Goal: Transaction & Acquisition: Purchase product/service

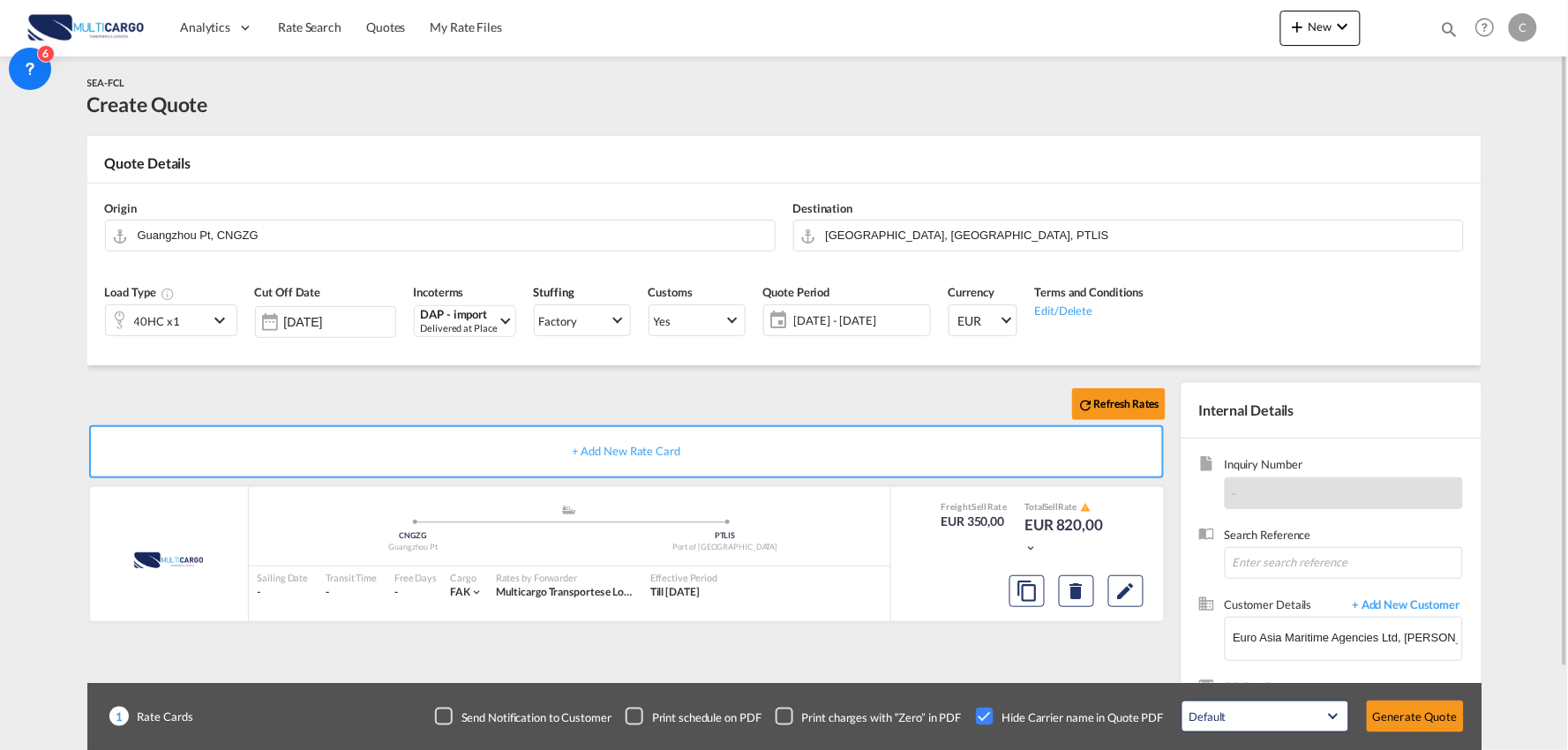
drag, startPoint x: 574, startPoint y: 373, endPoint x: 901, endPoint y: 338, distance: 328.9
click at [574, 373] on div "Refresh Rates + Add New Rate Card MultiCargo added by you .a{fill:#aaa8ad;} .a{…" at bounding box center [785, 563] width 1395 height 395
click at [279, 379] on div "Refresh Rates + Add New Rate Card MultiCargo added by you .a{fill:#aaa8ad;} .a{…" at bounding box center [785, 563] width 1395 height 395
click at [710, 97] on div "SEA-FCL Create Quote" at bounding box center [785, 96] width 1395 height 44
click at [1337, 19] on md-icon "icon-chevron-down" at bounding box center [1343, 26] width 21 height 21
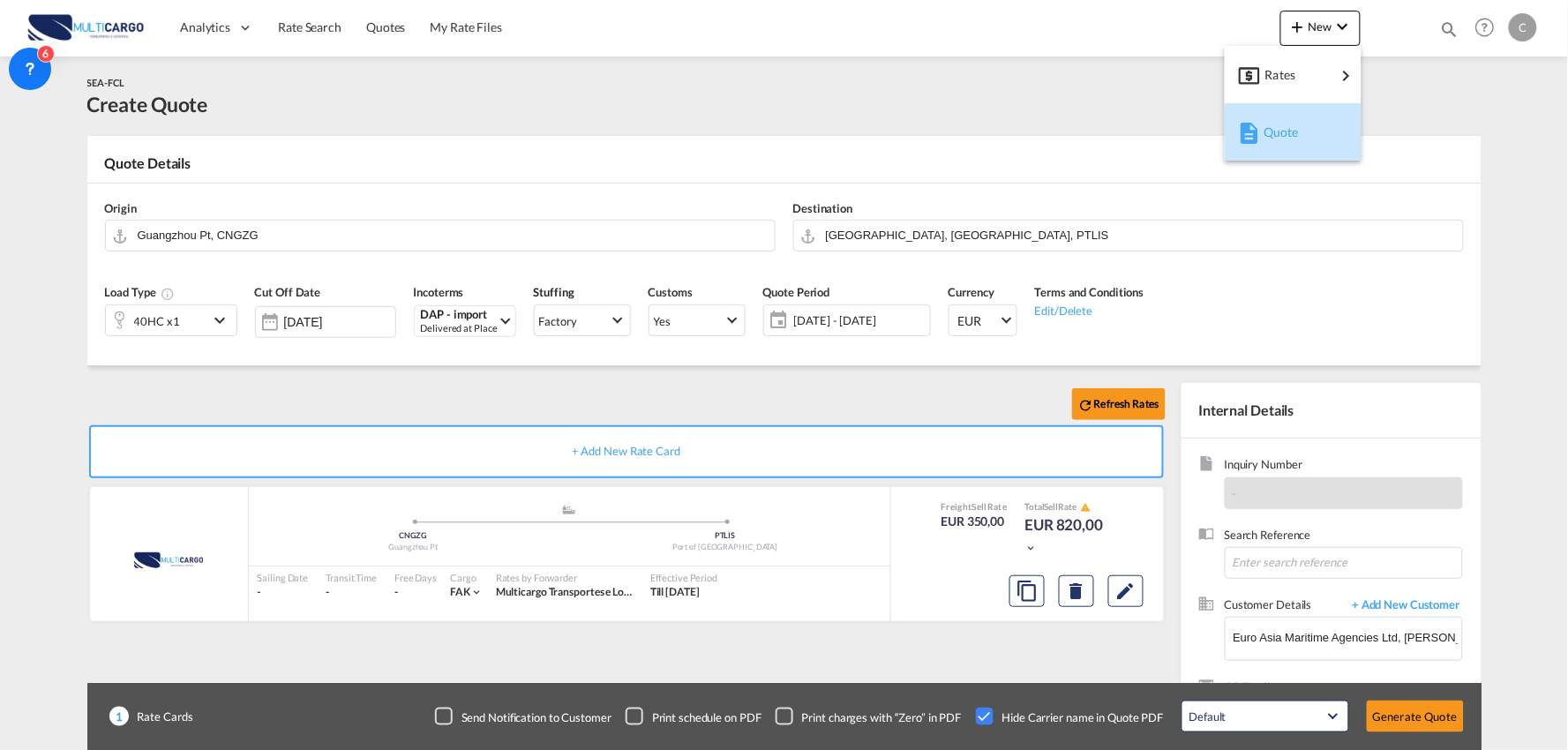
click at [1284, 127] on span "Quote" at bounding box center [1273, 132] width 20 height 35
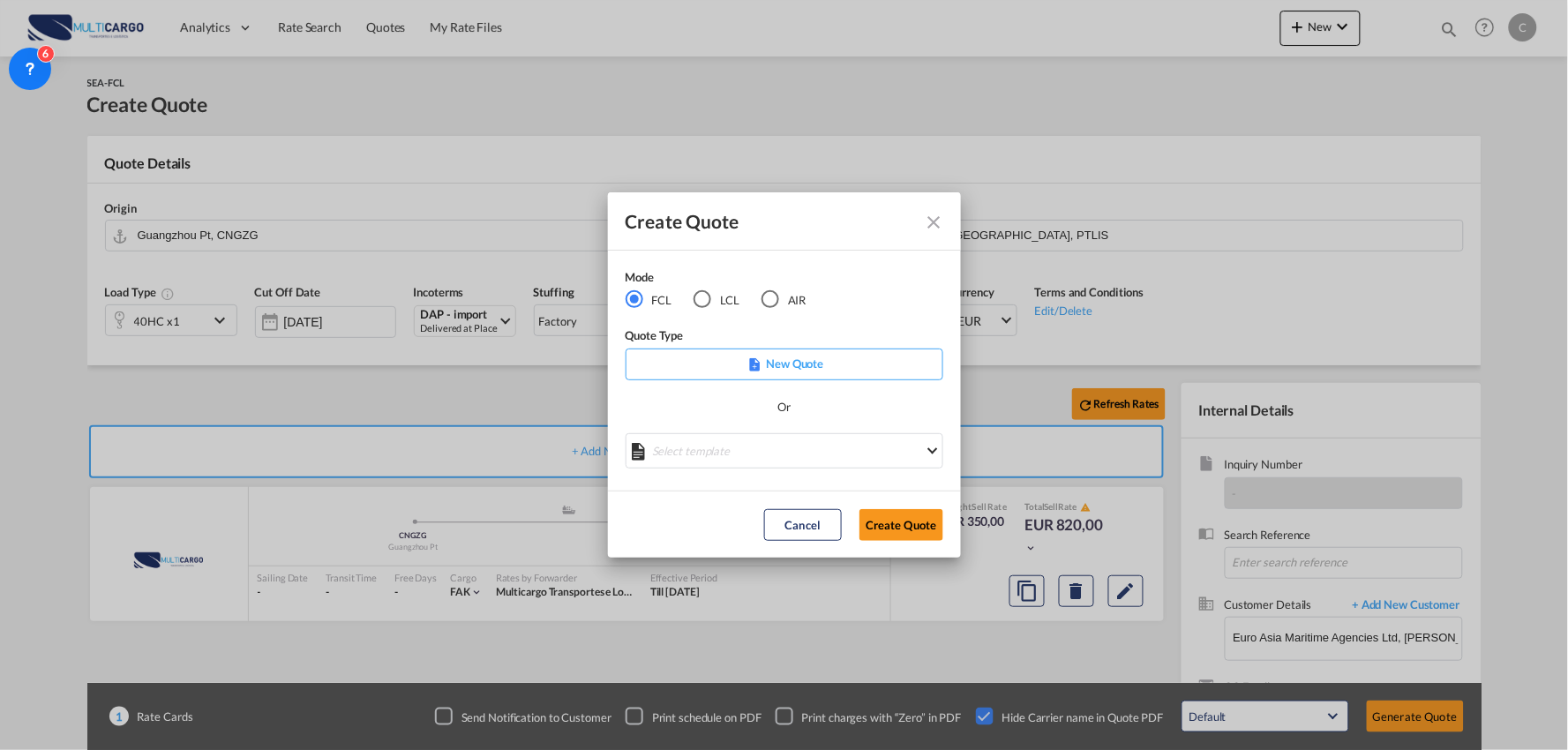
click at [938, 217] on md-icon "Close dialog" at bounding box center [934, 222] width 21 height 21
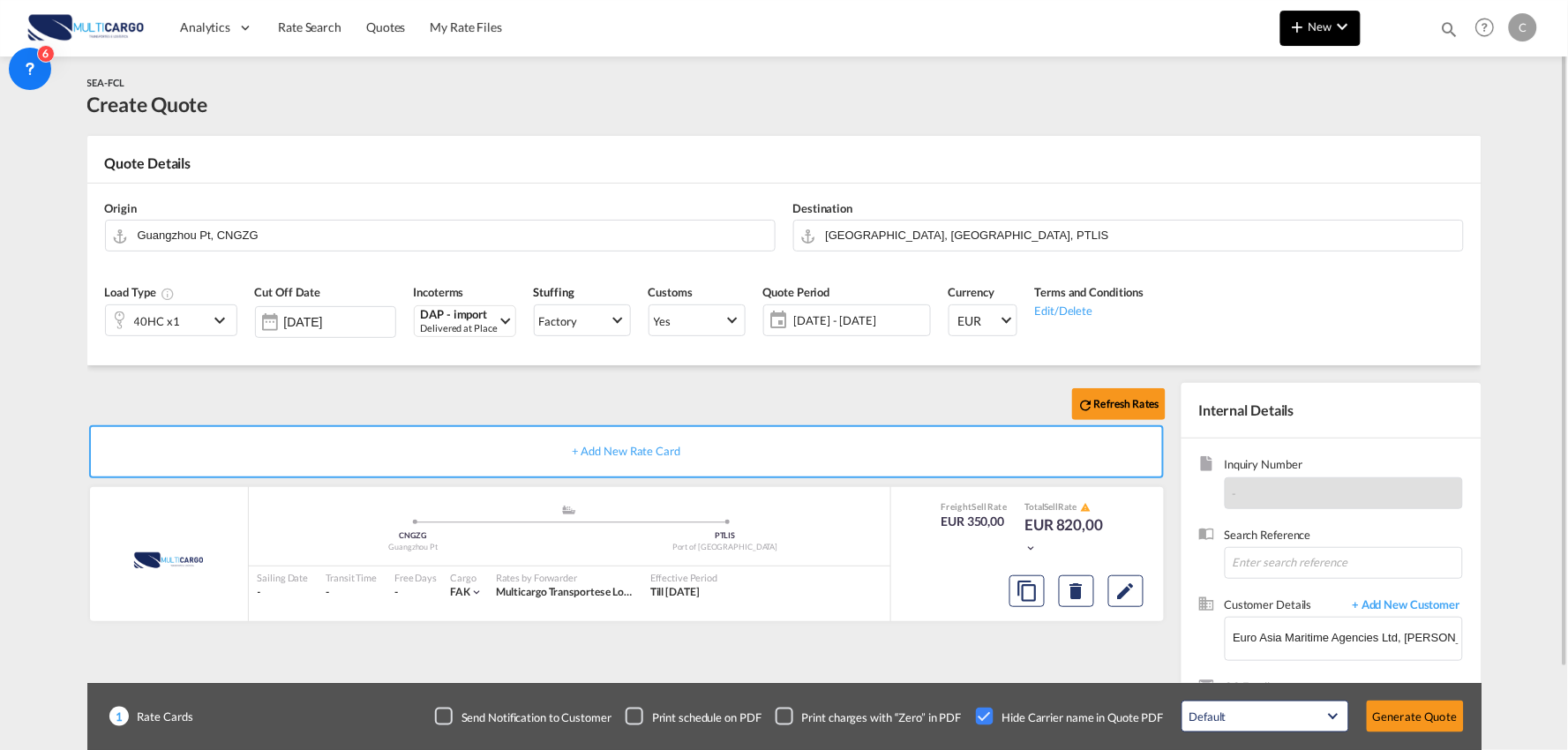
click at [1346, 25] on md-icon "icon-chevron-down" at bounding box center [1343, 26] width 21 height 21
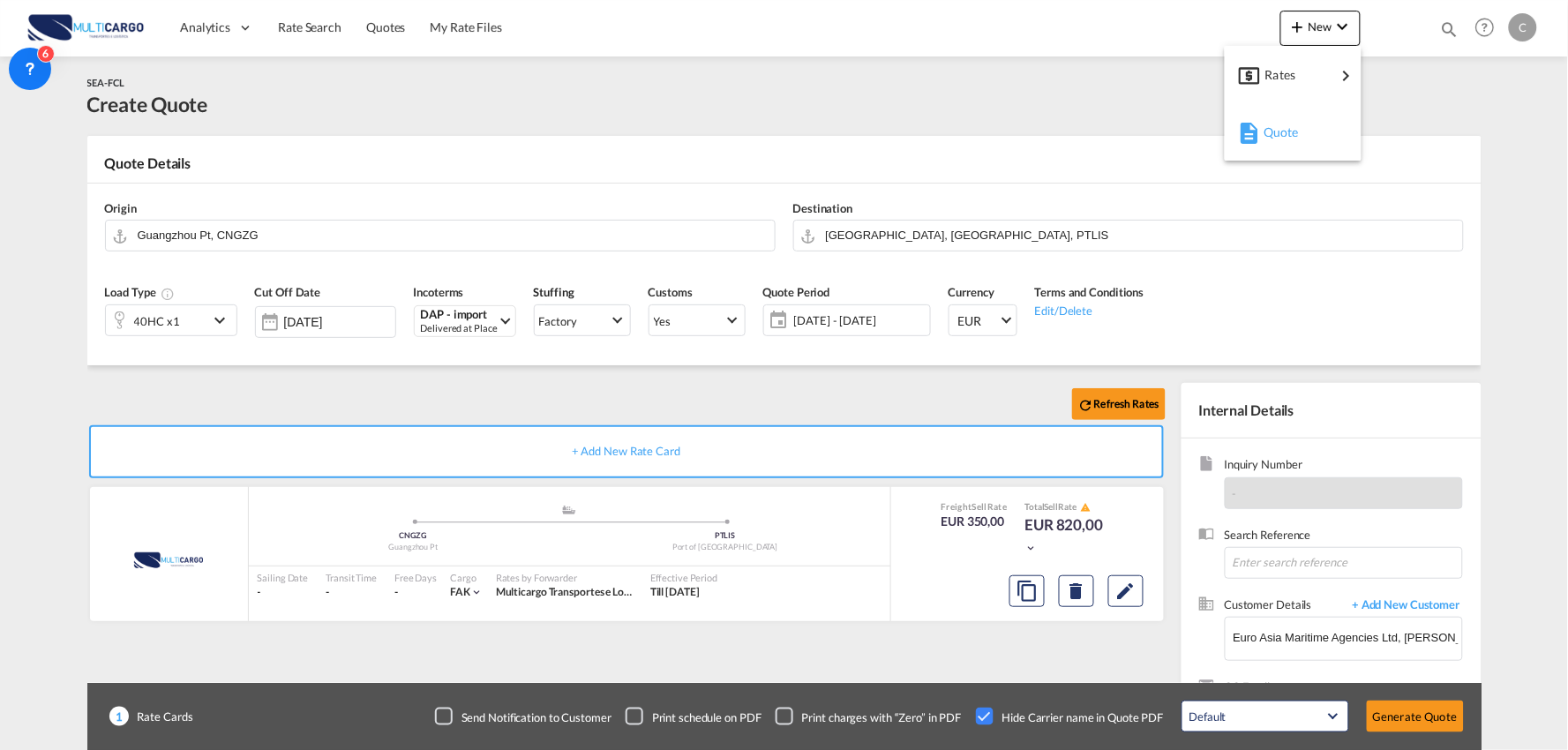
click at [1285, 140] on div "Quote" at bounding box center [1297, 131] width 65 height 44
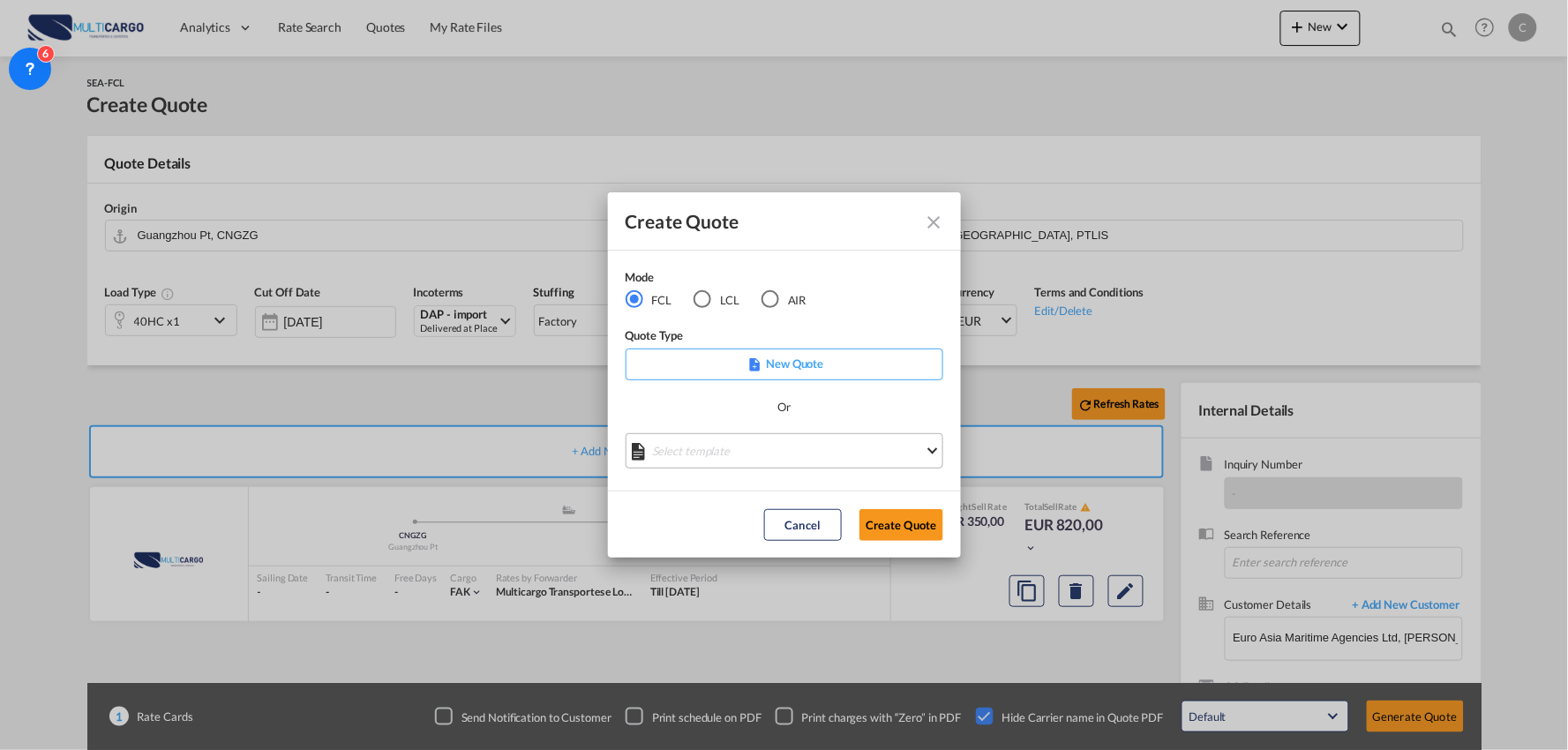
click at [774, 450] on md-select "Select template [DATE] IMP_EXW_FCL [PERSON_NAME] | [DATE] [DATE] IMP_DAP_FCL S/…" at bounding box center [784, 451] width 318 height 35
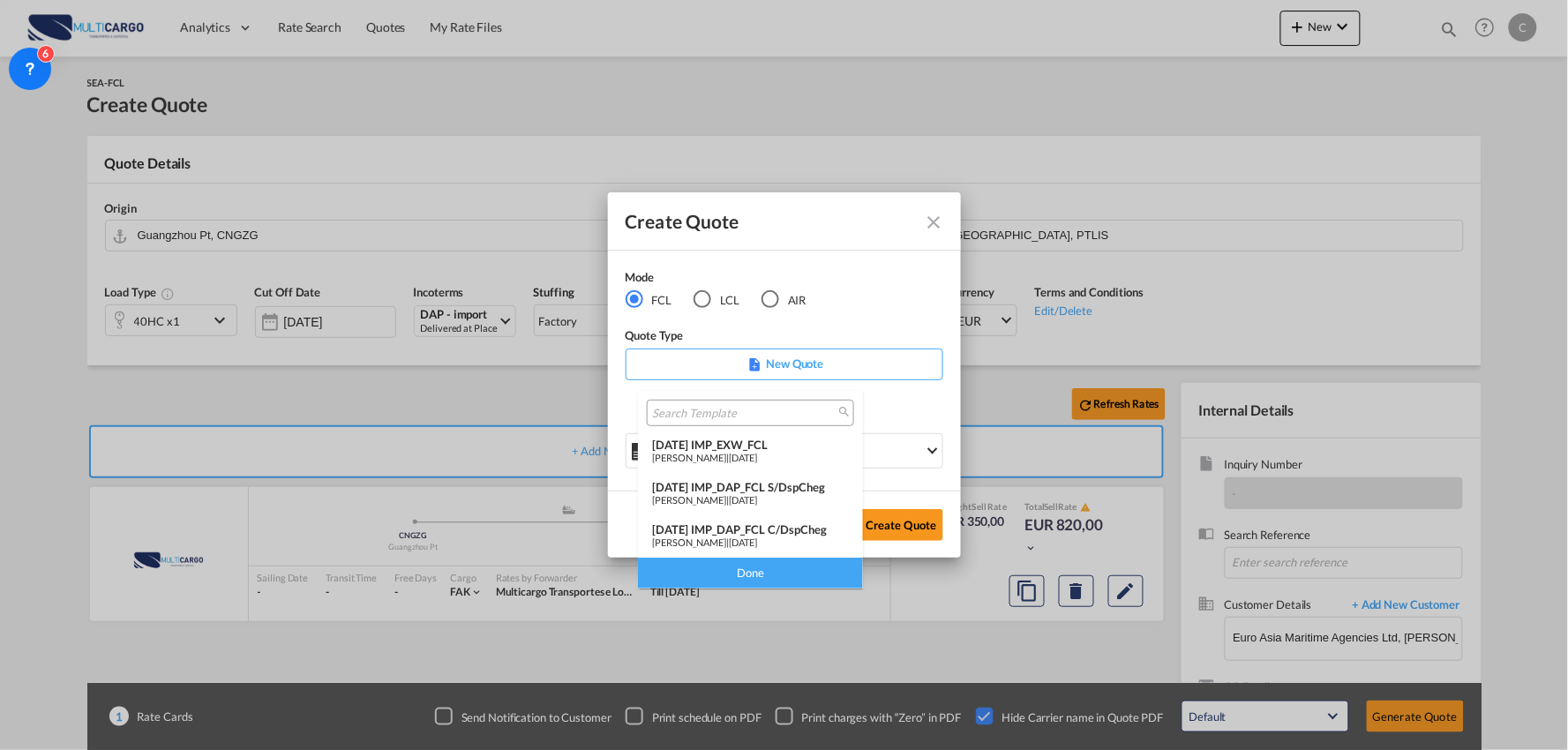
click at [805, 523] on div "[DATE] IMP_DAP_FCL C/DspCheg" at bounding box center [750, 529] width 197 height 14
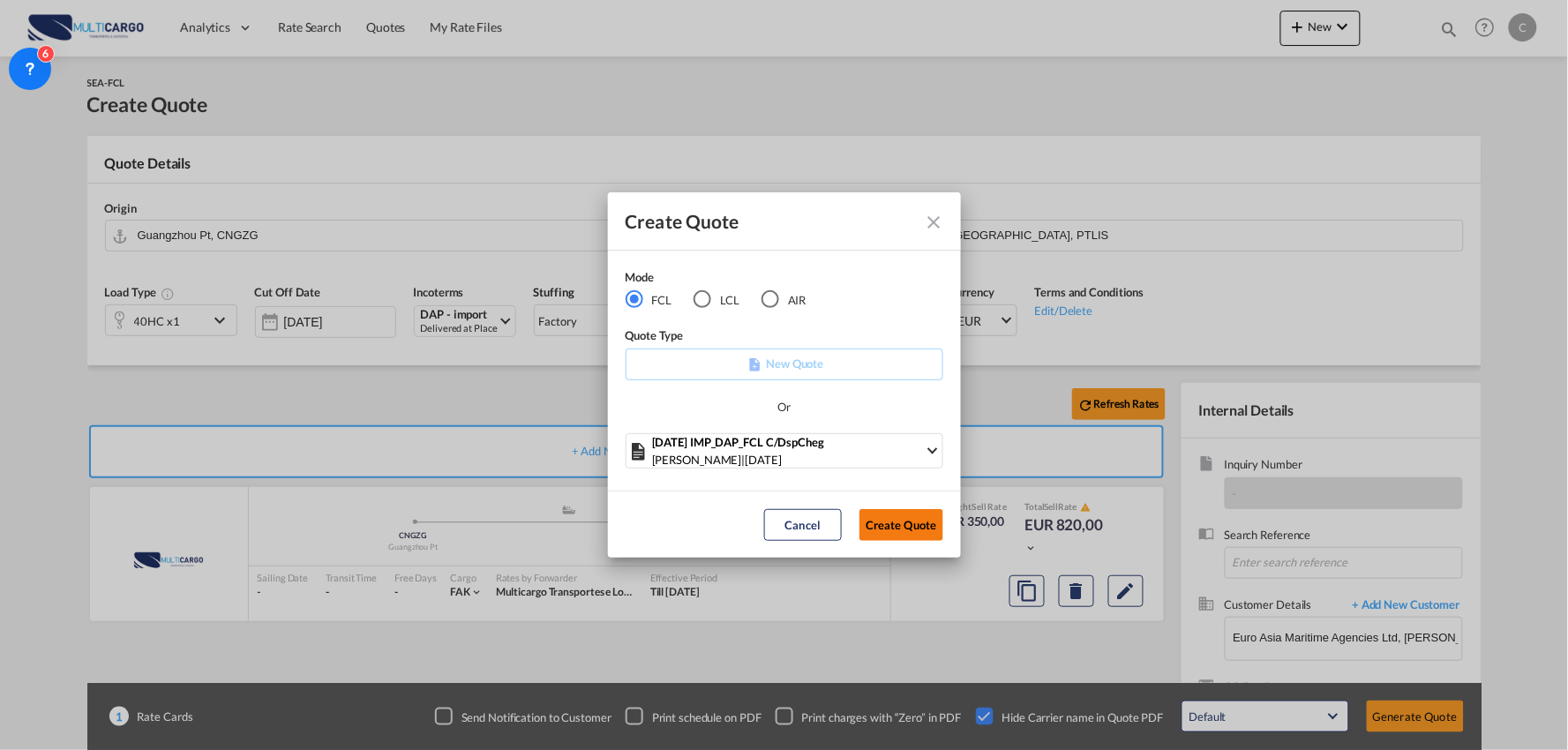
click at [907, 515] on button "Create Quote" at bounding box center [901, 525] width 84 height 32
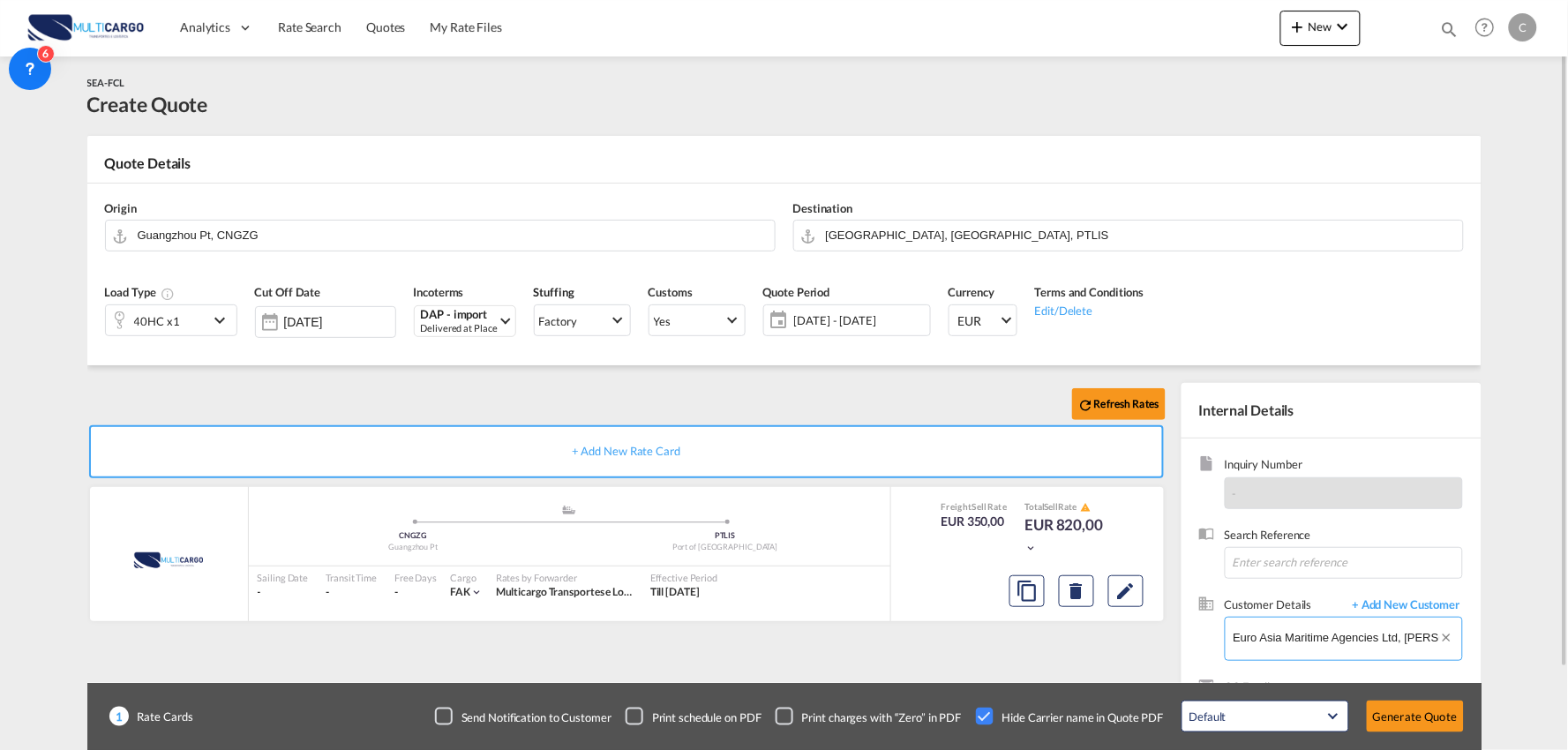
click at [1382, 641] on input "Euro Asia Maritime Agencies Ltd, Edward Winkworth, imports@euroasia-maritime.com" at bounding box center [1348, 637] width 228 height 40
click at [1379, 640] on input "Euro Asia Maritime Agencies Ltd, Edward Winkworth, imports@euroasia-maritime.com" at bounding box center [1348, 637] width 228 height 40
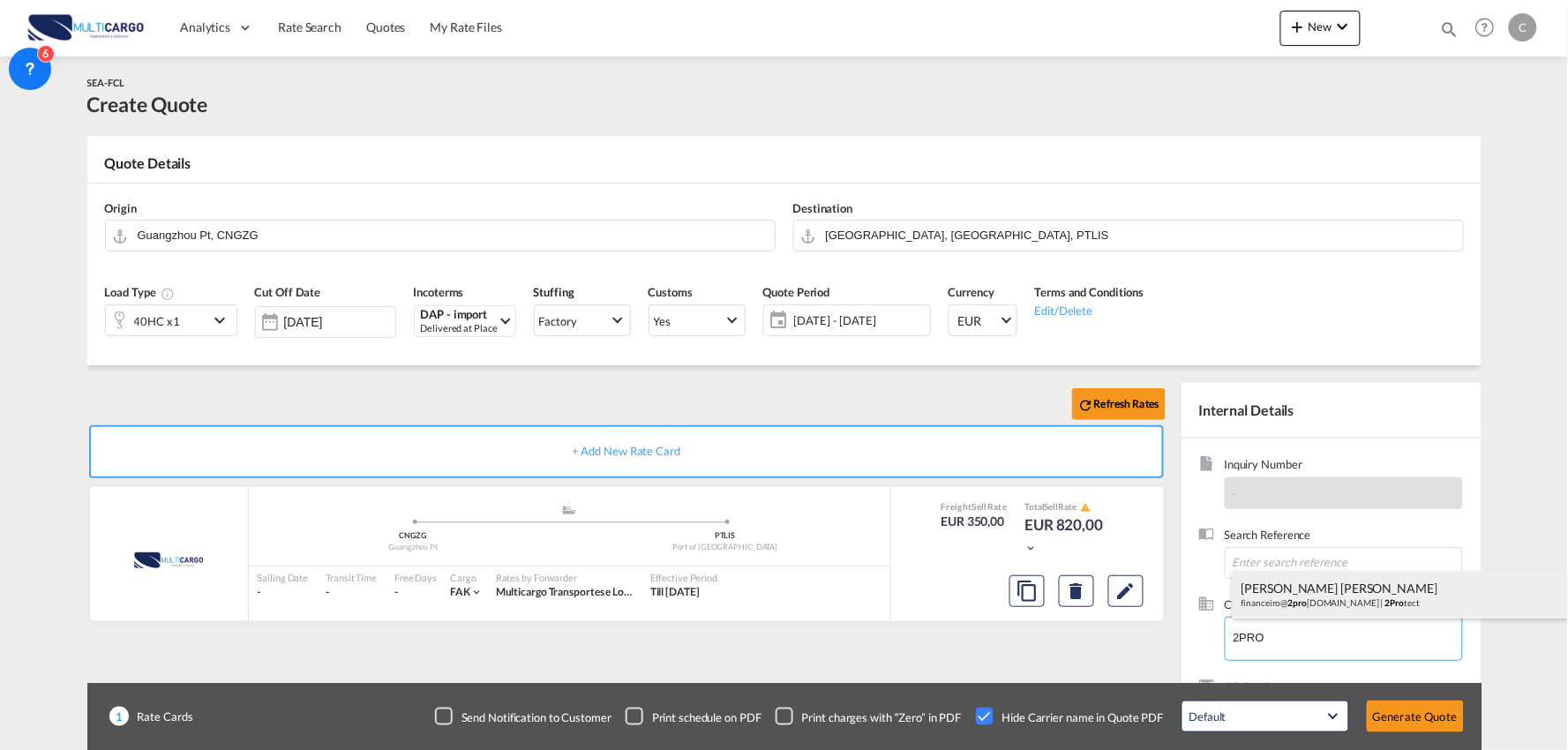
click at [1319, 589] on div "[PERSON_NAME] [PERSON_NAME] financeiro@ 2pro [DOMAIN_NAME] | 2Pro tect" at bounding box center [1401, 594] width 336 height 48
type input "2Protect, [PERSON_NAME] [PERSON_NAME], [EMAIL_ADDRESS][DOMAIN_NAME]"
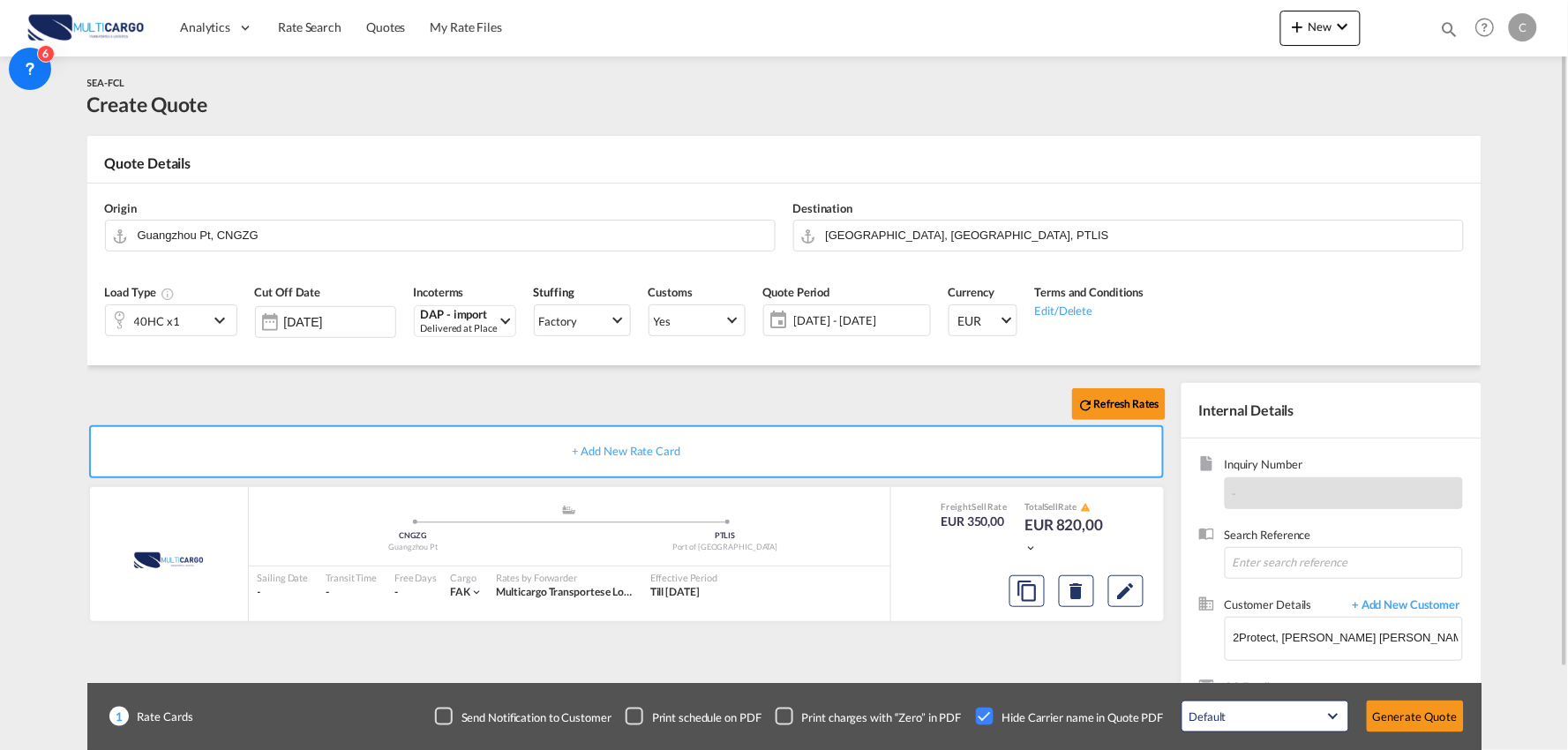
click at [791, 393] on div "Refresh Rates" at bounding box center [630, 403] width 1086 height 42
click at [791, 394] on div "Refresh Rates" at bounding box center [630, 403] width 1086 height 42
click at [883, 653] on div "Refresh Rates + Add New Rate Card MultiCargo added by you .a{fill:#aaa8ad;} .a{…" at bounding box center [630, 567] width 1086 height 369
click at [927, 247] on md-autocomplete "[GEOGRAPHIC_DATA], [GEOGRAPHIC_DATA], PTLIS" at bounding box center [1139, 236] width 629 height 32
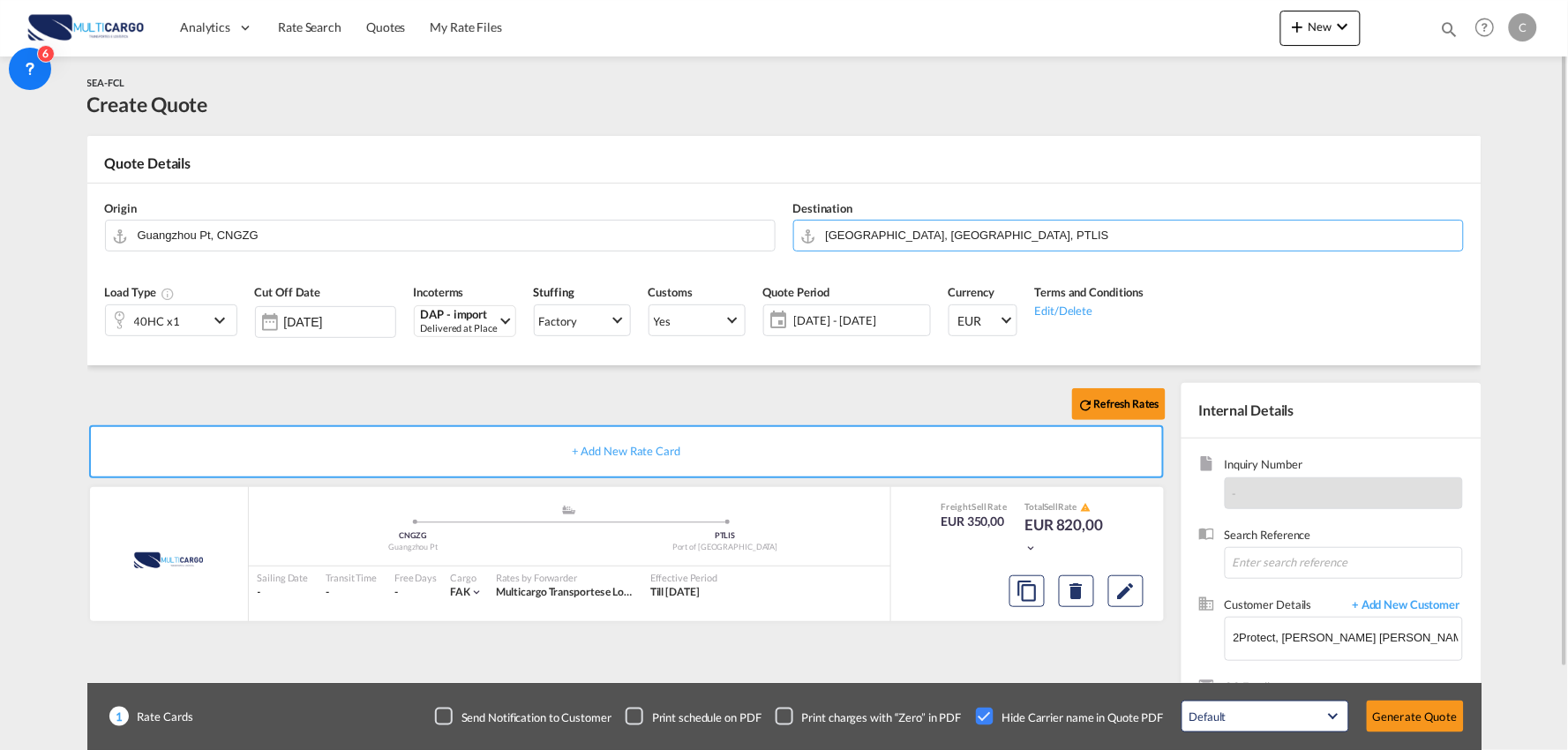
drag, startPoint x: 385, startPoint y: 382, endPoint x: 392, endPoint y: 369, distance: 14.8
click at [386, 382] on div "Refresh Rates + Add New Rate Card MultiCargo added by you .a{fill:#aaa8ad;} .a{…" at bounding box center [785, 563] width 1395 height 395
click at [480, 394] on div "Refresh Rates" at bounding box center [630, 403] width 1086 height 42
click at [616, 100] on div "SEA-FCL Create Quote" at bounding box center [785, 96] width 1395 height 44
click at [754, 92] on div "SEA-FCL Create Quote" at bounding box center [785, 96] width 1395 height 44
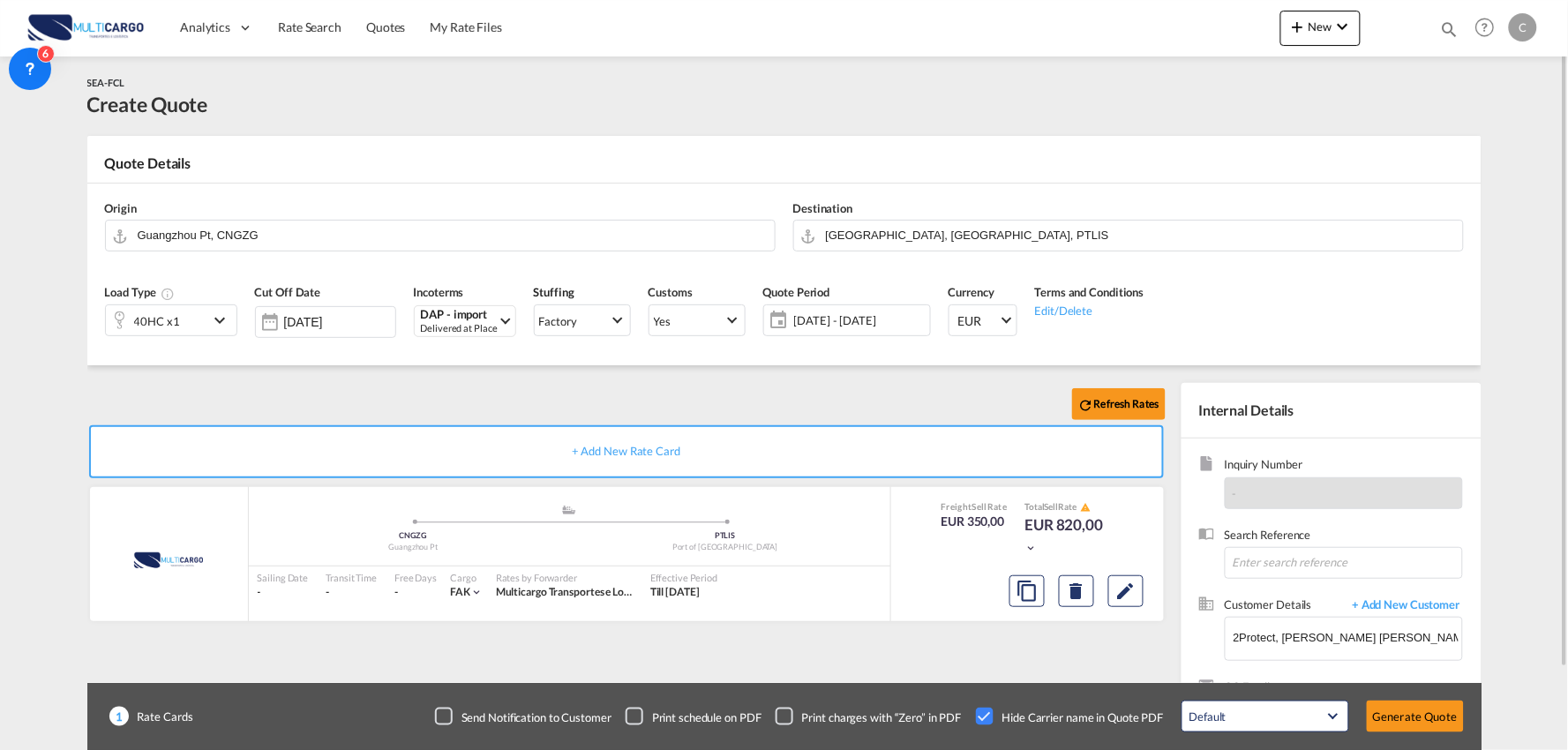
click at [452, 360] on div "Load Type 40HC x1 Cut Off Date 22 Aug 2025 Incoterms DAP - import Delivered at …" at bounding box center [784, 316] width 1377 height 98
click at [446, 312] on div "DAP - import" at bounding box center [460, 315] width 76 height 13
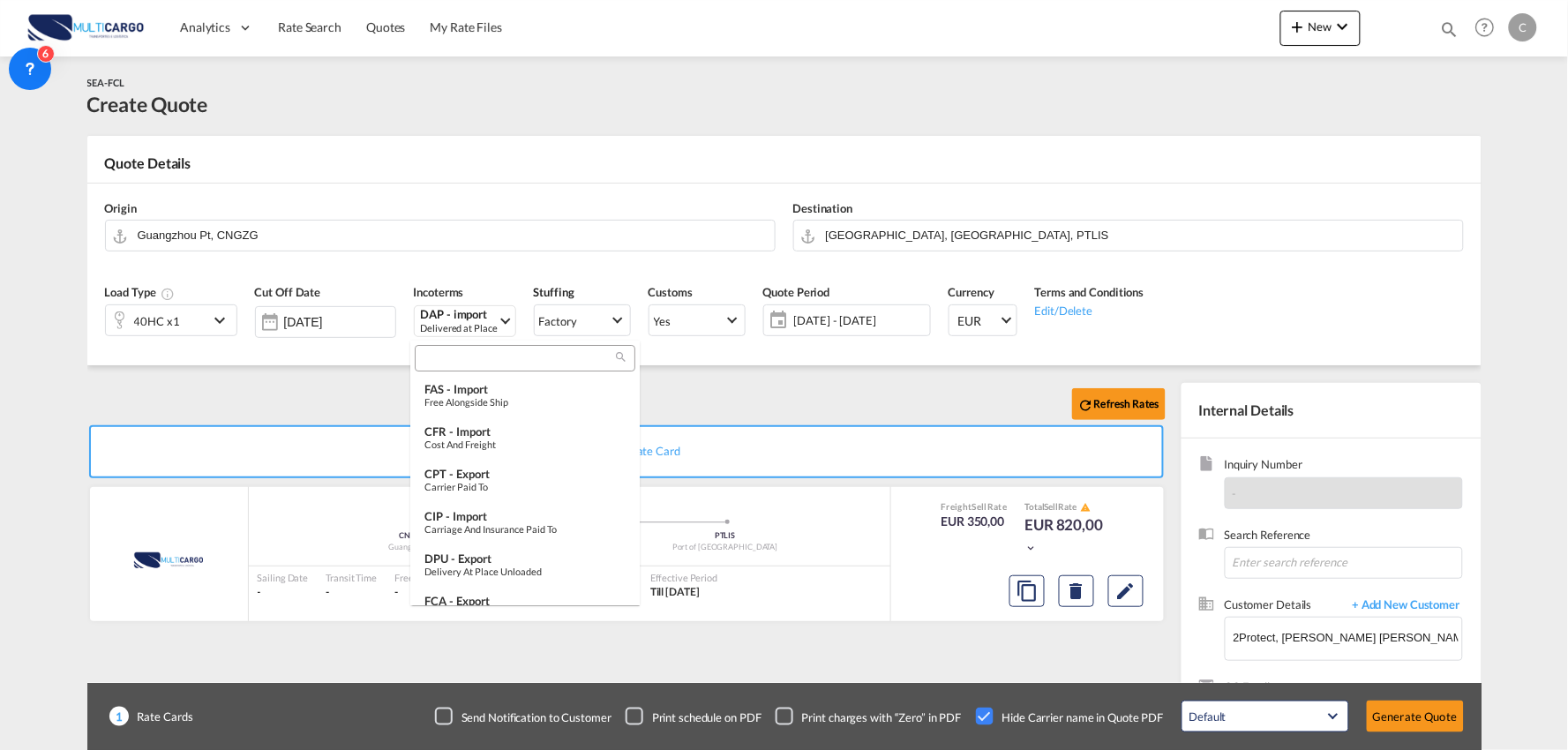
scroll to position [473, 0]
click at [468, 363] on input "search" at bounding box center [518, 359] width 196 height 16
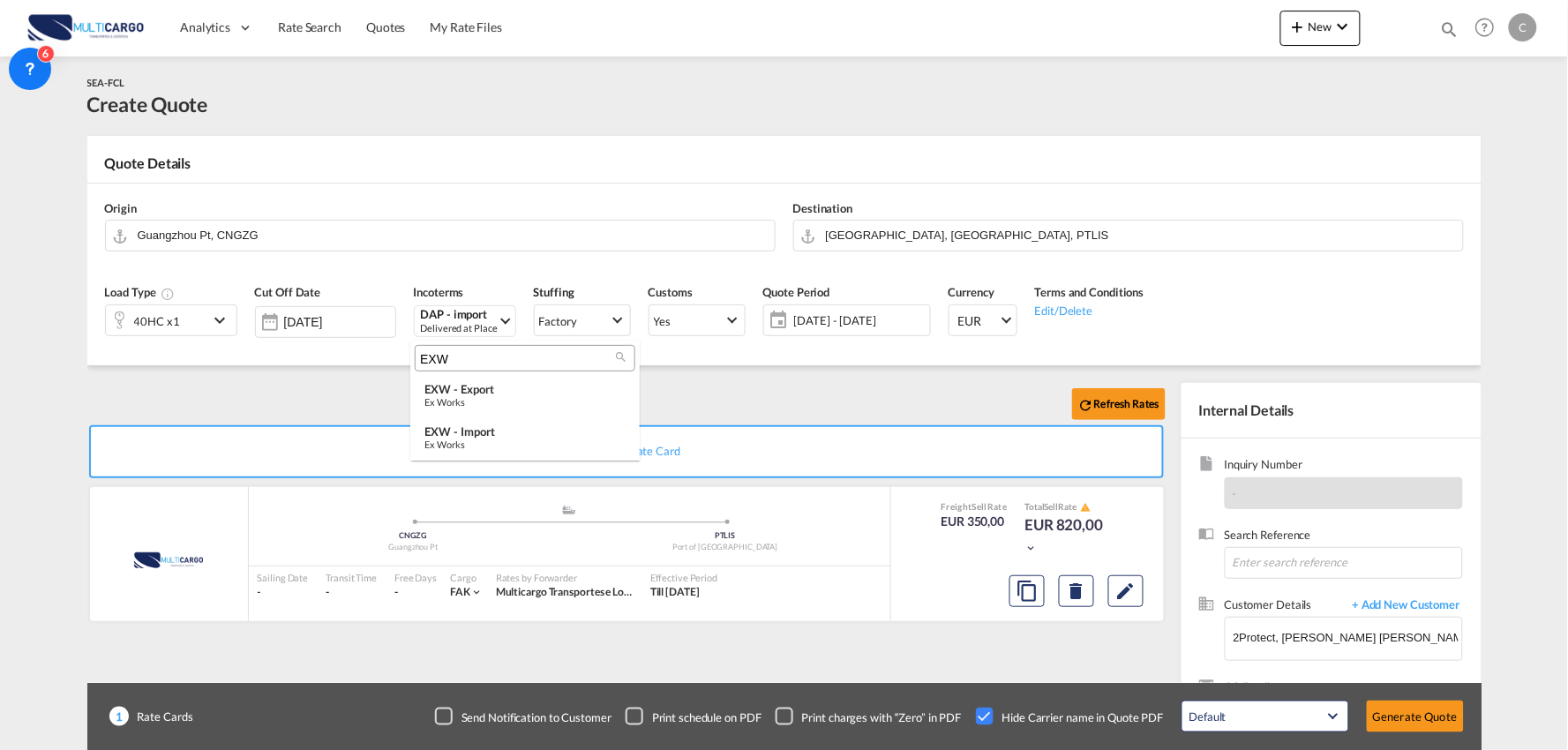
scroll to position [0, 0]
type input "EXW"
click at [489, 430] on div "EXW - import" at bounding box center [525, 430] width 201 height 14
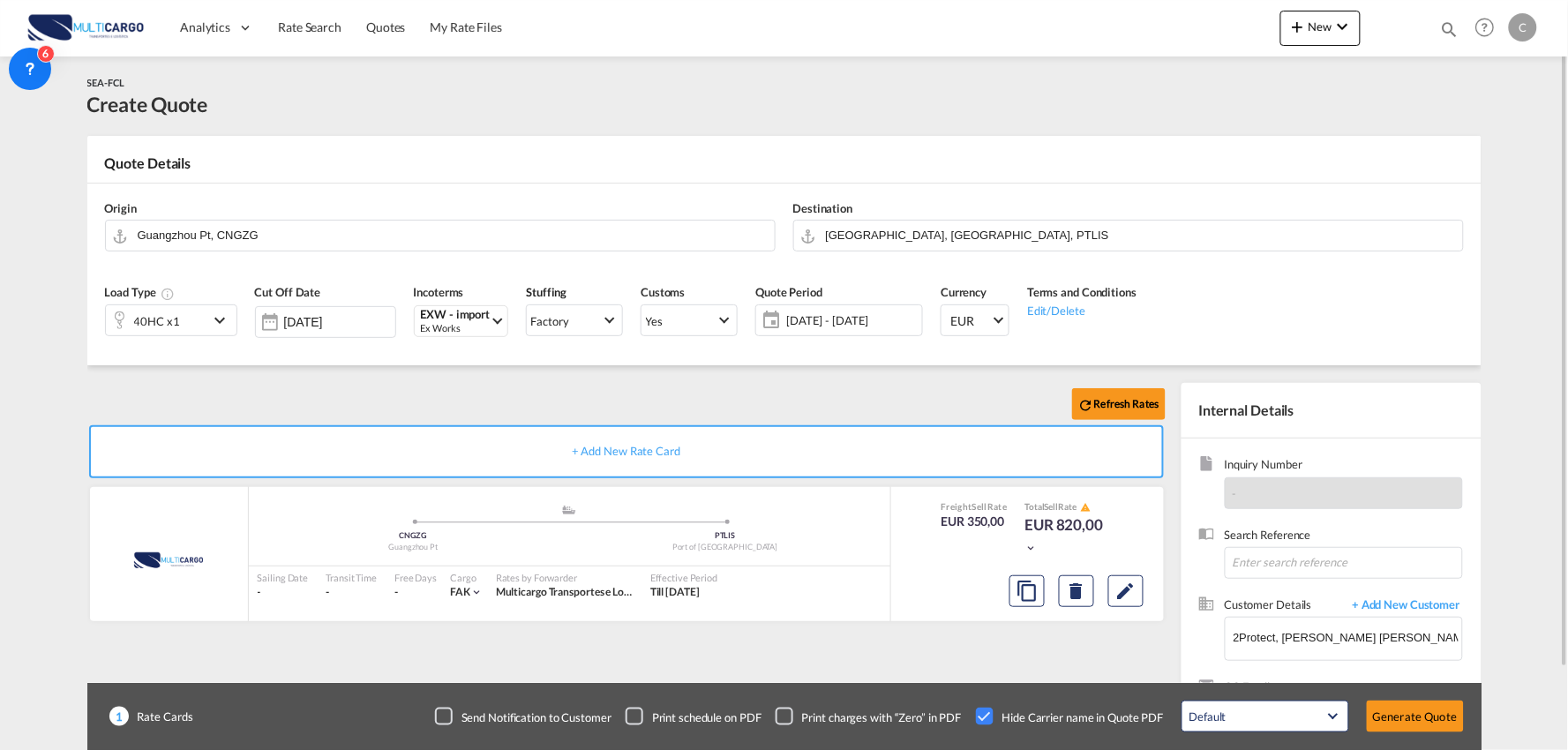
click at [723, 393] on div "Refresh Rates" at bounding box center [630, 403] width 1086 height 42
click at [478, 394] on div "Refresh Rates" at bounding box center [630, 403] width 1086 height 42
click at [876, 632] on div "Refresh Rates + Add New Rate Card MultiCargo added by you .a{fill:#aaa8ad;} .a{…" at bounding box center [630, 567] width 1086 height 369
click at [295, 232] on input "Guangzhou Pt, CNGZG" at bounding box center [452, 235] width 628 height 31
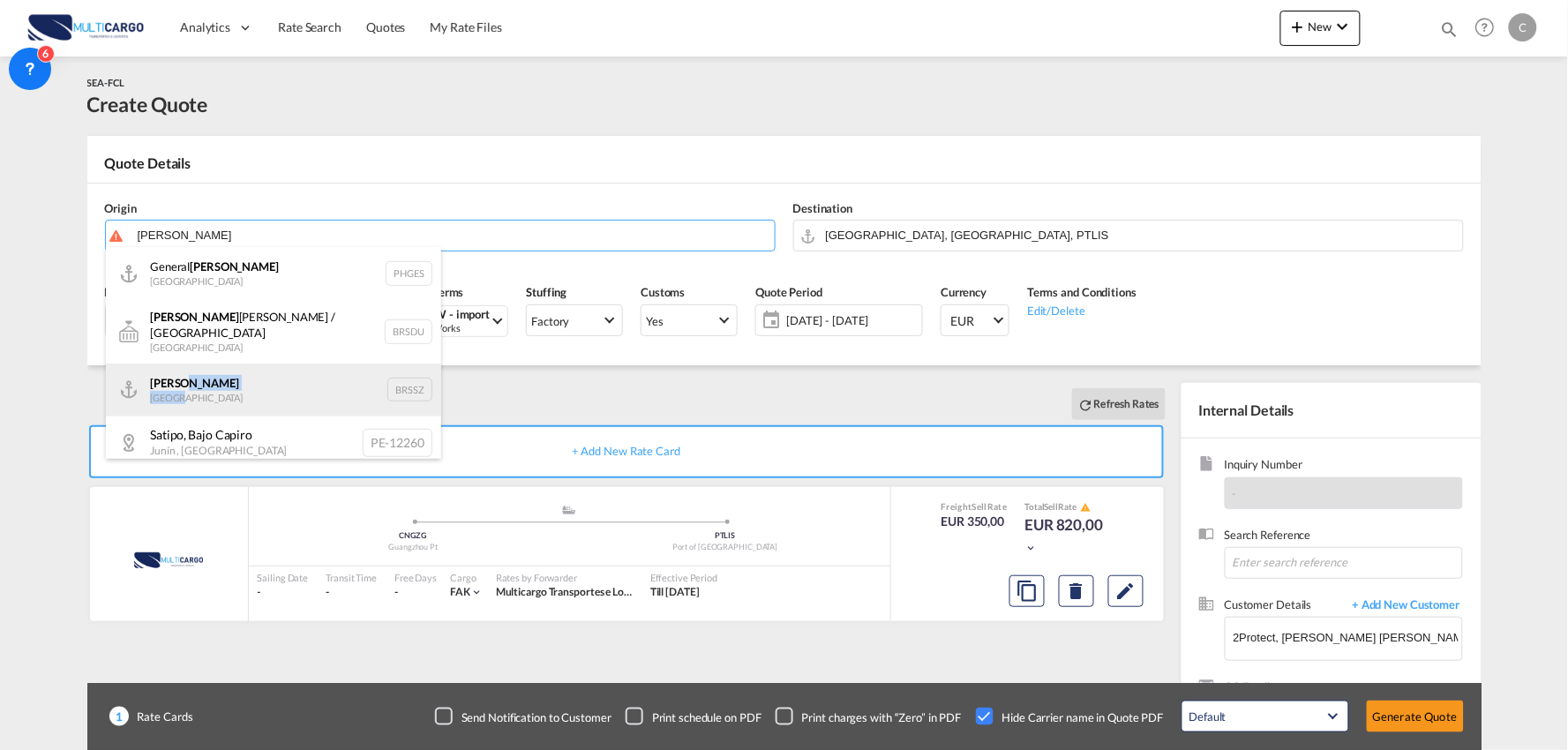
click at [201, 382] on div "Santos Brazil BRSSZ" at bounding box center [274, 389] width 336 height 53
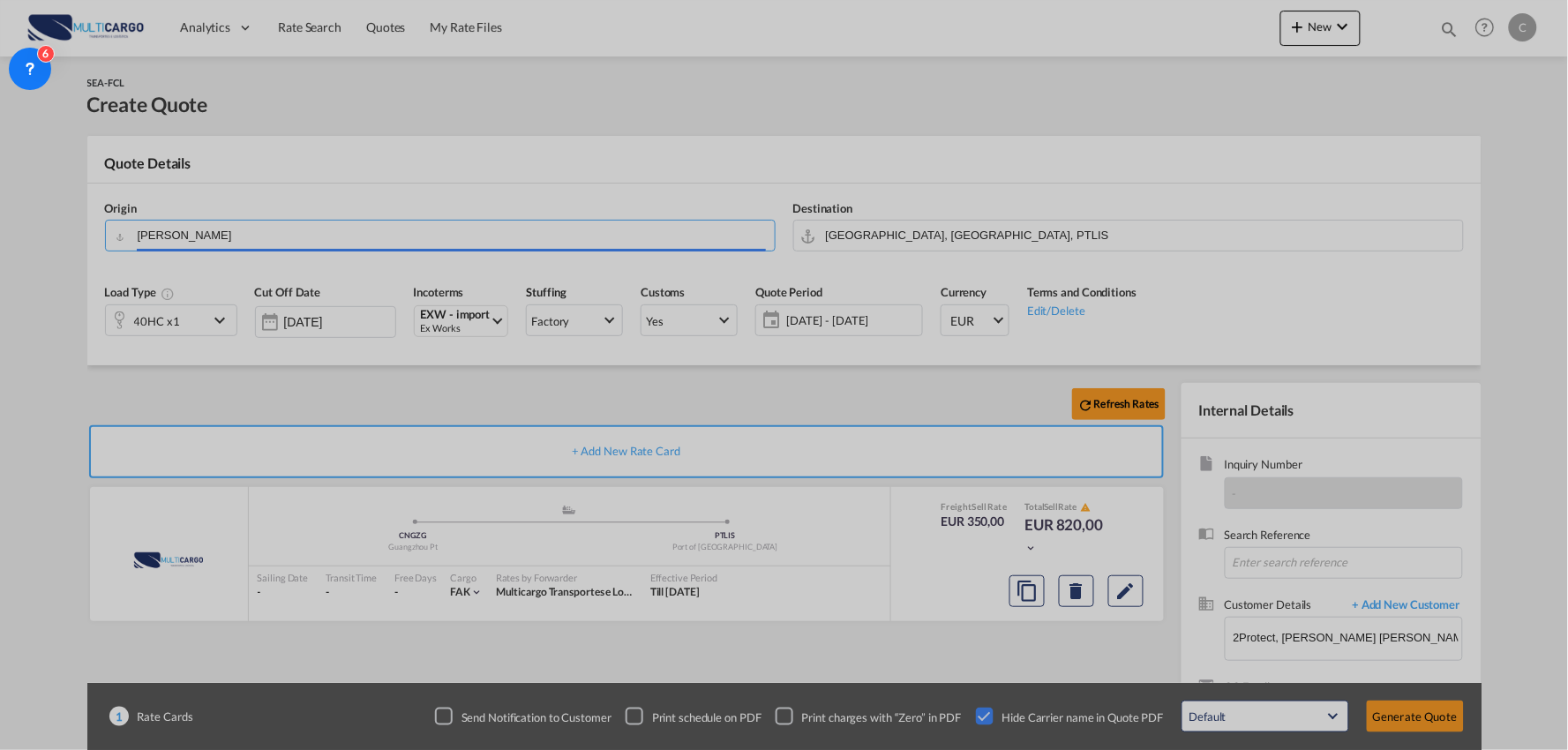
type input "Santos, BRSSZ"
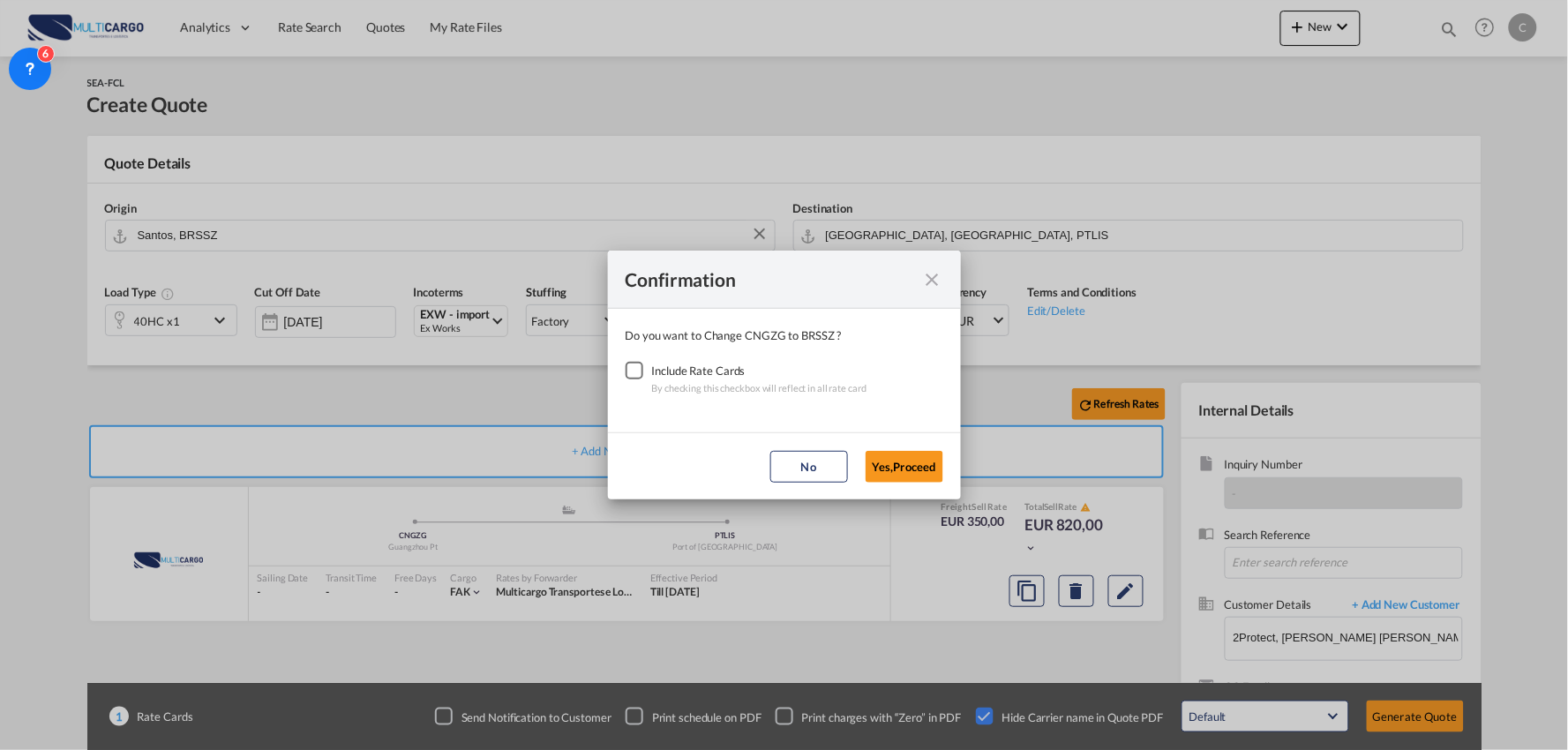
click at [637, 371] on div "Checkbox No Ink" at bounding box center [634, 370] width 18 height 18
click at [916, 462] on button "Yes,Proceed" at bounding box center [904, 467] width 77 height 32
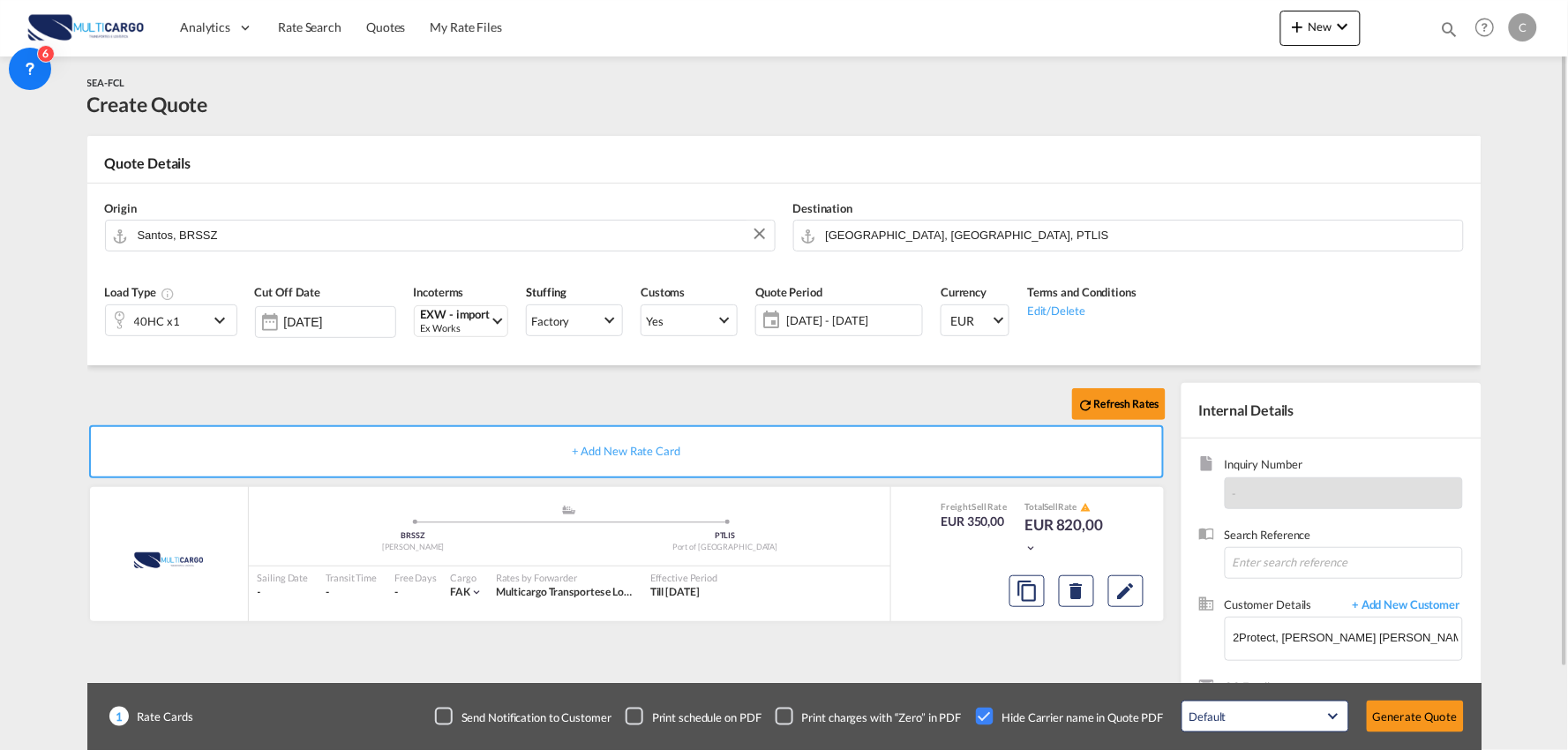
click at [595, 389] on div "Refresh Rates" at bounding box center [630, 403] width 1086 height 42
click at [896, 232] on input "[GEOGRAPHIC_DATA], [GEOGRAPHIC_DATA], PTLIS" at bounding box center [1140, 235] width 628 height 31
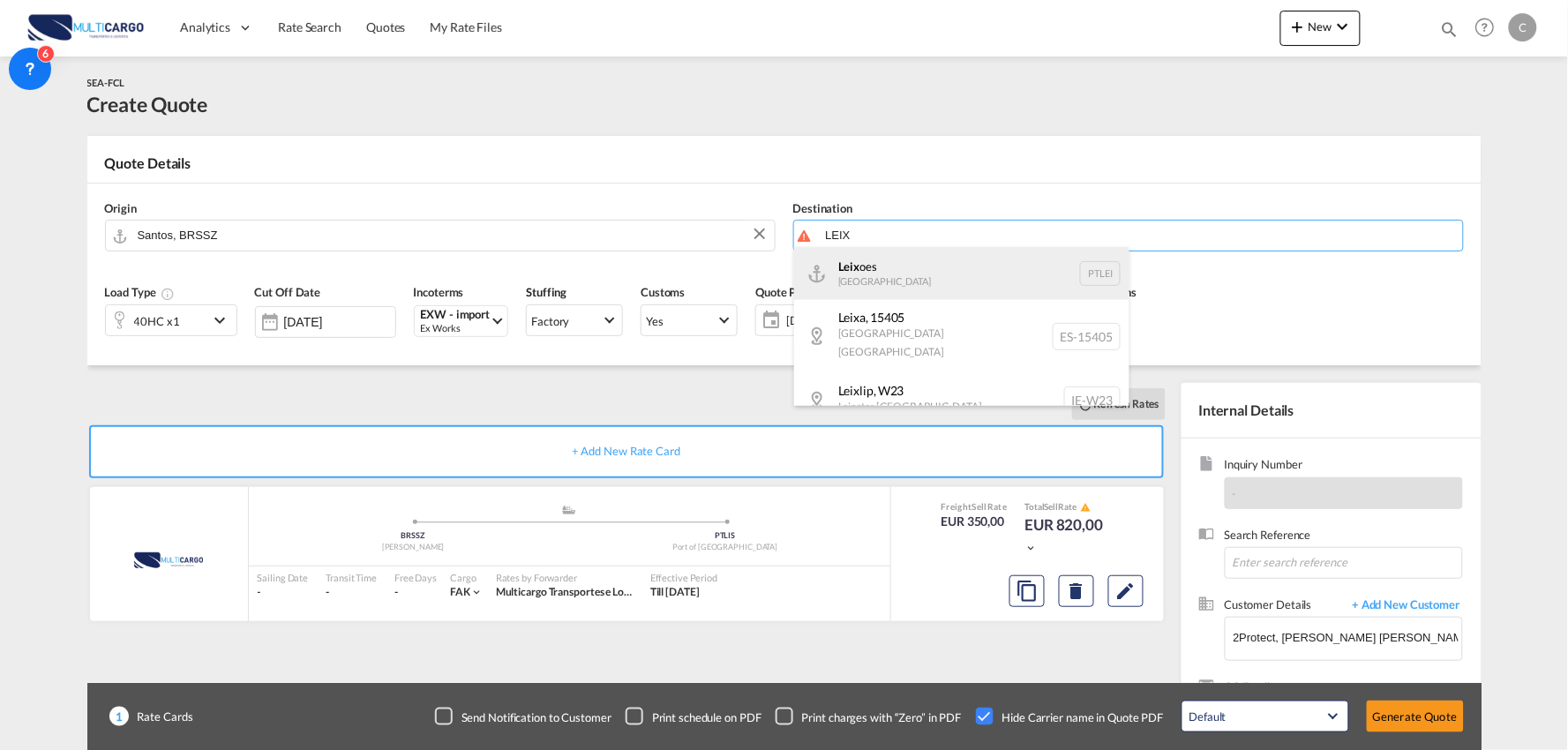
click at [871, 268] on div "Leix oes Portugal PTLEI" at bounding box center [962, 273] width 336 height 53
type input "Leixoes, PTLEI"
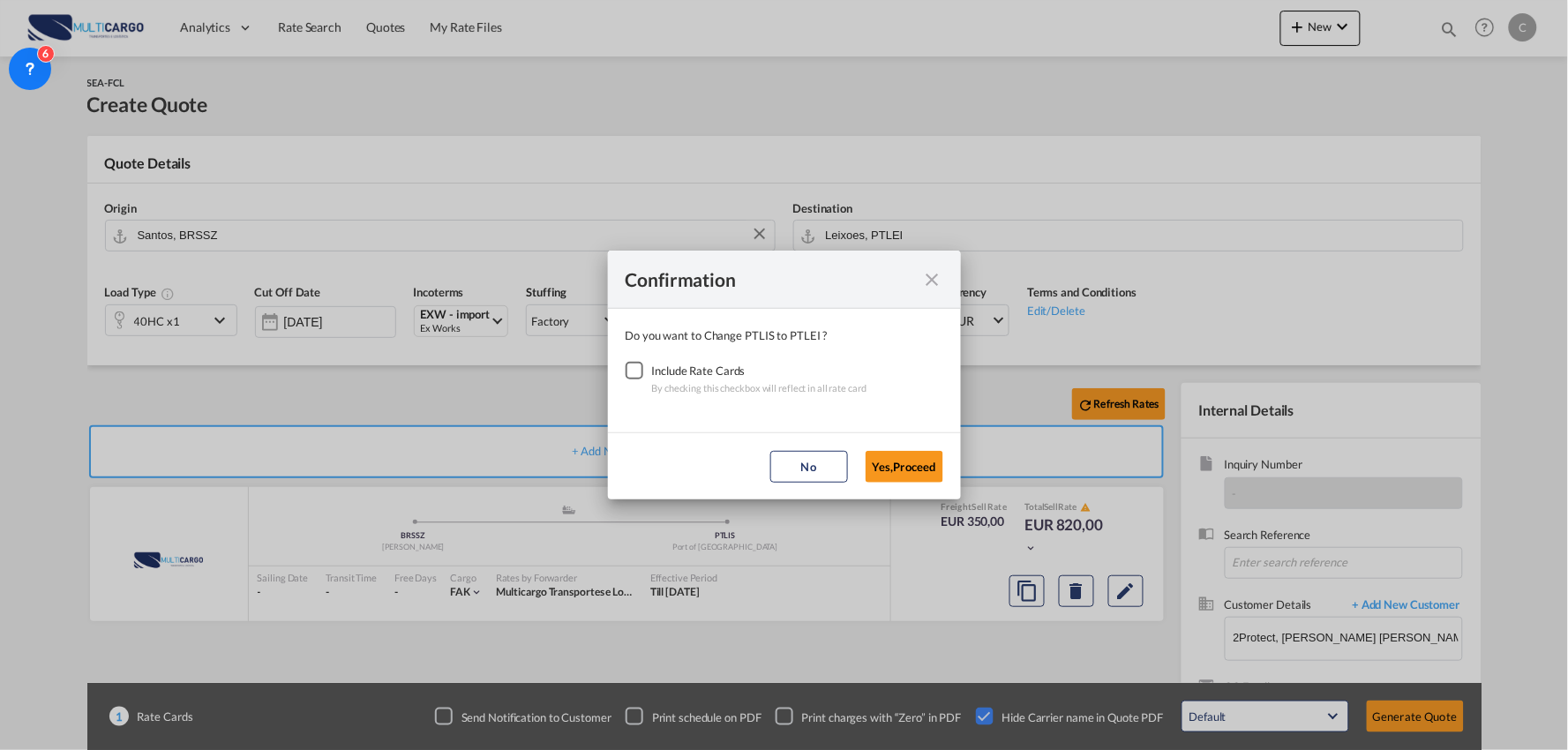
click at [631, 376] on div "Checkbox No Ink" at bounding box center [634, 370] width 18 height 18
click at [891, 484] on md-dialog-actions "No Yes,Proceed" at bounding box center [784, 466] width 353 height 67
click at [892, 465] on button "Yes,Proceed" at bounding box center [904, 467] width 77 height 32
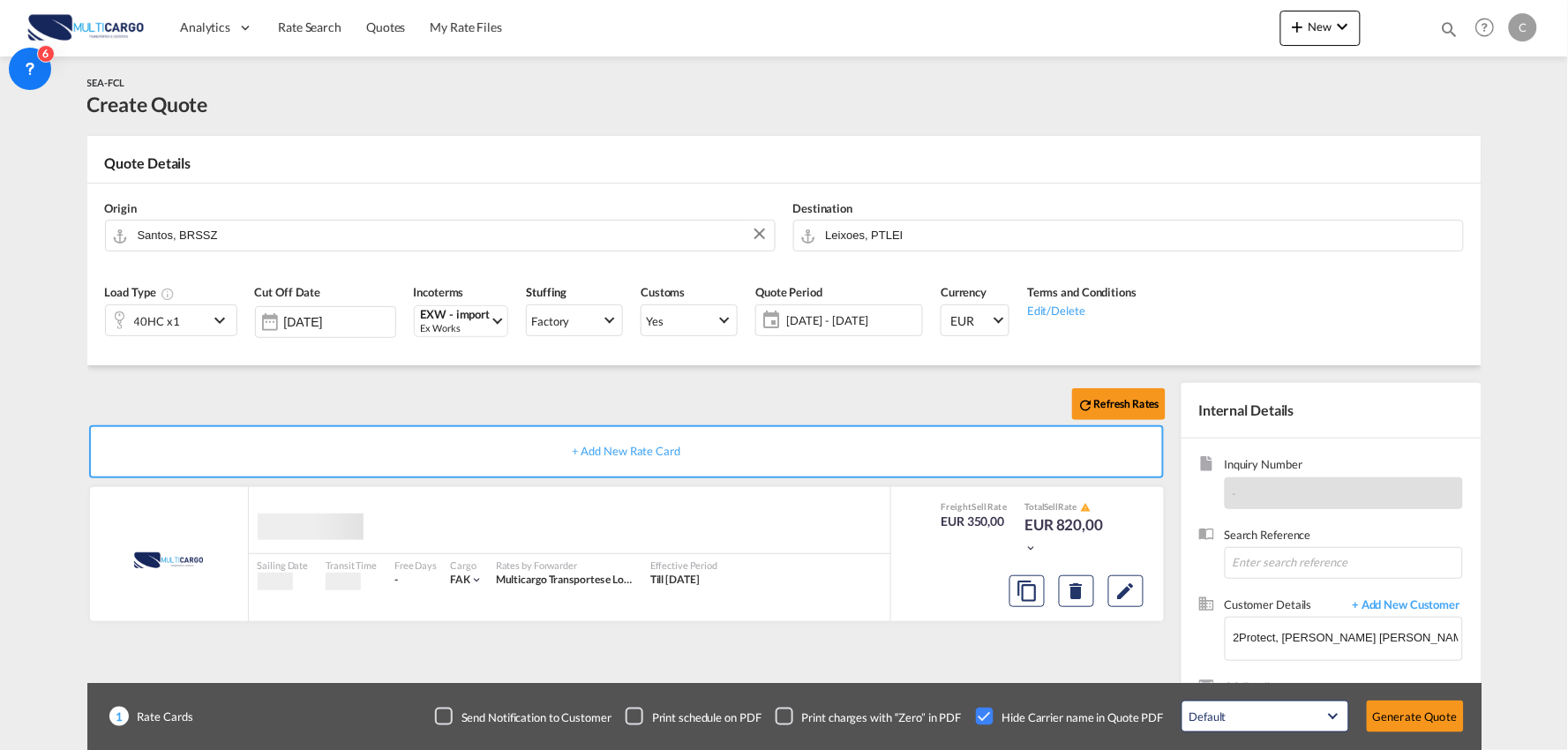
click at [355, 381] on div "Refresh Rates + Add New Rate Card MultiCargo added by you Sailing Date - Transi…" at bounding box center [785, 563] width 1395 height 395
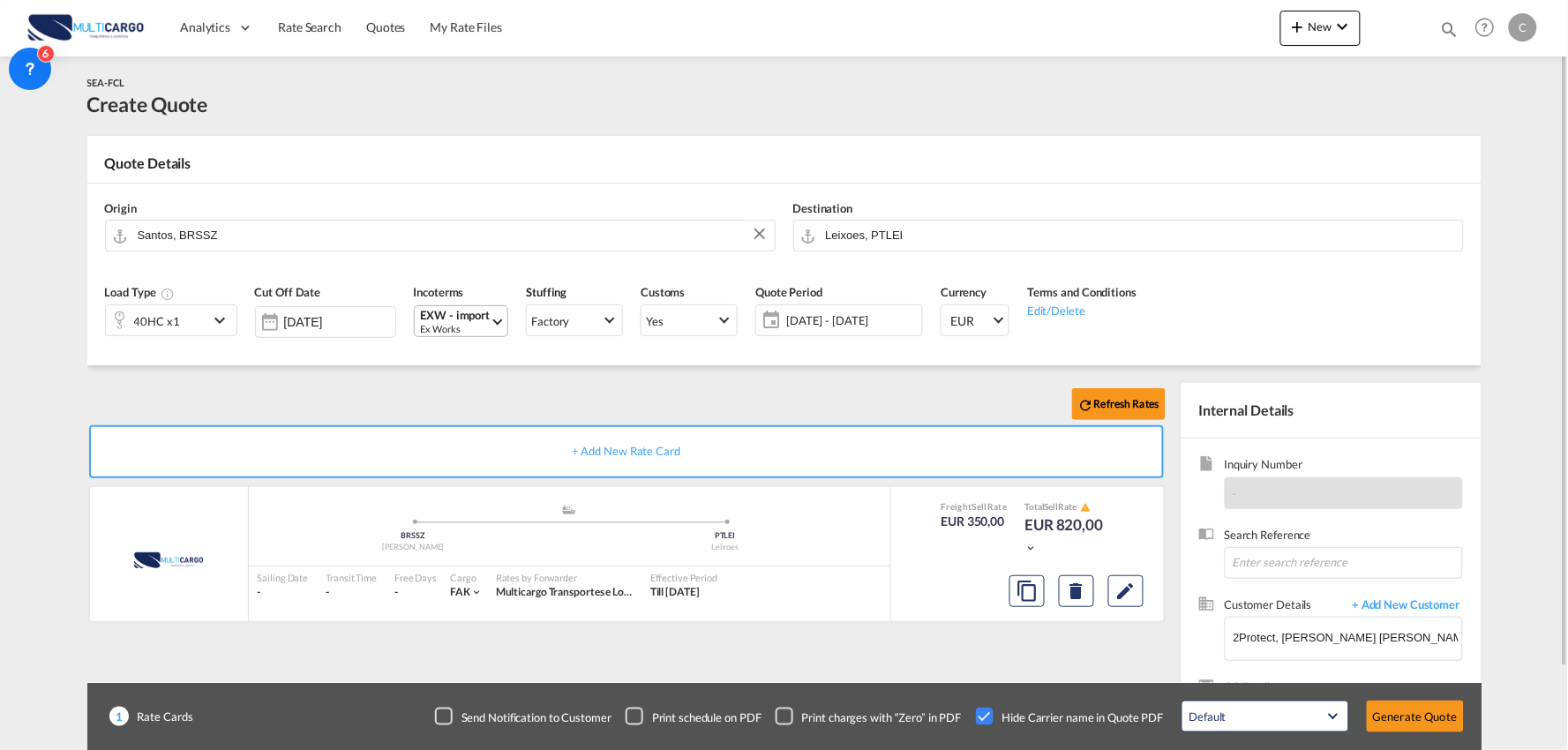
click at [430, 323] on div "Ex Works" at bounding box center [456, 329] width 70 height 13
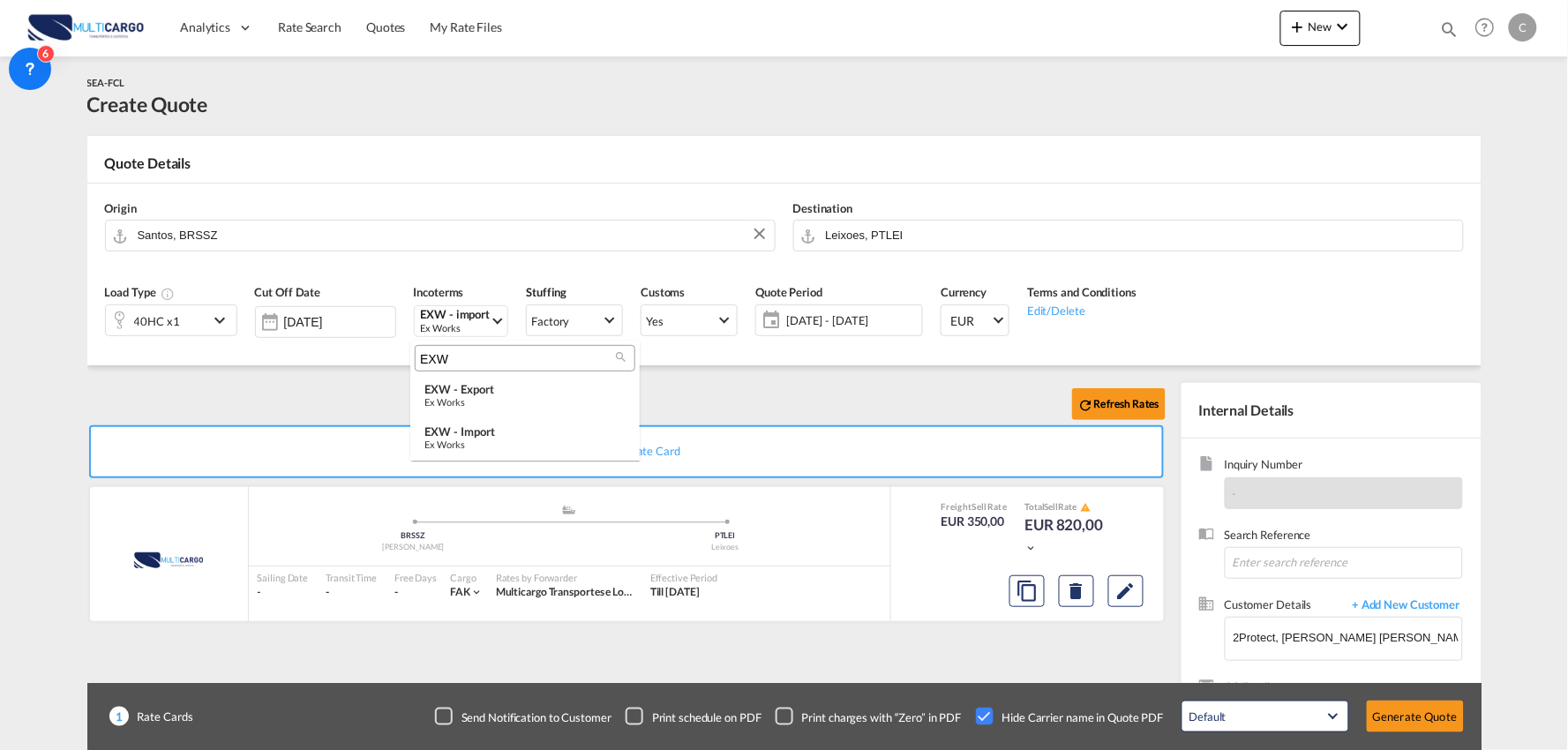
type md-option "[object Object]"
click at [469, 322] on md-backdrop at bounding box center [784, 375] width 1568 height 750
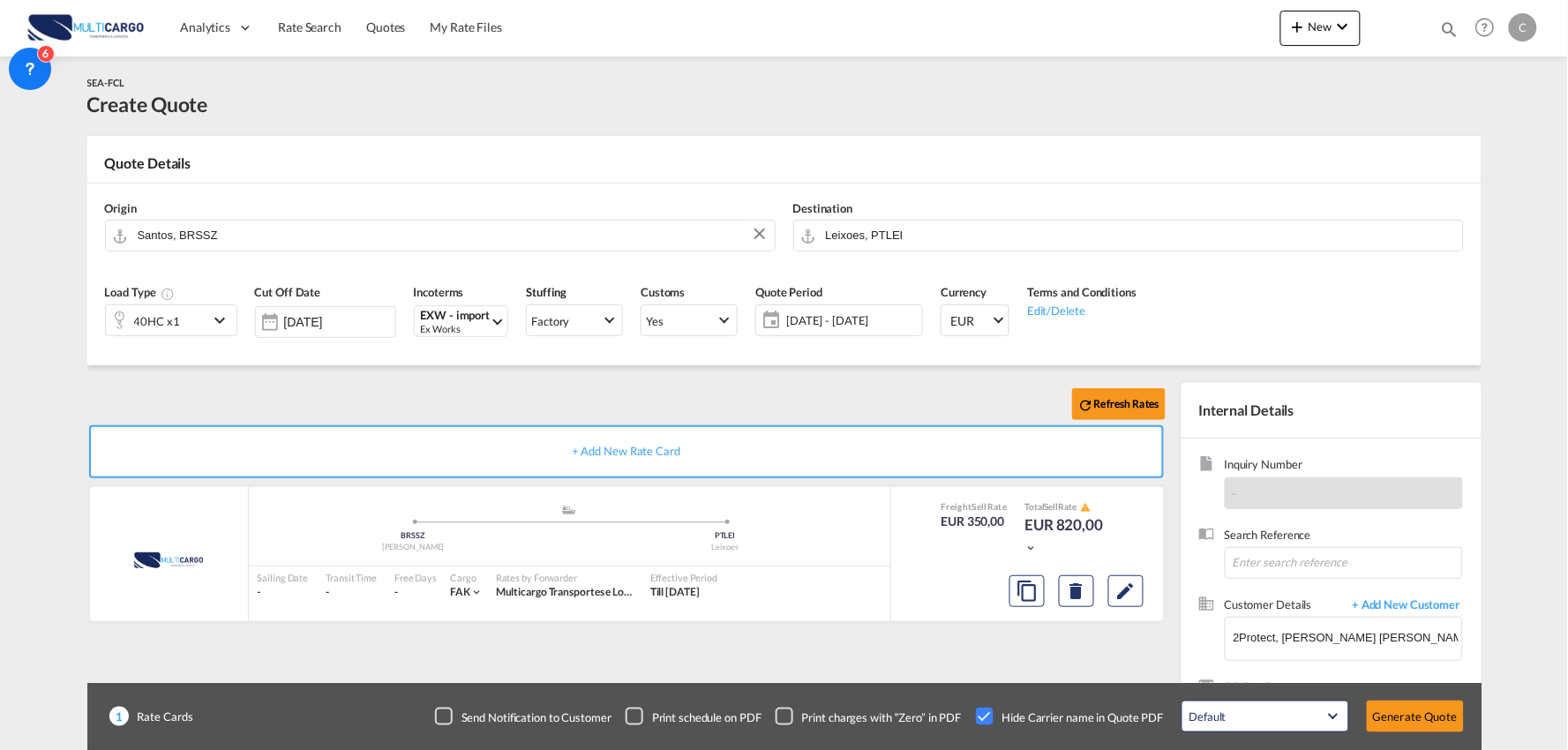
click at [469, 322] on div "Ex Works" at bounding box center [456, 329] width 70 height 13
type md-option "[object Object]"
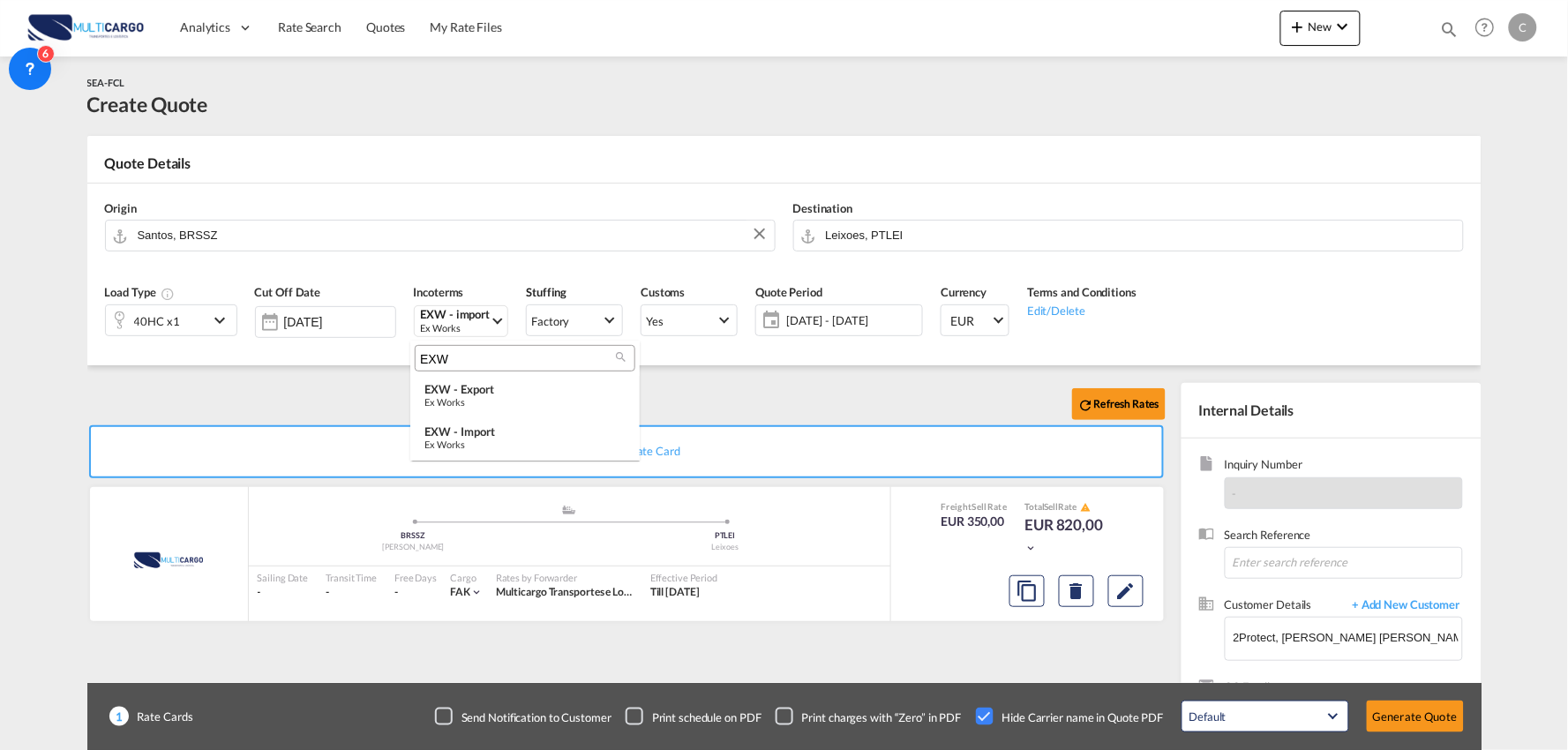
drag, startPoint x: 476, startPoint y: 349, endPoint x: 364, endPoint y: 346, distance: 112.0
click at [357, 348] on body "Analytics Reports Dashboard Rate Search Quotes My Rate Files Analytics" at bounding box center [784, 375] width 1568 height 750
type input "DAP"
click at [484, 433] on div "DAP - import" at bounding box center [525, 430] width 201 height 14
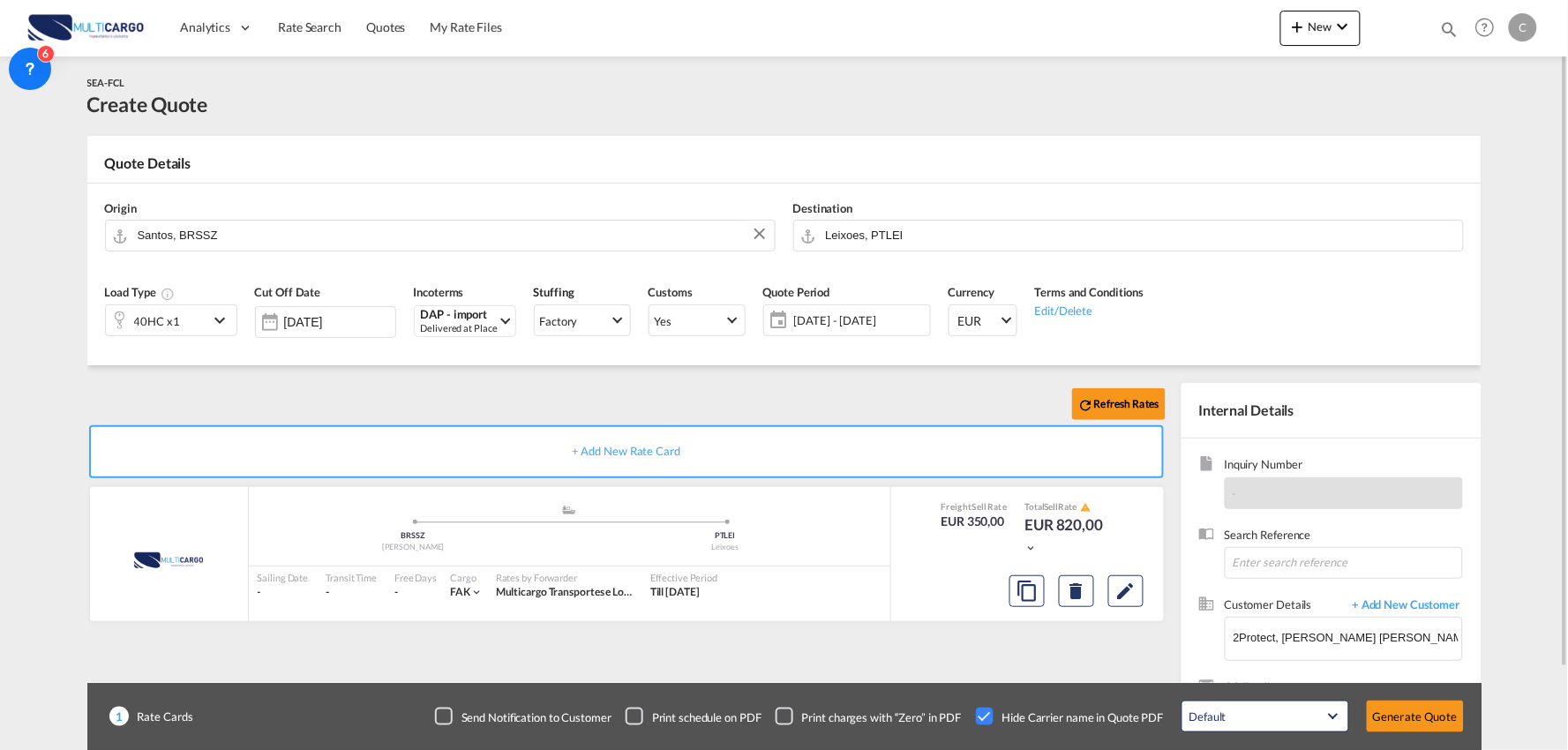
click at [417, 385] on div "Refresh Rates" at bounding box center [630, 403] width 1086 height 42
click at [1383, 640] on input "2Protect, João Jesus, financeiro@2protect.pt" at bounding box center [1348, 637] width 228 height 40
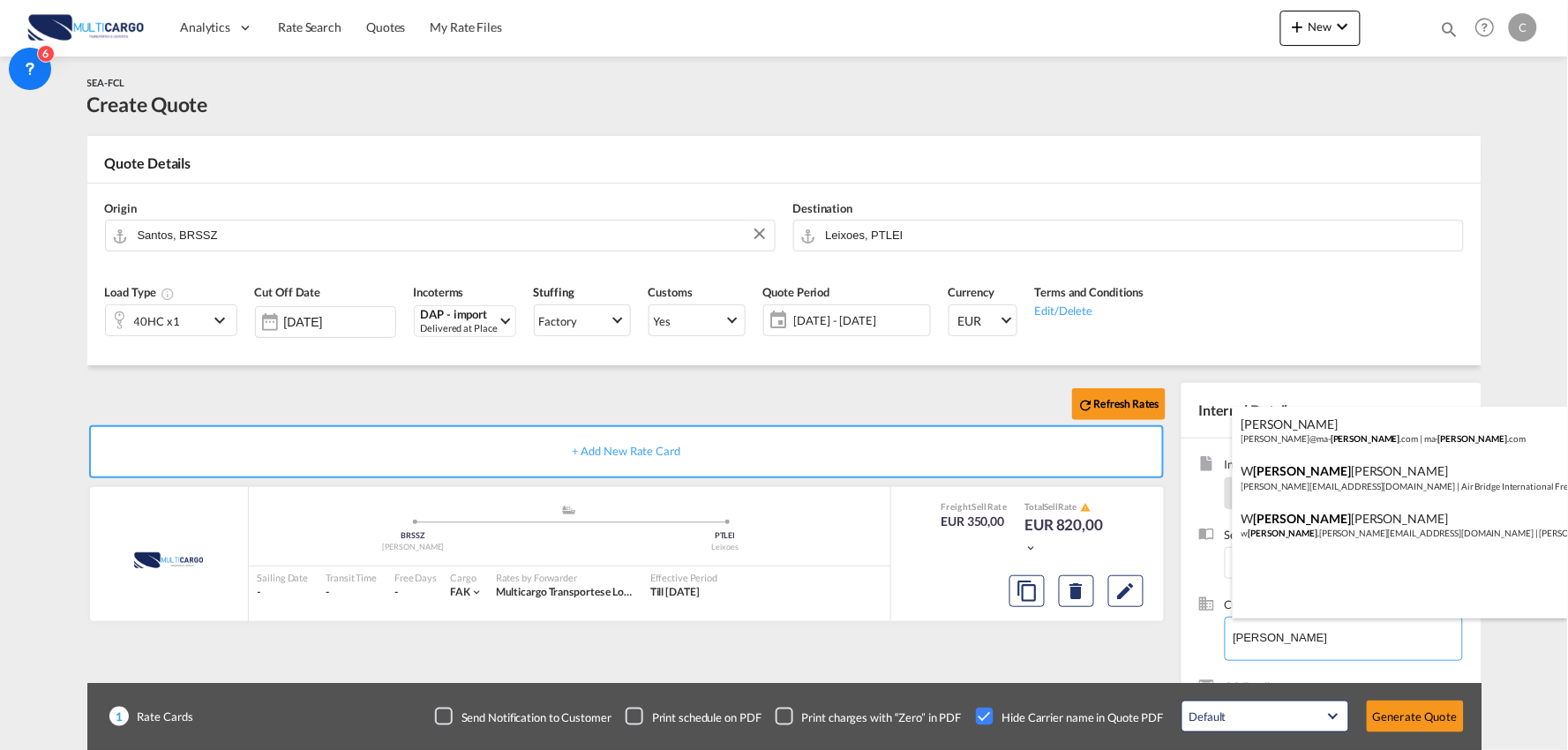
type input "ANDERSON"
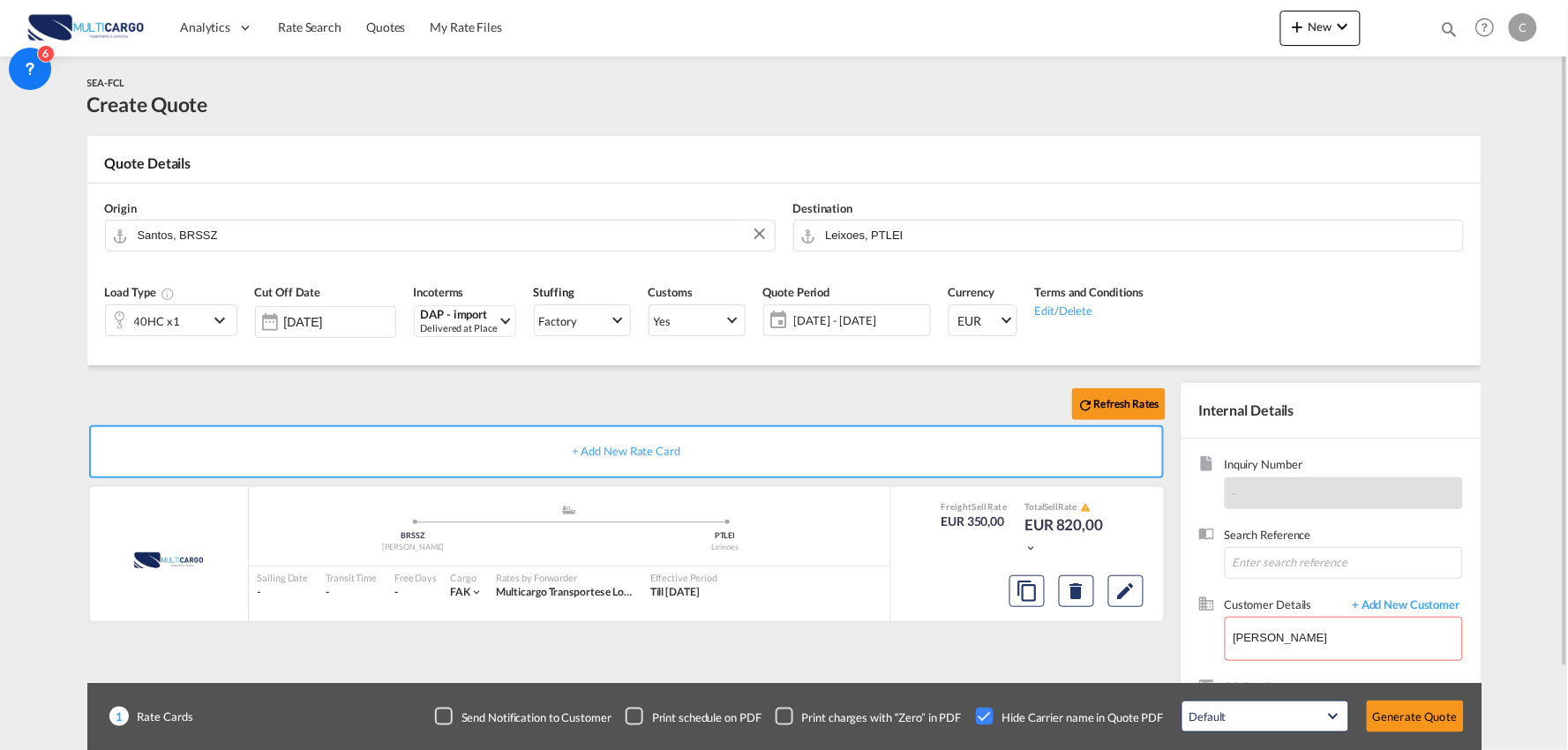
drag, startPoint x: 1300, startPoint y: 635, endPoint x: 1192, endPoint y: 635, distance: 108.0
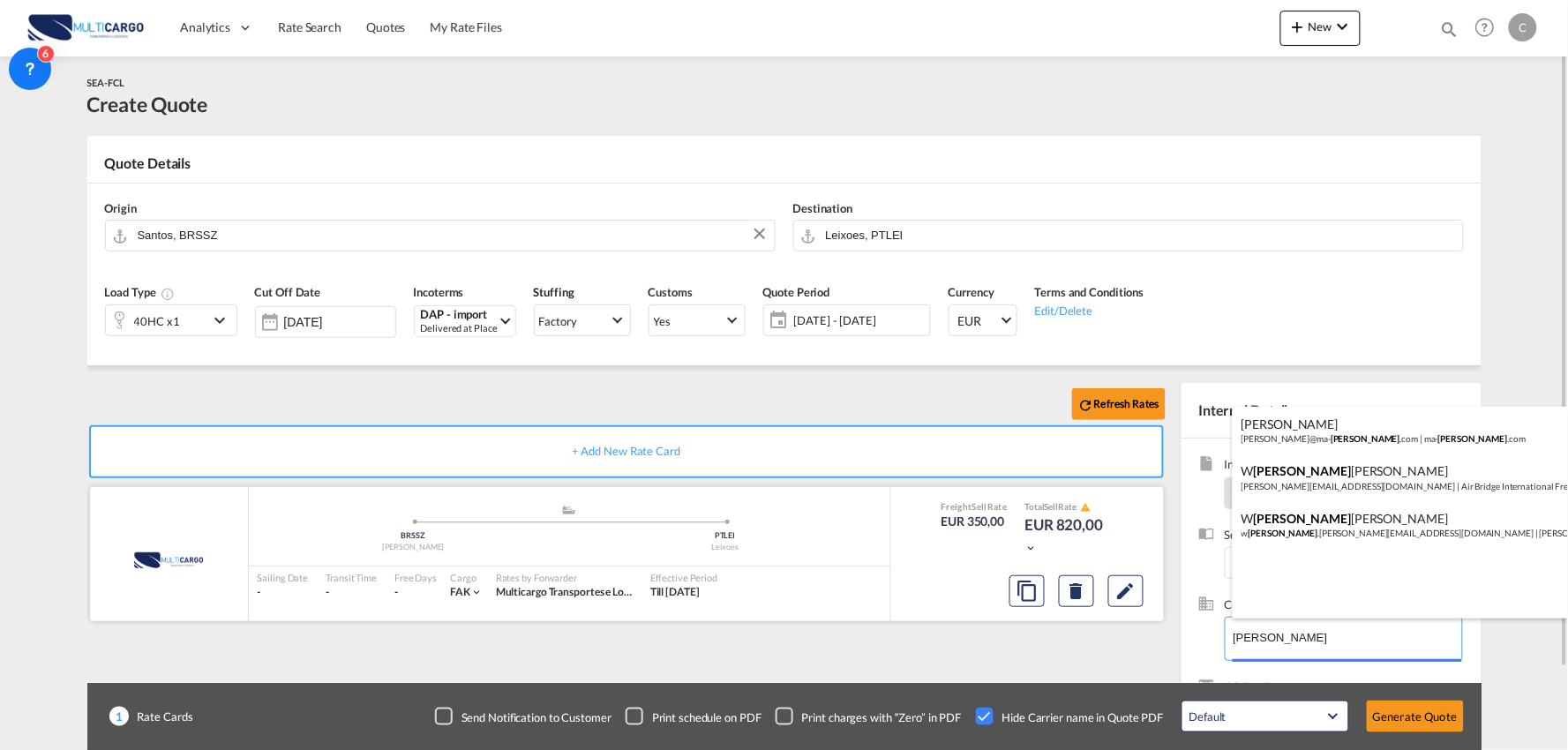
drag, startPoint x: 1334, startPoint y: 638, endPoint x: 1057, endPoint y: 615, distance: 278.0
click at [1057, 615] on body "Analytics Reports Dashboard Rate Search Quotes My Rate Files Analytics" at bounding box center [784, 375] width 1568 height 750
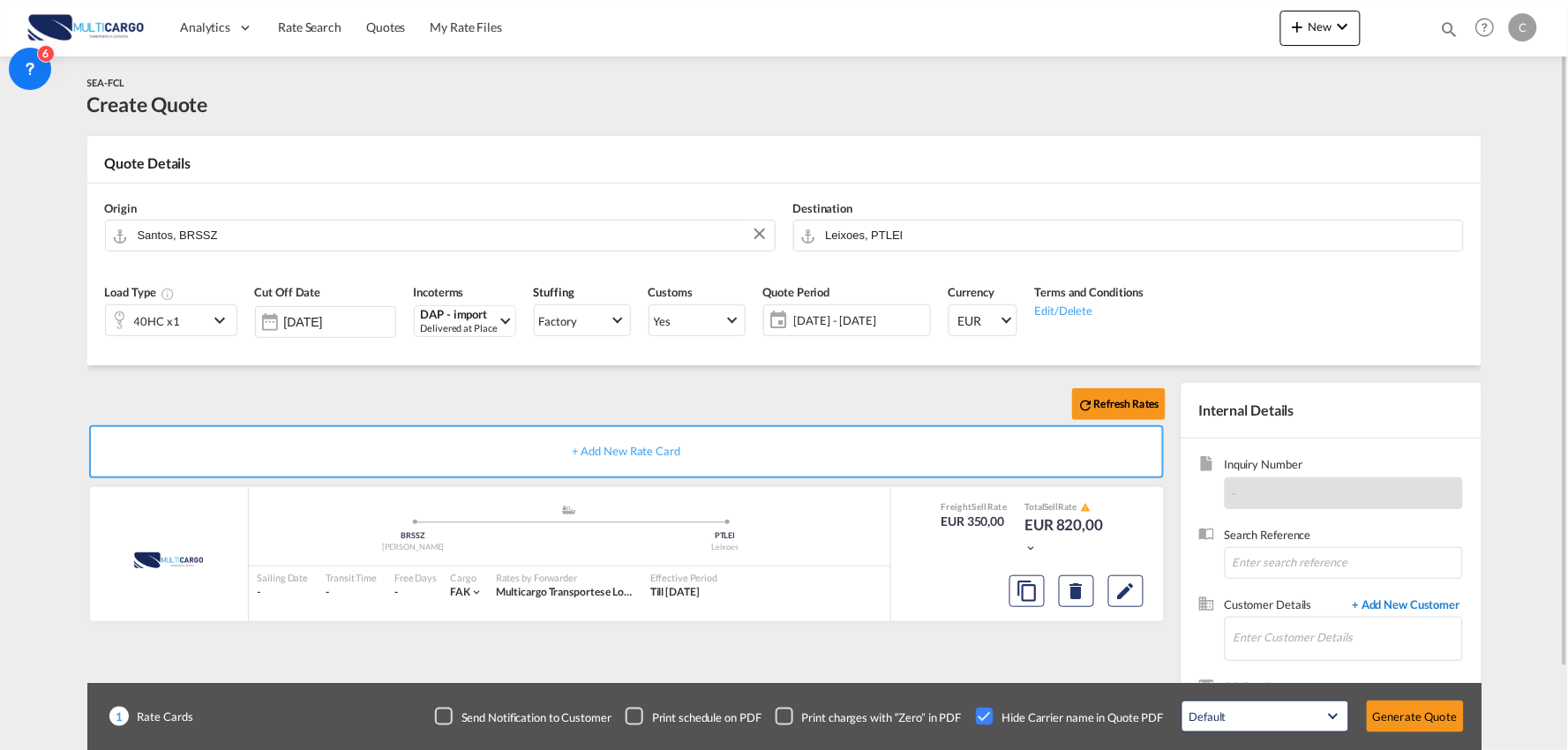
click at [1422, 604] on span "+ Add New Customer" at bounding box center [1404, 607] width 119 height 20
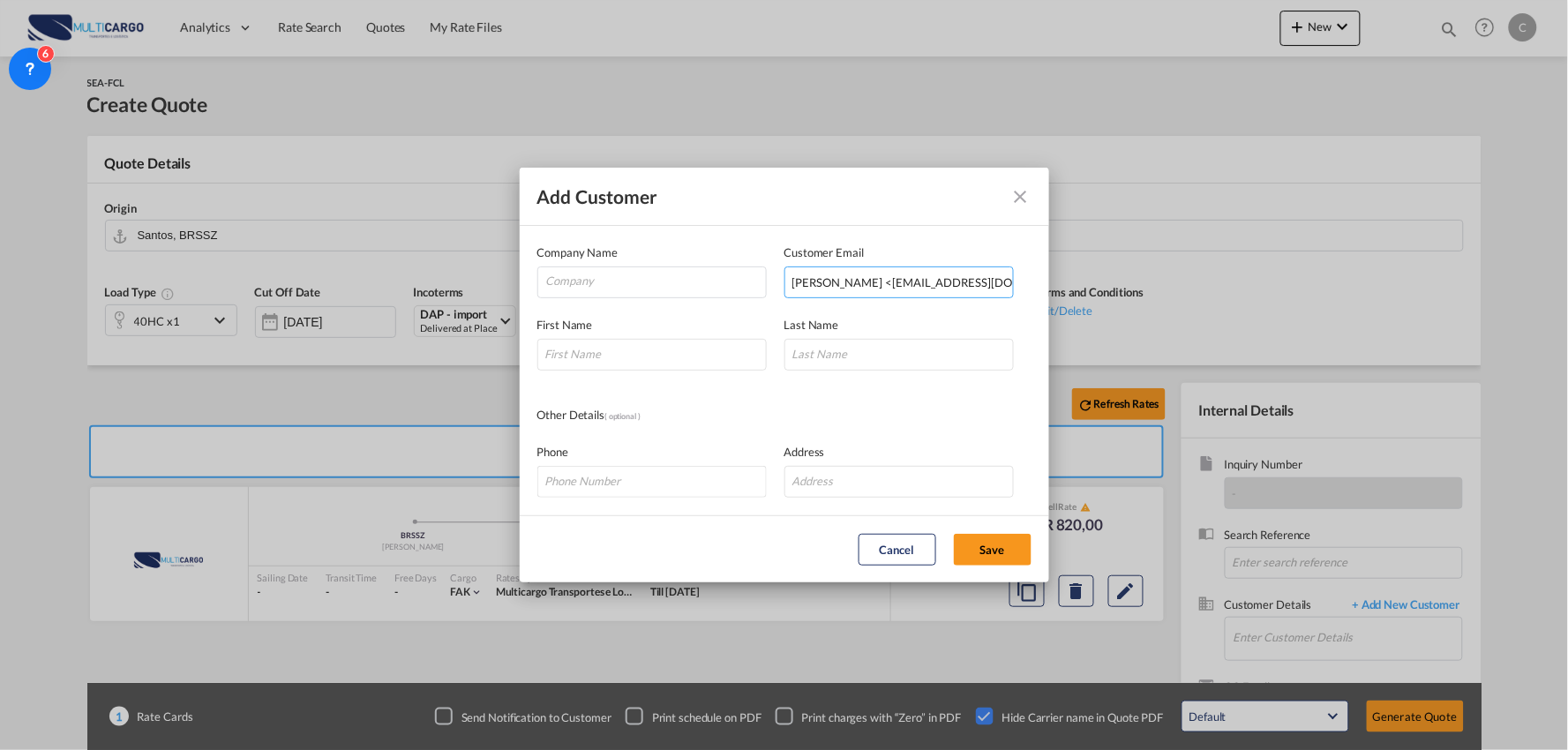
click at [880, 286] on input "Anderson <pricingbr@dfx.com.br>" at bounding box center [900, 282] width 229 height 32
click at [987, 276] on input "Anderson <pricingbr@dfx.com.br>" at bounding box center [900, 282] width 229 height 32
drag, startPoint x: 850, startPoint y: 280, endPoint x: 411, endPoint y: 294, distance: 439.2
click at [411, 294] on div "Add Customer Company Name Customer Email Anderson <pricingbr@dfx.com.br Enter a…" at bounding box center [784, 375] width 1568 height 750
type input "pricingbr@dfx.com.br"
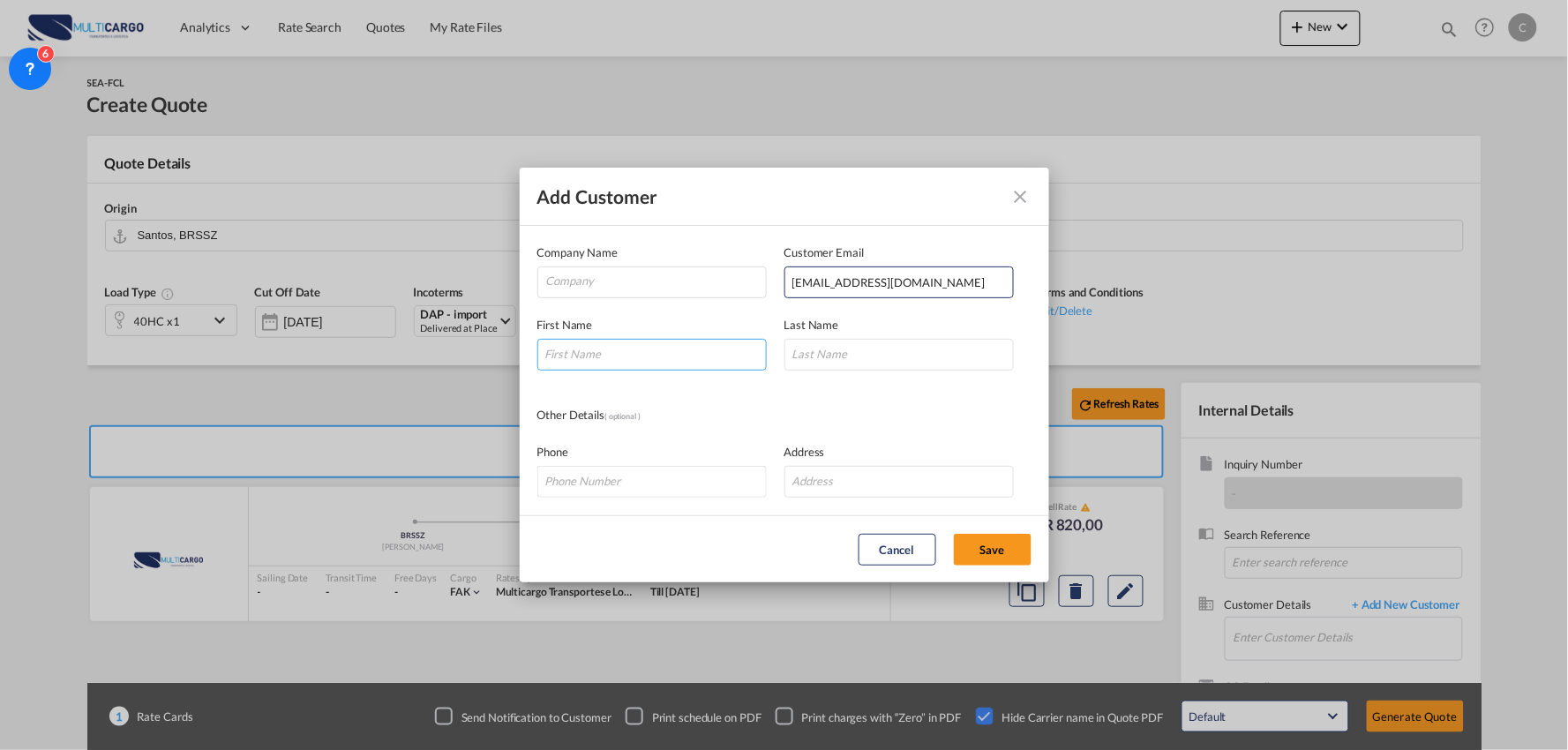
click at [603, 356] on input "Add Customer Company ..." at bounding box center [653, 355] width 229 height 32
type input "Anderson"
type input "[PERSON_NAME]"
click at [663, 272] on input "Company" at bounding box center [656, 280] width 220 height 26
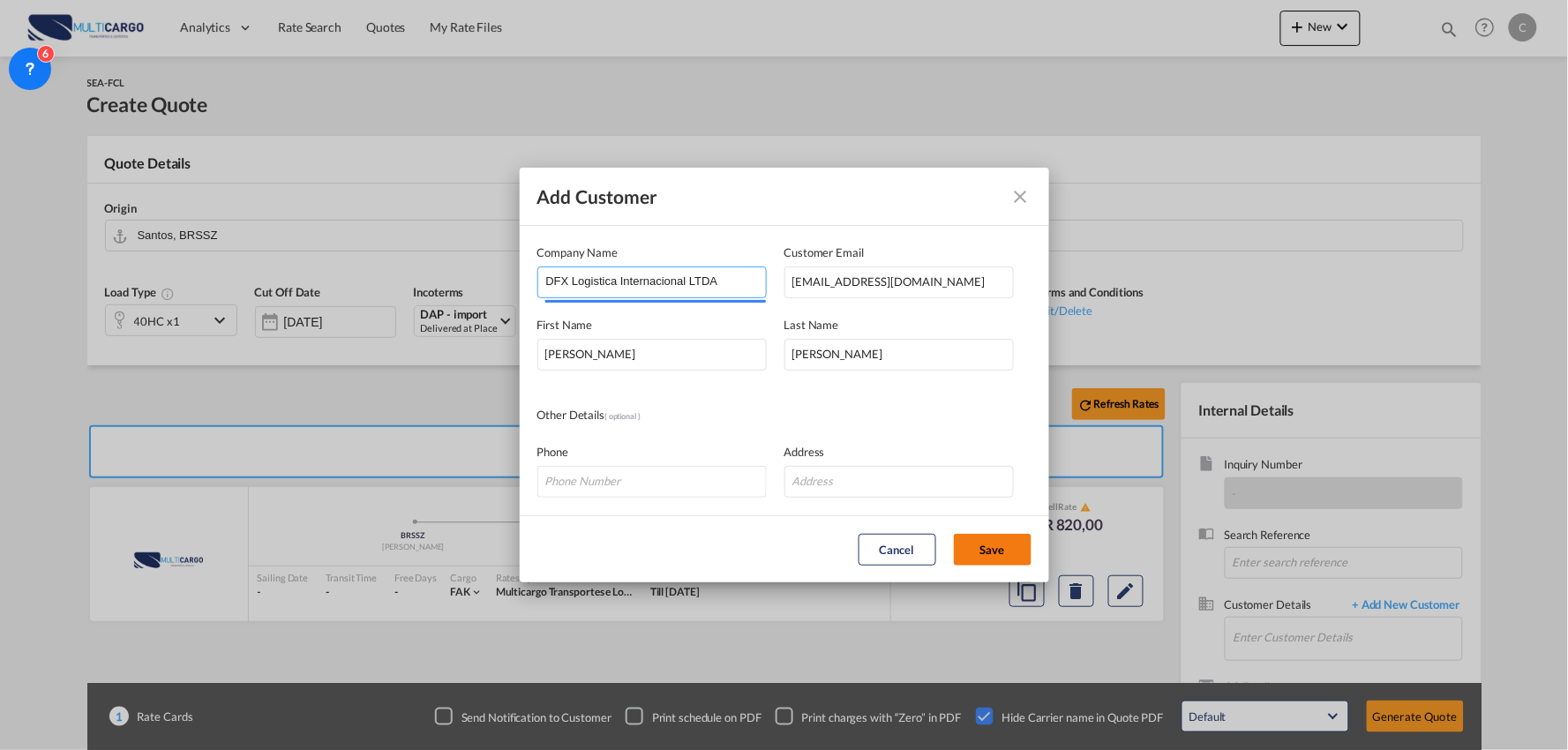
type input "DFX Logistica Internacional LTDA"
click at [988, 543] on button "Save" at bounding box center [992, 550] width 77 height 32
type input "DFX Logistica Internacional LTDA, Anderson Santos, pricingbr@dfx.com.br"
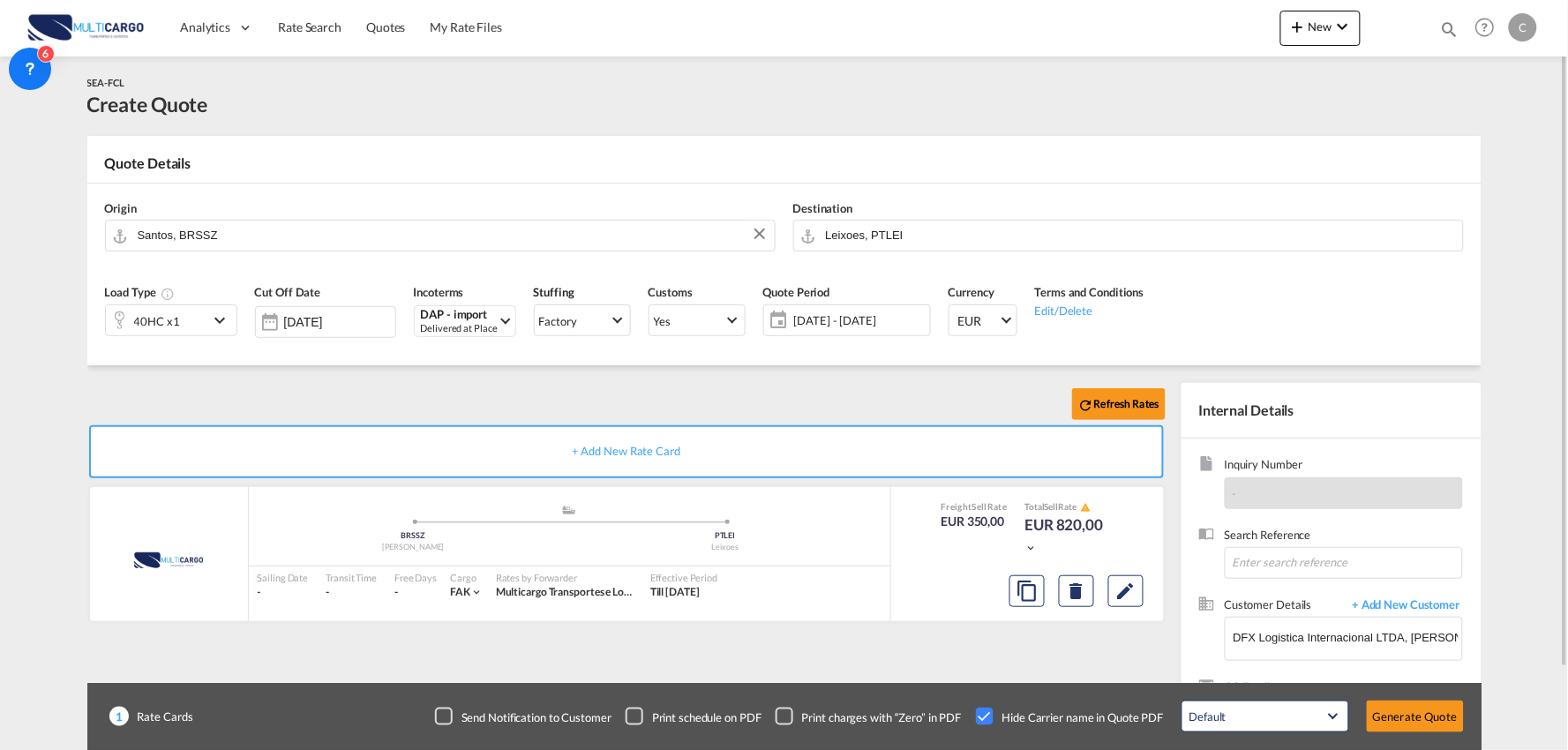
click at [571, 381] on div "Refresh Rates + Add New Rate Card MultiCargo added by you .a{fill:#aaa8ad;} .a{…" at bounding box center [785, 563] width 1395 height 395
click at [1426, 706] on button "Generate Quote" at bounding box center [1416, 716] width 97 height 32
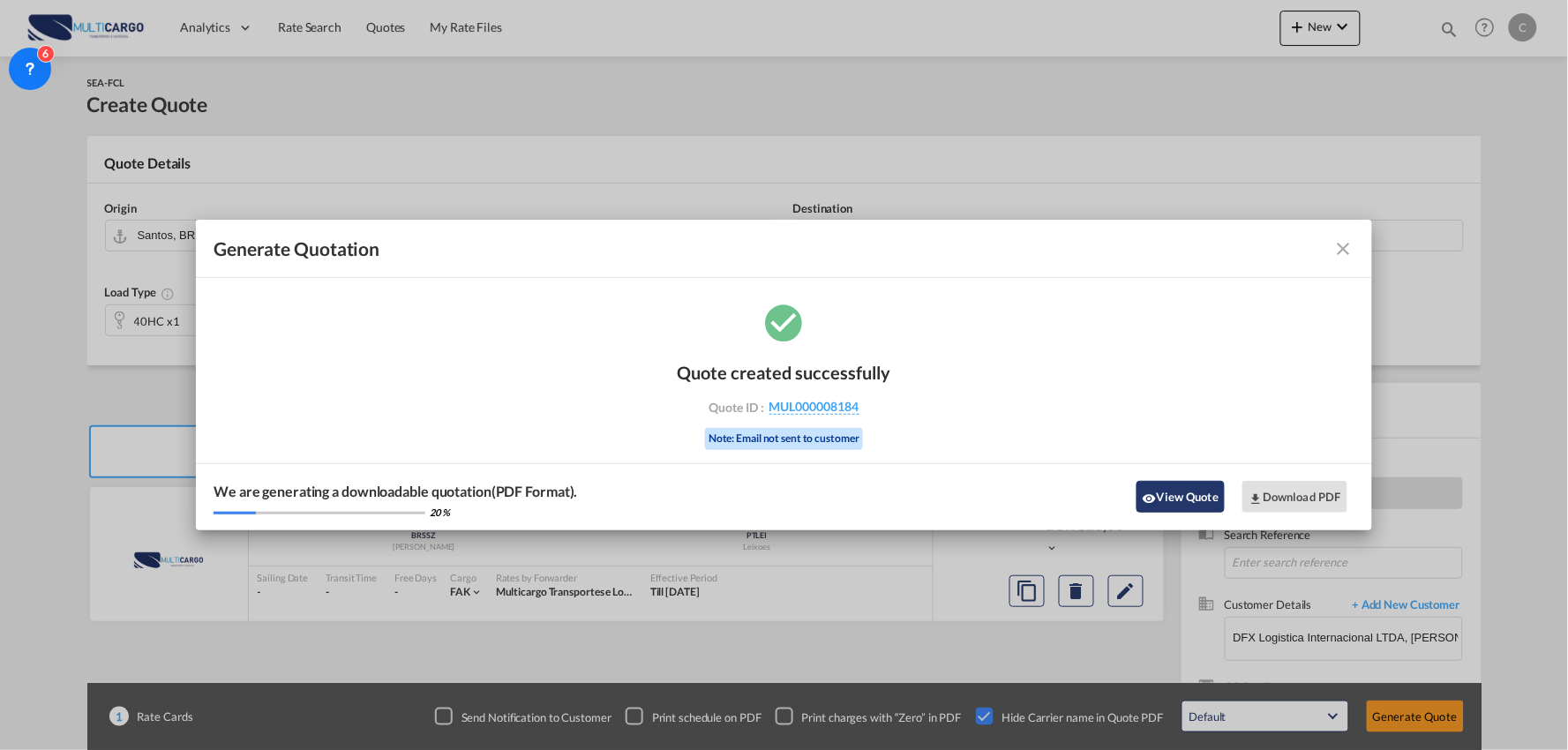
click at [1198, 503] on button "View Quote" at bounding box center [1180, 497] width 89 height 32
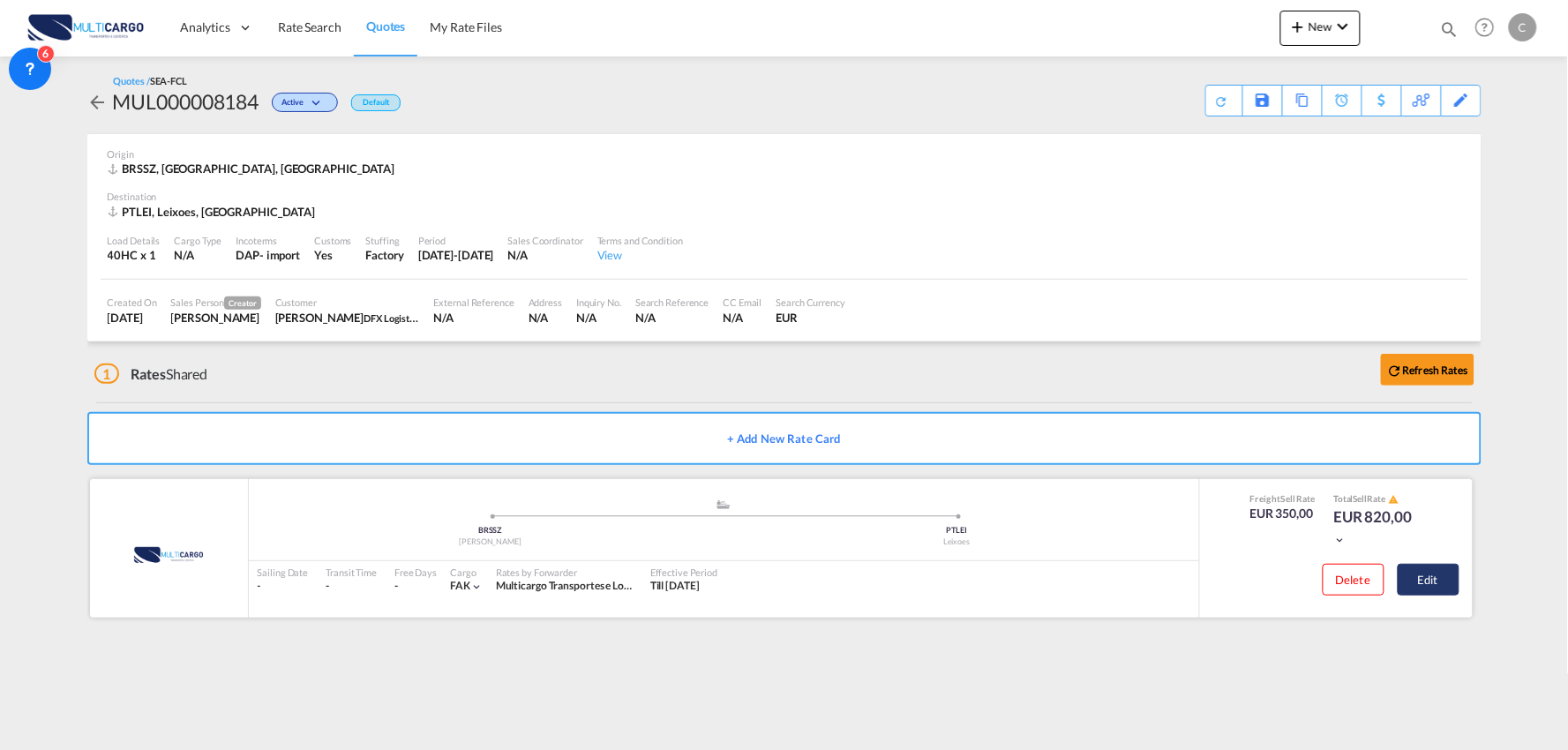
click at [1452, 574] on button "Edit" at bounding box center [1429, 580] width 62 height 32
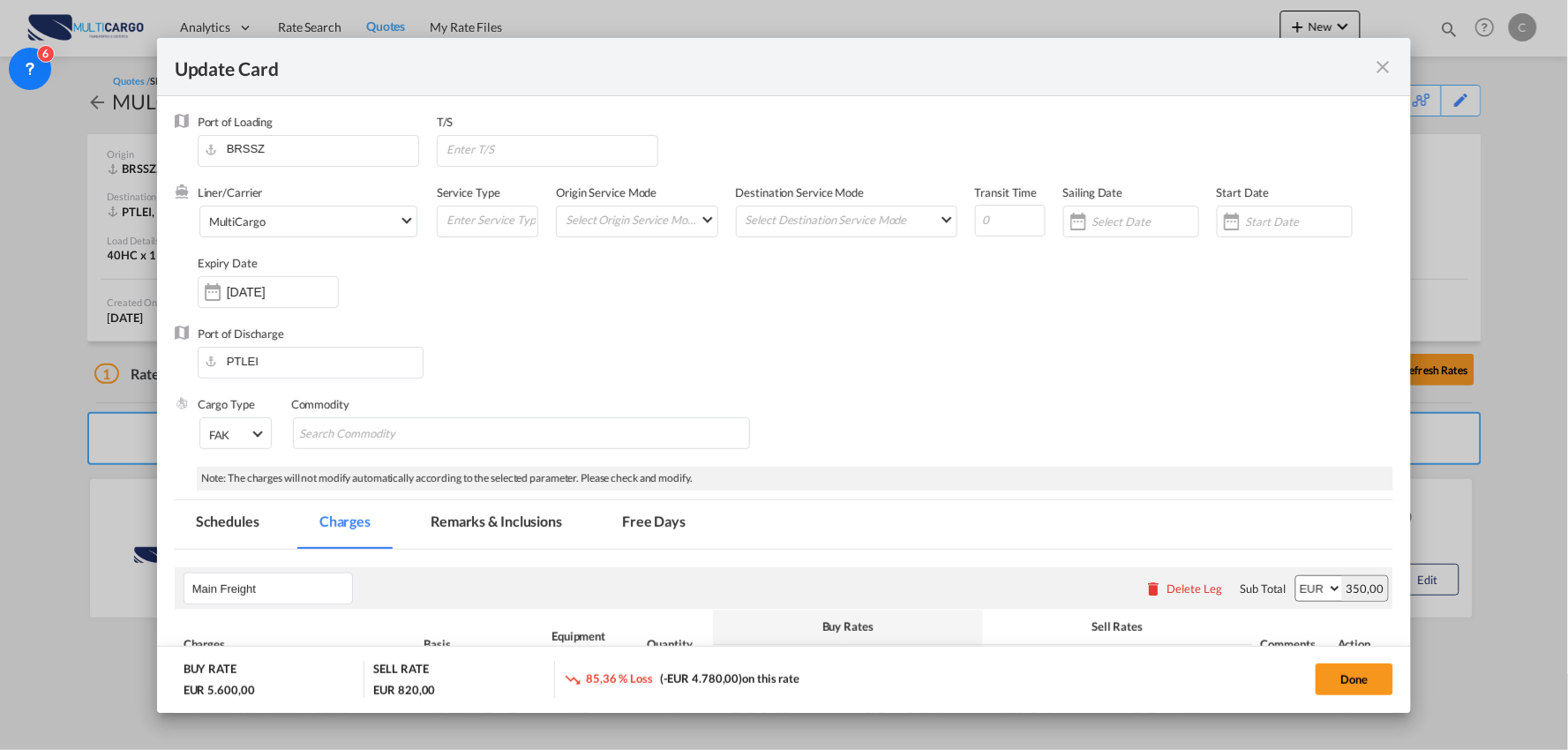
select select "per container"
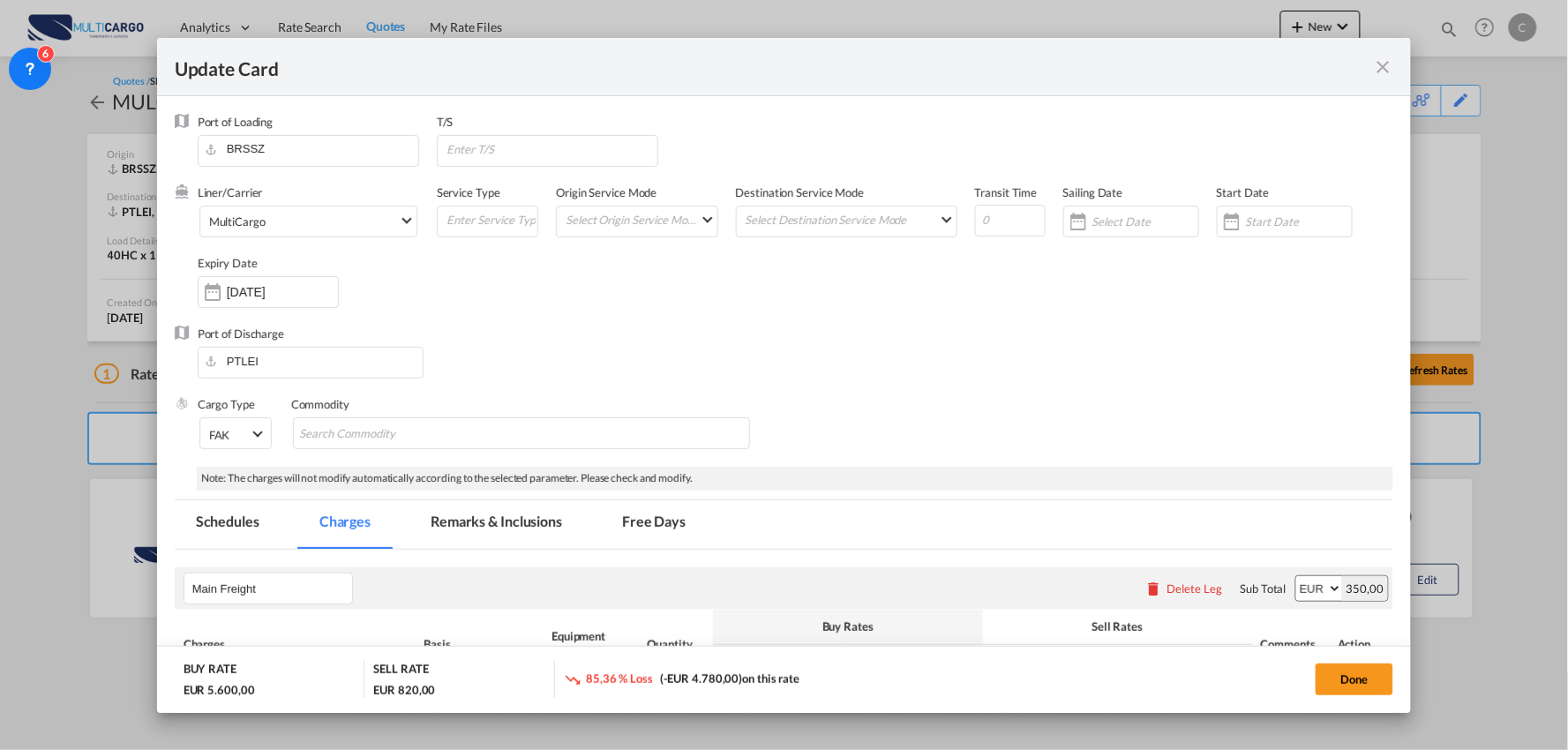
select select "per container"
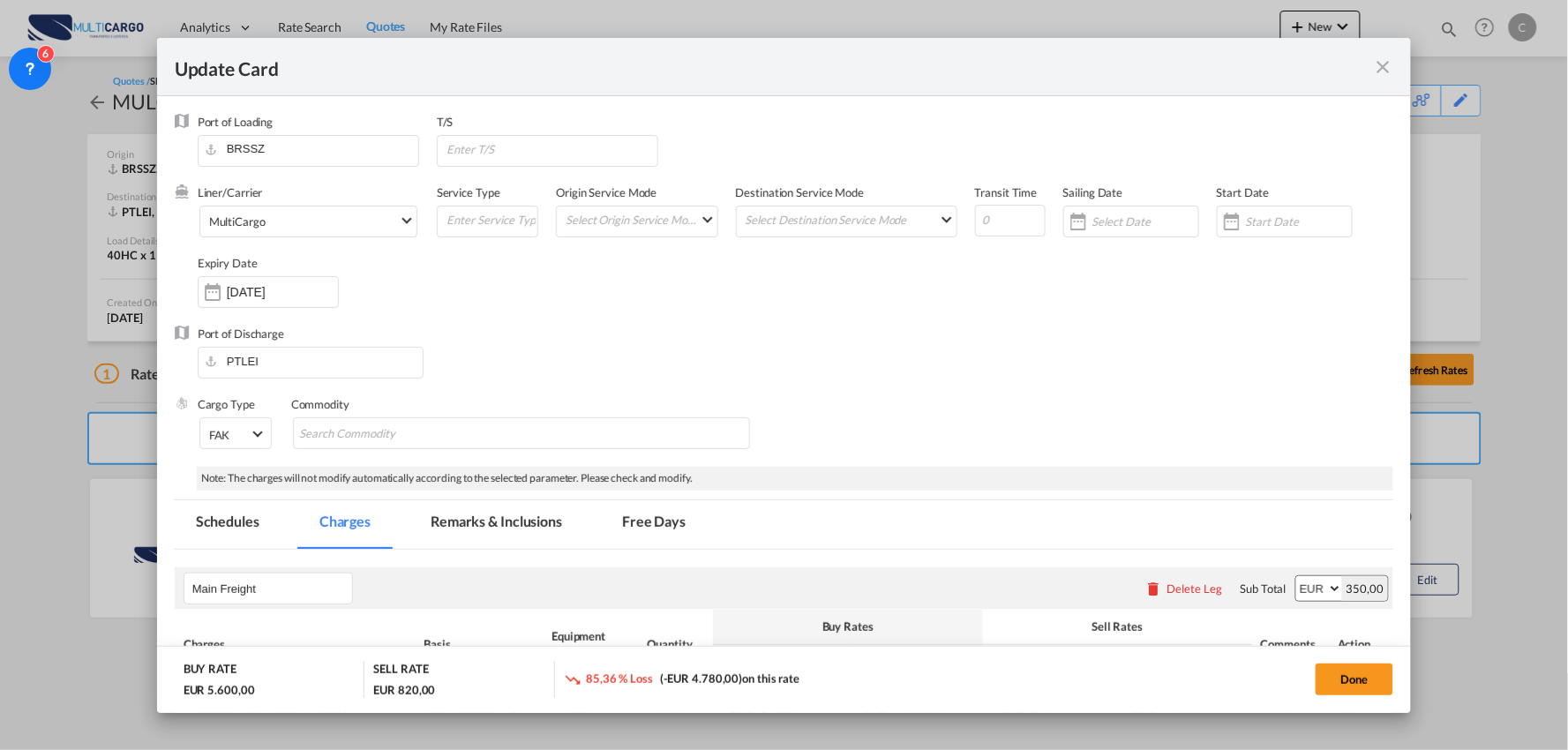
select select "per container"
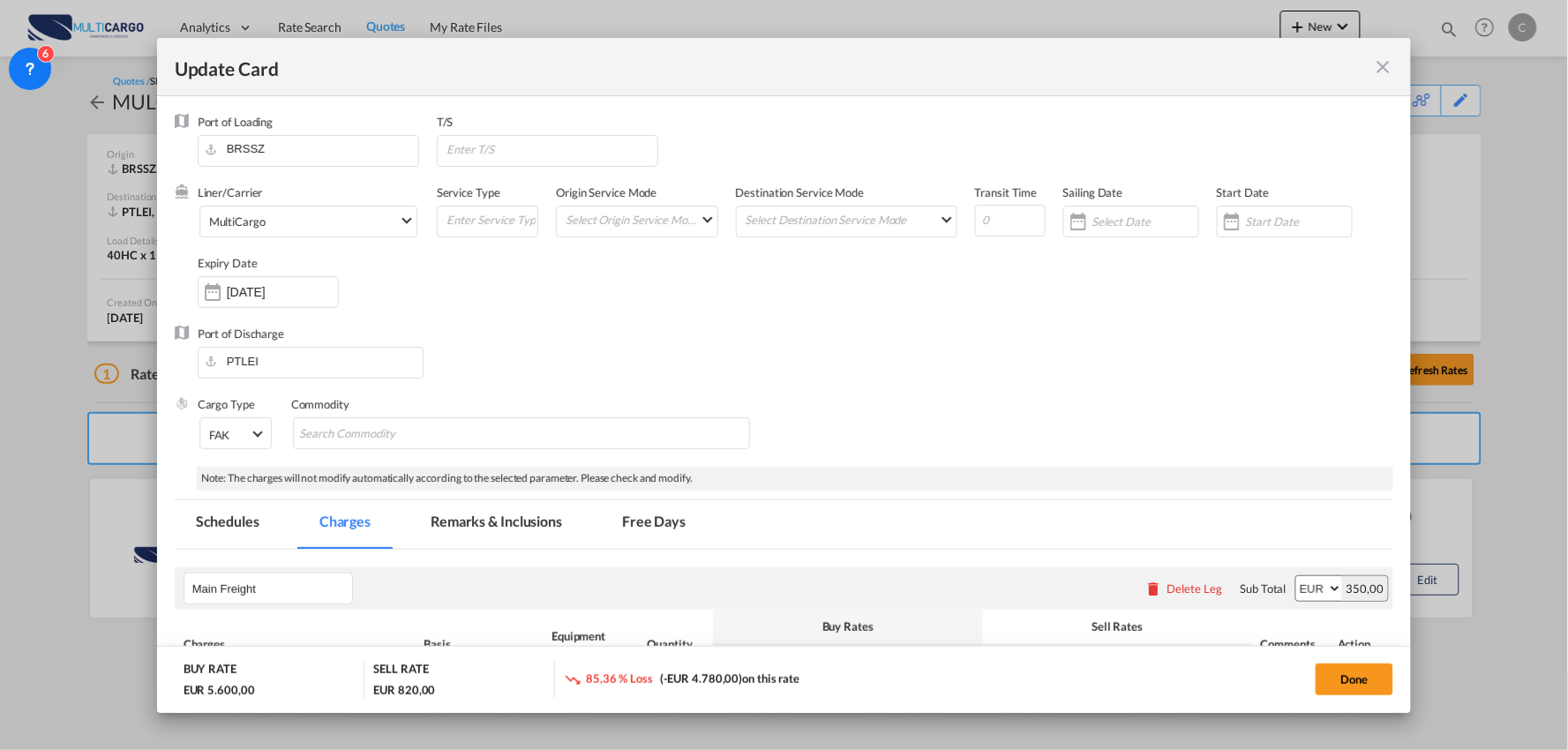
select select "per B/L"
select select "per container"
select select "per B/L"
select select "per container"
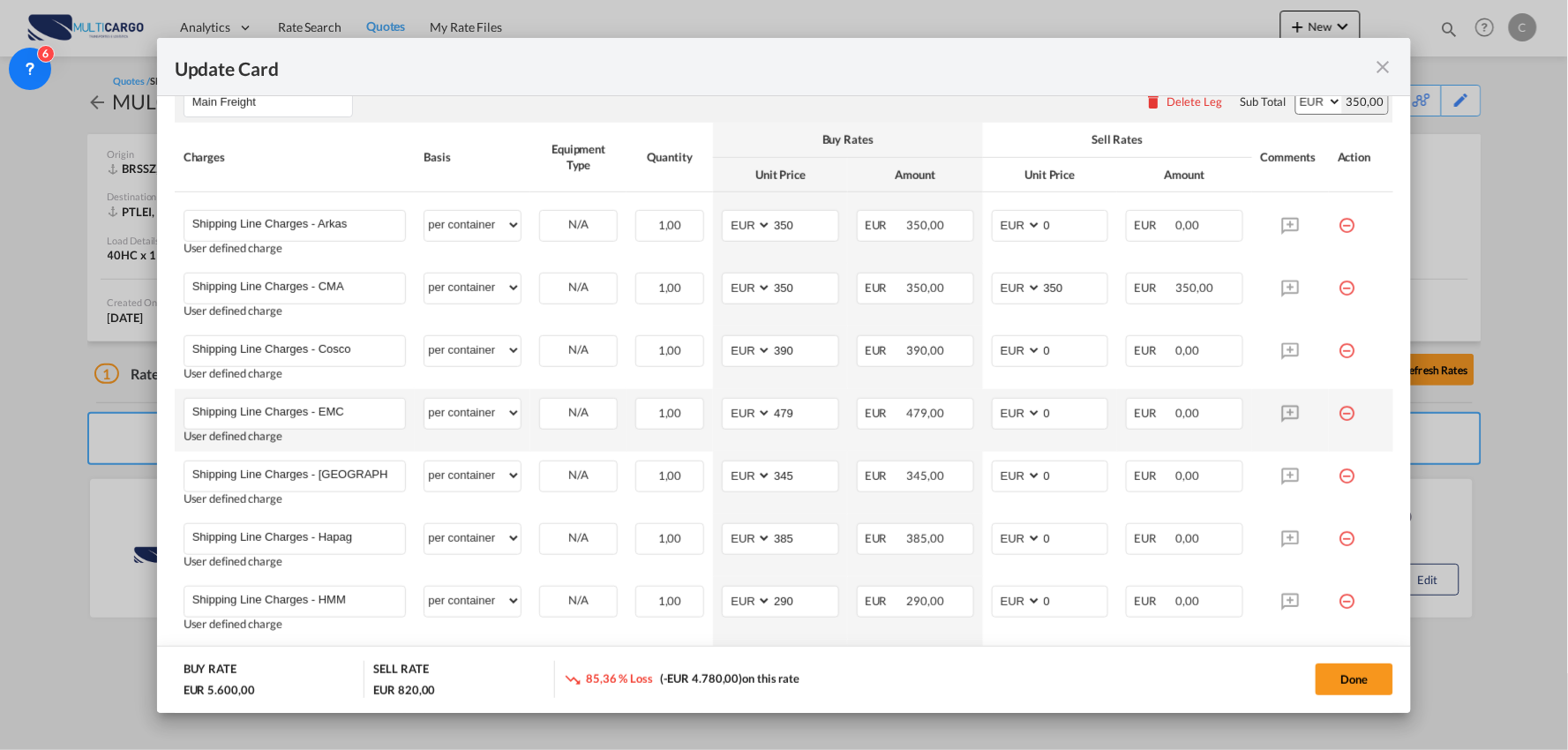
scroll to position [489, 0]
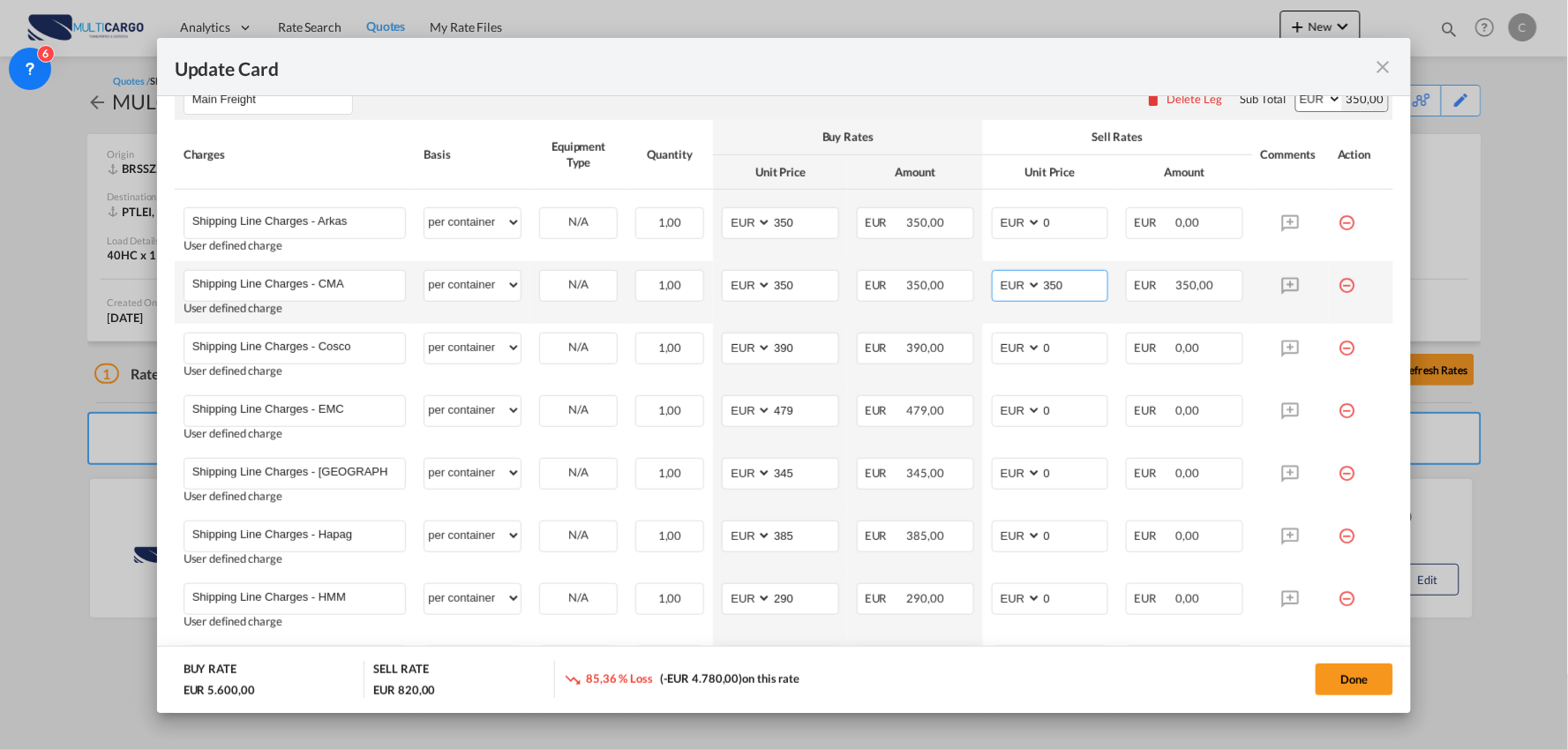
drag, startPoint x: 1056, startPoint y: 285, endPoint x: 739, endPoint y: 303, distance: 317.5
click at [808, 300] on tr "Shipping Line Charges - CMA Please Enter User Defined Charges Cannot Be Publish…" at bounding box center [784, 292] width 1219 height 62
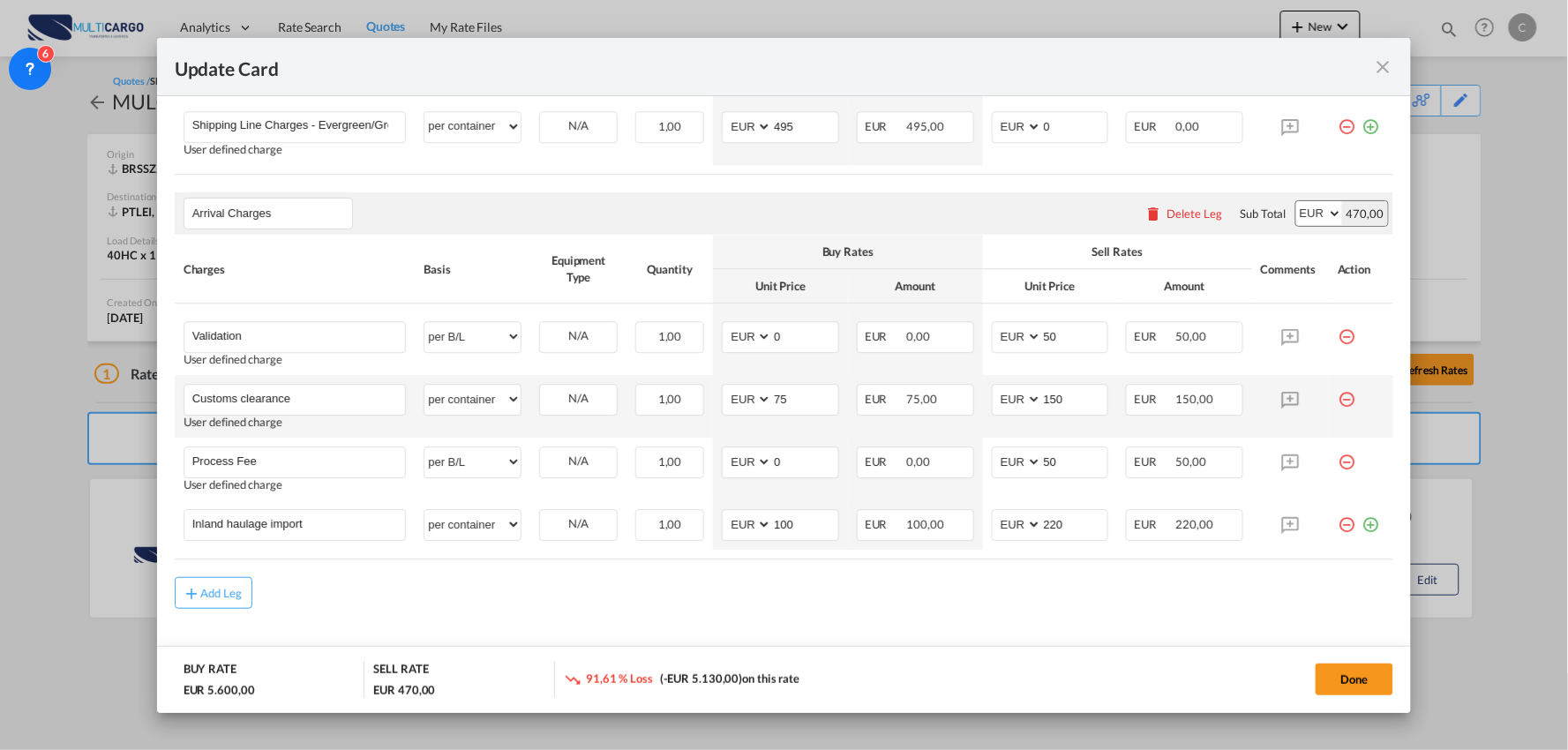
scroll to position [1487, 0]
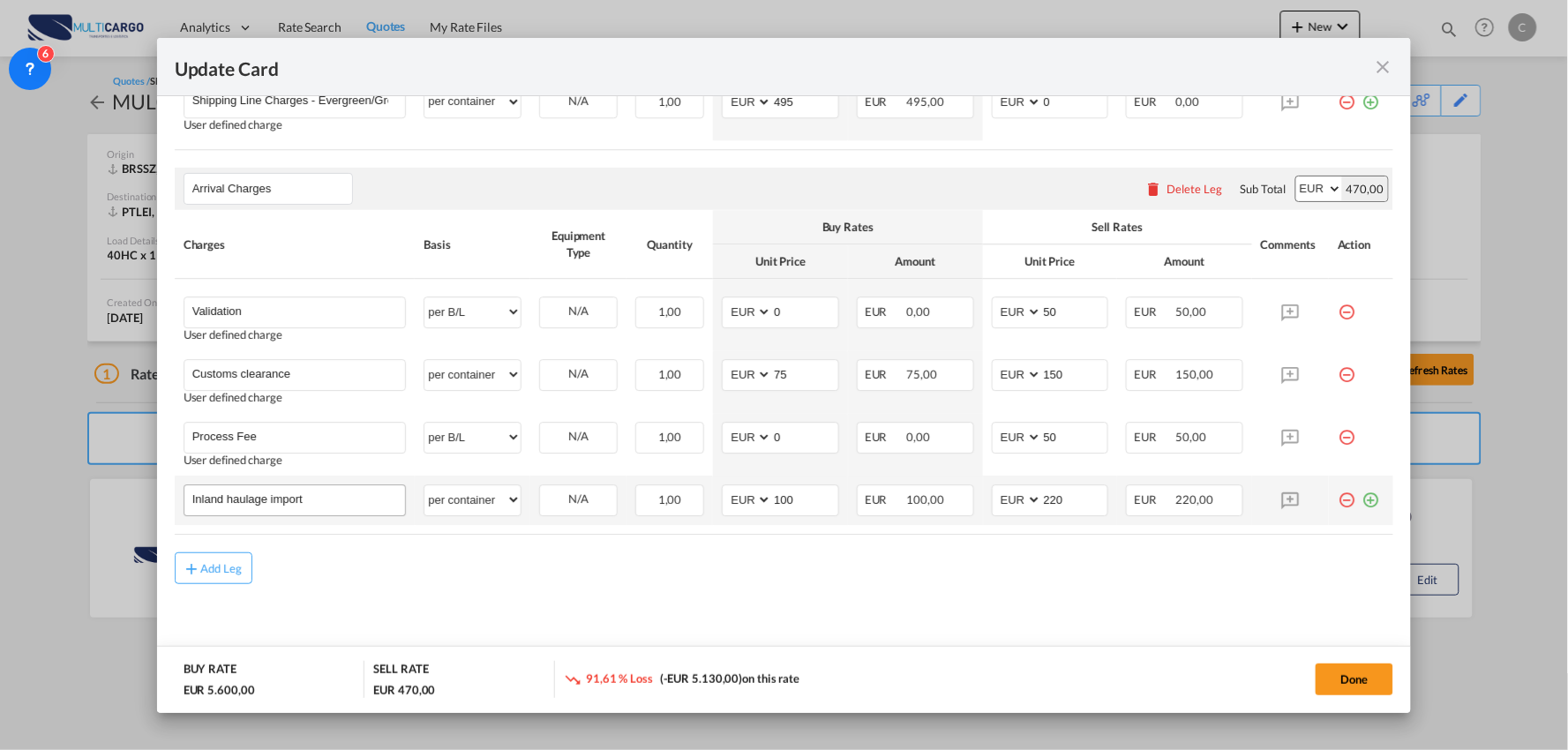
type input "0"
drag, startPoint x: 326, startPoint y: 497, endPoint x: -69, endPoint y: 495, distance: 395.0
click at [0, 495] on html "Analytics Reports Dashboard Rate Search Quotes My Rate Files" at bounding box center [784, 375] width 1568 height 750
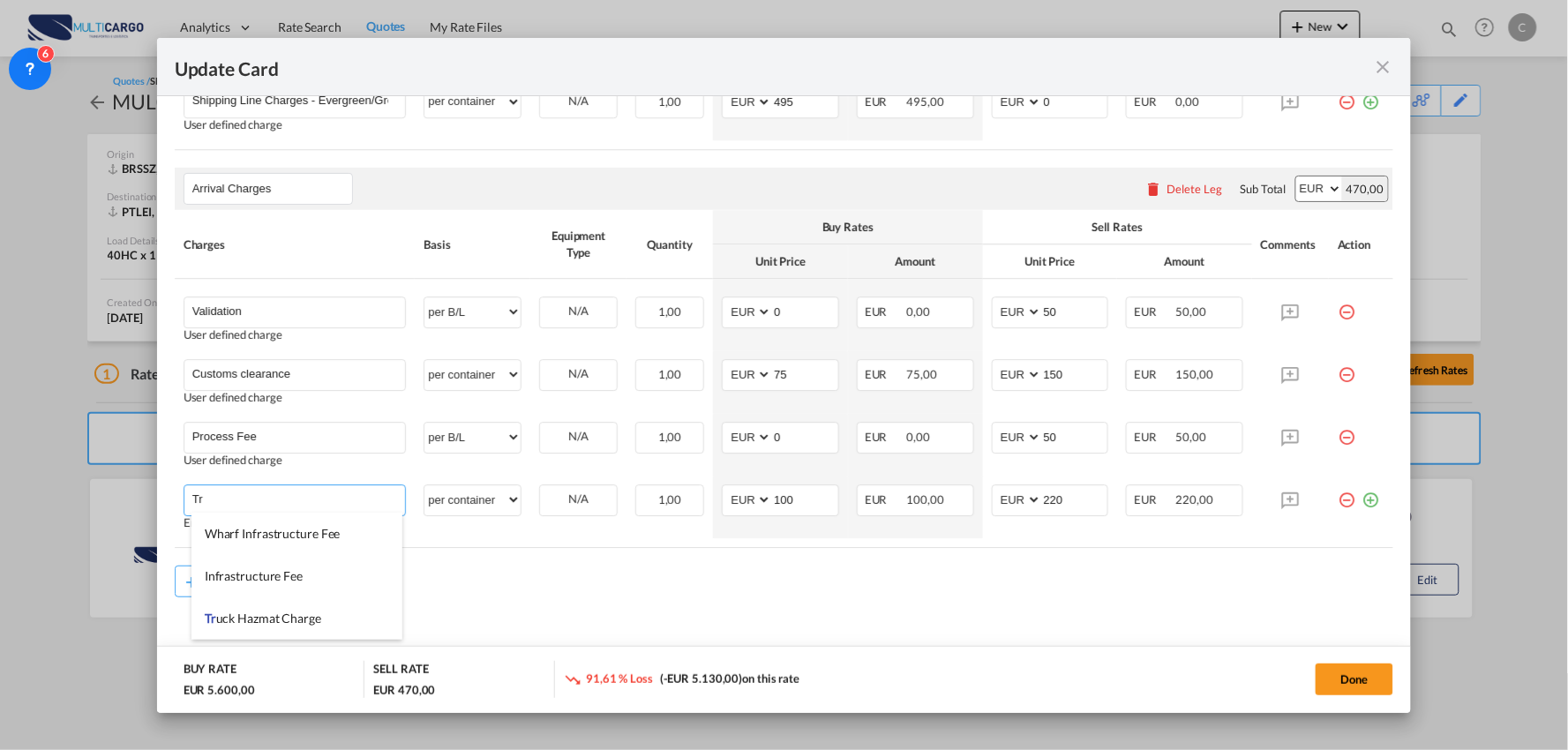
type input "T"
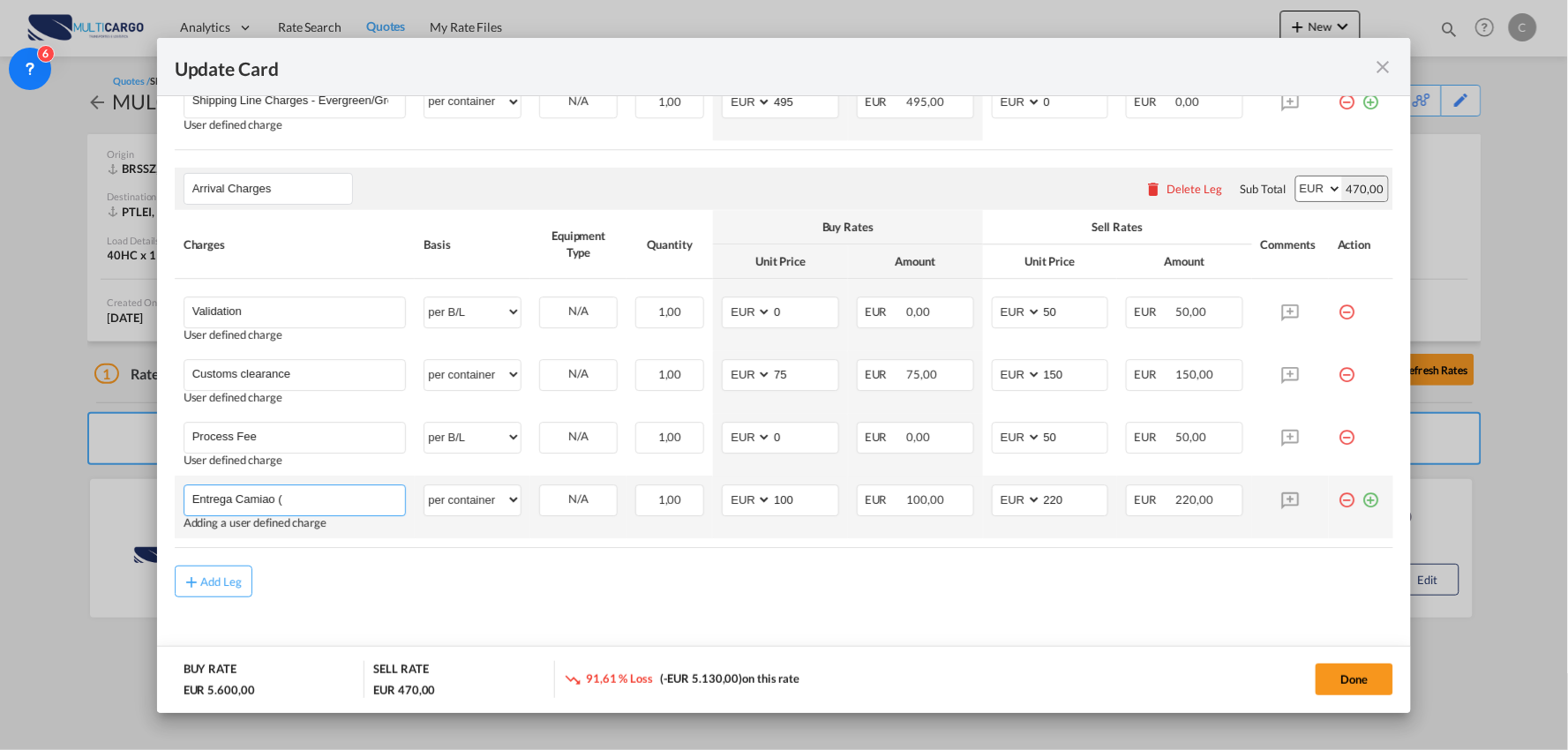
click at [349, 504] on input "Entrega Camiao (" at bounding box center [298, 498] width 213 height 26
paste input "4510-291 Gondomar"
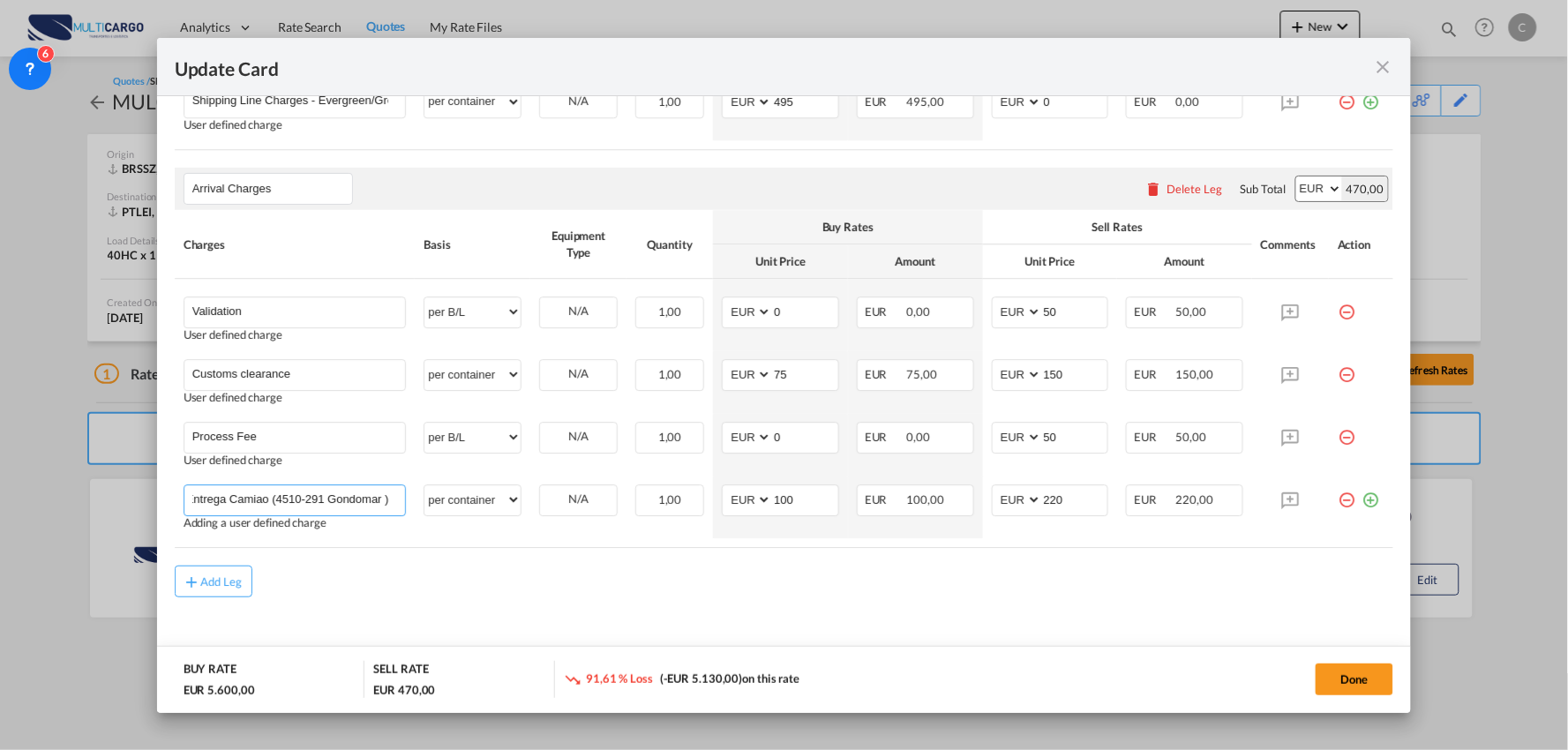
type input "Entrega Camiao (4510-291 Gondomar )"
drag, startPoint x: 399, startPoint y: 606, endPoint x: 479, endPoint y: 591, distance: 81.4
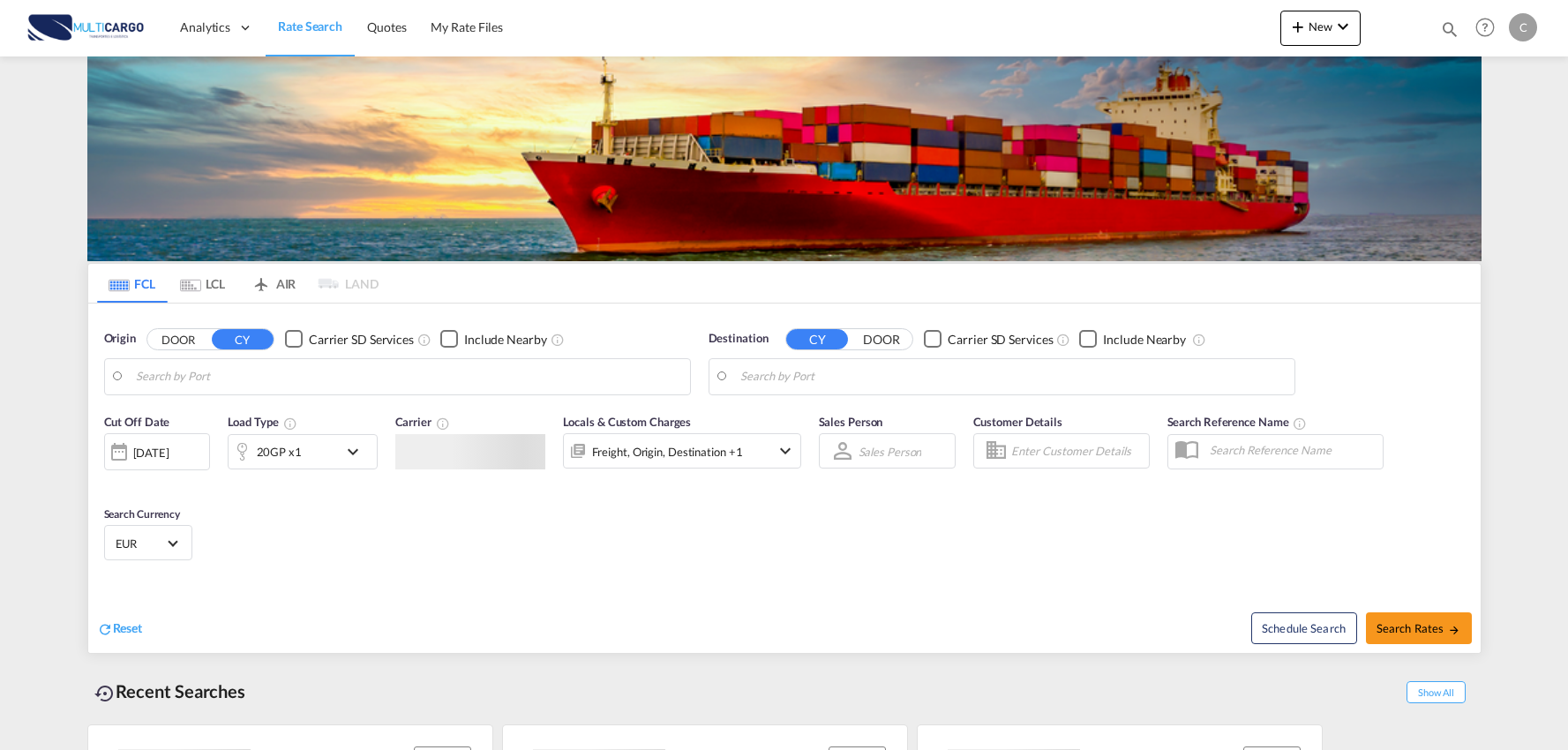
type input "Port of [GEOGRAPHIC_DATA], [GEOGRAPHIC_DATA], [GEOGRAPHIC_DATA]"
type input "Leixoes, Leixoes, PTLEI"
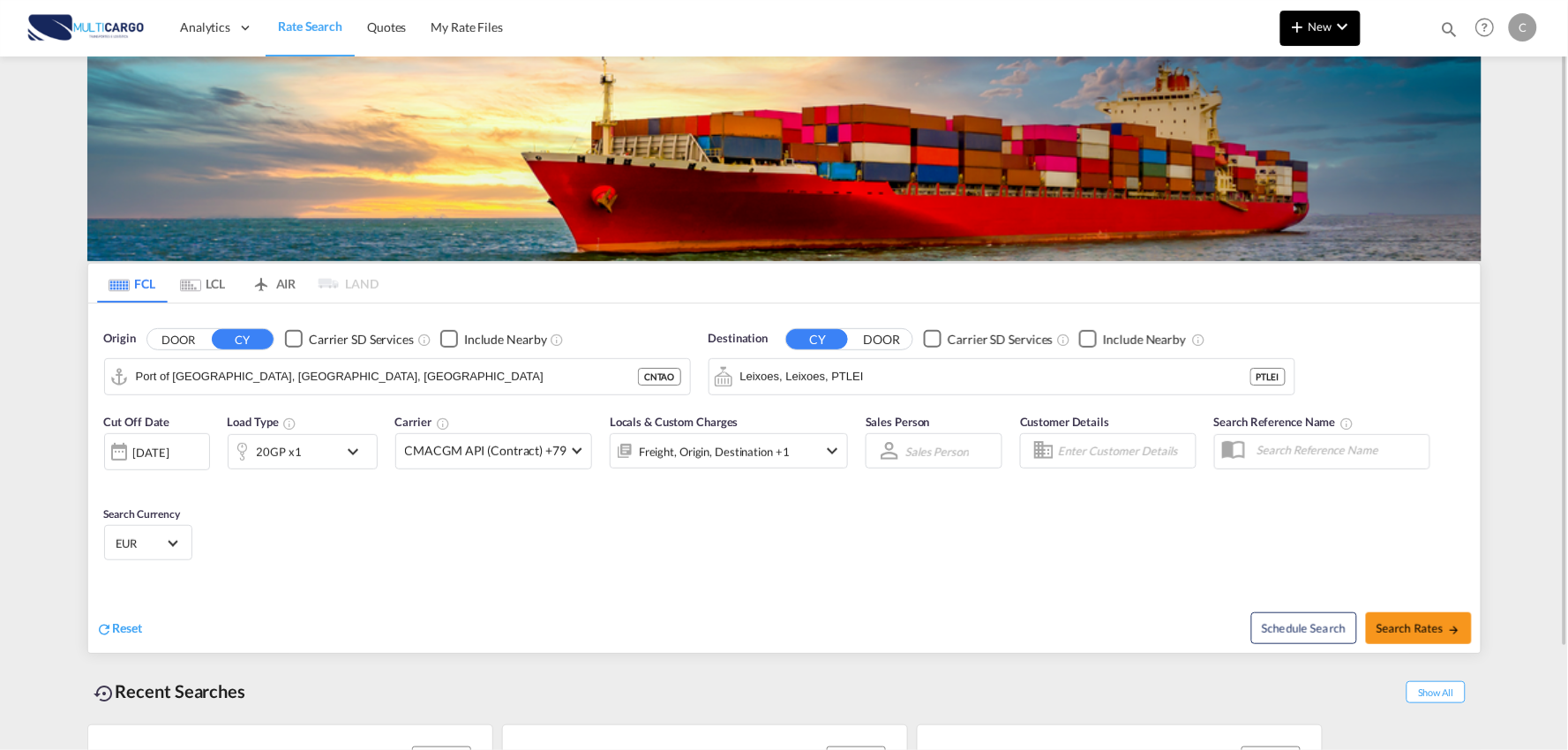
click at [1314, 28] on span "New" at bounding box center [1320, 26] width 66 height 14
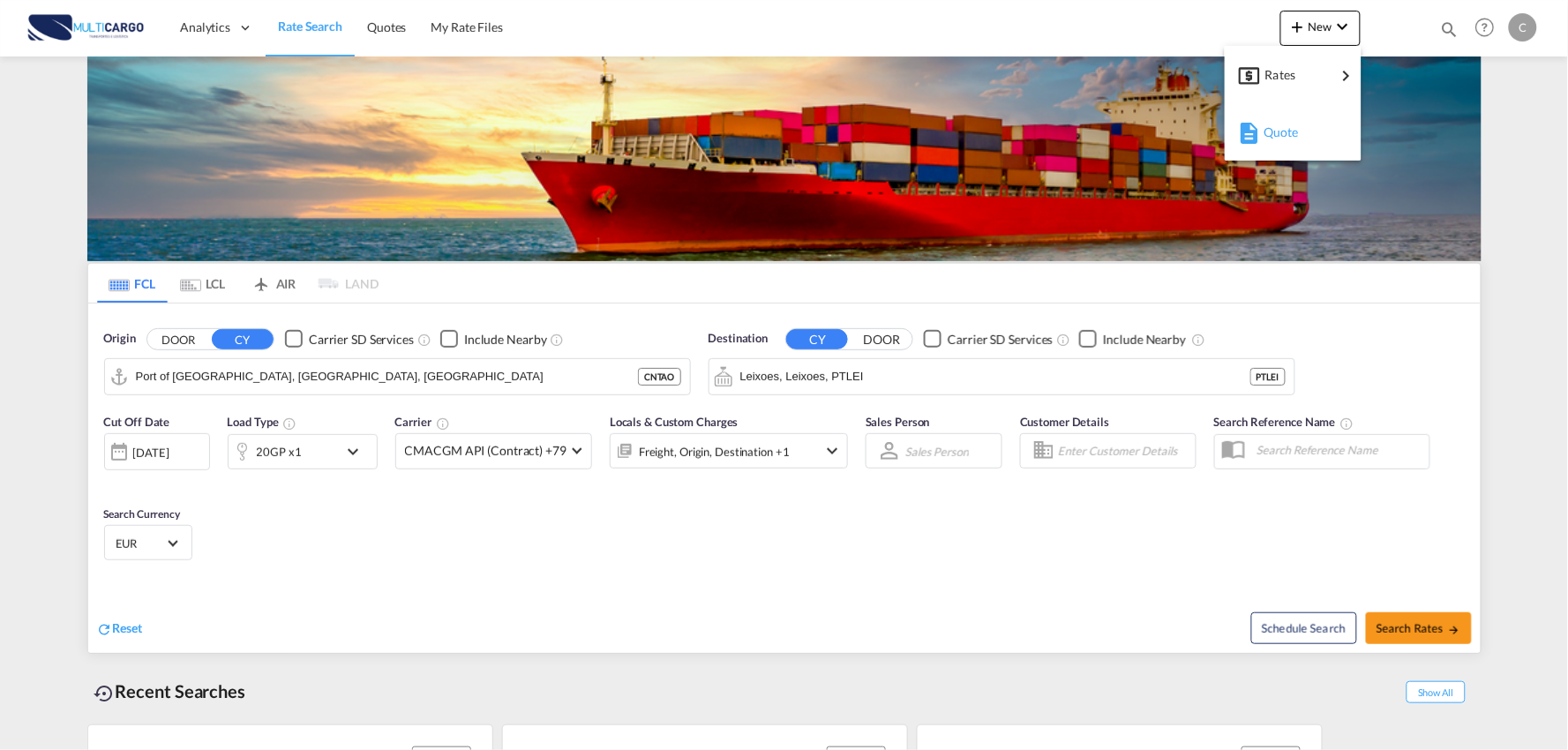
click at [1278, 142] on span "Quote" at bounding box center [1273, 132] width 20 height 35
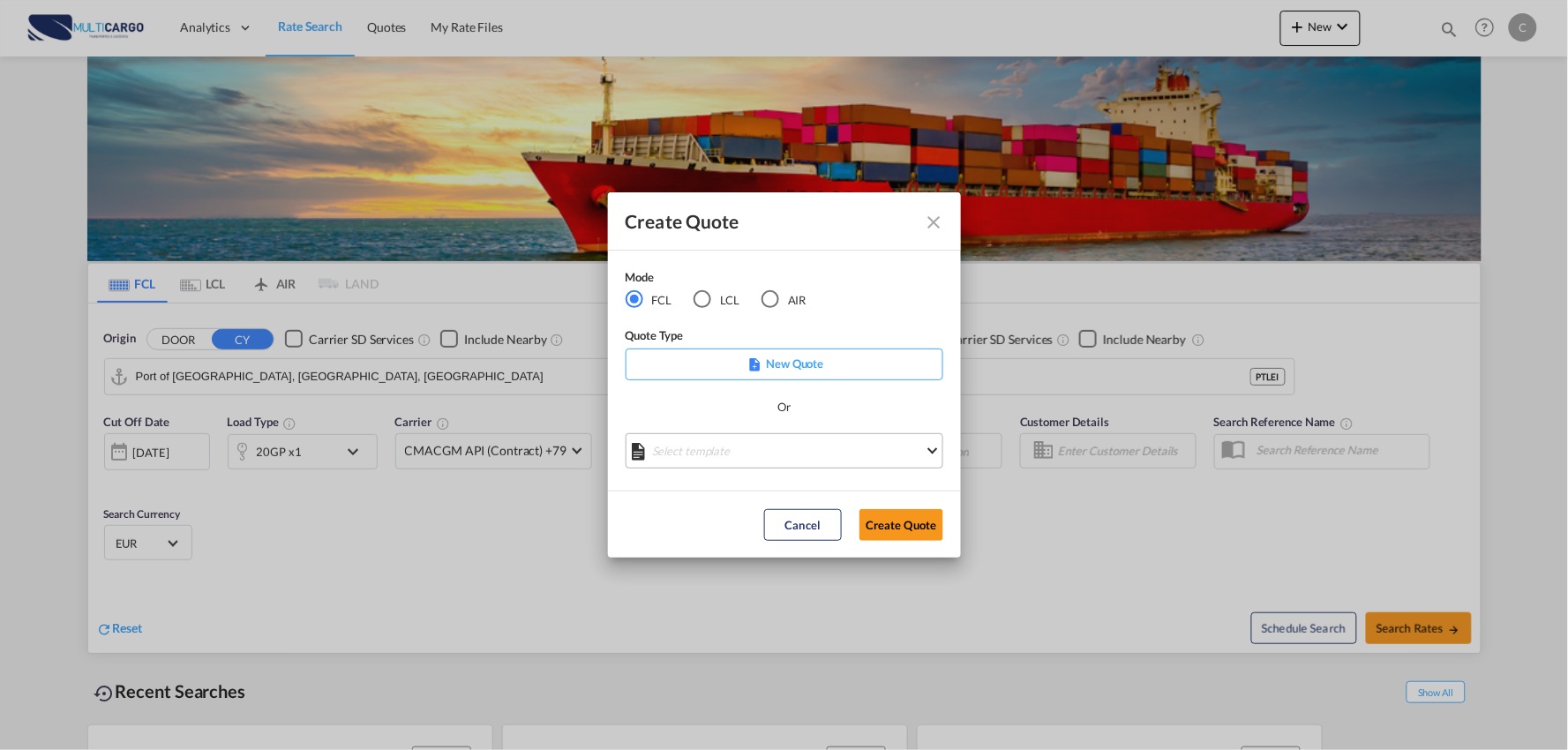
click at [753, 452] on md-select "Select template [DATE] IMP_EXW_FCL [PERSON_NAME] | [DATE] [DATE] IMP_DAP_FCL S/…" at bounding box center [784, 451] width 318 height 35
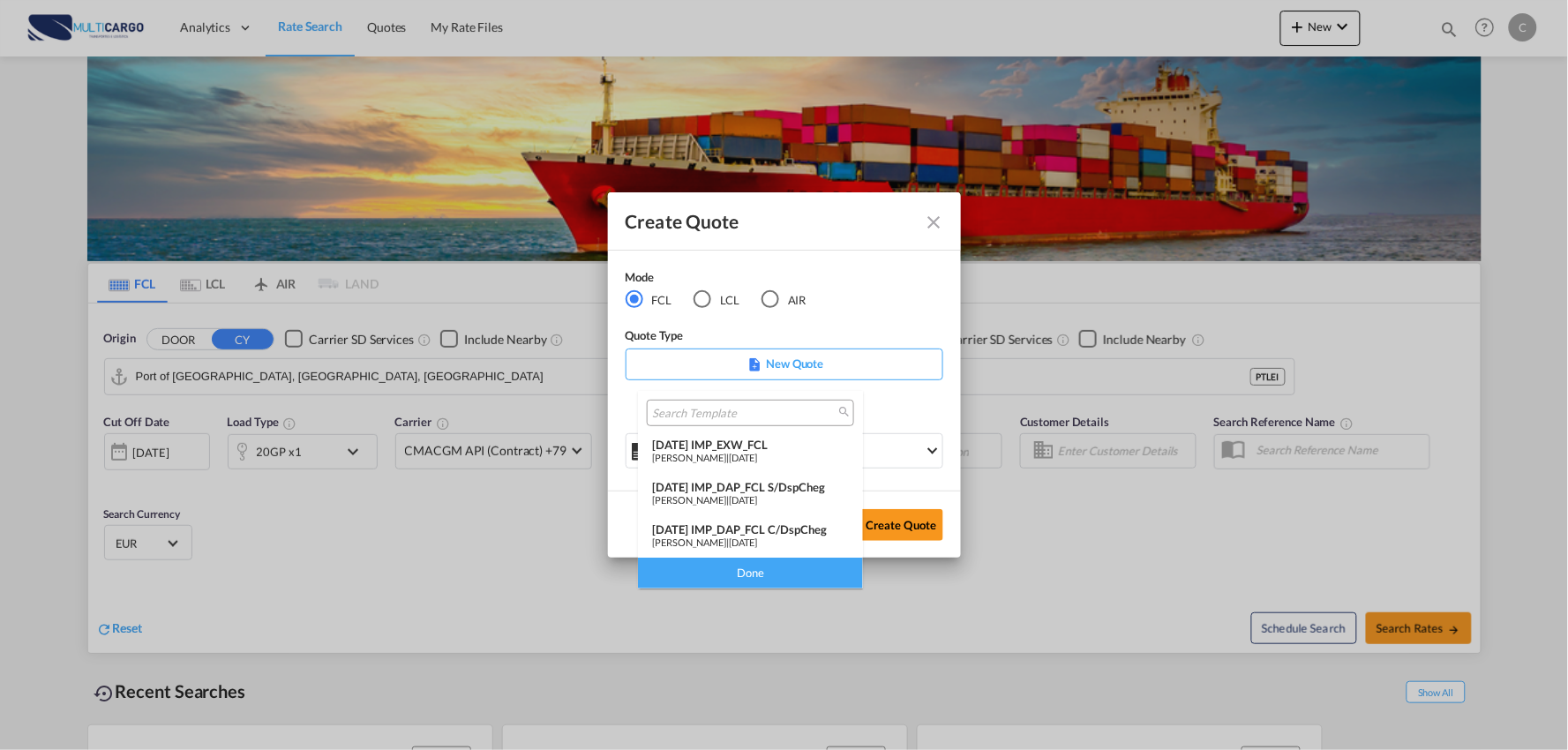
click at [928, 224] on md-backdrop at bounding box center [784, 375] width 1568 height 750
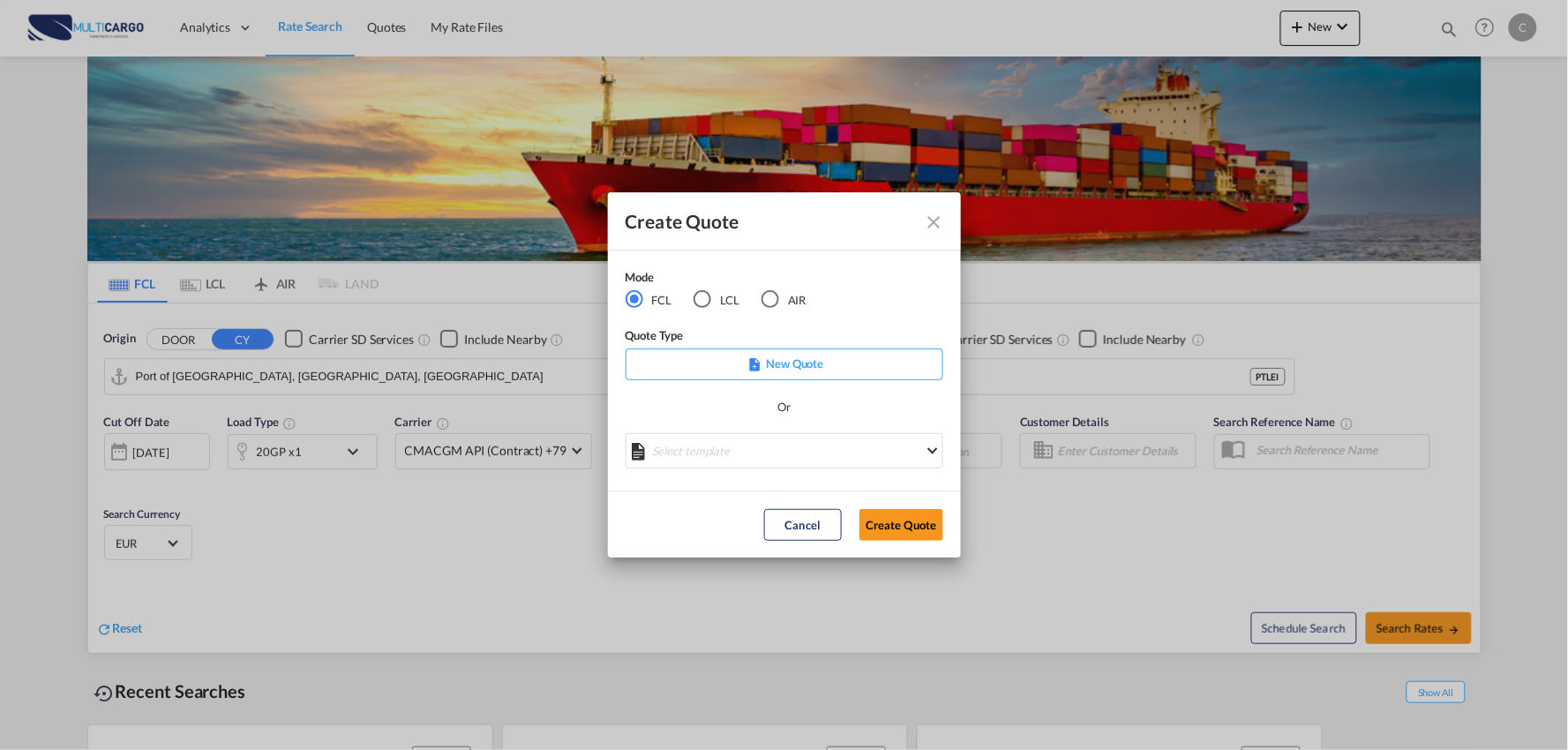
click at [933, 225] on md-icon "Close dialog" at bounding box center [934, 222] width 21 height 21
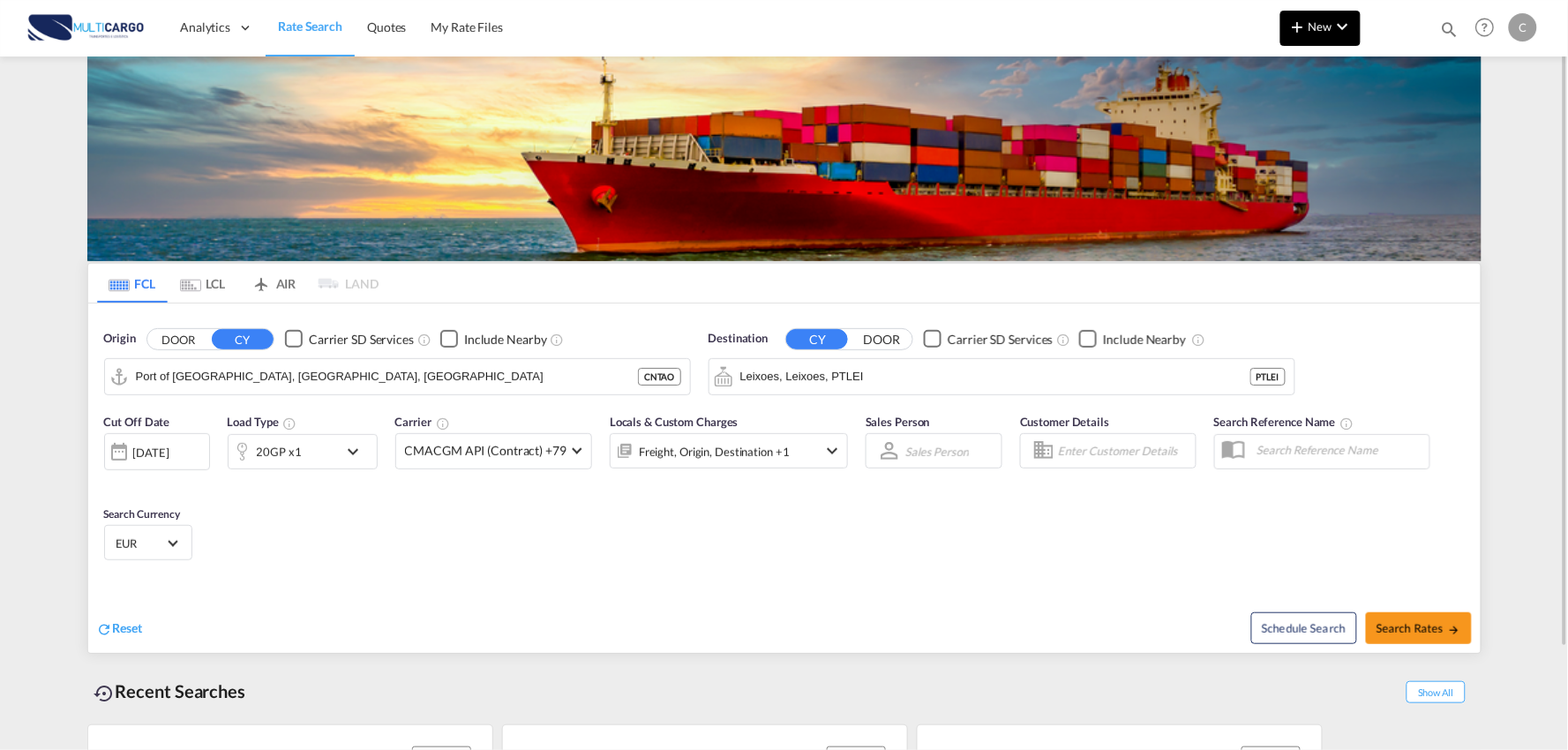
click at [1312, 30] on span "New" at bounding box center [1320, 26] width 66 height 14
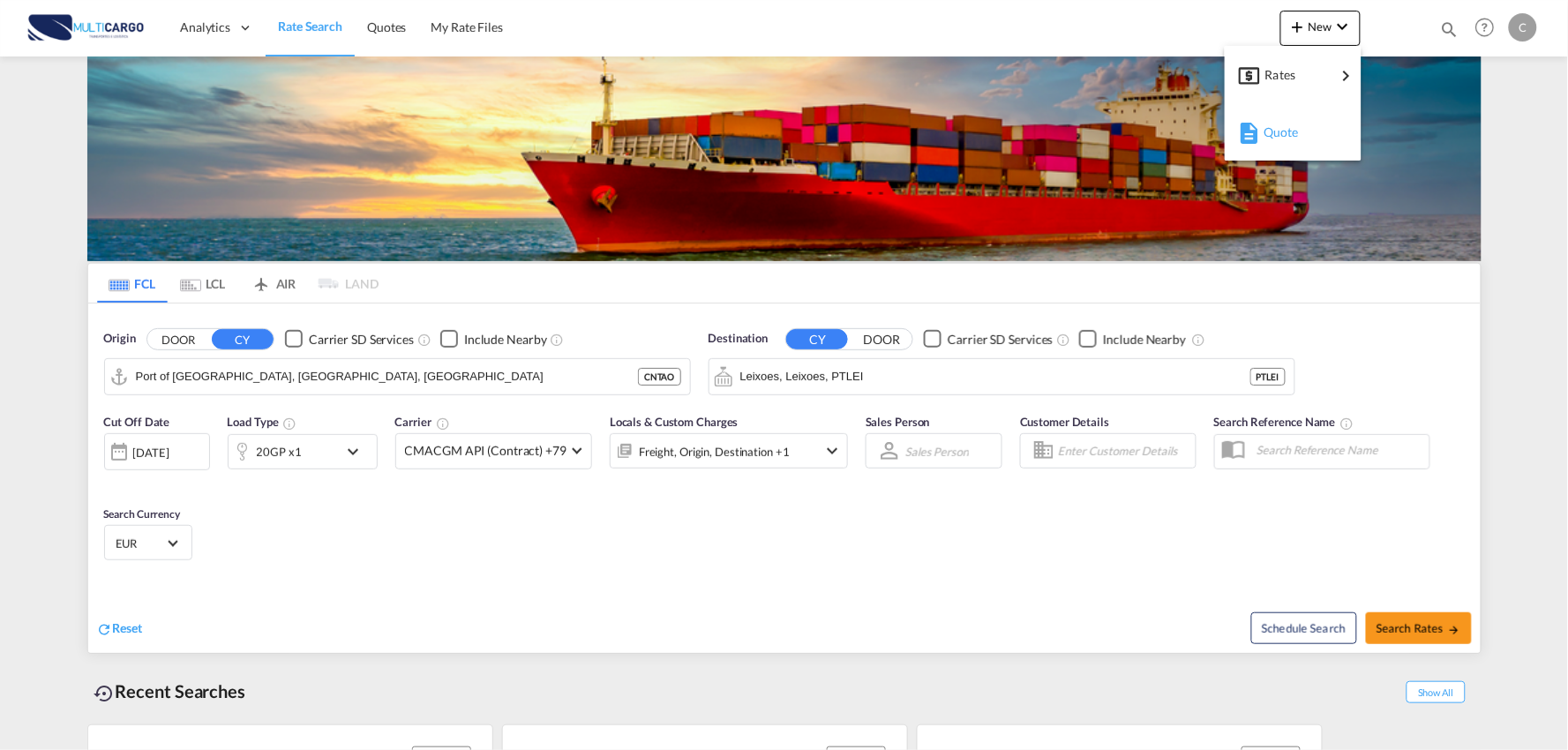
click at [1300, 136] on div "Quote" at bounding box center [1297, 131] width 65 height 44
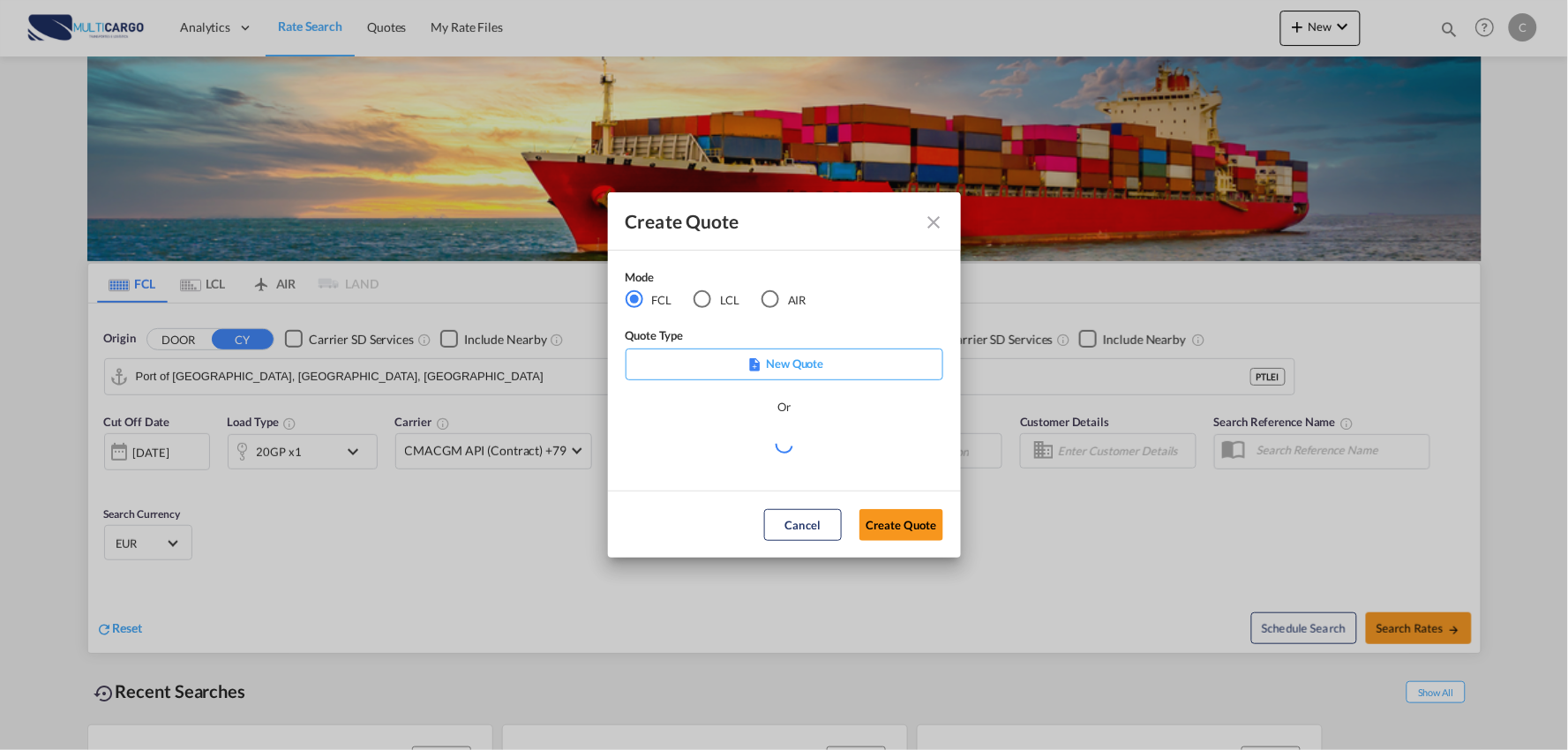
click at [702, 303] on div "LCL" at bounding box center [702, 298] width 18 height 18
click at [854, 447] on md-select "Select template [DATE] IMP_EXW_FCL [PERSON_NAME] | [DATE] [DATE] IMP_DAP_FCL S/…" at bounding box center [784, 451] width 318 height 35
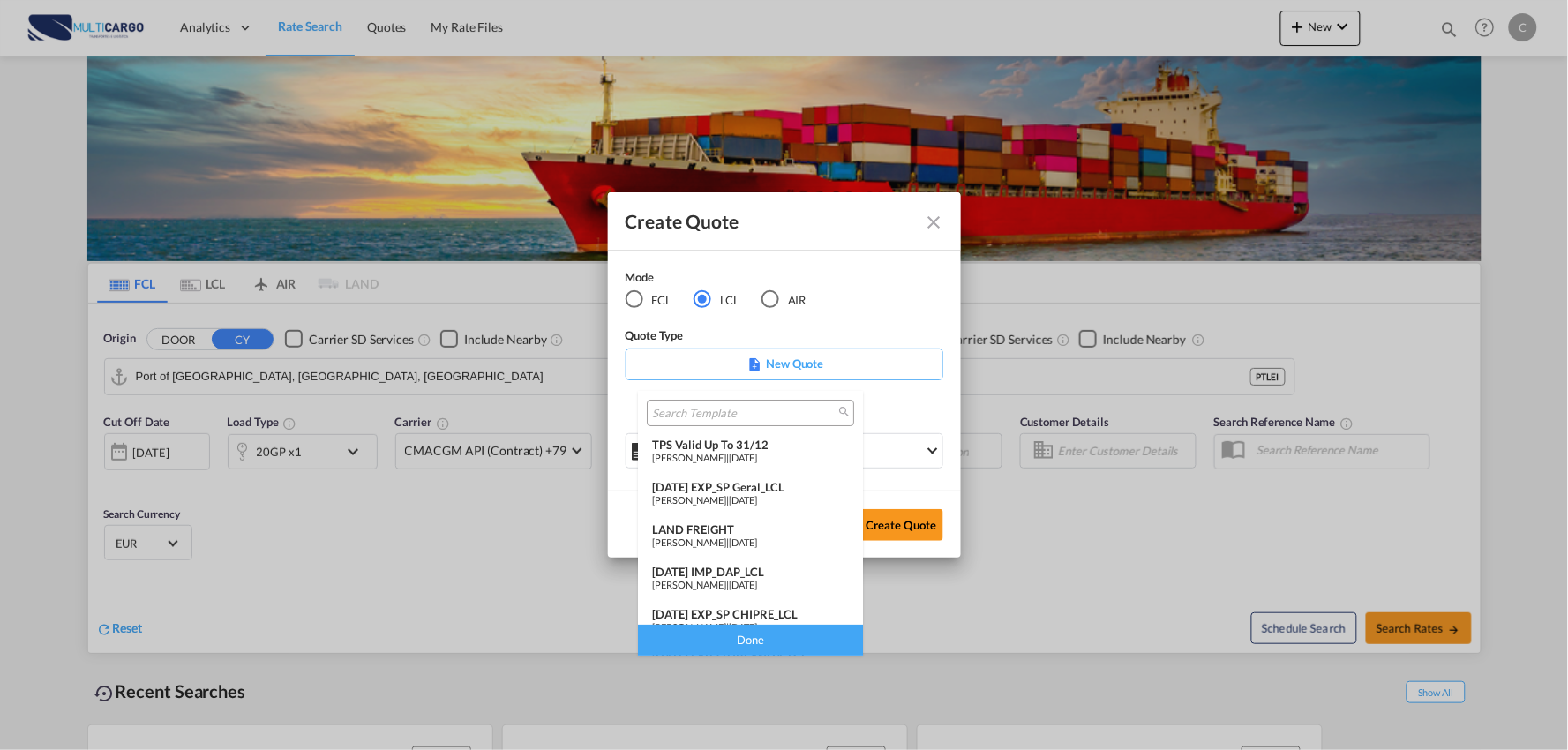
click at [748, 569] on div "25/11/24 IMP_DAP_LCL" at bounding box center [750, 571] width 197 height 14
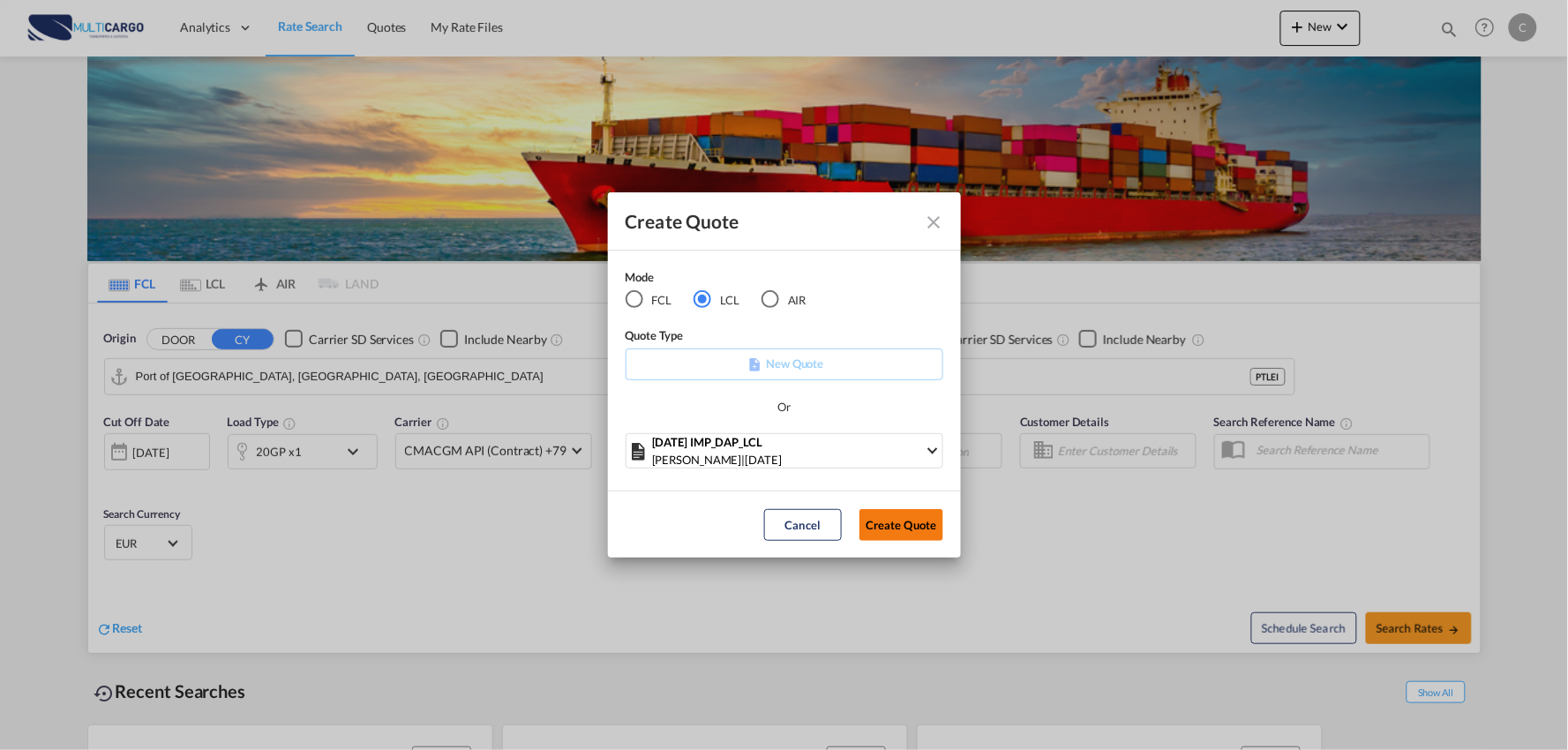
click at [905, 529] on button "Create Quote" at bounding box center [901, 525] width 84 height 32
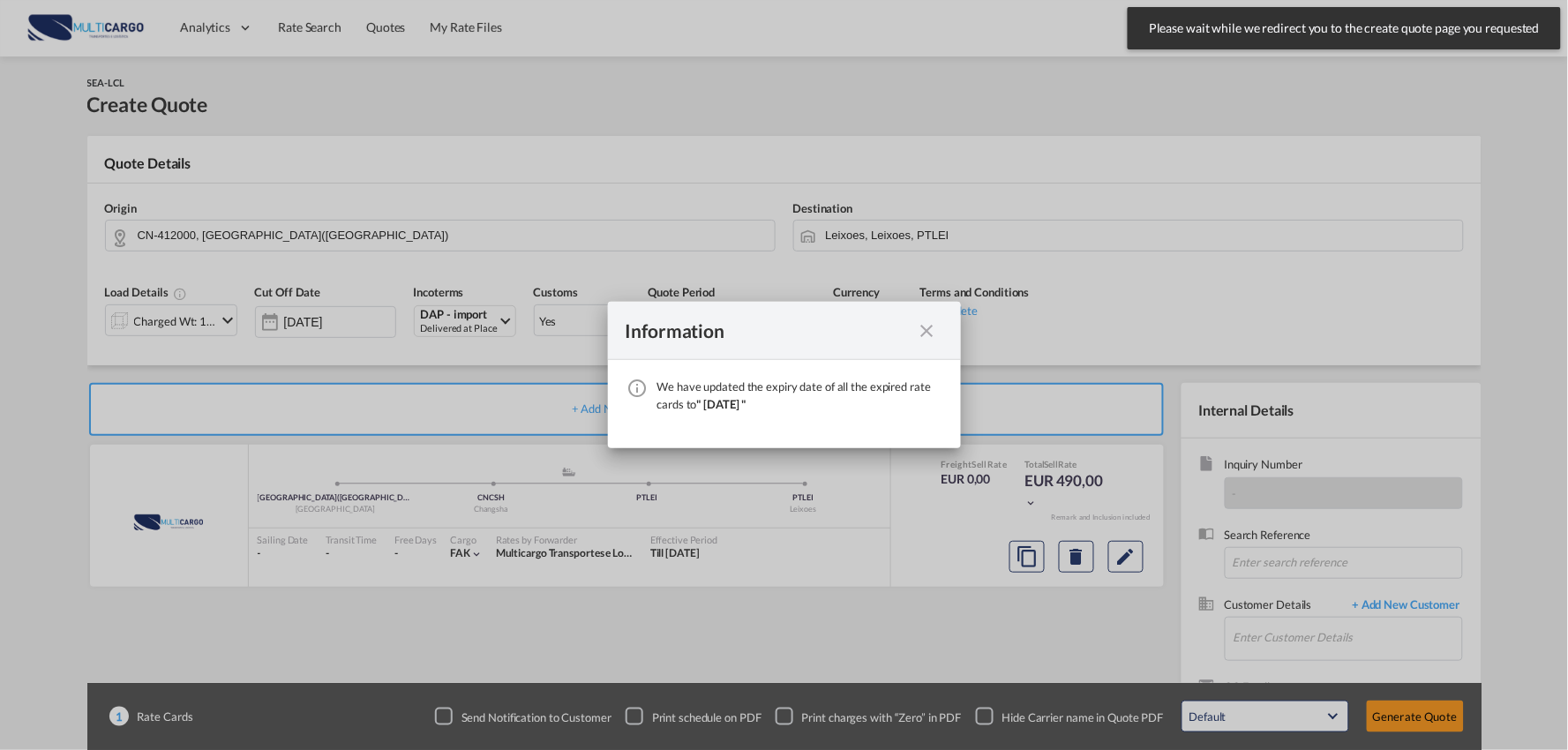
click at [925, 331] on md-icon "icon-close fg-AAA8AD cursor" at bounding box center [928, 331] width 21 height 21
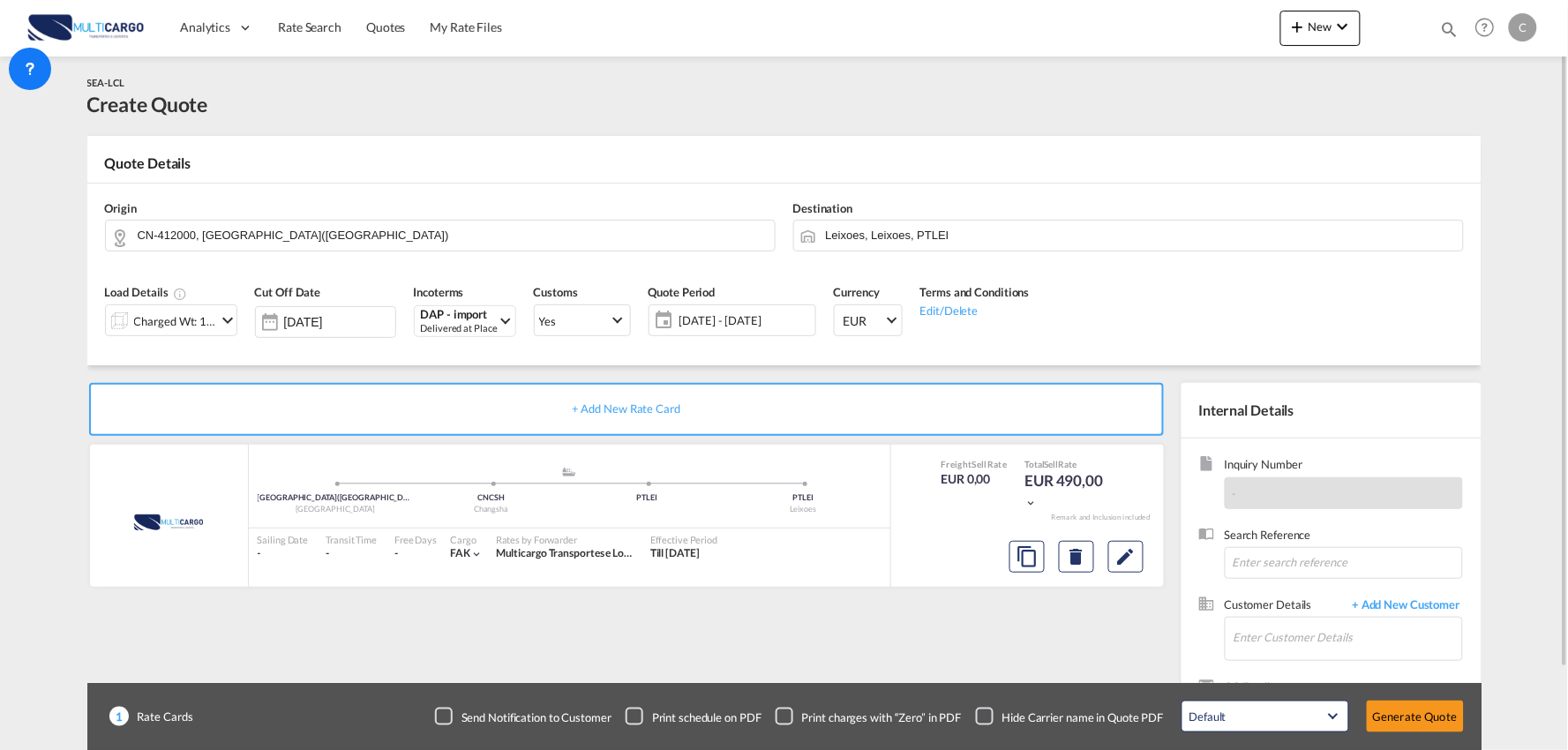
click at [948, 645] on div "+ Add New Rate Card MultiCargo added by you ZHUZHOU(株洲市) - 412000 - HUNAN - Chi…" at bounding box center [630, 567] width 1086 height 369
click at [994, 712] on div "Checkbox No Ink" at bounding box center [984, 716] width 18 height 18
click at [894, 664] on div "+ Add New Rate Card MultiCargo added by you ZHUZHOU(株洲市) - 412000 - HUNAN - Chi…" at bounding box center [630, 567] width 1086 height 369
drag, startPoint x: 893, startPoint y: 644, endPoint x: 1100, endPoint y: 655, distance: 207.3
click at [906, 647] on div "+ Add New Rate Card MultiCargo added by you ZHUZHOU(株洲市) - 412000 - HUNAN - Chi…" at bounding box center [630, 567] width 1086 height 369
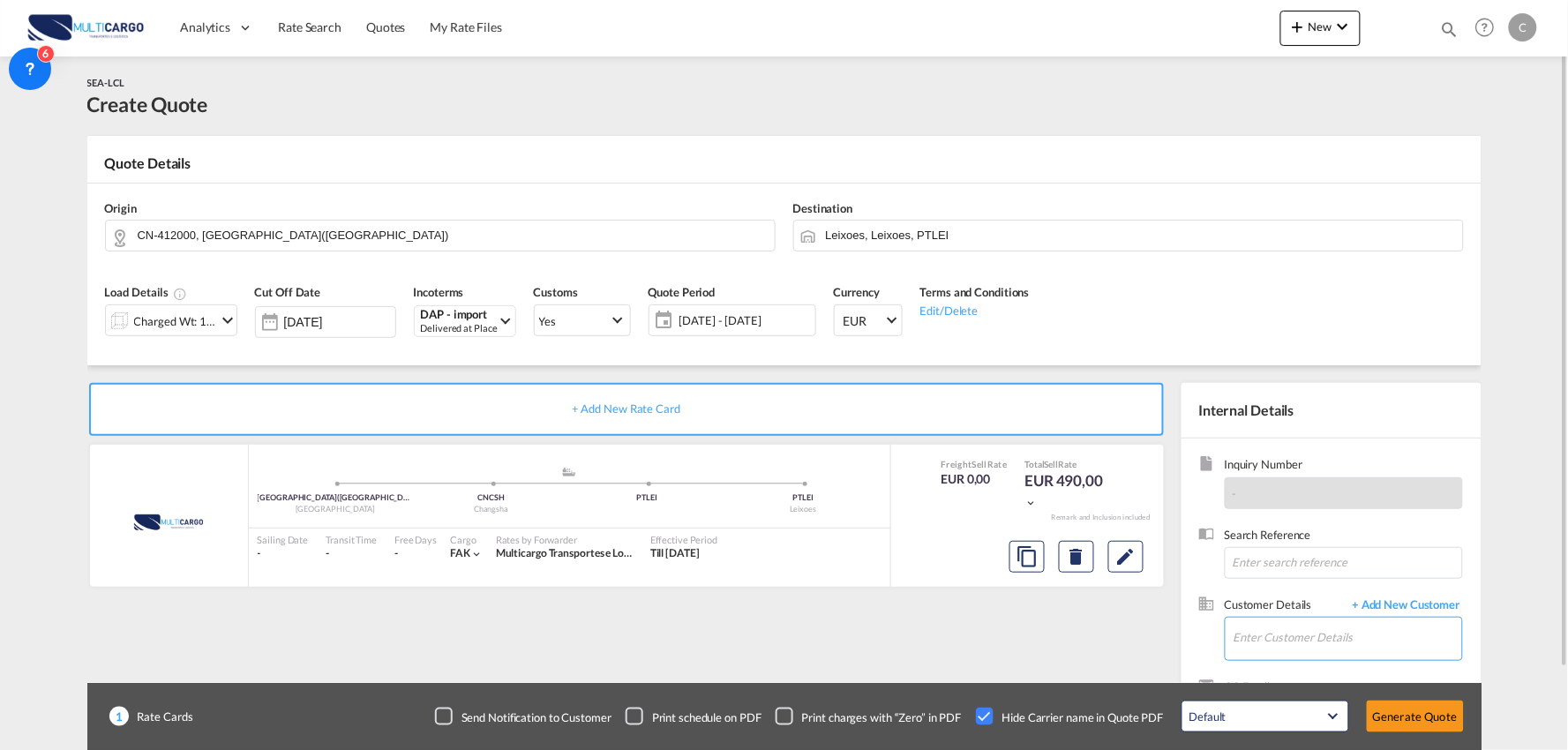
click at [1382, 631] on input "Enter Customer Details" at bounding box center [1348, 637] width 228 height 40
click at [1321, 624] on input "Enter Customer Details" at bounding box center [1348, 637] width 228 height 40
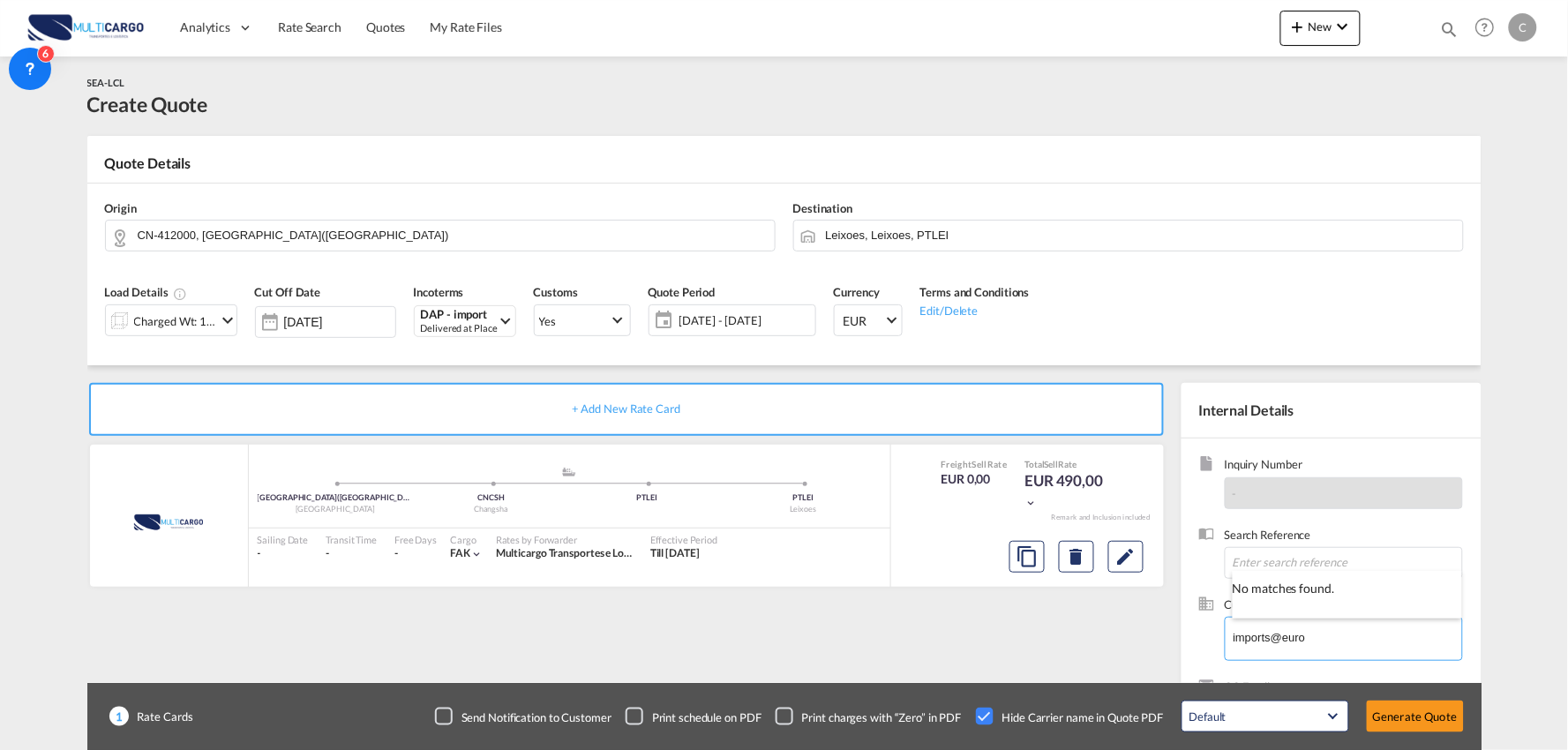
type input "imports@euro"
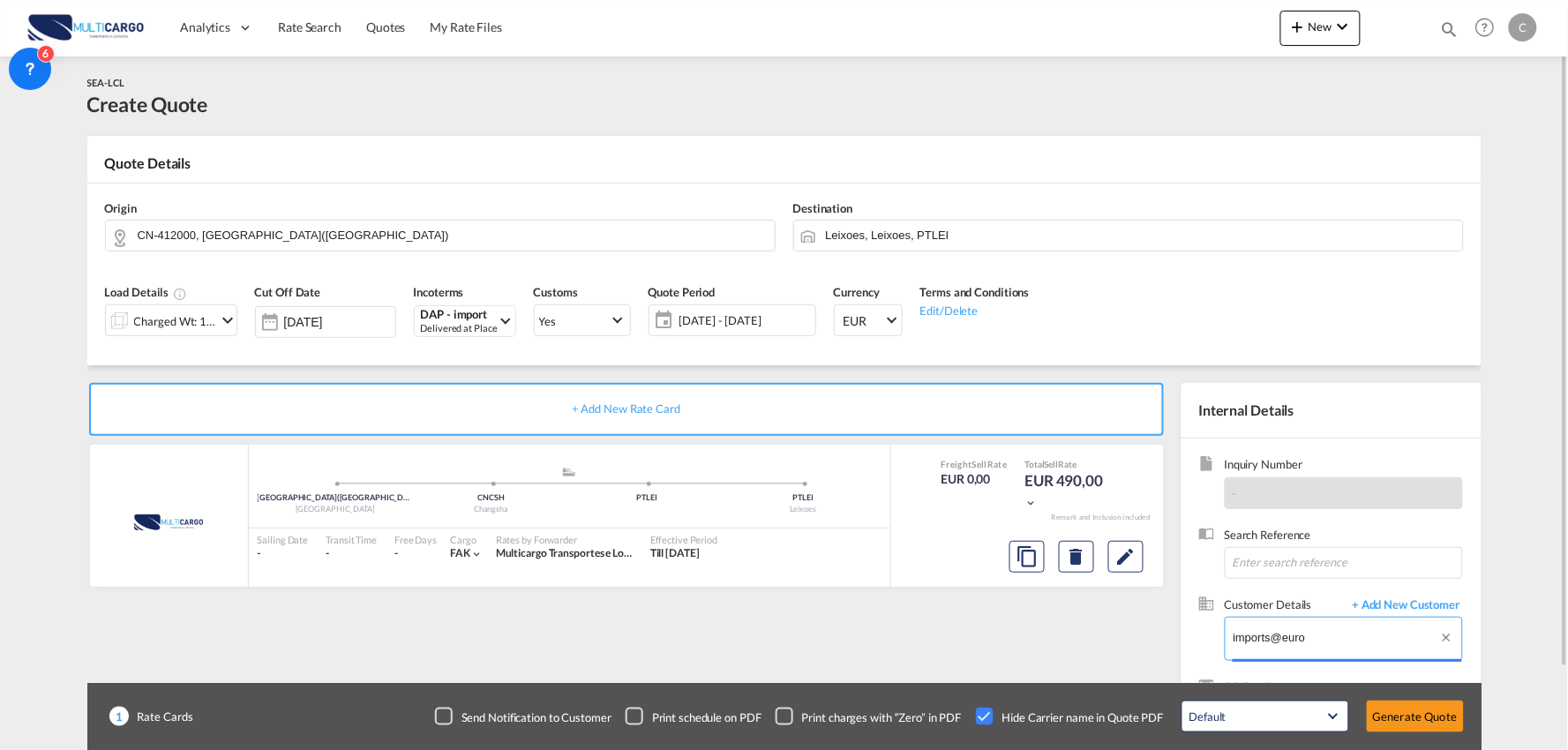
drag, startPoint x: 1322, startPoint y: 635, endPoint x: 1188, endPoint y: 647, distance: 134.5
click at [1188, 647] on div "Inquiry Number - Search Reference Customer Details + Add New Customer Enter Cus…" at bounding box center [1332, 600] width 300 height 322
click at [1296, 644] on input "euroasia" at bounding box center [1348, 637] width 228 height 40
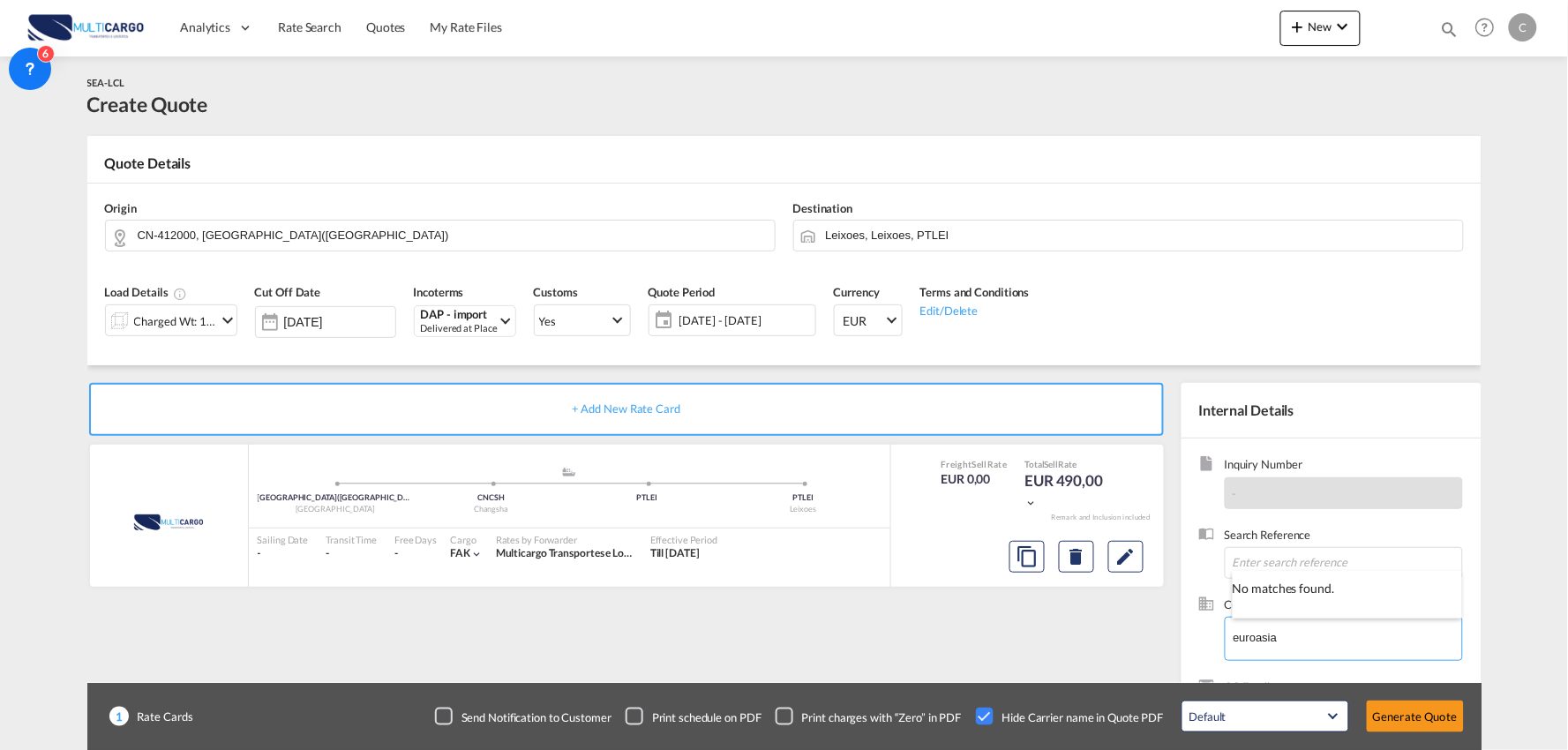
type input "euroasia"
drag, startPoint x: 1276, startPoint y: 638, endPoint x: 1290, endPoint y: 635, distance: 14.3
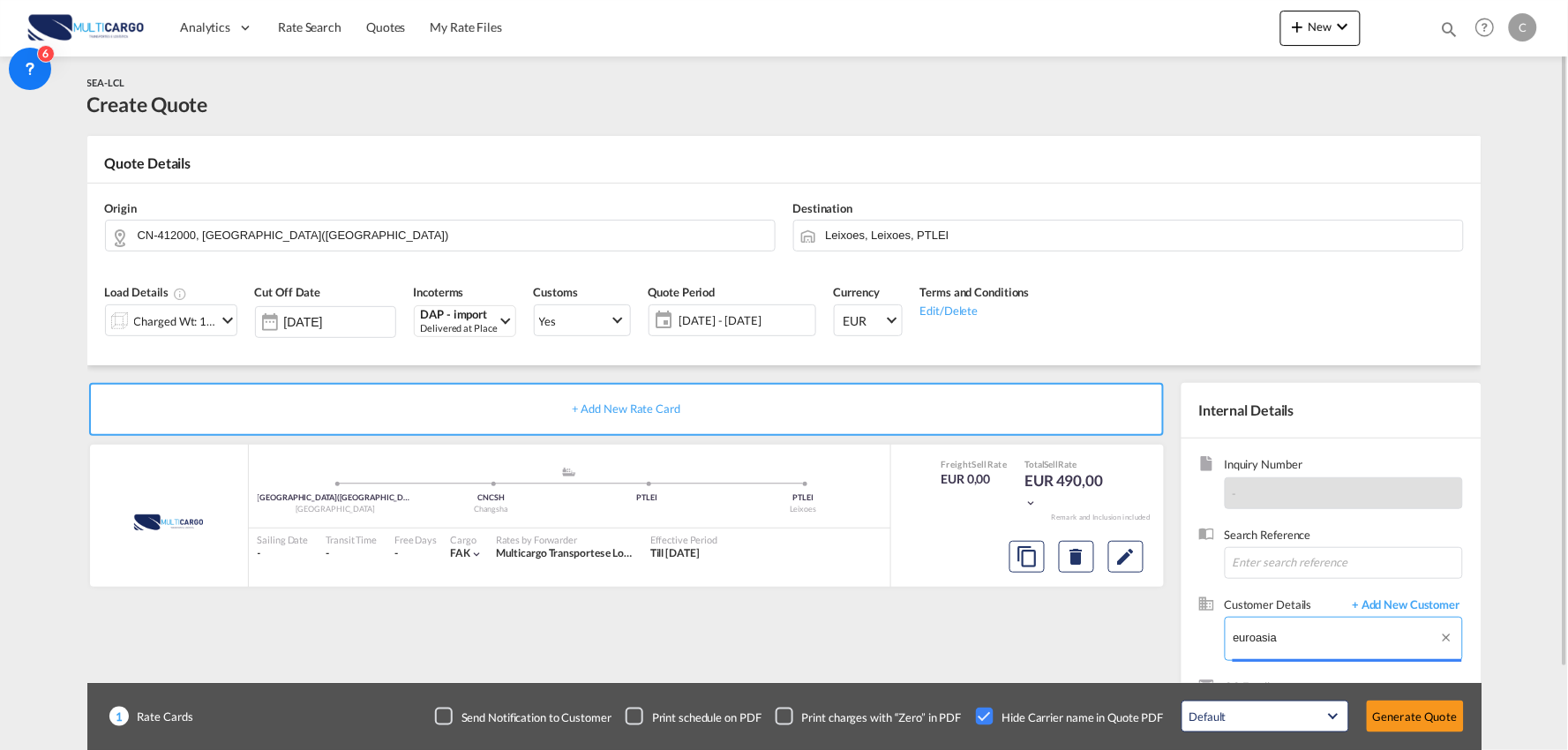
drag, startPoint x: 1294, startPoint y: 633, endPoint x: 1156, endPoint y: 634, distance: 138.0
click at [1162, 635] on div "+ Add New Rate Card MultiCargo added by you ZHUZHOU(株洲市) - 412000 - HUNAN - Chi…" at bounding box center [785, 563] width 1395 height 395
click at [1421, 604] on span "+ Add New Customer" at bounding box center [1404, 607] width 119 height 20
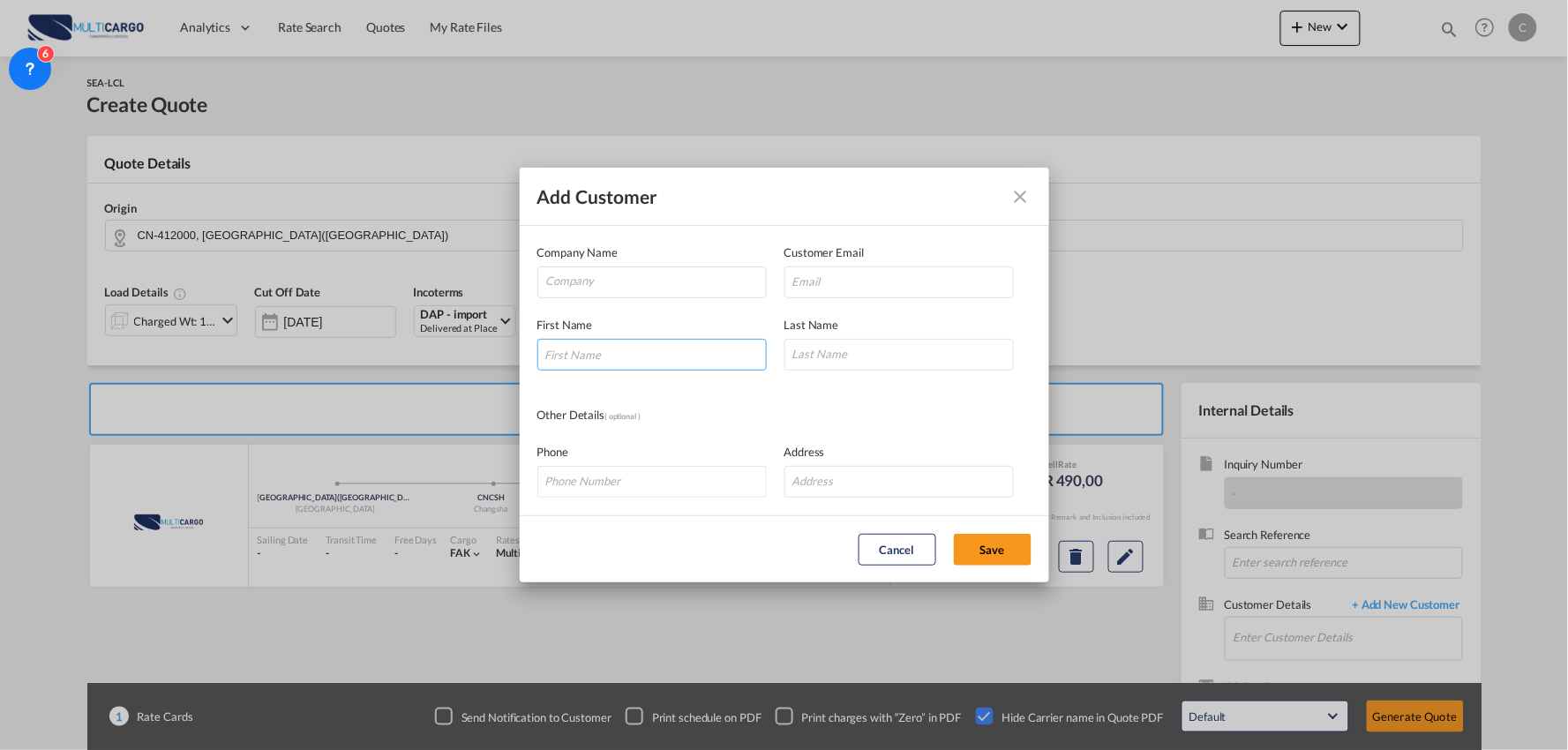
click at [632, 353] on input "Add Customer Company ..." at bounding box center [653, 355] width 229 height 32
drag, startPoint x: 1019, startPoint y: 198, endPoint x: 1143, endPoint y: 344, distance: 191.6
click at [1019, 198] on md-icon "icon-close" at bounding box center [1021, 197] width 21 height 21
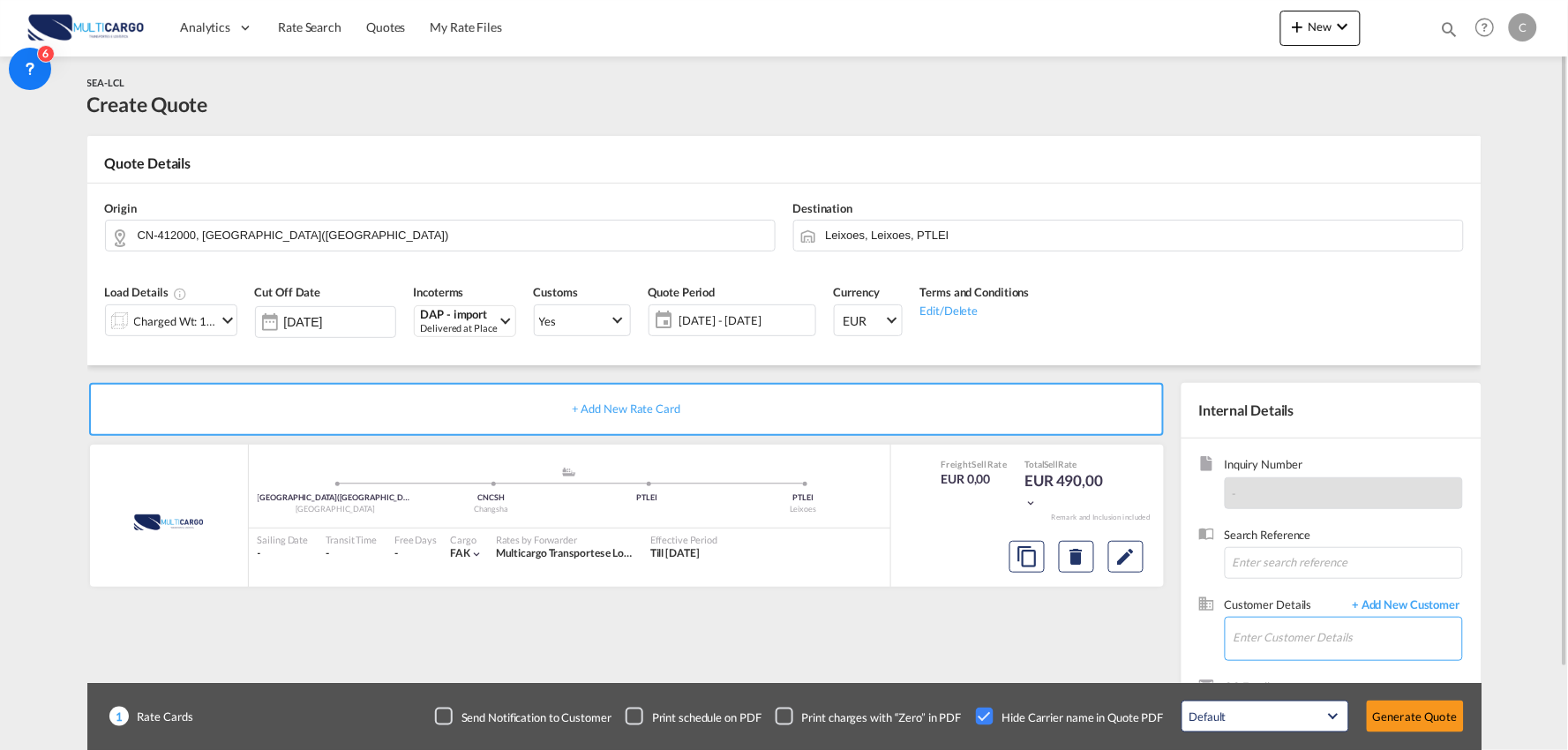
click at [1327, 631] on input "Enter Customer Details" at bounding box center [1348, 637] width 228 height 40
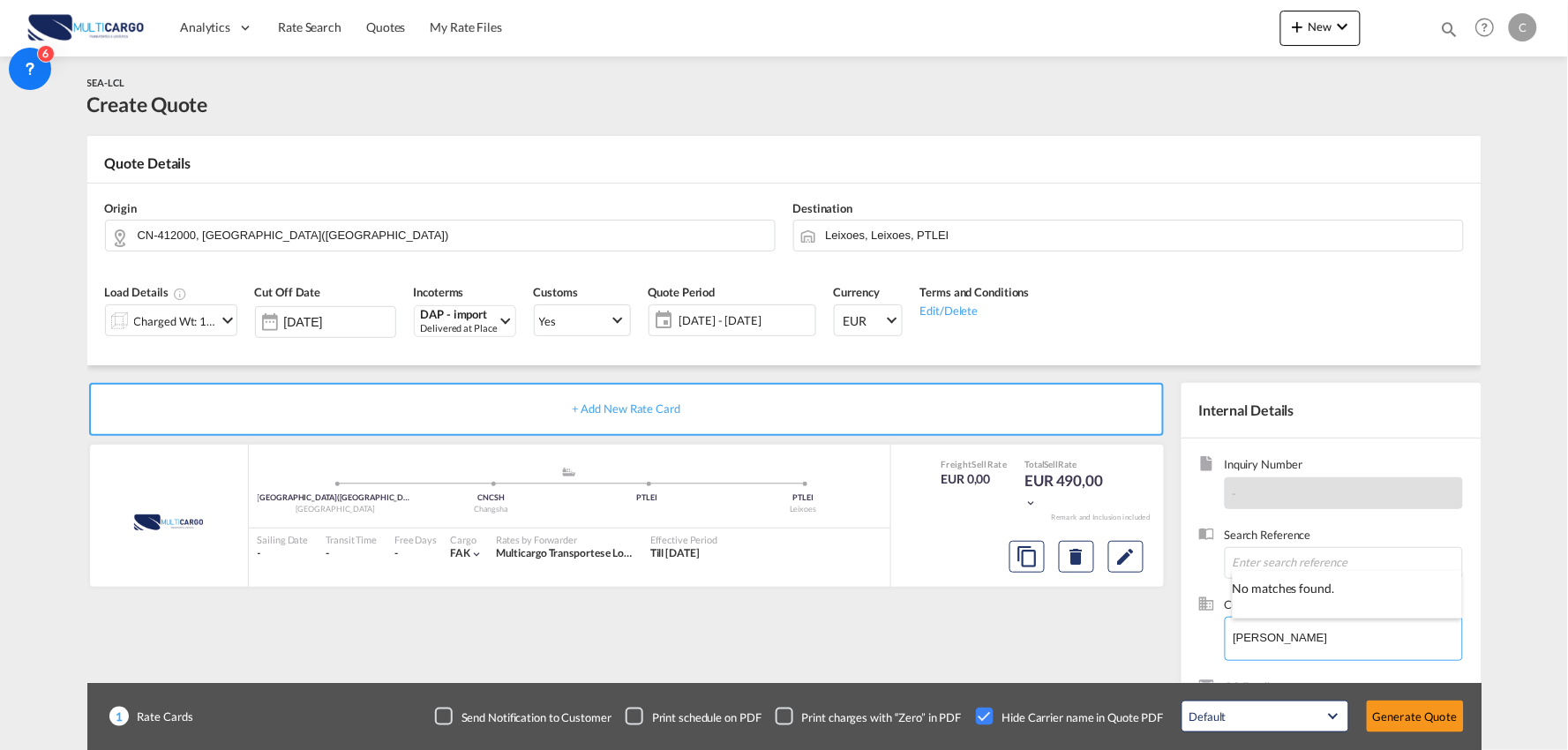
type input "EDWARD"
drag, startPoint x: 1364, startPoint y: 653, endPoint x: 1351, endPoint y: 647, distance: 14.3
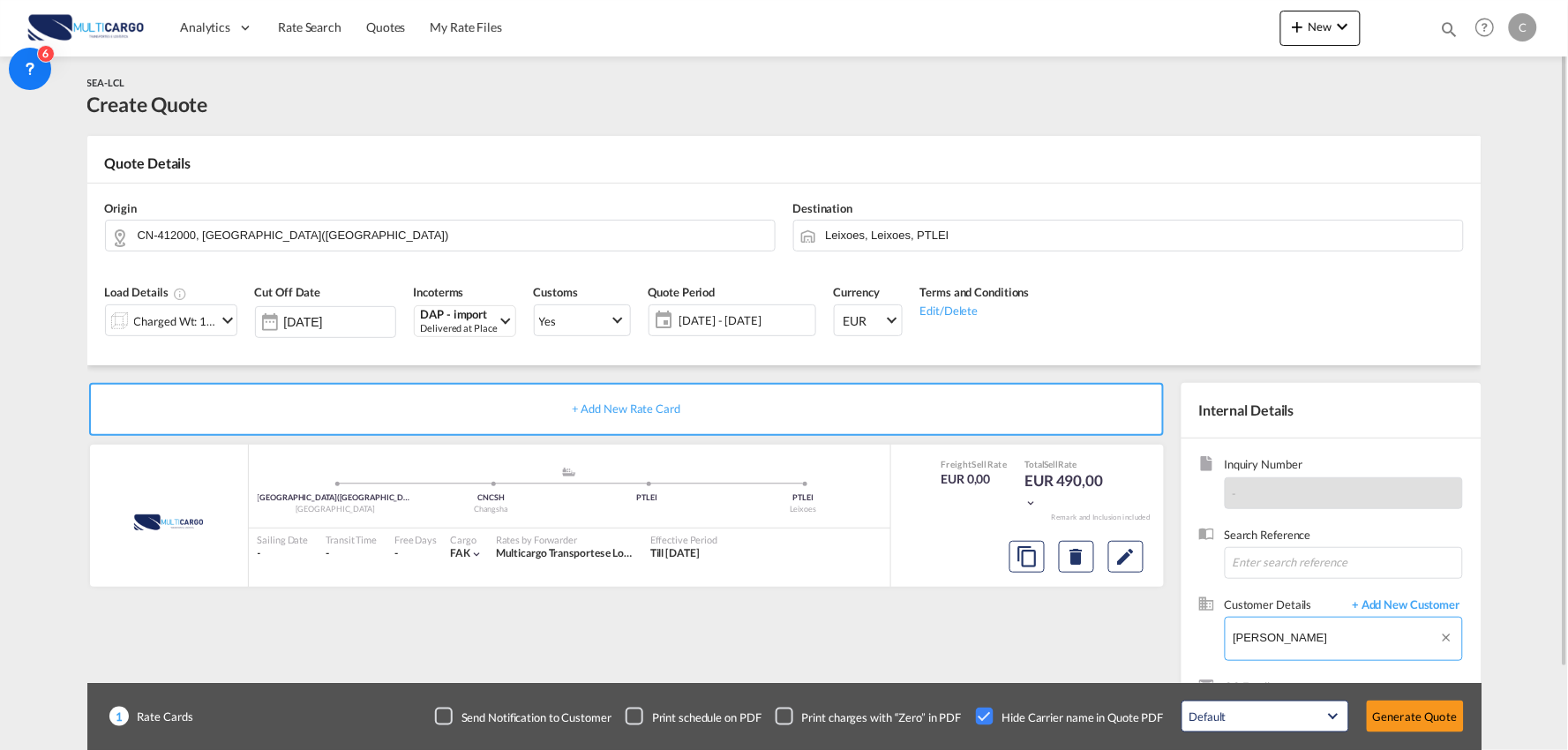
drag, startPoint x: 1127, startPoint y: 635, endPoint x: 947, endPoint y: 612, distance: 181.5
click at [947, 612] on div "+ Add New Rate Card MultiCargo added by you ZHUZHOU(株洲市) - 412000 - HUNAN - Chi…" at bounding box center [785, 563] width 1395 height 395
drag, startPoint x: 1007, startPoint y: 655, endPoint x: 1499, endPoint y: 636, distance: 492.4
click at [1021, 655] on div "+ Add New Rate Card MultiCargo added by you ZHUZHOU(株洲市) - 412000 - HUNAN - Chi…" at bounding box center [630, 567] width 1086 height 369
click at [1432, 606] on span "+ Add New Customer" at bounding box center [1404, 607] width 119 height 20
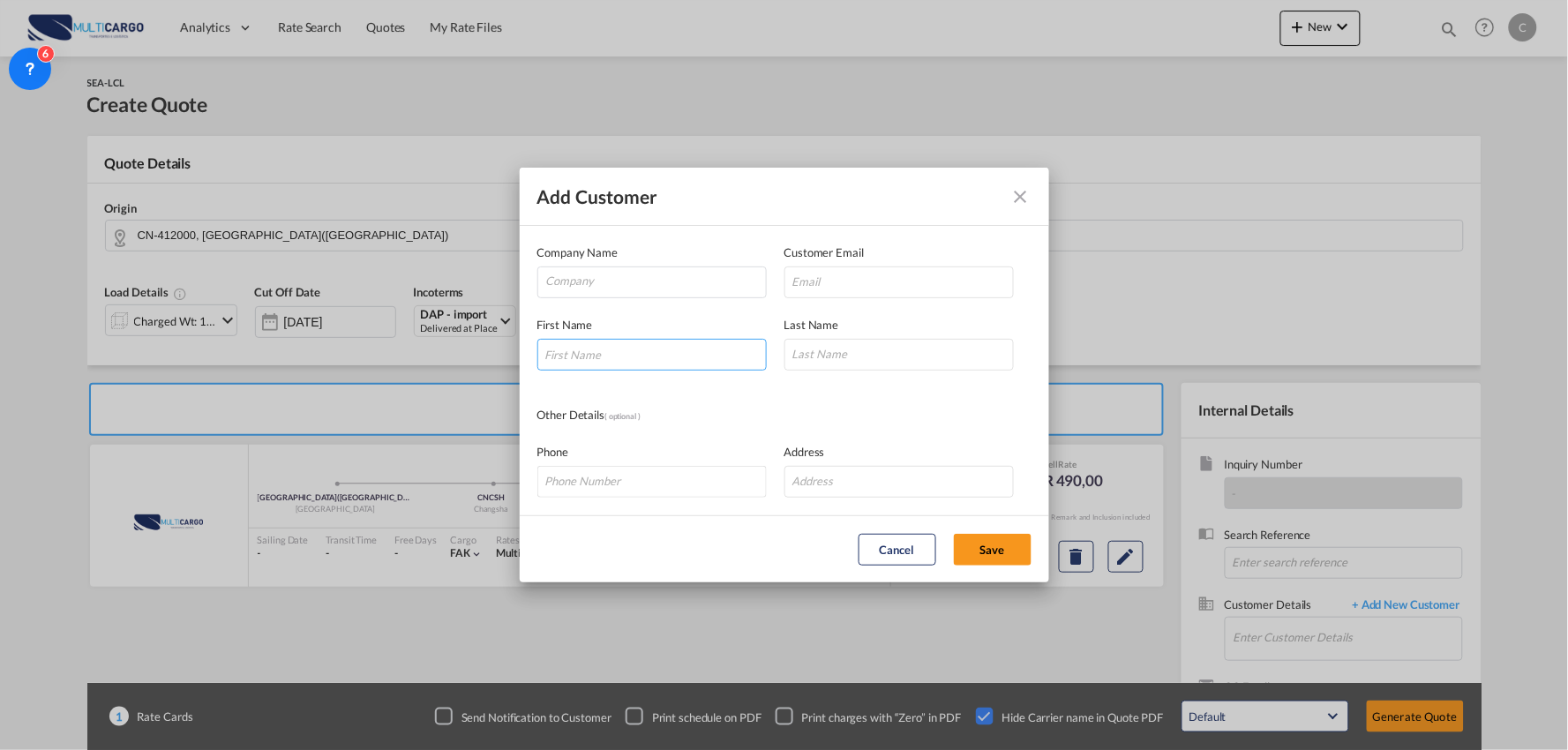
click at [616, 351] on input "Add Customer Company ..." at bounding box center [653, 355] width 229 height 32
type input "Edward"
click at [849, 353] on input "Add Customer Company ..." at bounding box center [900, 355] width 229 height 32
paste input "Winkworth"
type input "Winkworth"
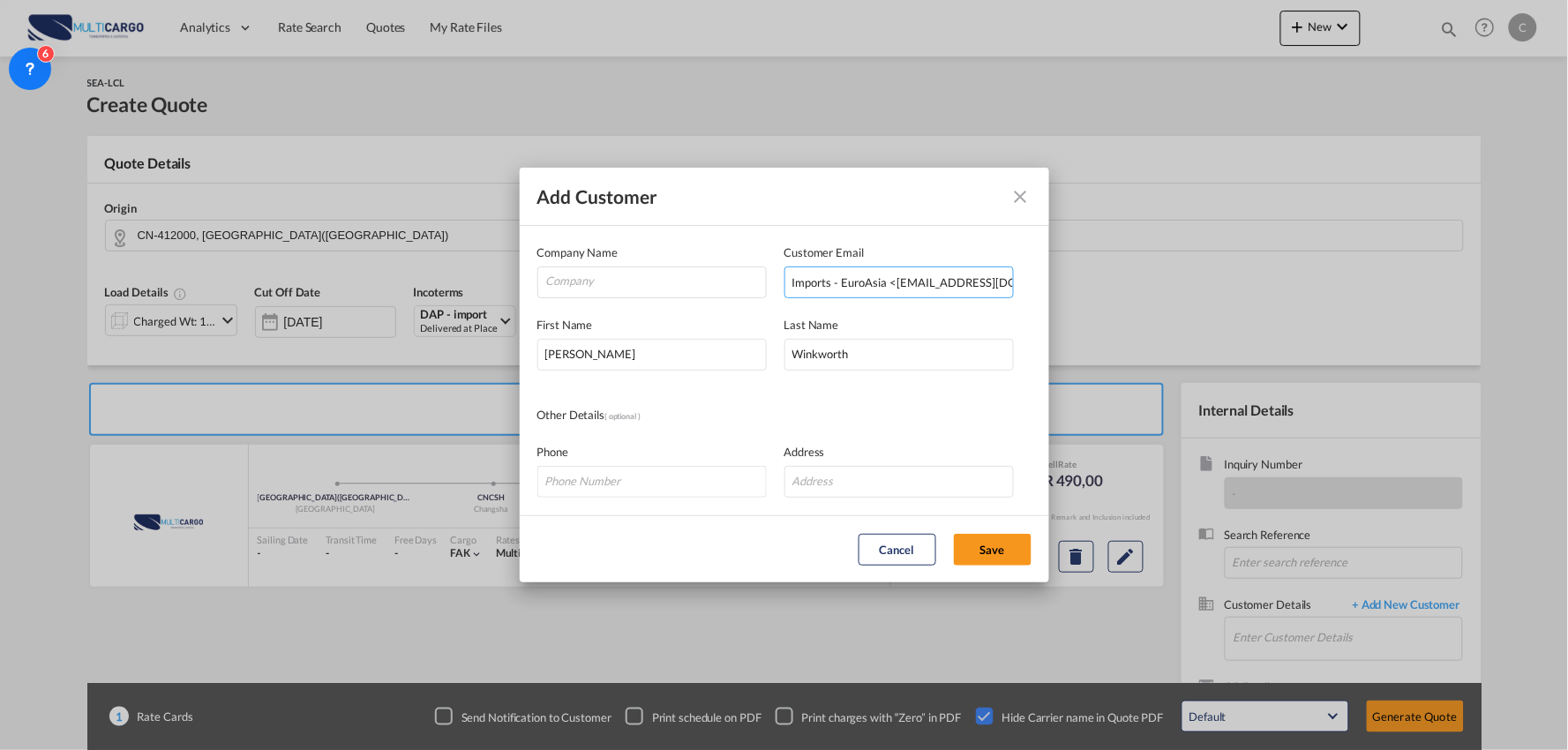
drag, startPoint x: 848, startPoint y: 283, endPoint x: 867, endPoint y: 274, distance: 21.0
click at [848, 282] on input "Imports - EuroAsia <imports@euroasia-maritime.com>" at bounding box center [900, 282] width 229 height 32
click at [891, 277] on input "Imports - EuroAsia <imports@euroasia-maritime.com>" at bounding box center [900, 282] width 229 height 32
drag, startPoint x: 892, startPoint y: 280, endPoint x: 464, endPoint y: 288, distance: 428.1
click at [463, 289] on div "Add Customer Company Name Customer Email Imports - EuroAsia <imports@euroasia-m…" at bounding box center [784, 375] width 1568 height 750
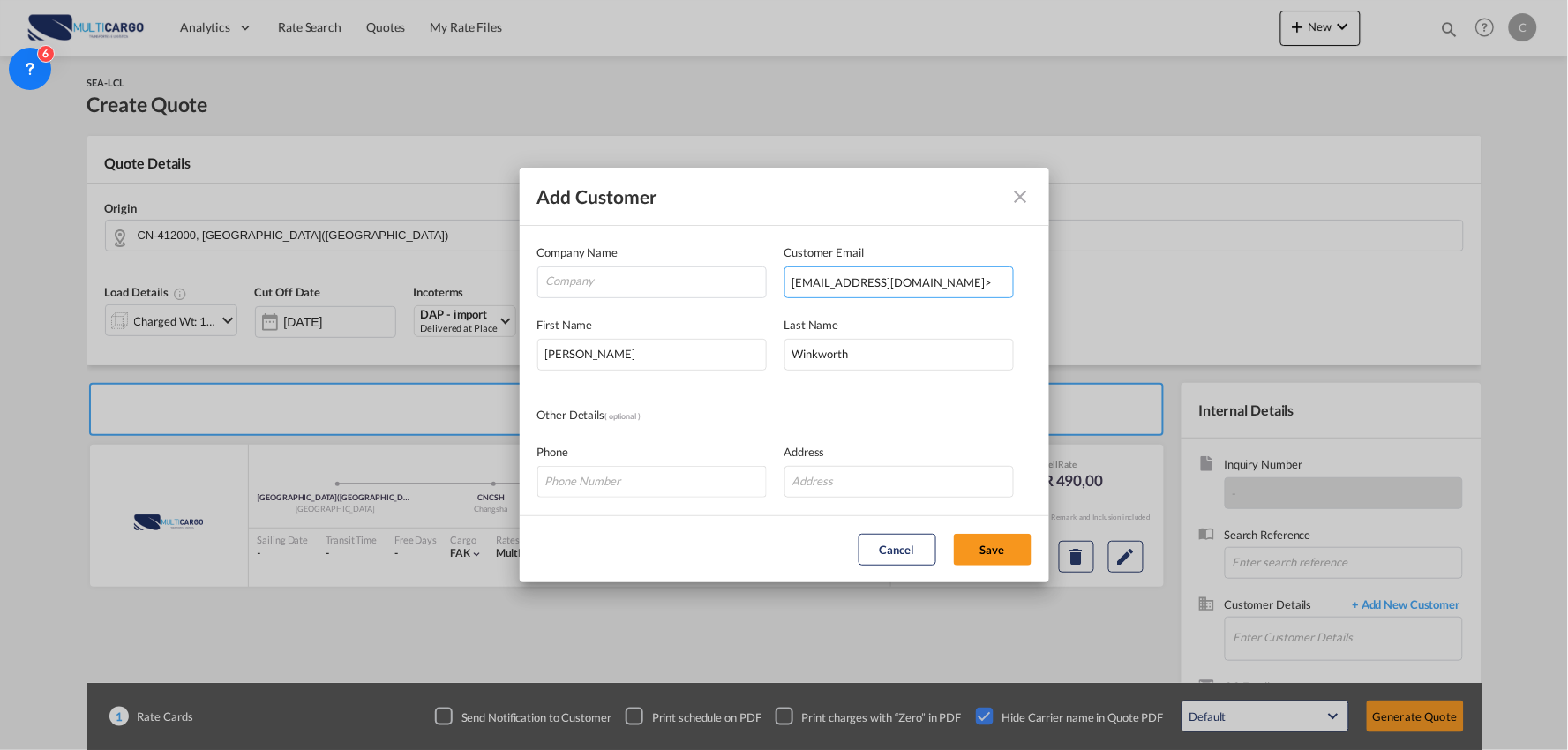
click at [987, 293] on input "imports@euroasia-maritime.com>" at bounding box center [900, 282] width 229 height 32
type input "imports@euroasia-maritime.com"
drag, startPoint x: 586, startPoint y: 284, endPoint x: 528, endPoint y: 310, distance: 63.6
click at [586, 282] on input "Company" at bounding box center [656, 280] width 220 height 26
click at [708, 275] on input "Company" at bounding box center [656, 280] width 220 height 26
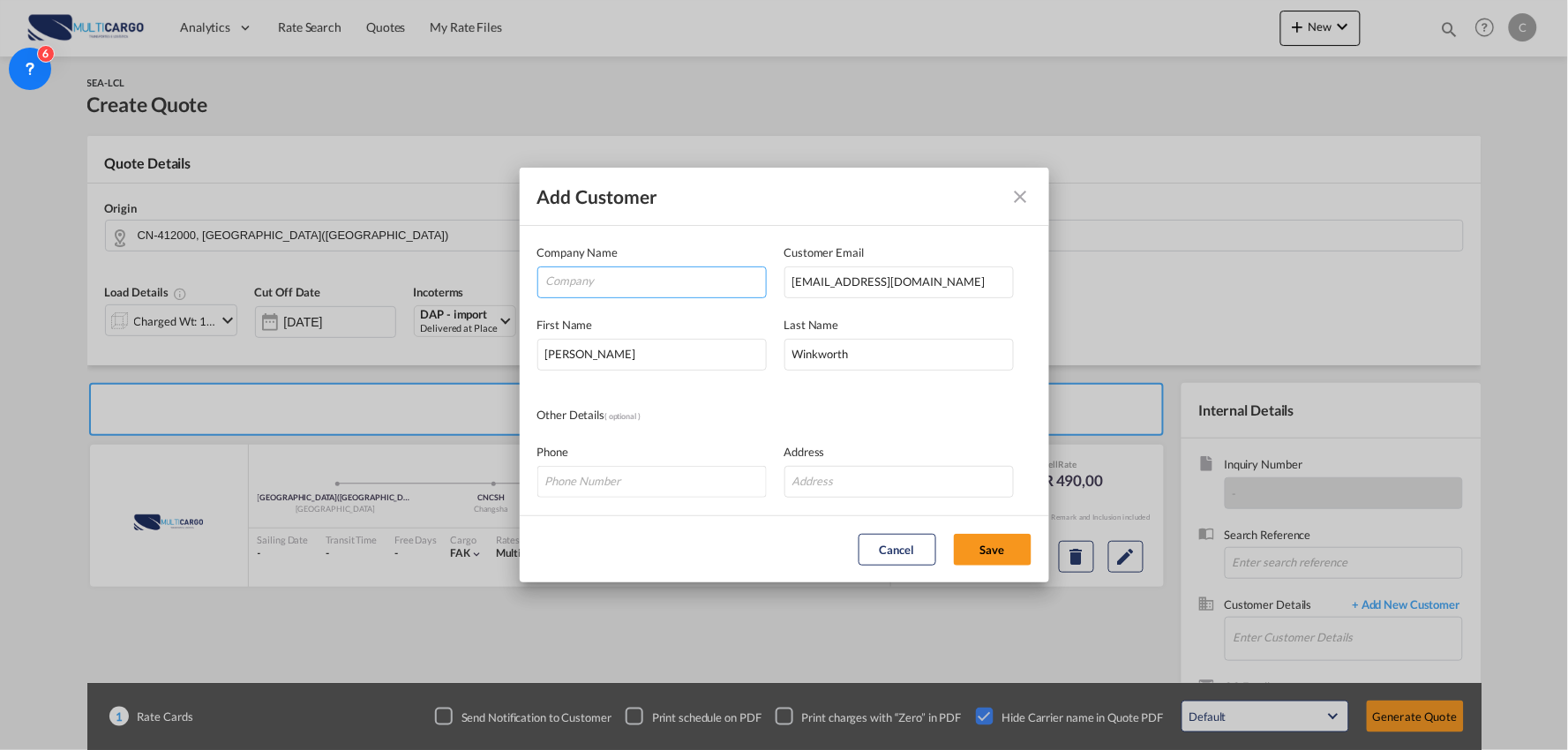
paste input "Euro Asia Maritime Agencies Ltd"
type input "Euro Asia Maritime Agencies Ltd"
click at [989, 552] on button "Save" at bounding box center [992, 550] width 77 height 32
type input "Euro Asia Maritime Agencies Ltd, Edward Winkworth, imports@euroasia-maritime.com"
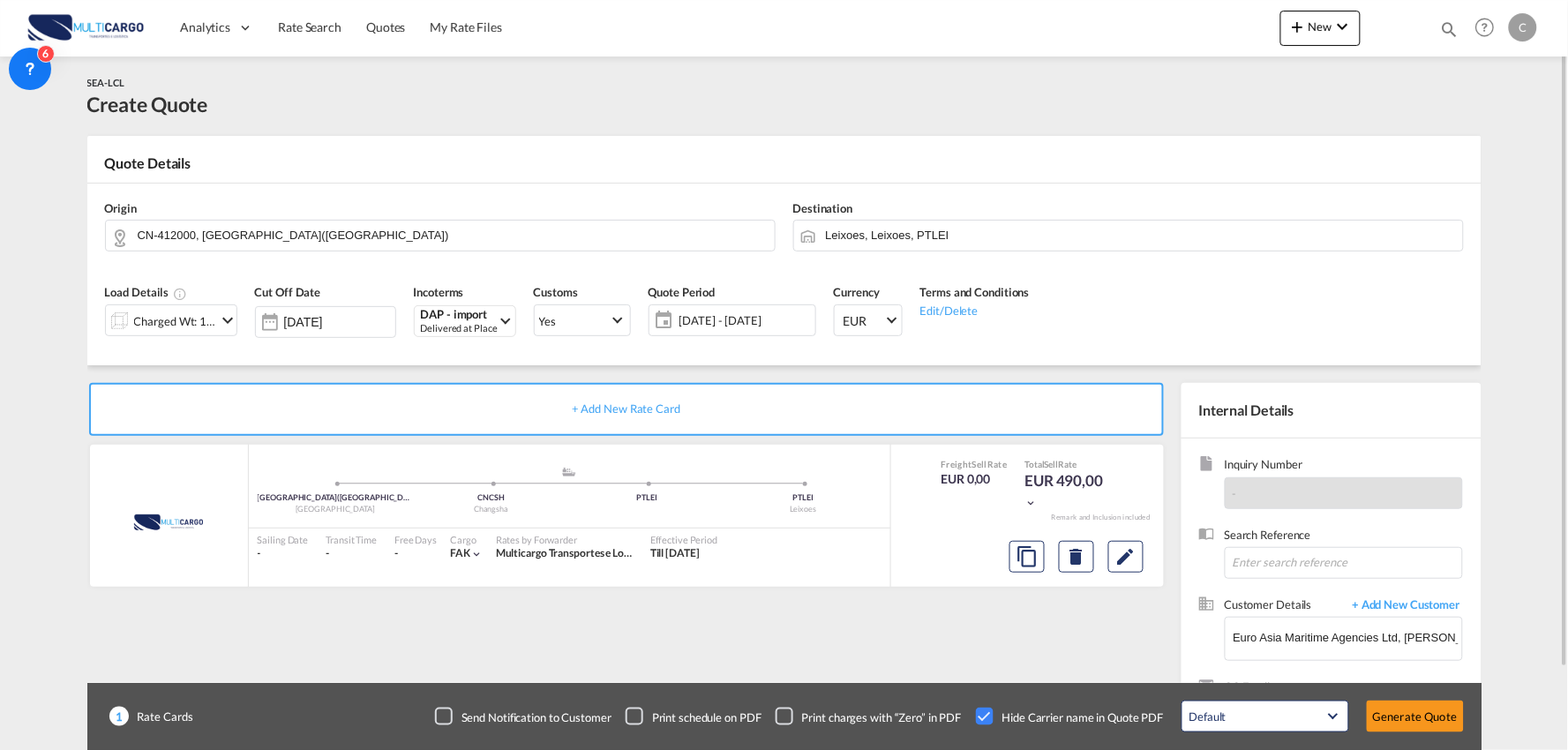
click at [924, 623] on div "+ Add New Rate Card MultiCargo added by you ZHUZHOU(株洲市) - 412000 - HUNAN - Chi…" at bounding box center [630, 567] width 1086 height 369
click at [286, 240] on input "CN-412000, ZHUZHOU(株洲市)" at bounding box center [452, 235] width 628 height 31
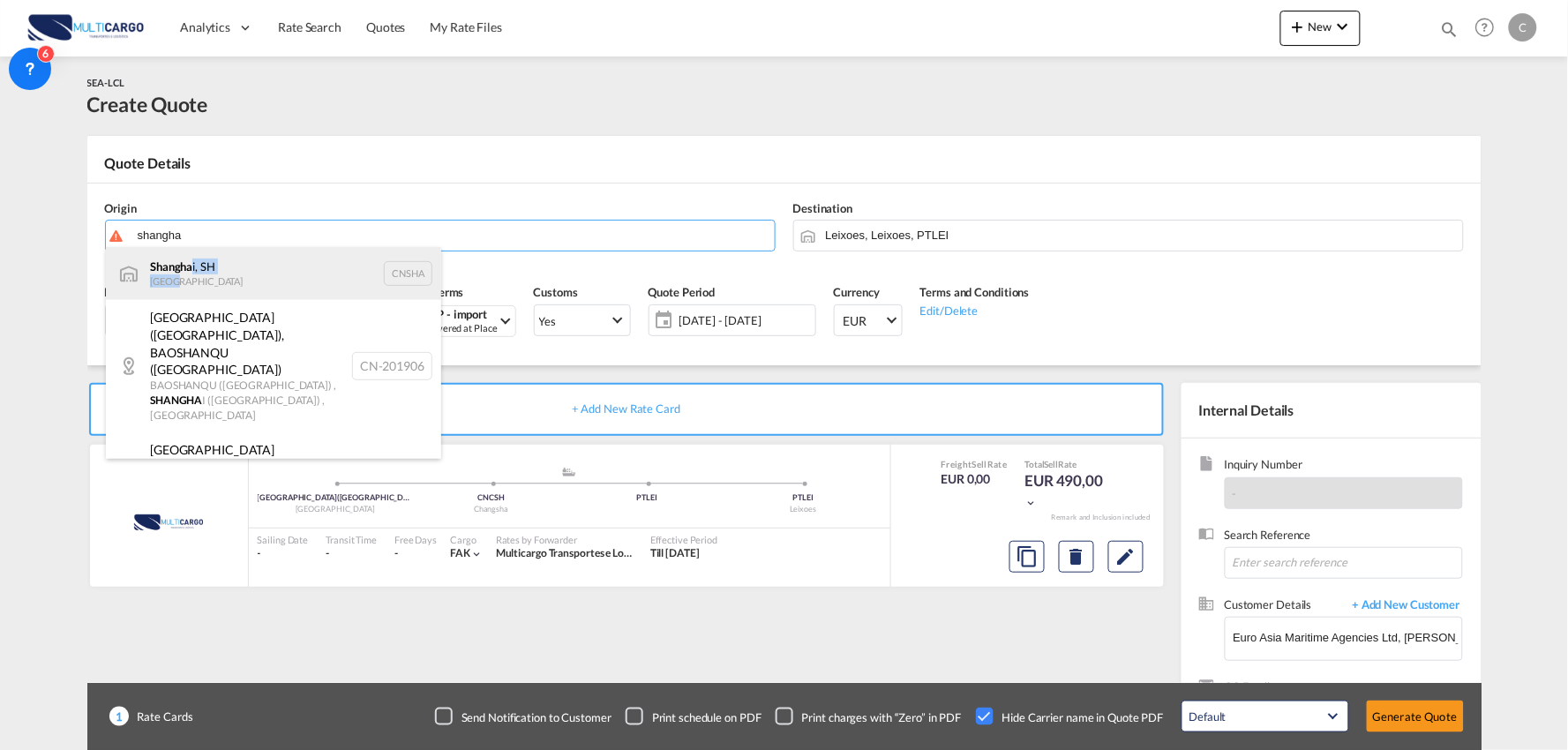
click at [191, 276] on div "Shangha i, SH China CNSHA" at bounding box center [274, 273] width 336 height 53
type input "Shanghai, SH, CNSHA"
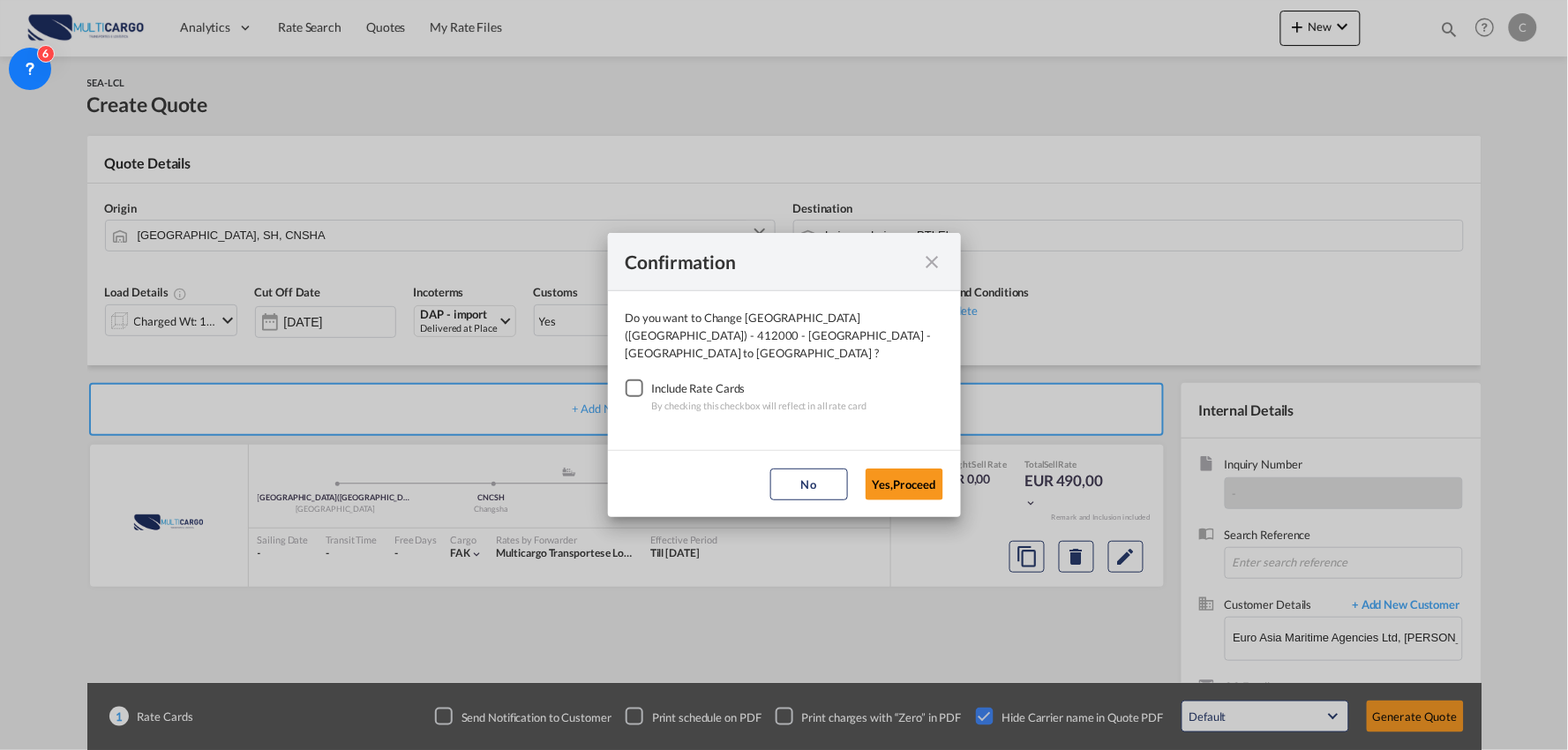
click at [639, 380] on div "Checkbox No Ink" at bounding box center [634, 388] width 18 height 18
click at [893, 473] on button "Yes,Proceed" at bounding box center [904, 484] width 77 height 32
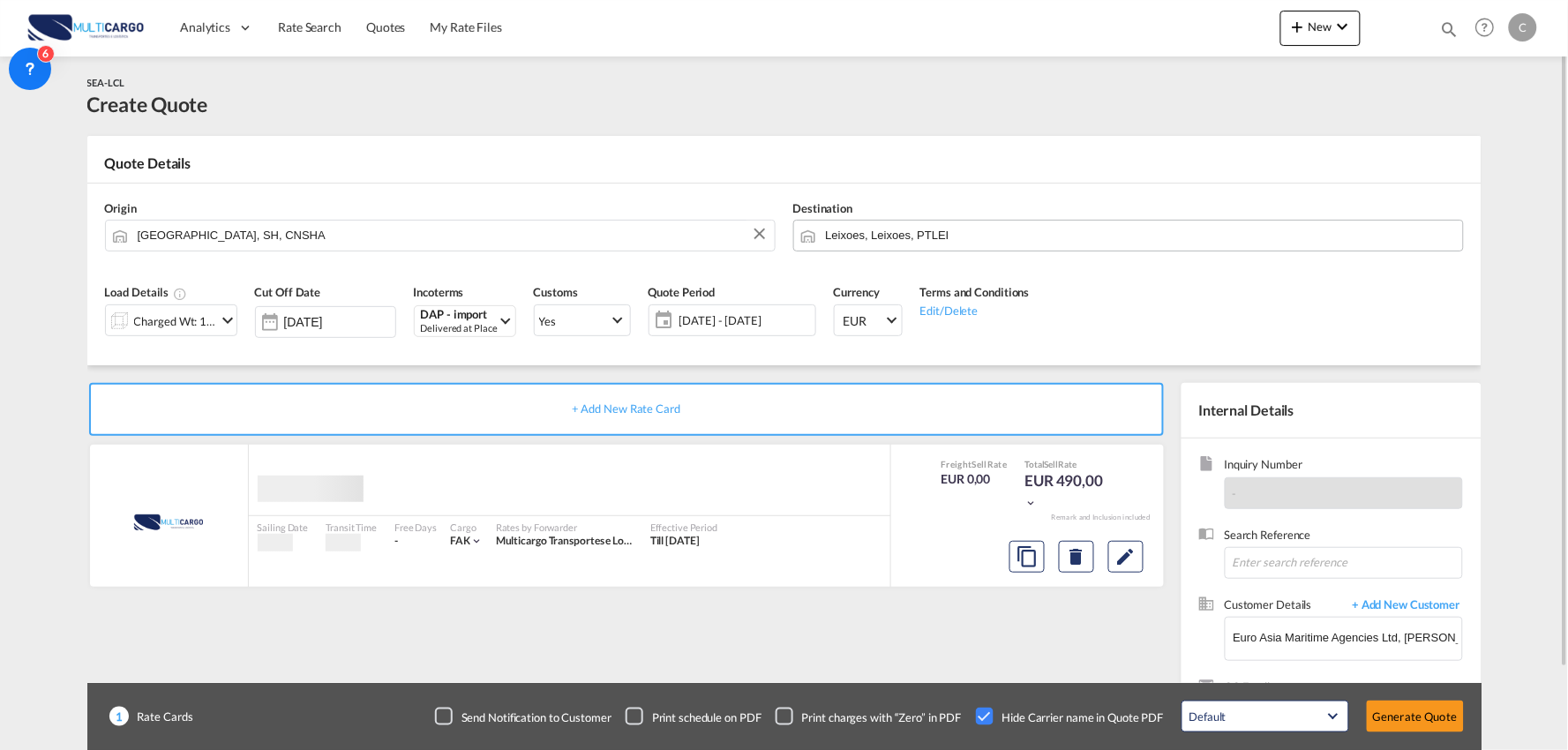
click at [904, 230] on input "Leixoes, Leixoes, PTLEI" at bounding box center [1140, 235] width 628 height 31
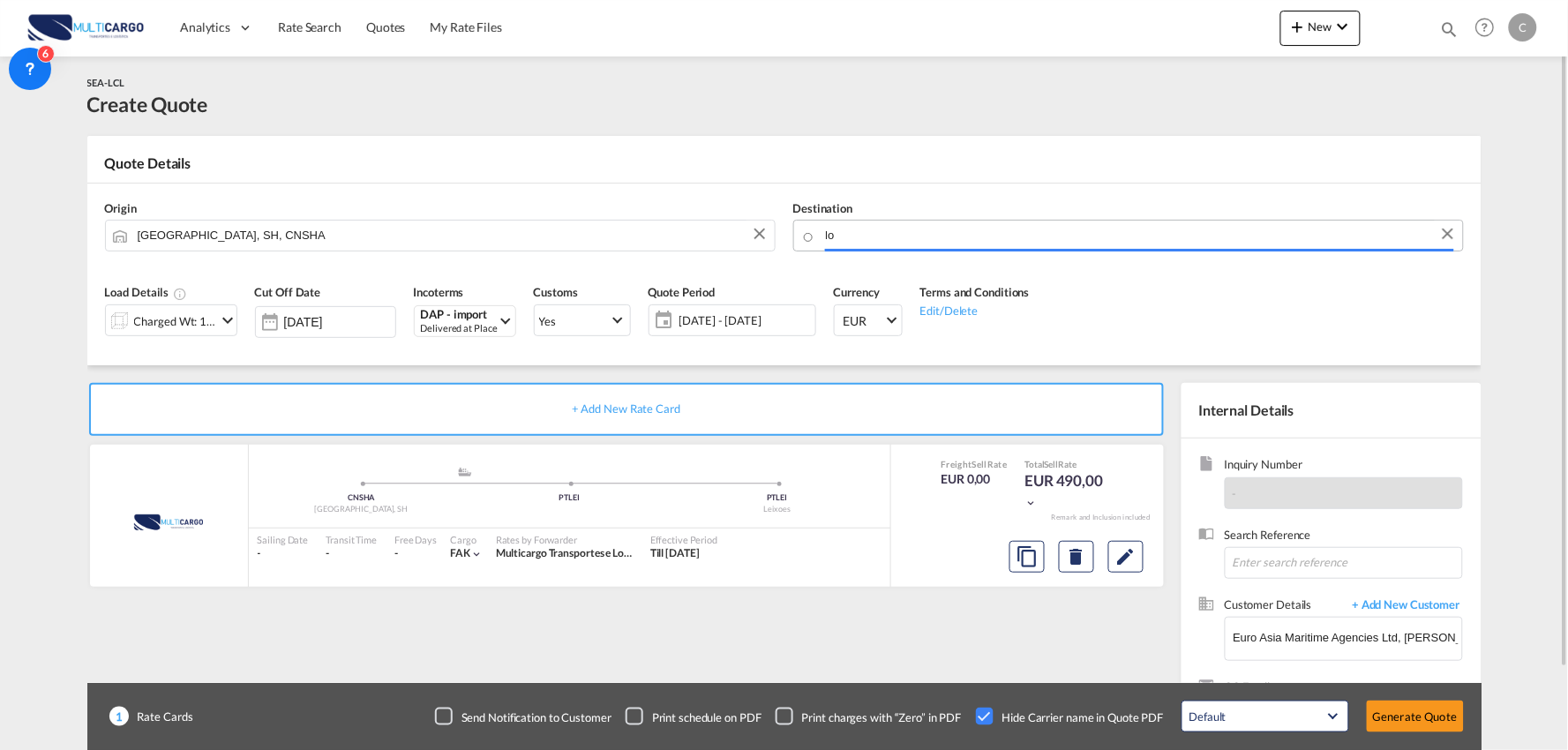
type input "l"
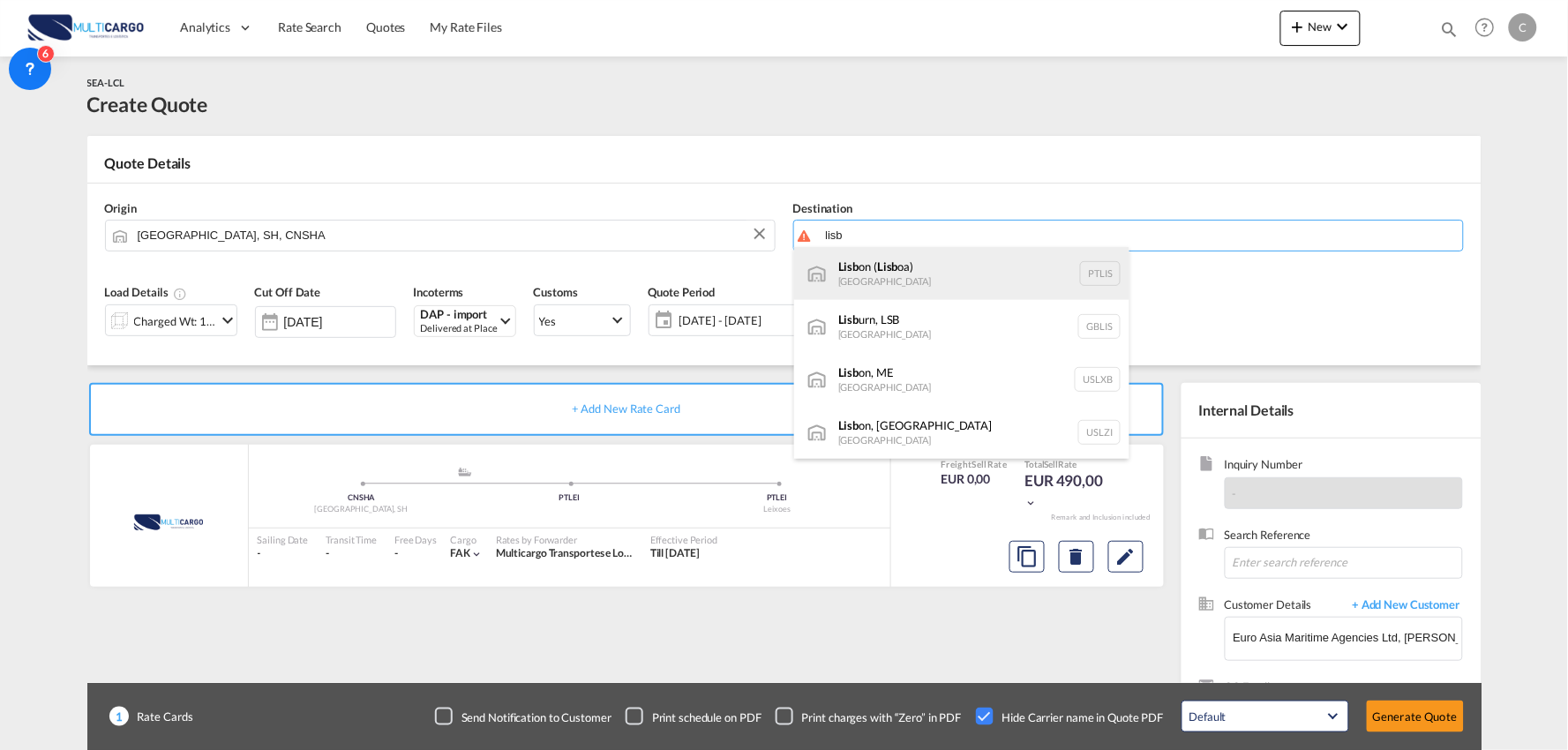
click at [913, 272] on div "Lisb on ( Lisb oa) Portugal PTLIS" at bounding box center [962, 273] width 336 height 53
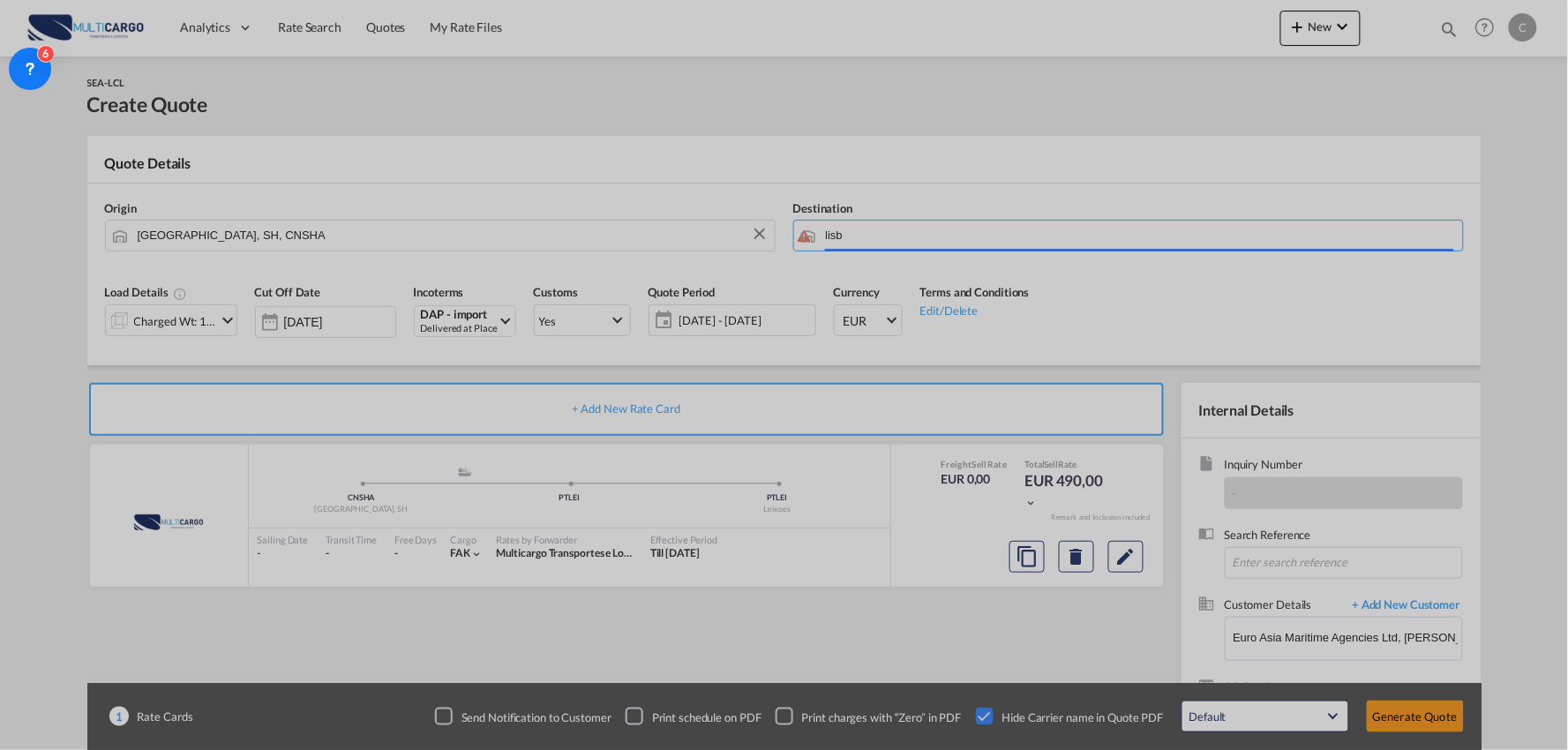
type input "Lisbon (Lisboa), PTLIS"
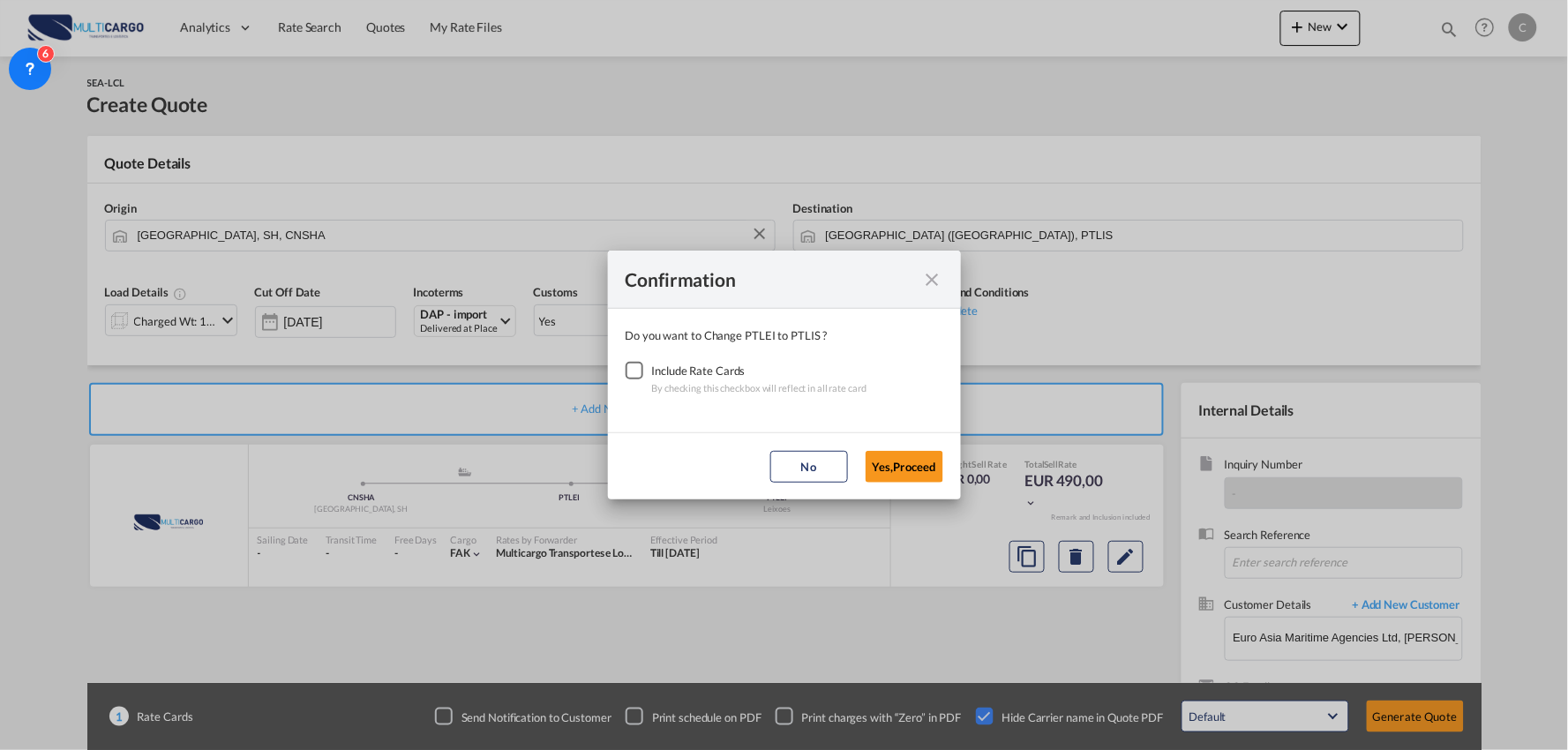
drag, startPoint x: 626, startPoint y: 372, endPoint x: 769, endPoint y: 393, distance: 144.5
click at [629, 372] on div "Checkbox No Ink" at bounding box center [634, 370] width 18 height 18
drag, startPoint x: 872, startPoint y: 459, endPoint x: 883, endPoint y: 461, distance: 11.2
click at [874, 461] on button "Yes,Proceed" at bounding box center [904, 467] width 77 height 32
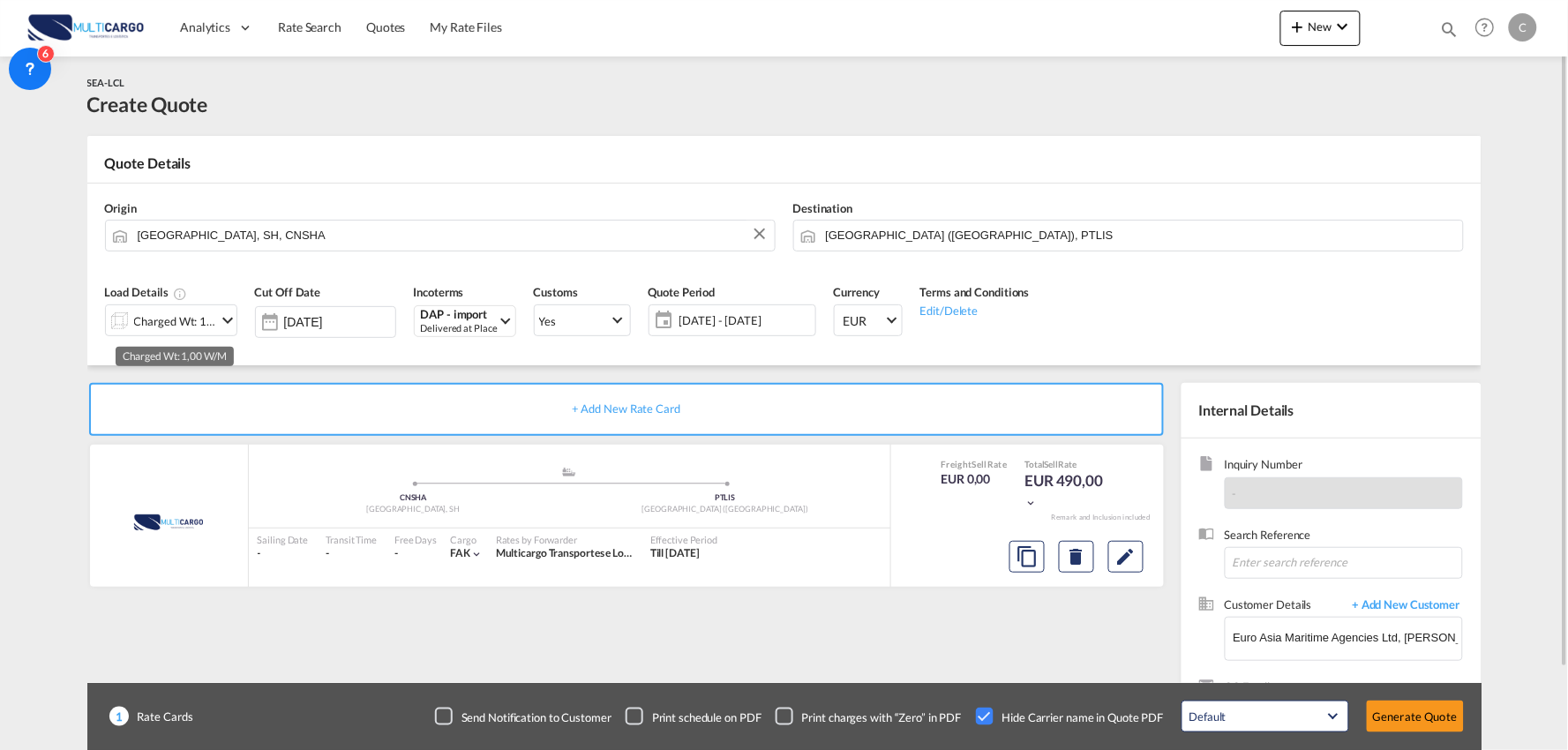
click at [190, 312] on div "Charged Wt: 1,00 W/M" at bounding box center [175, 320] width 83 height 25
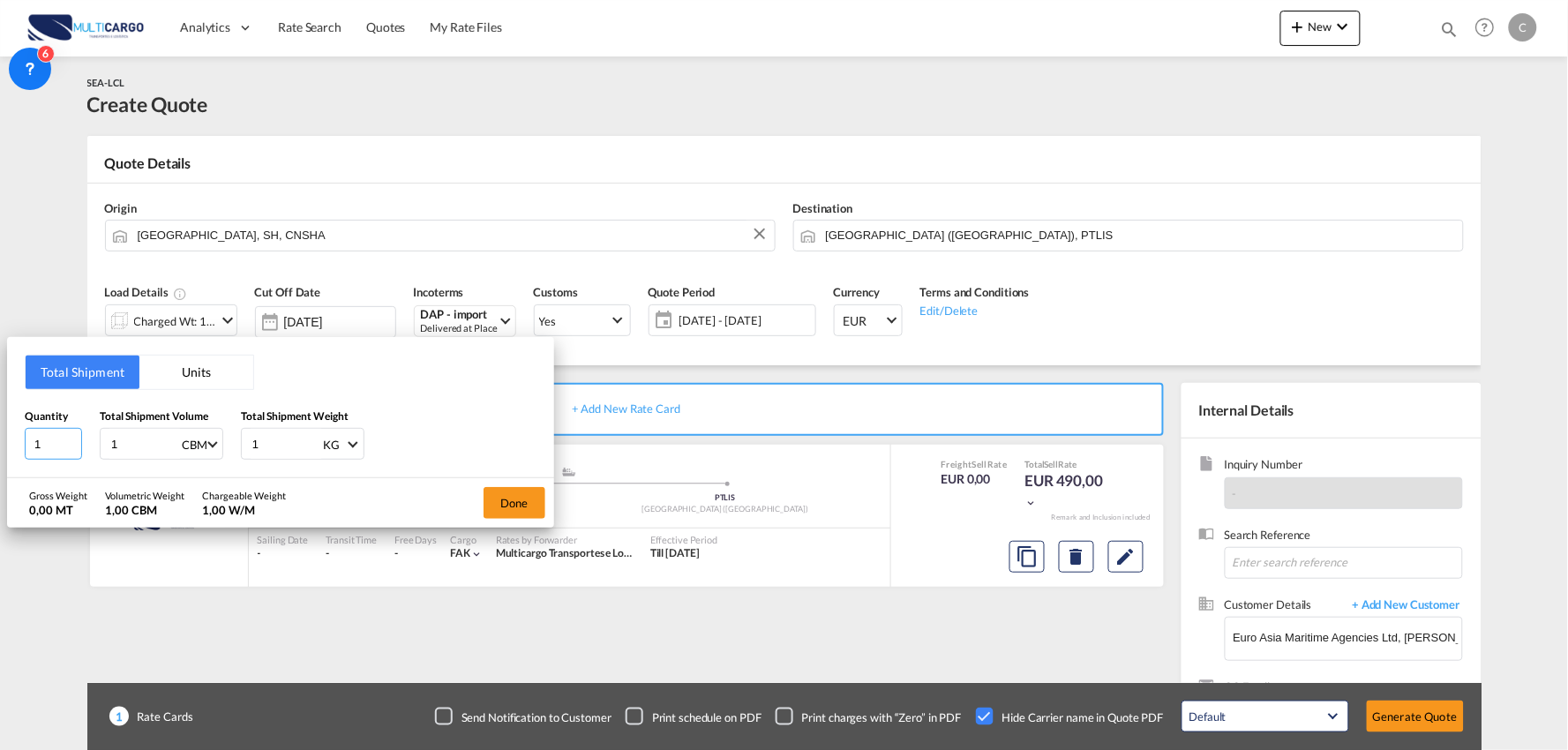
drag, startPoint x: 51, startPoint y: 443, endPoint x: -69, endPoint y: 430, distance: 120.7
click at [0, 430] on html "Analytics Reports Dashboard Rate Search Quotes My Rate Files" at bounding box center [784, 375] width 1568 height 750
type input "117"
type input "11"
type input "11.85"
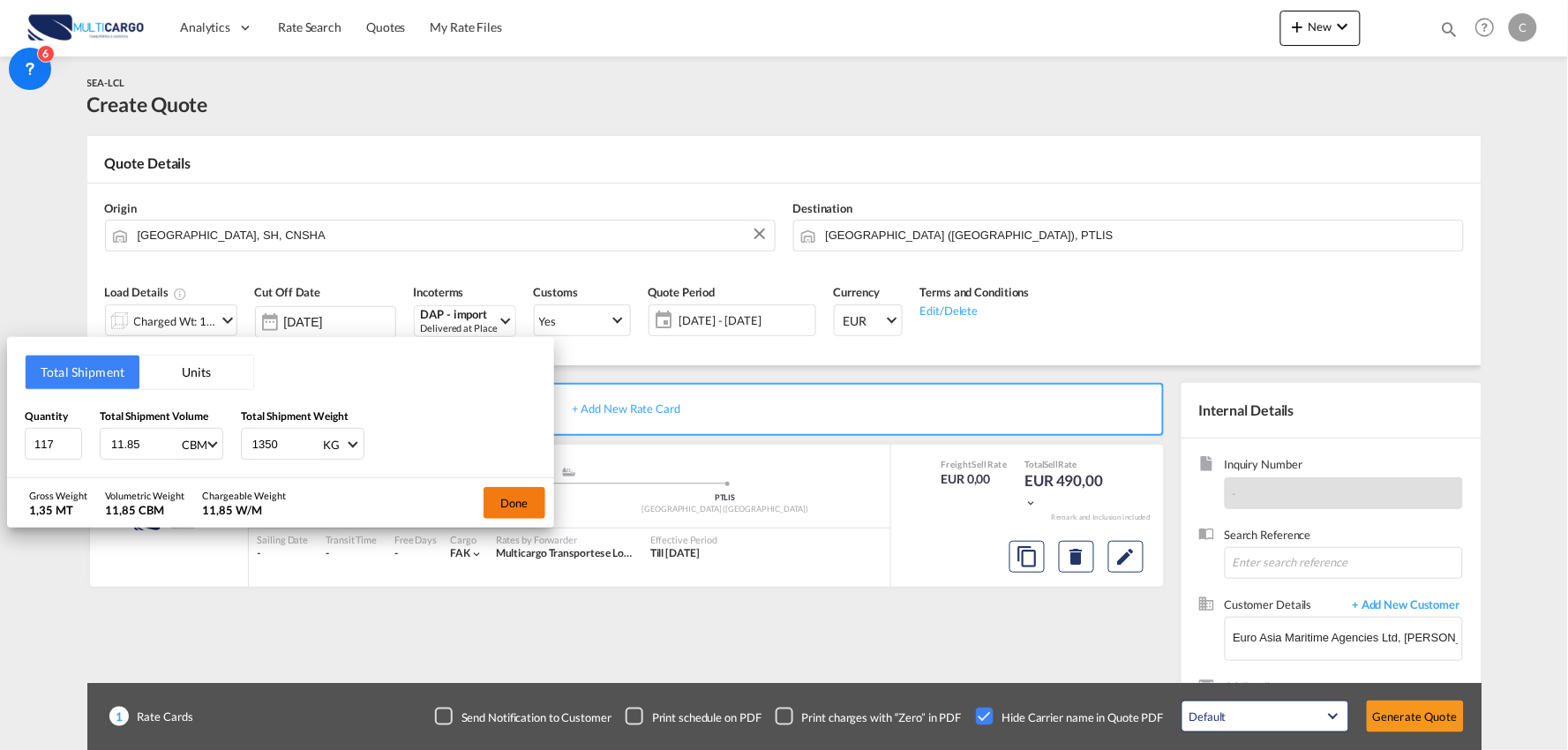
type input "1350"
click at [492, 495] on button "Done" at bounding box center [515, 503] width 62 height 32
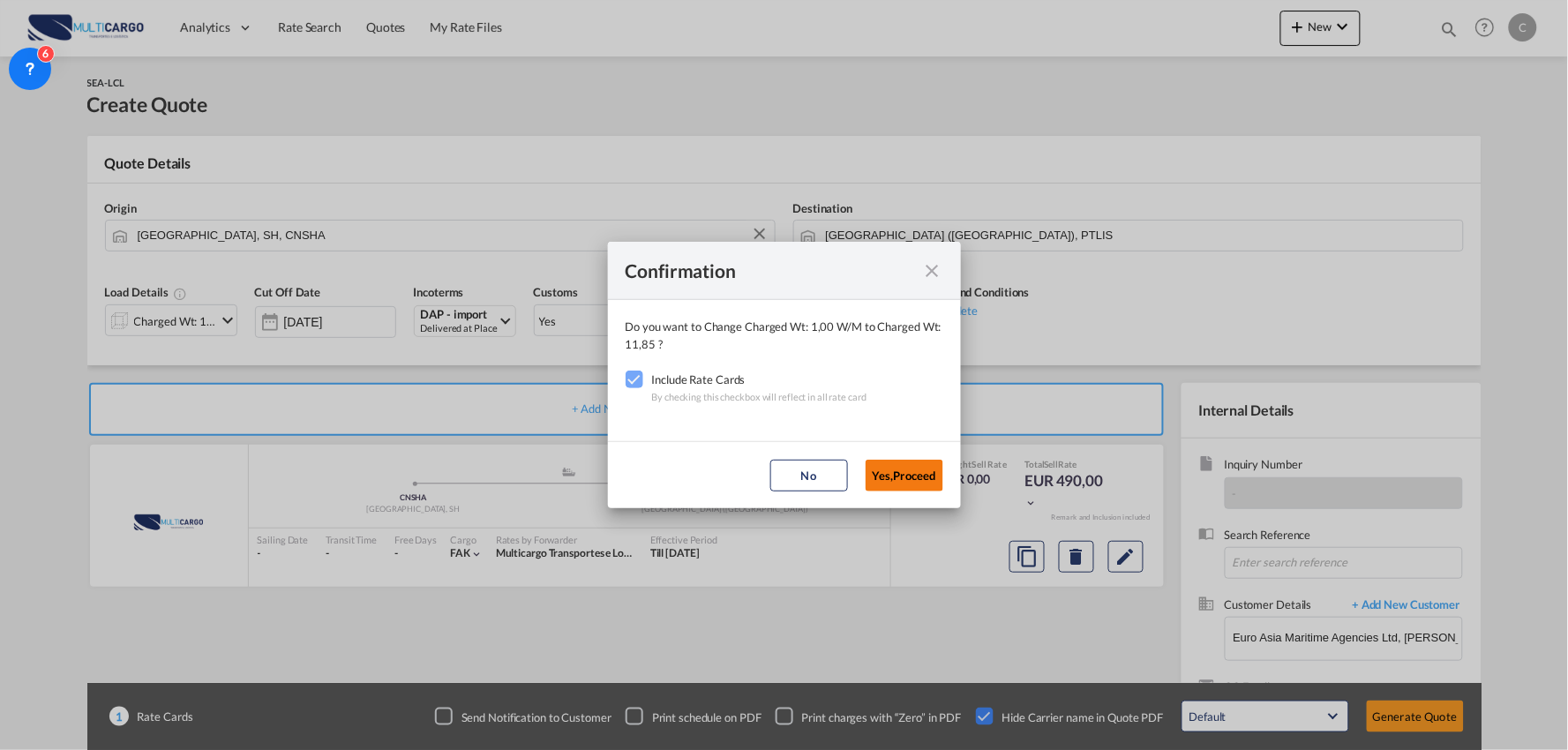
click at [916, 472] on button "Yes,Proceed" at bounding box center [904, 475] width 77 height 32
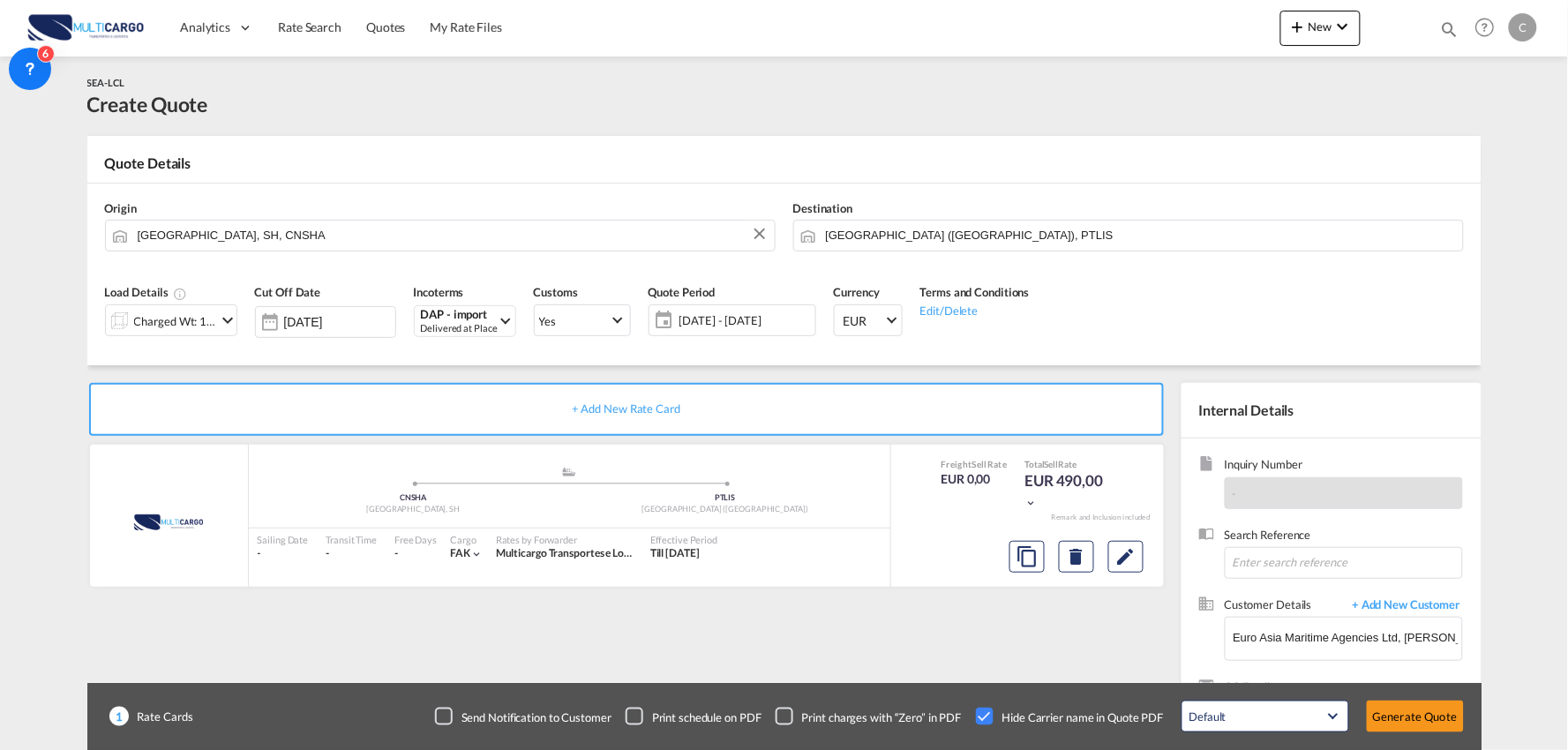
click at [923, 606] on div "Confirmation Do you want to Change Charged Wt: 11,85 W/M to Charged Wt: 11,85 ?…" at bounding box center [784, 375] width 1568 height 750
click at [1431, 715] on button "Generate Quote" at bounding box center [1416, 716] width 97 height 32
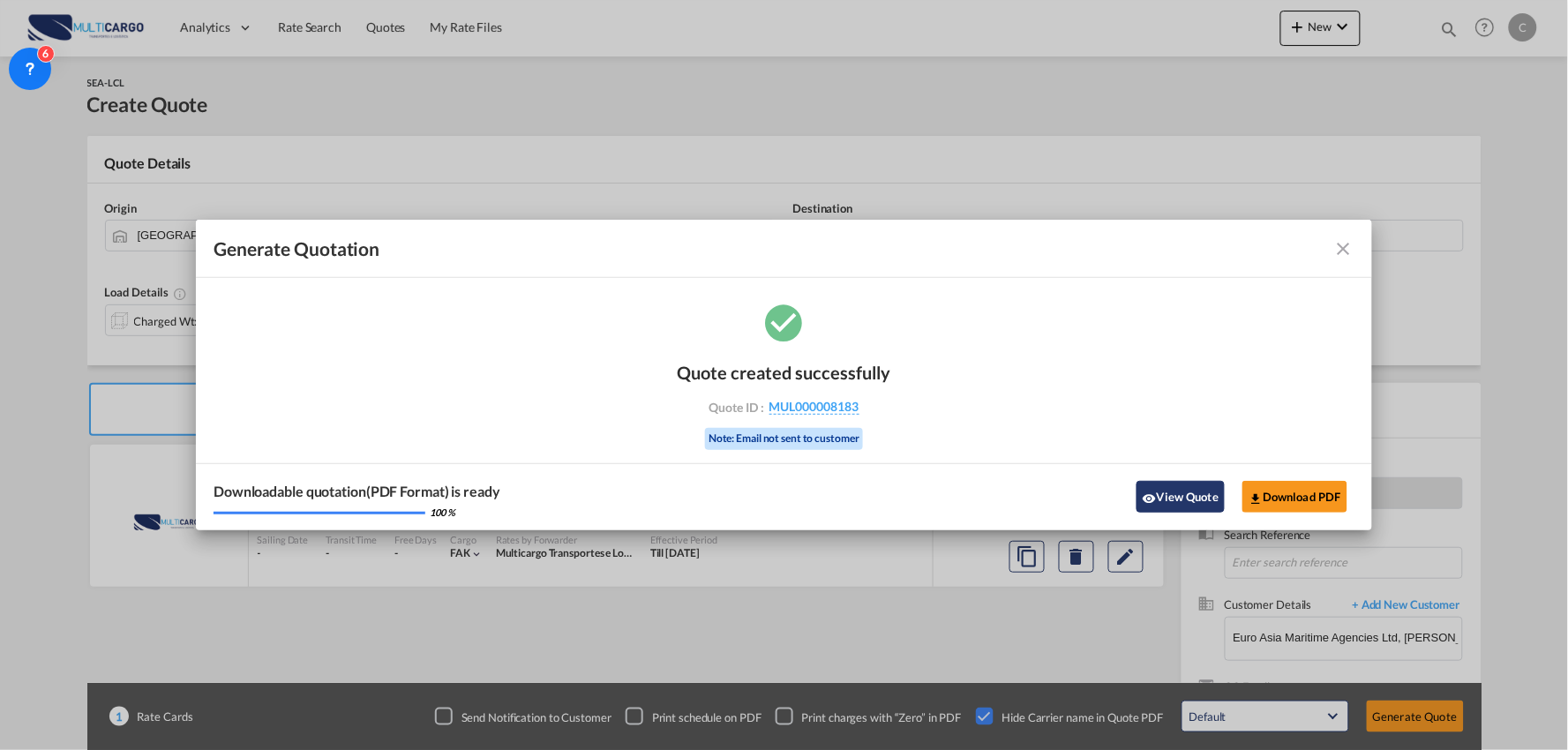
click at [1146, 498] on md-icon "icon-eye" at bounding box center [1149, 498] width 14 height 14
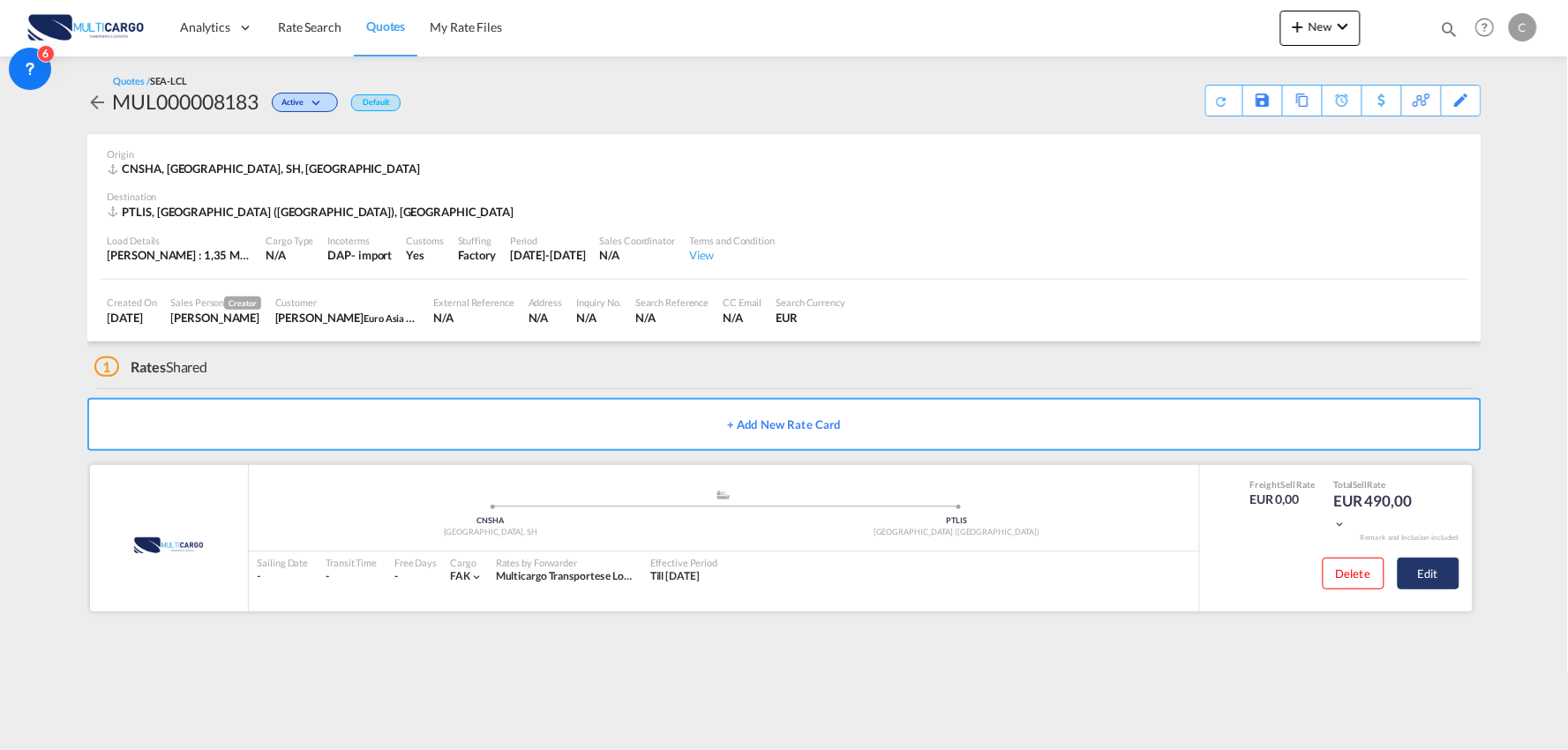
click at [1428, 578] on button "Edit" at bounding box center [1429, 573] width 62 height 32
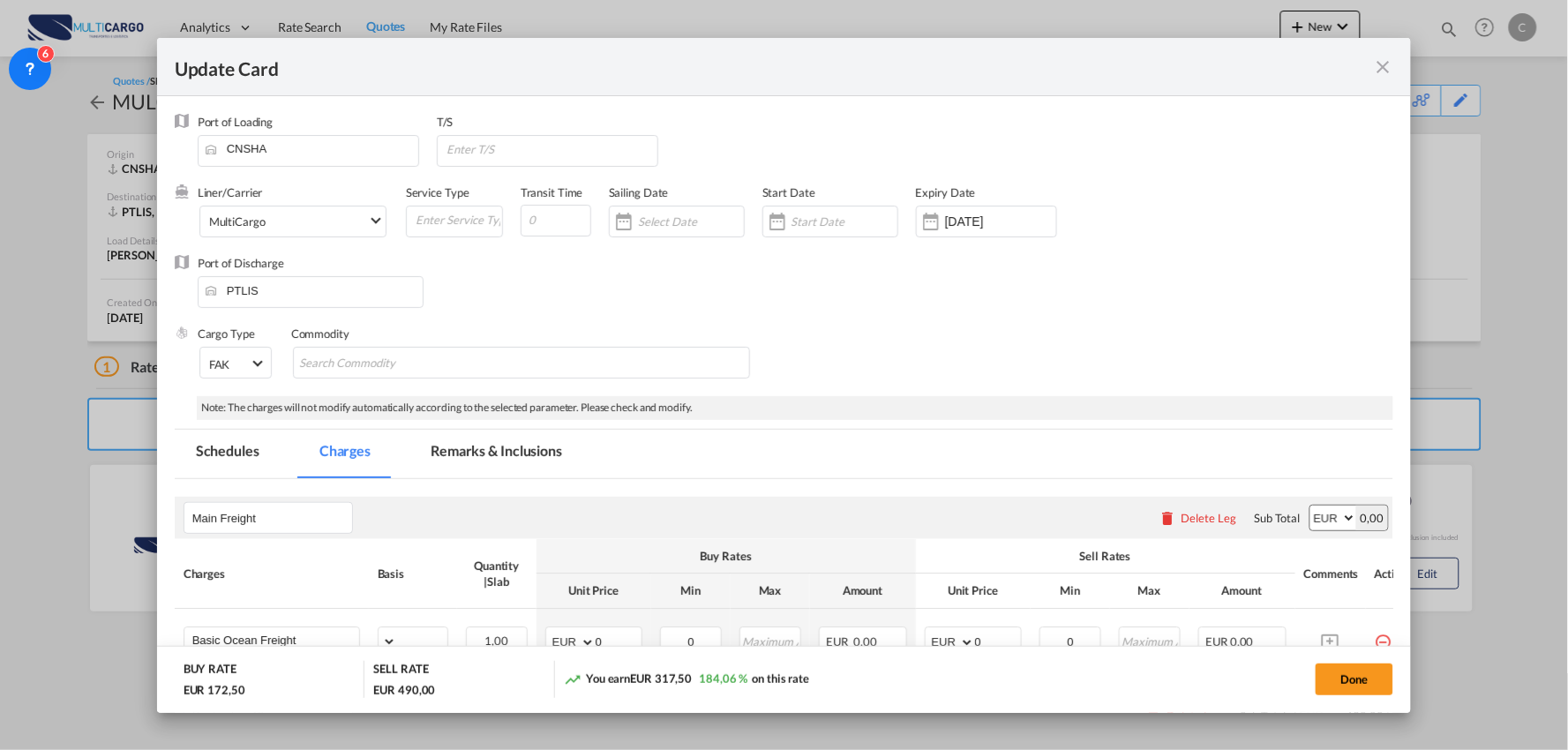
select select "per_shipment"
select select "per_bl"
select select "per_shipment"
select select "per_doc"
select select "per_shipment"
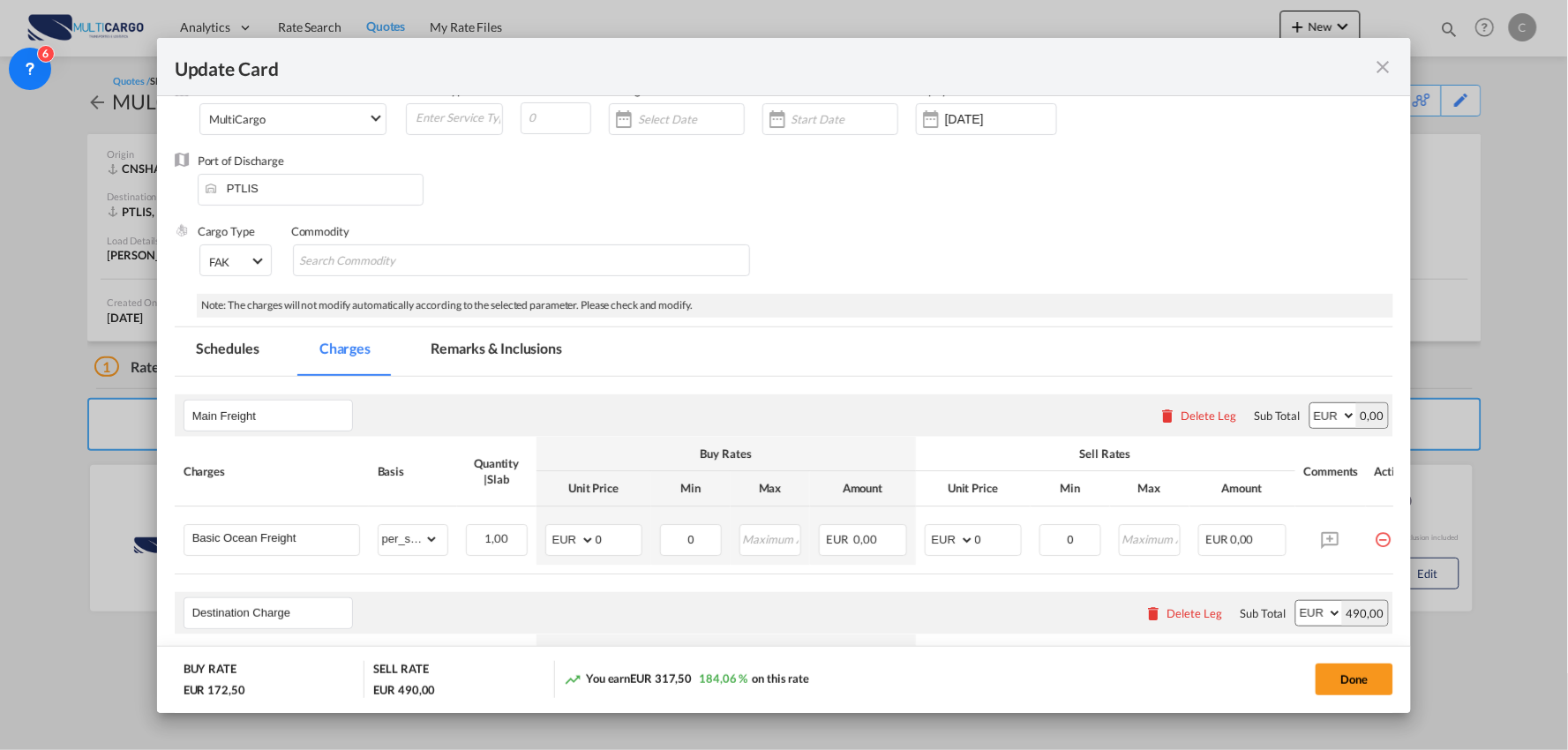
scroll to position [293, 0]
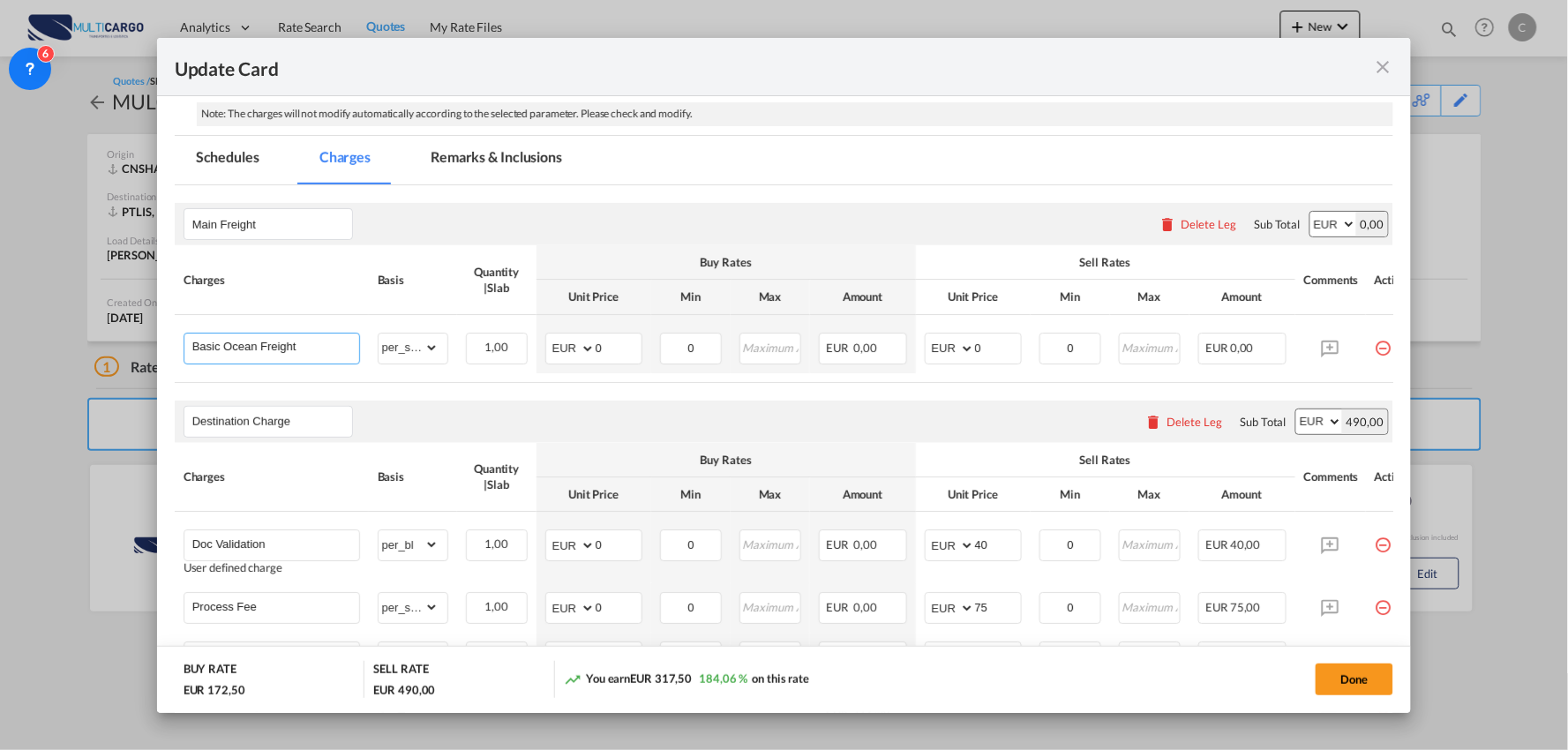
drag, startPoint x: 315, startPoint y: 345, endPoint x: -136, endPoint y: 293, distance: 454.0
click at [0, 293] on html "Analytics Reports Dashboard Rate Search Quotes My Rate Files" at bounding box center [784, 375] width 1568 height 750
click at [681, 417] on div "Destination Charge Please enter leg name Leg Name Already Exists Delete Leg Sub…" at bounding box center [784, 421] width 1219 height 42
drag, startPoint x: 609, startPoint y: 348, endPoint x: 533, endPoint y: 348, distance: 76.0
click at [534, 348] on tr "Basic Ocean Freight Please Enter Already Exists gross_weight volumetric_weight …" at bounding box center [800, 344] width 1251 height 58
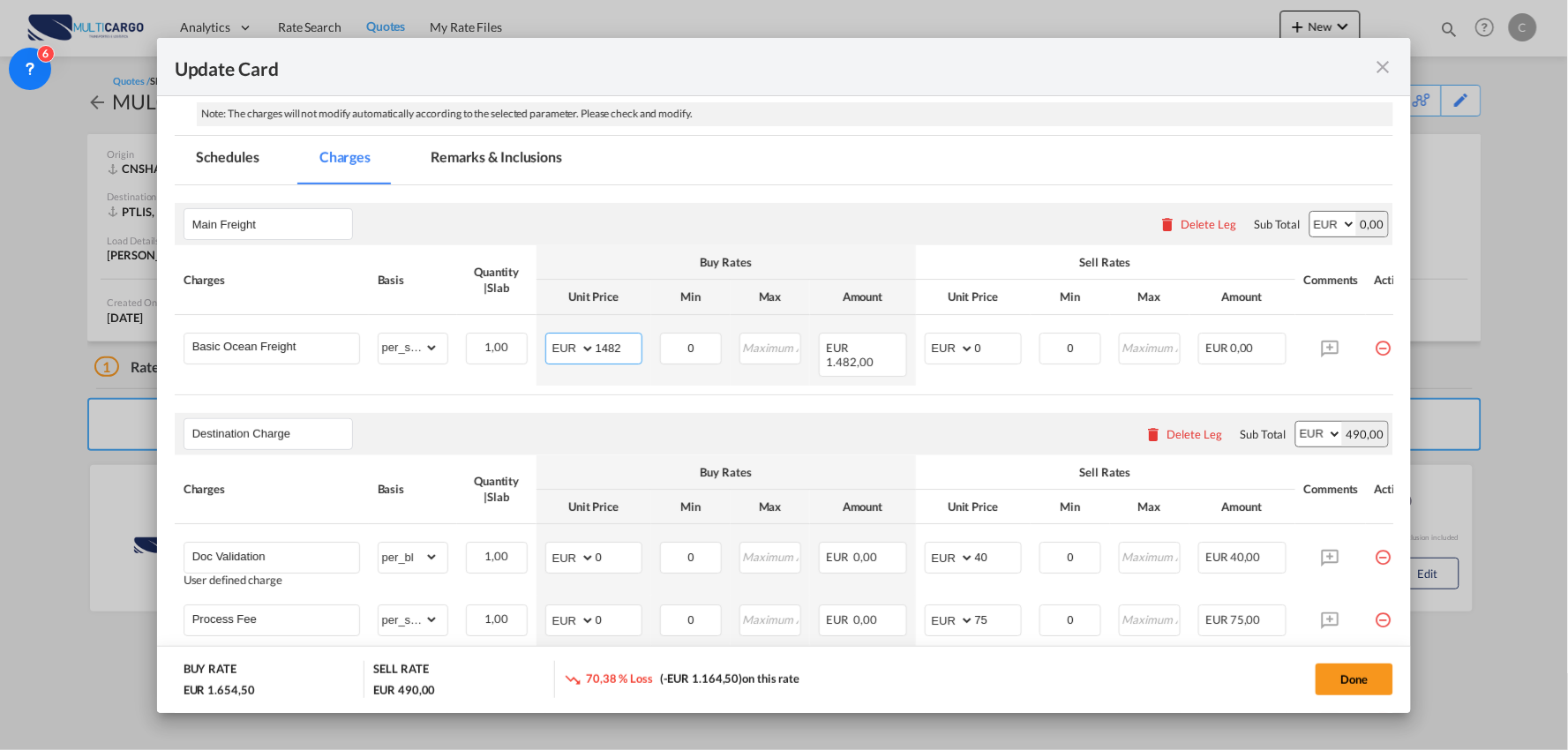
type input "1482"
drag, startPoint x: 984, startPoint y: 351, endPoint x: 922, endPoint y: 342, distance: 62.6
click at [916, 346] on td "AED AFN ALL AMD ANG AOA ARS AUD AWG AZN BAM BBD BDT BGN BHD BIF BMD BND BOB BRL…" at bounding box center [973, 350] width 115 height 71
type input "1702"
click at [447, 413] on div "Destination Charge Please enter leg name Leg Name Already Exists Delete Leg Sub…" at bounding box center [784, 433] width 1219 height 42
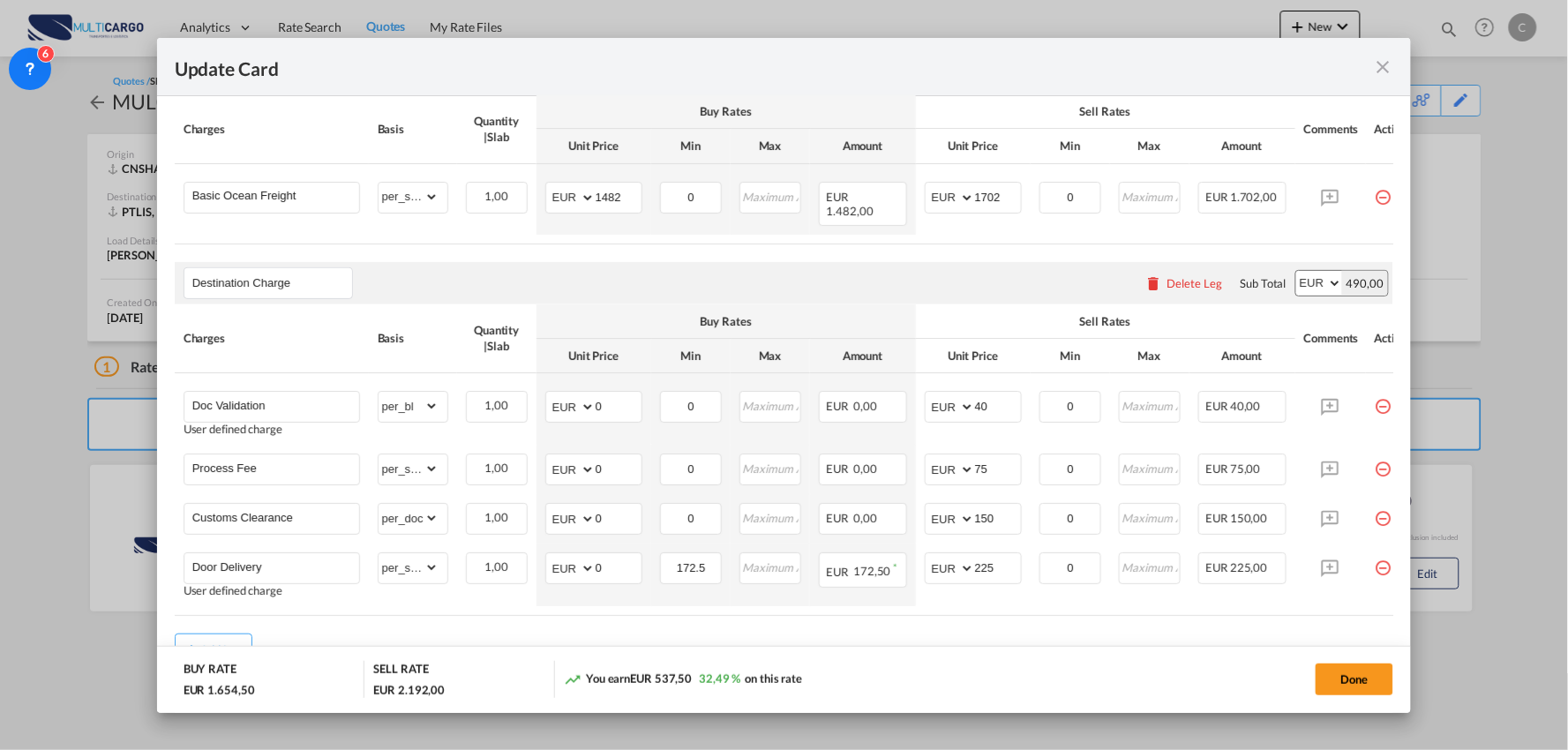
scroll to position [489, 0]
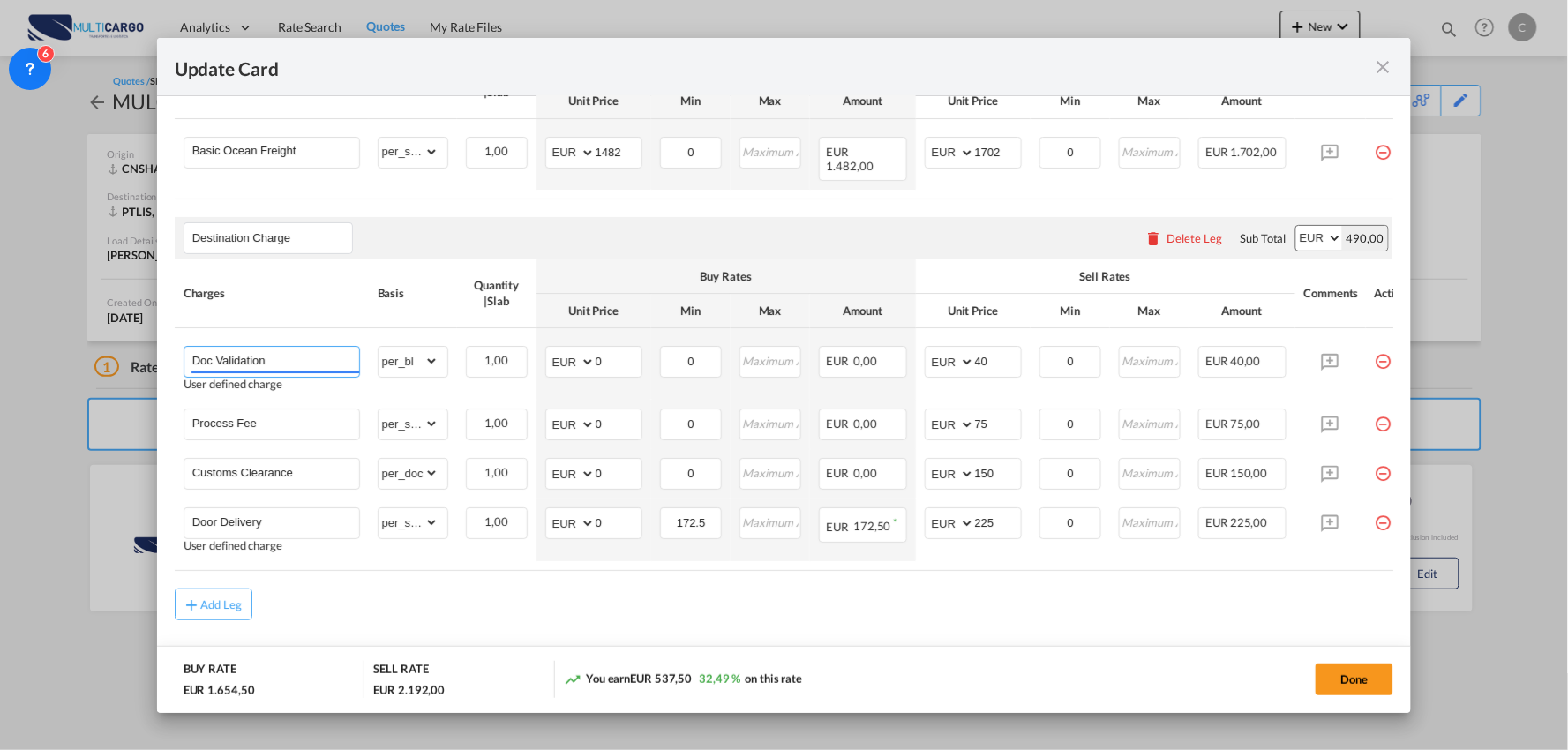
drag, startPoint x: 307, startPoint y: 357, endPoint x: -38, endPoint y: 348, distance: 345.1
click at [0, 348] on html "Analytics Reports Dashboard Rate Search Quotes My Rate Files" at bounding box center [784, 375] width 1568 height 750
drag, startPoint x: 298, startPoint y: 354, endPoint x: 51, endPoint y: 345, distance: 247.2
click at [53, 345] on div "Update Card Port of Loading CNSHA T/S Liner/Carrier MultiCargo 2HM LOGISTICS D.…" at bounding box center [784, 375] width 1568 height 750
type input "Local charges"
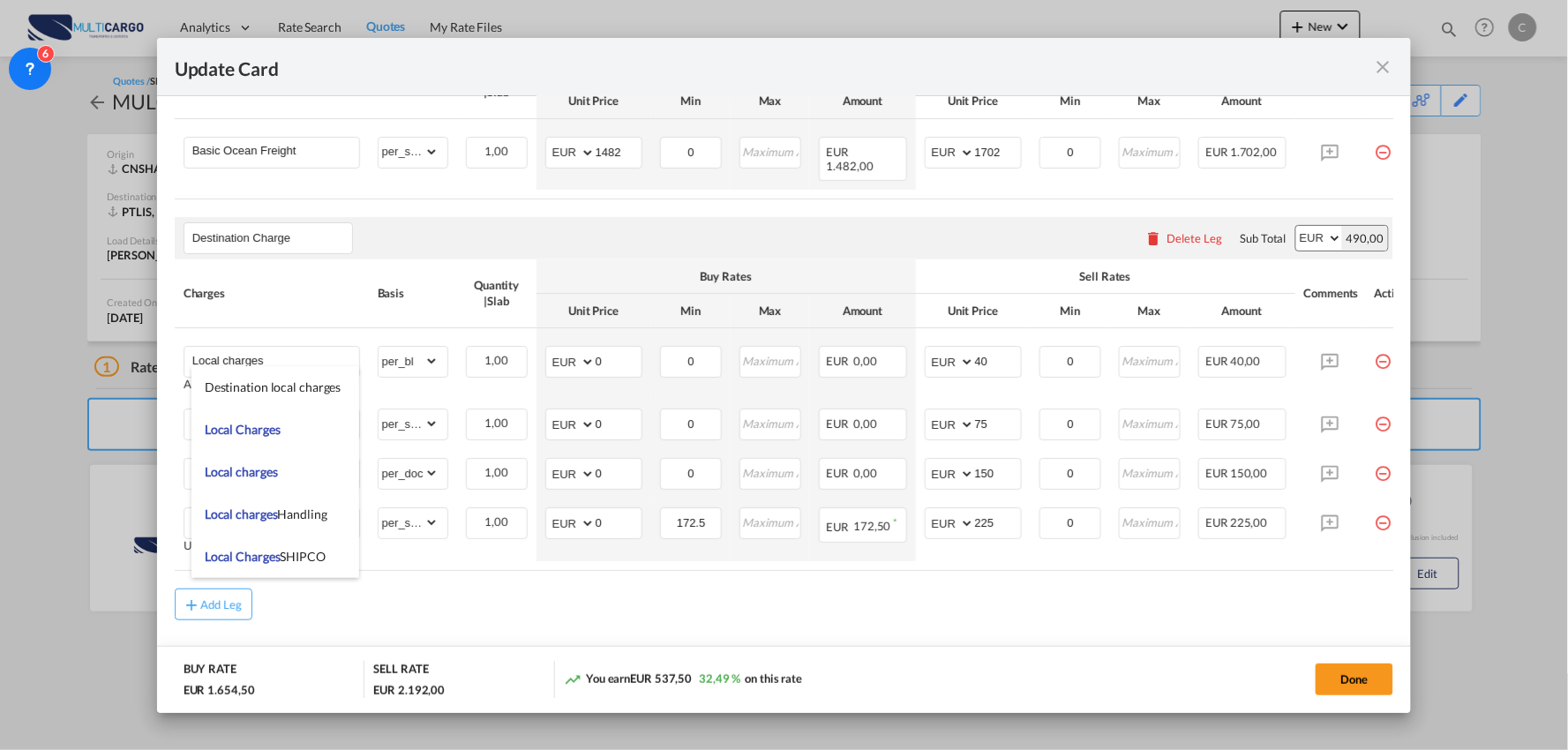
click at [552, 595] on div "Add Leg" at bounding box center [784, 605] width 1219 height 32
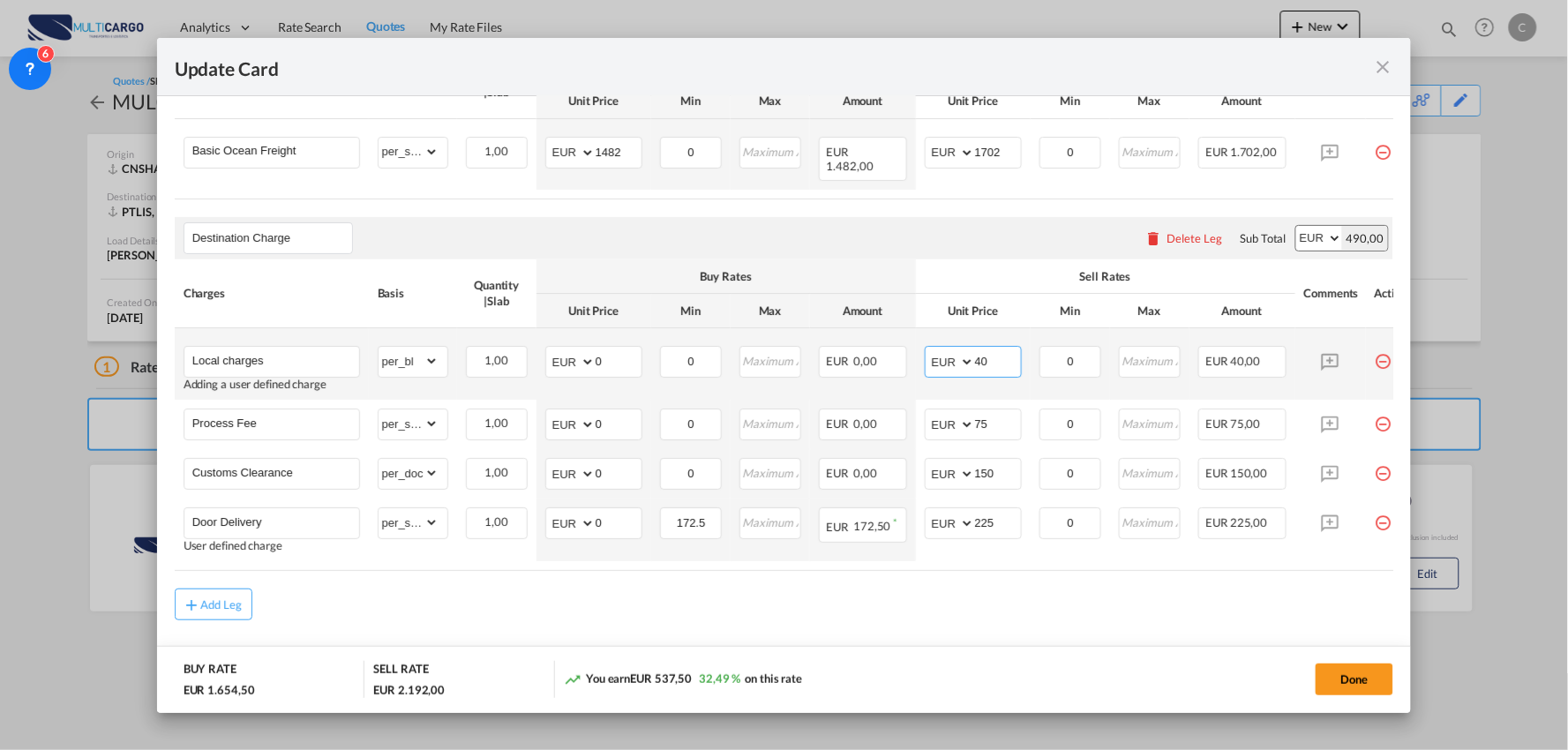
click at [950, 363] on md-input-container "AED AFN ALL AMD ANG AOA ARS AUD AWG AZN BAM BBD BDT BGN BHD BIF BMD BND BOB BRL…" at bounding box center [973, 361] width 97 height 32
type input "359"
drag, startPoint x: 834, startPoint y: 616, endPoint x: 849, endPoint y: 582, distance: 37.2
click at [833, 616] on div "Add Leg" at bounding box center [784, 605] width 1219 height 32
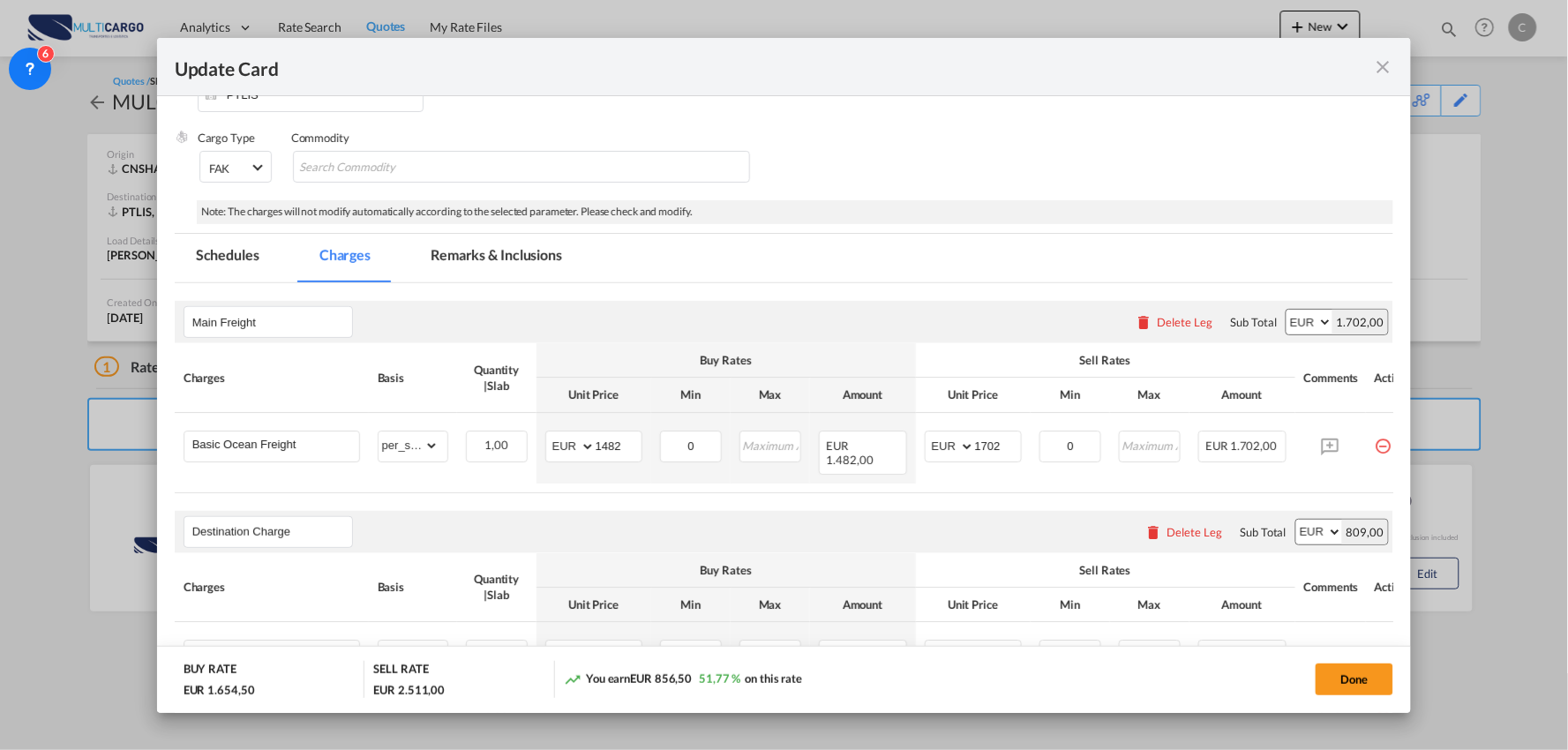
scroll to position [293, 0]
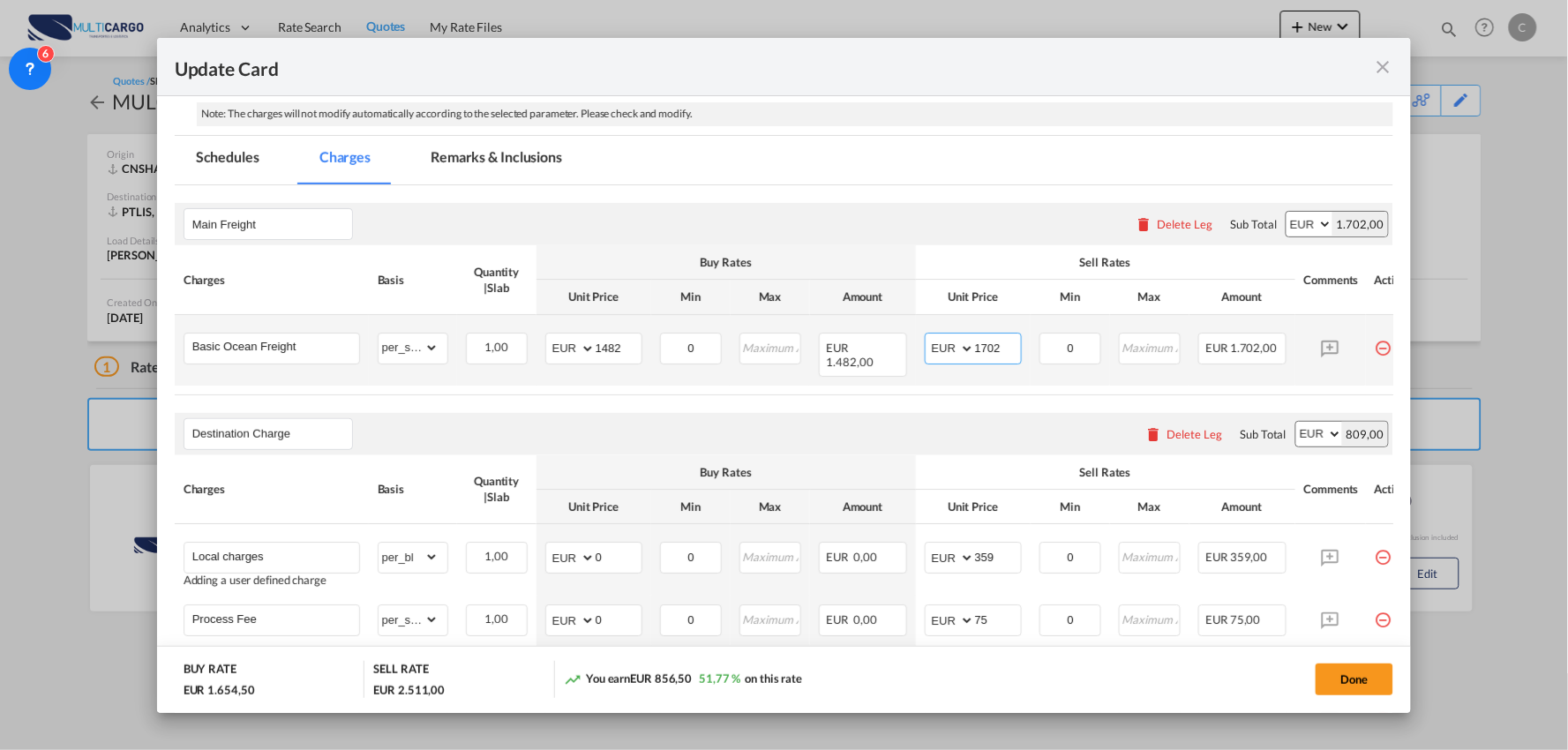
drag, startPoint x: 1003, startPoint y: 351, endPoint x: 924, endPoint y: 351, distance: 79.0
click at [928, 351] on md-input-container "AED AFN ALL AMD ANG AOA ARS AUD AWG AZN BAM BBD BDT BGN BHD BIF BMD BND BOB BRL…" at bounding box center [973, 348] width 97 height 32
type input "1492"
click at [784, 397] on air-lcl-rate-modification "Main Freight Please enter leg name Leg Name Already Exists Delete Leg Sub Total…" at bounding box center [784, 500] width 1219 height 631
click at [989, 413] on div "Destination Charge Please enter leg name Leg Name Already Exists Delete Leg Sub…" at bounding box center [784, 433] width 1219 height 42
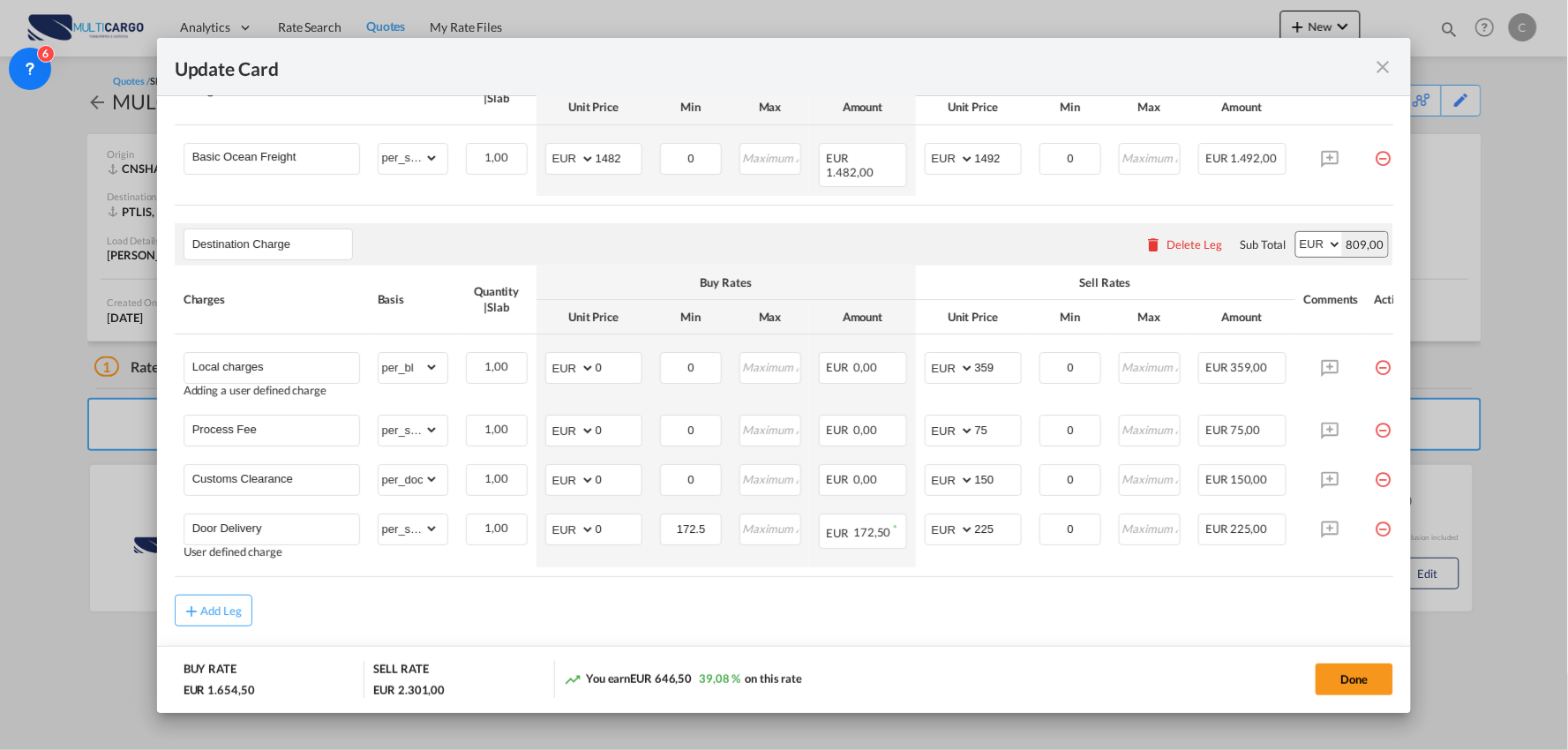
scroll to position [489, 0]
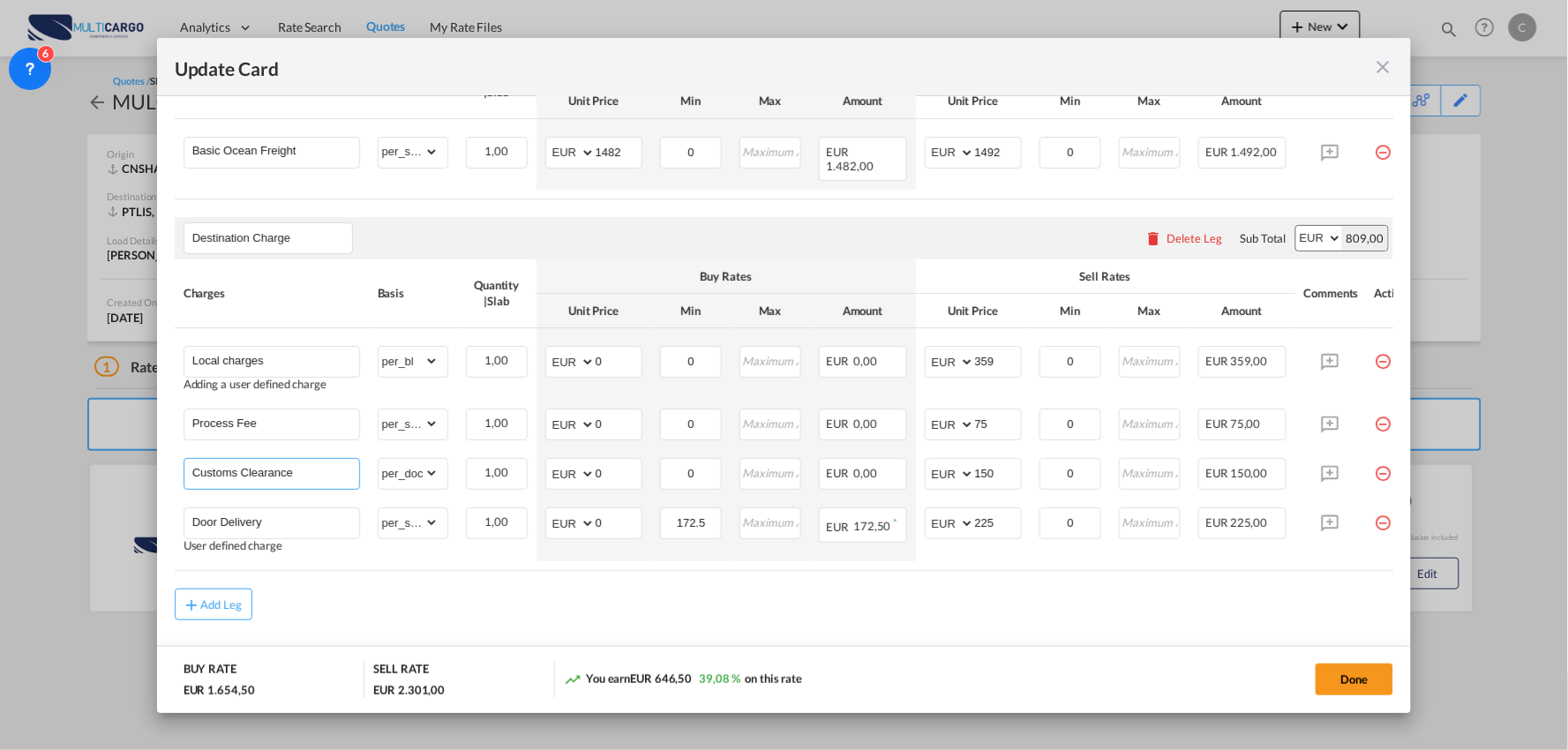
drag, startPoint x: 312, startPoint y: 469, endPoint x: -8, endPoint y: 468, distance: 320.0
click at [0, 468] on html "Analytics Reports Dashboard Rate Search Quotes My Rate Files" at bounding box center [784, 375] width 1568 height 750
click at [460, 604] on div "Add Leg" at bounding box center [784, 605] width 1219 height 32
click at [207, 607] on div "Add Leg" at bounding box center [221, 604] width 42 height 10
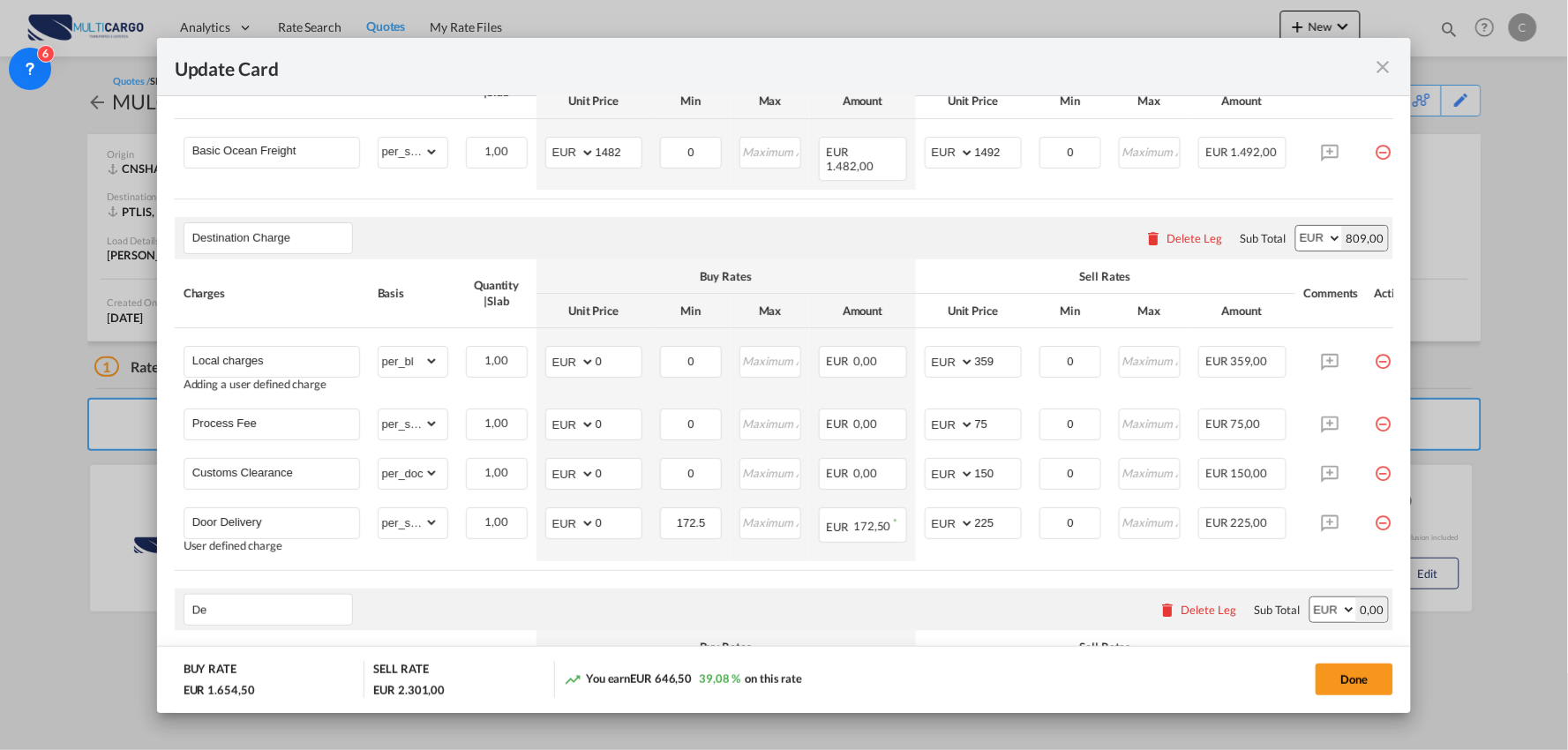
type input "D"
type input "Origin Charges"
click at [506, 584] on air-lcl-rate-modification "Main Freight Please enter leg name Leg Name Already Exists Delete Leg Sub Total…" at bounding box center [784, 403] width 1219 height 828
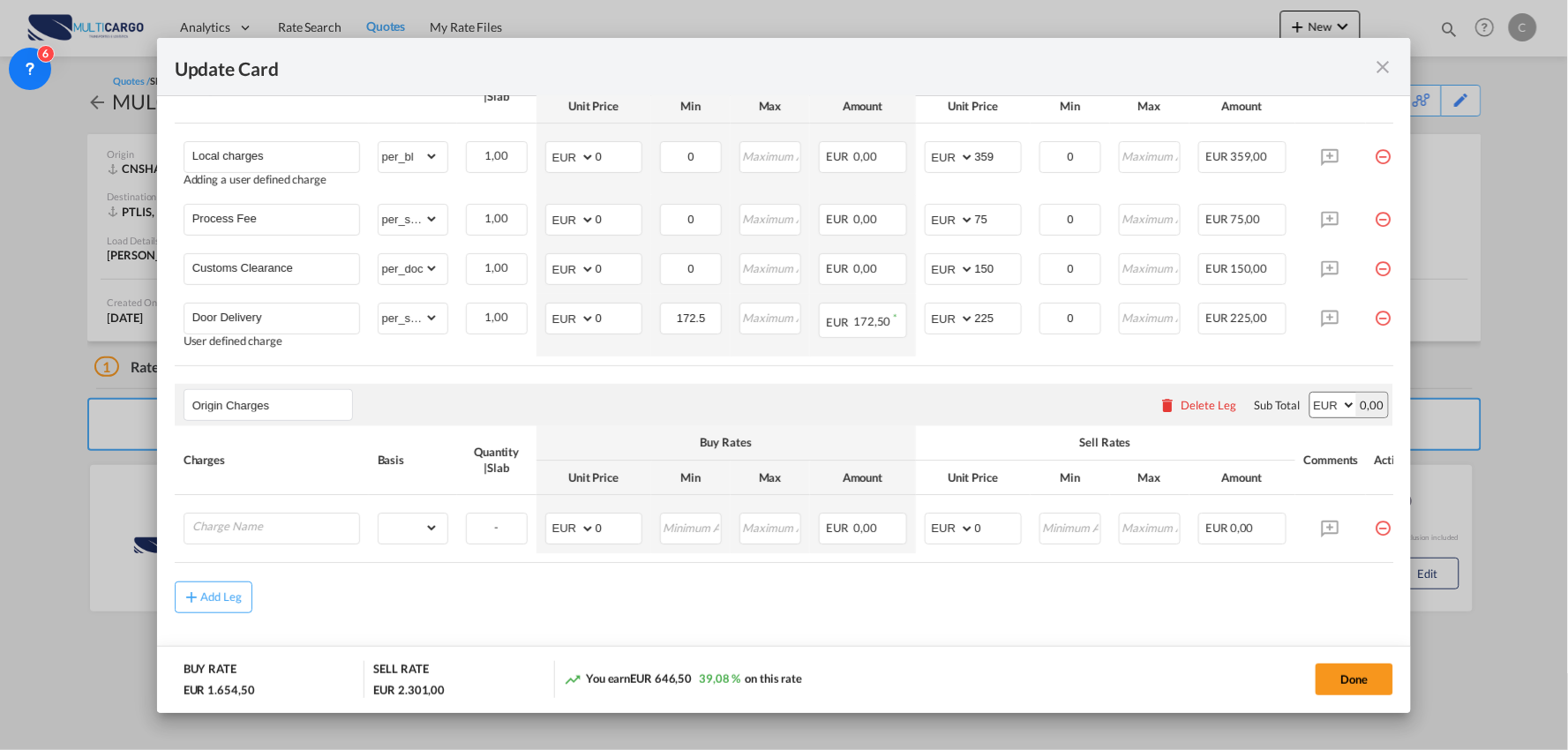
scroll to position [726, 0]
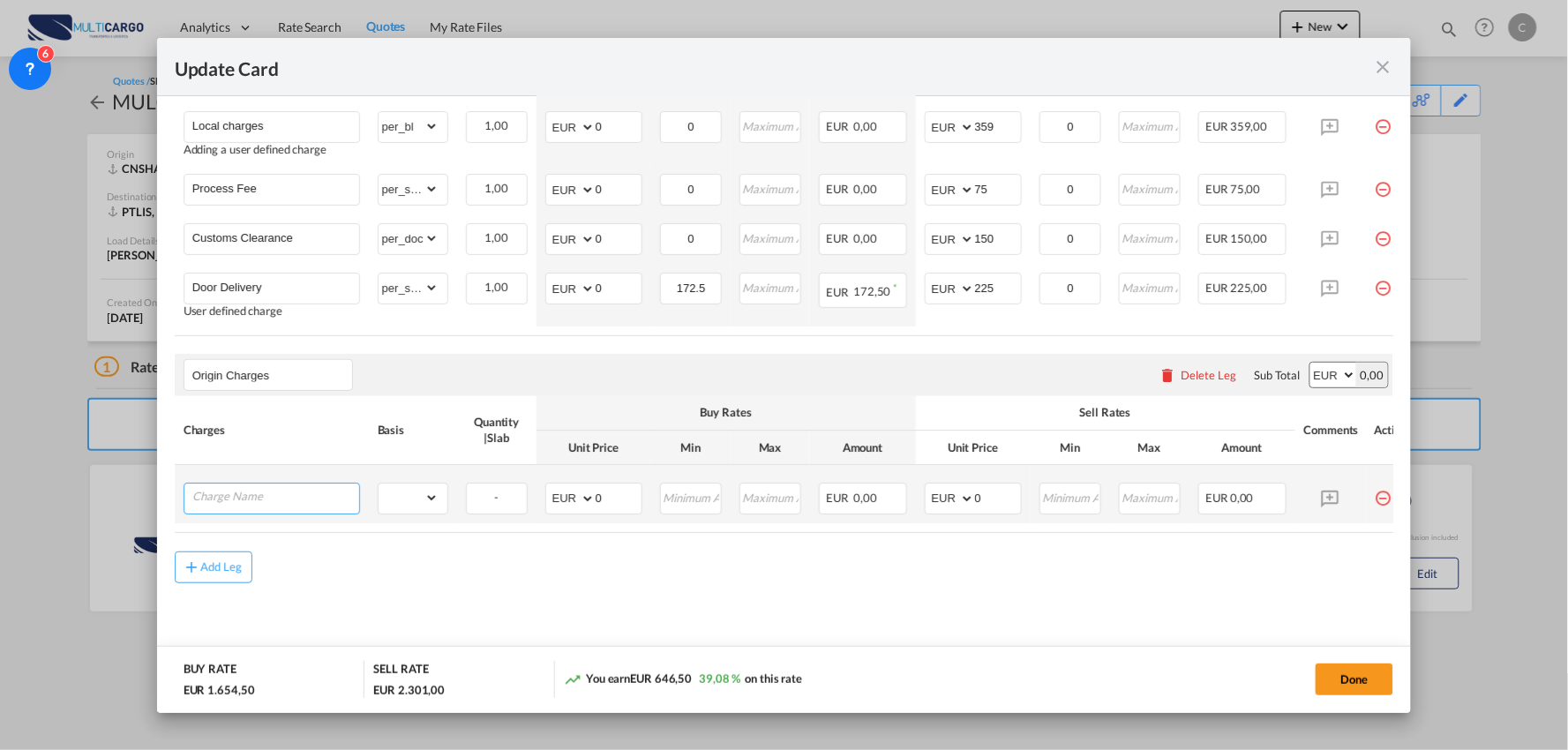
click at [266, 499] on input "Charge Name" at bounding box center [275, 498] width 167 height 26
type input "o"
type input "I"
type input "Origin charges"
drag, startPoint x: 415, startPoint y: 488, endPoint x: 443, endPoint y: 503, distance: 31.8
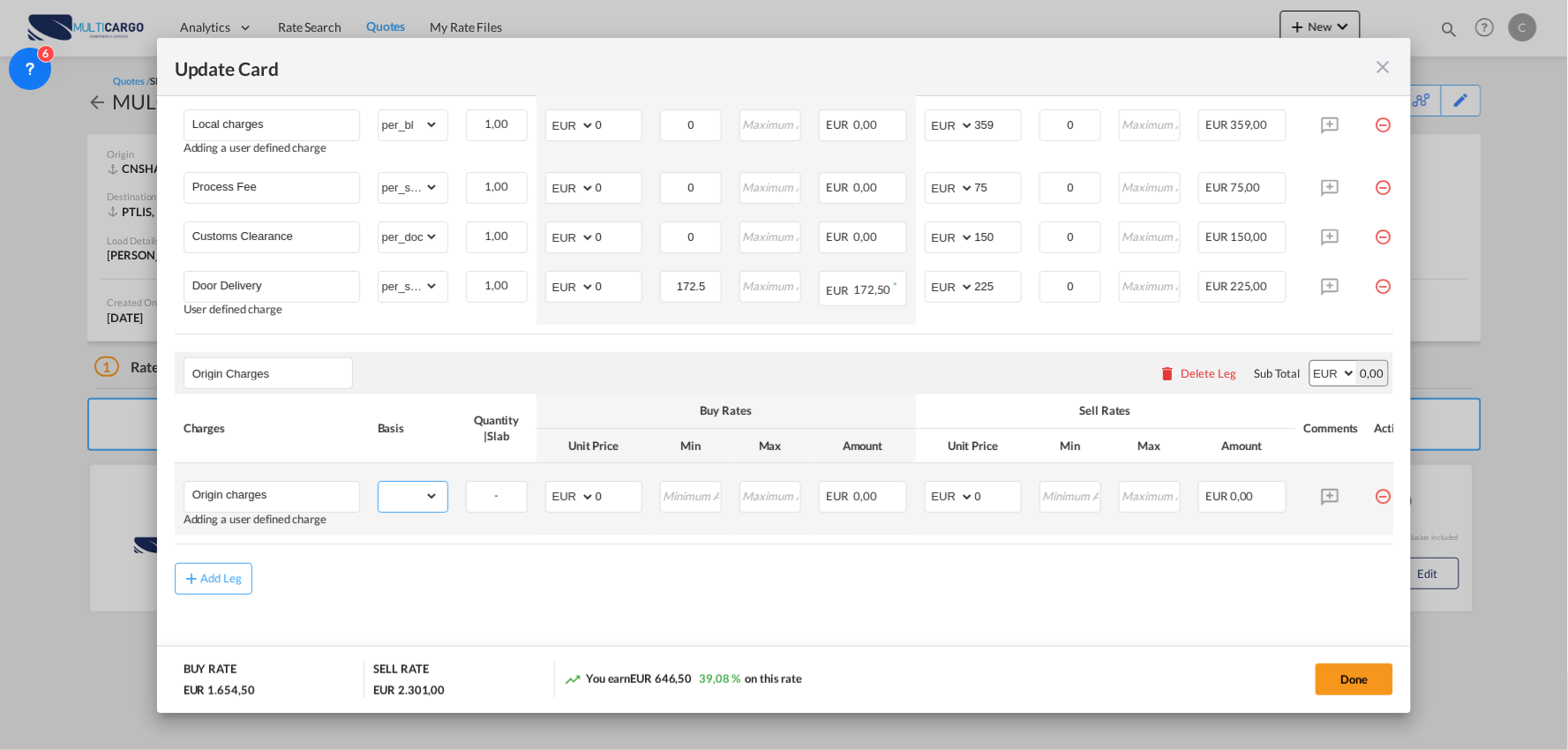
click at [415, 488] on select "gross_weight volumetric_weight per_shipment per_bl per_km per_hawb per_kg flat …" at bounding box center [408, 497] width 60 height 28
select select "per_shipment"
click at [378, 483] on select "gross_weight volumetric_weight per_shipment per_bl per_km per_hawb per_kg flat …" at bounding box center [408, 497] width 60 height 28
click at [435, 557] on air-lcl-rate-modification "Main Freight Please enter leg name Leg Name Already Exists Delete Leg Sub Total…" at bounding box center [784, 173] width 1219 height 841
drag, startPoint x: 613, startPoint y: 489, endPoint x: 483, endPoint y: 496, distance: 130.2
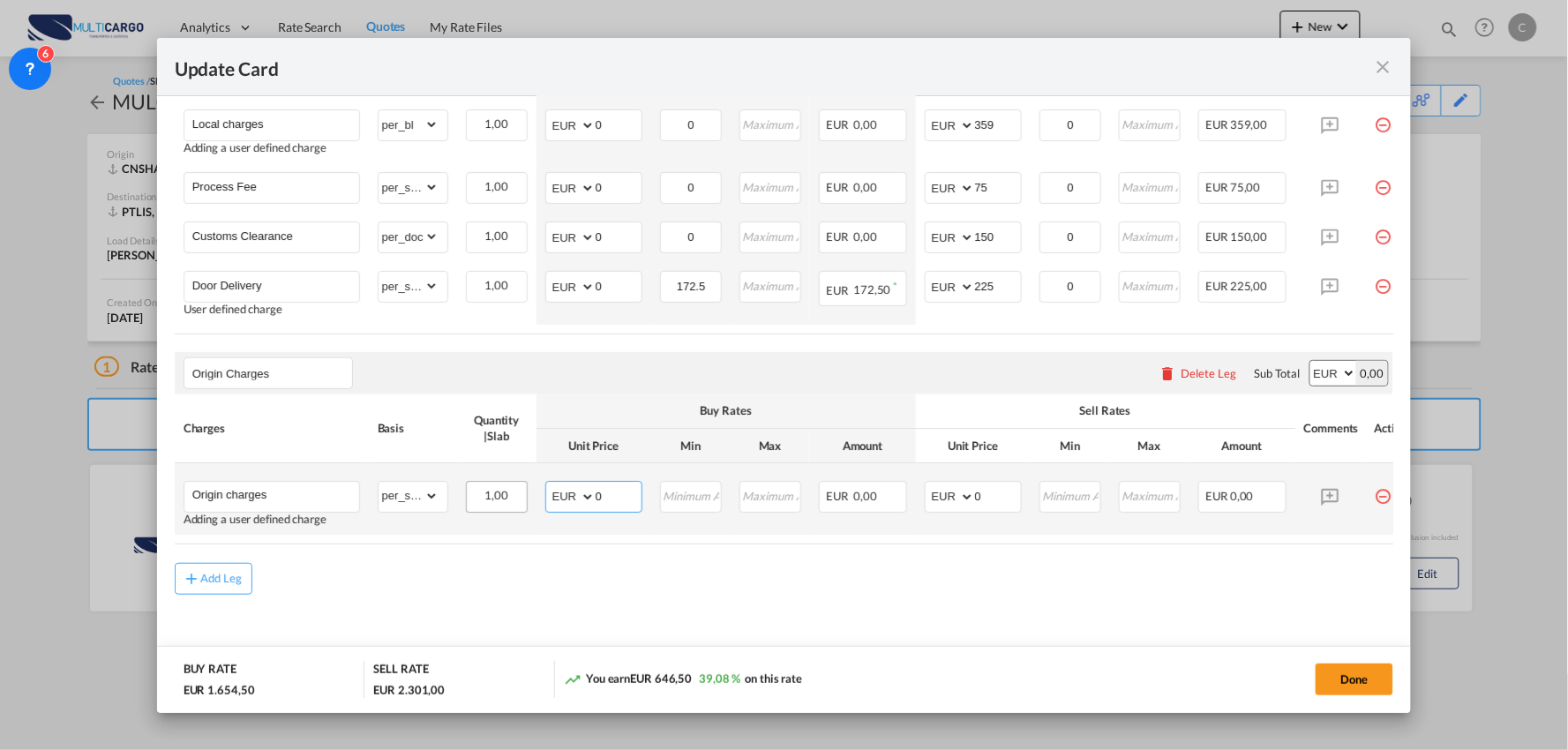
click at [498, 496] on tr "Origin charges Adding a user defined charge Please Enter Already Exists gross_w…" at bounding box center [800, 499] width 1251 height 72
type input "595"
click at [750, 594] on div "Add Leg" at bounding box center [784, 579] width 1219 height 32
drag, startPoint x: 983, startPoint y: 494, endPoint x: 770, endPoint y: 498, distance: 213.0
click at [840, 494] on tr "Origin charges Adding a user defined charge Please Enter Already Exists gross_w…" at bounding box center [800, 499] width 1251 height 72
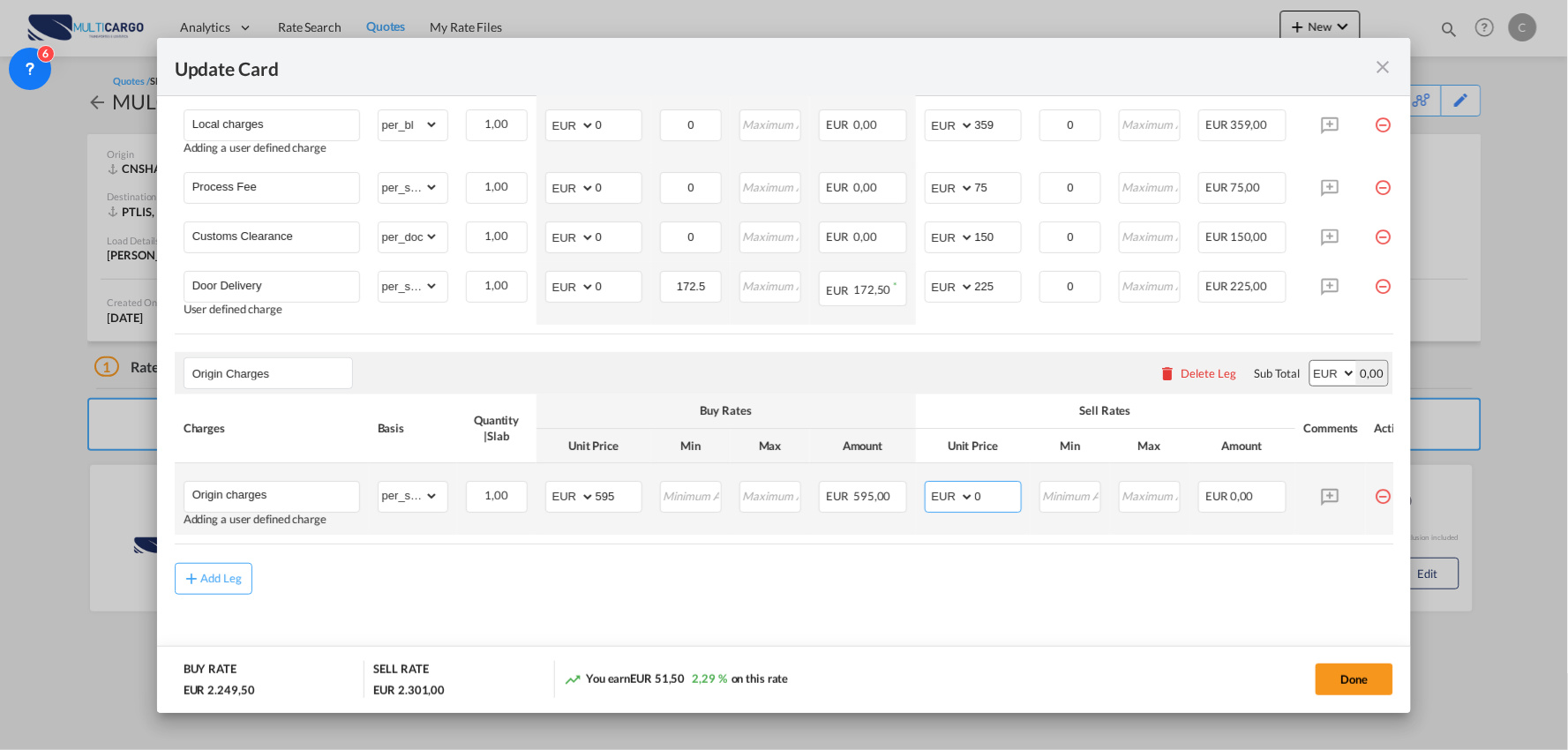
click at [988, 505] on input "0" at bounding box center [997, 496] width 46 height 26
drag, startPoint x: 999, startPoint y: 503, endPoint x: 895, endPoint y: 498, distance: 104.1
click at [895, 498] on tr "Origin charges Adding a user defined charge Please Enter Already Exists gross_w…" at bounding box center [800, 499] width 1251 height 72
type input "682"
click at [901, 602] on md-content "Main Freight Please enter leg name Leg Name Already Exists Delete Leg Sub Total…" at bounding box center [784, 216] width 1219 height 926
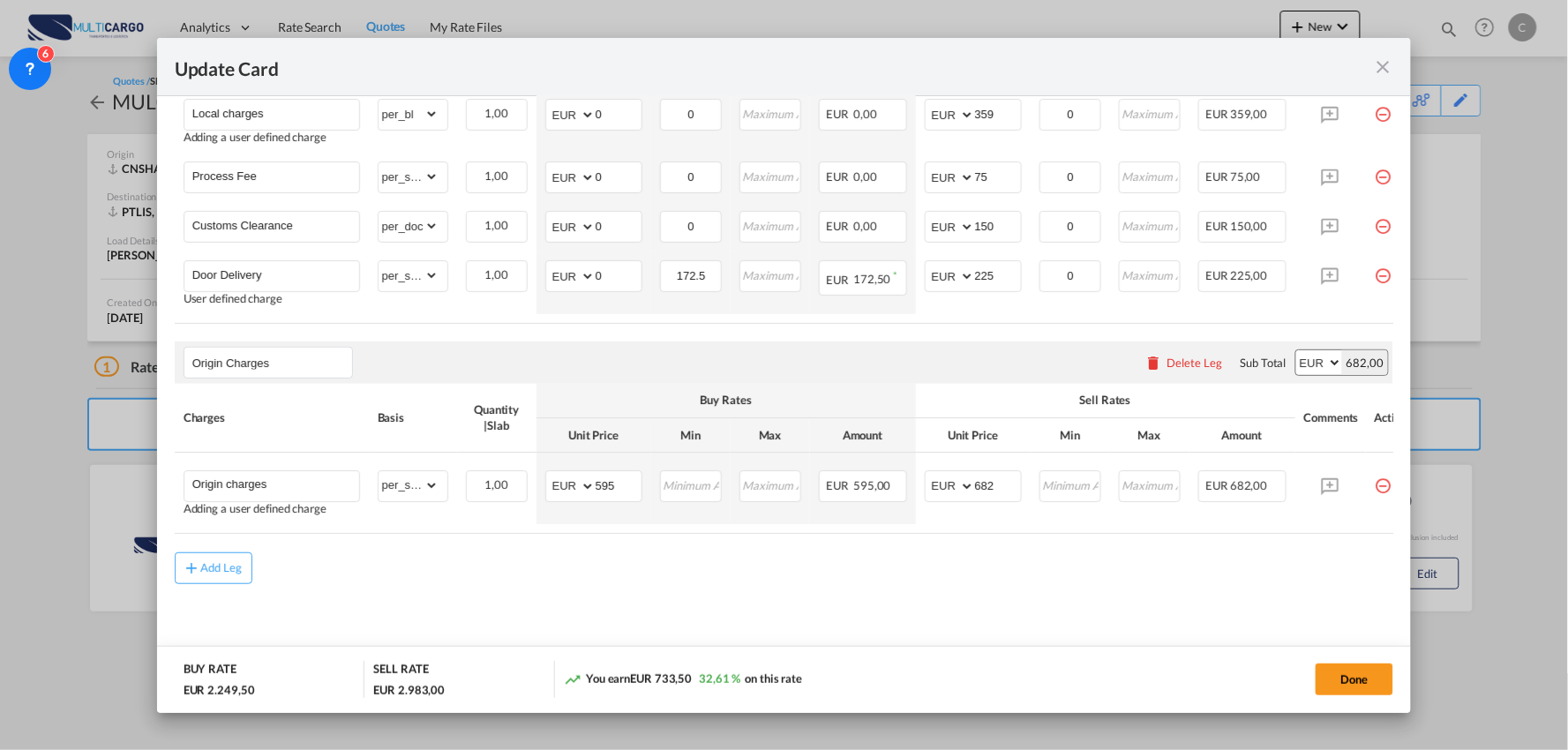
scroll to position [739, 0]
drag, startPoint x: 958, startPoint y: 570, endPoint x: 1035, endPoint y: 570, distance: 77.0
click at [959, 570] on div "Add Leg" at bounding box center [784, 567] width 1219 height 32
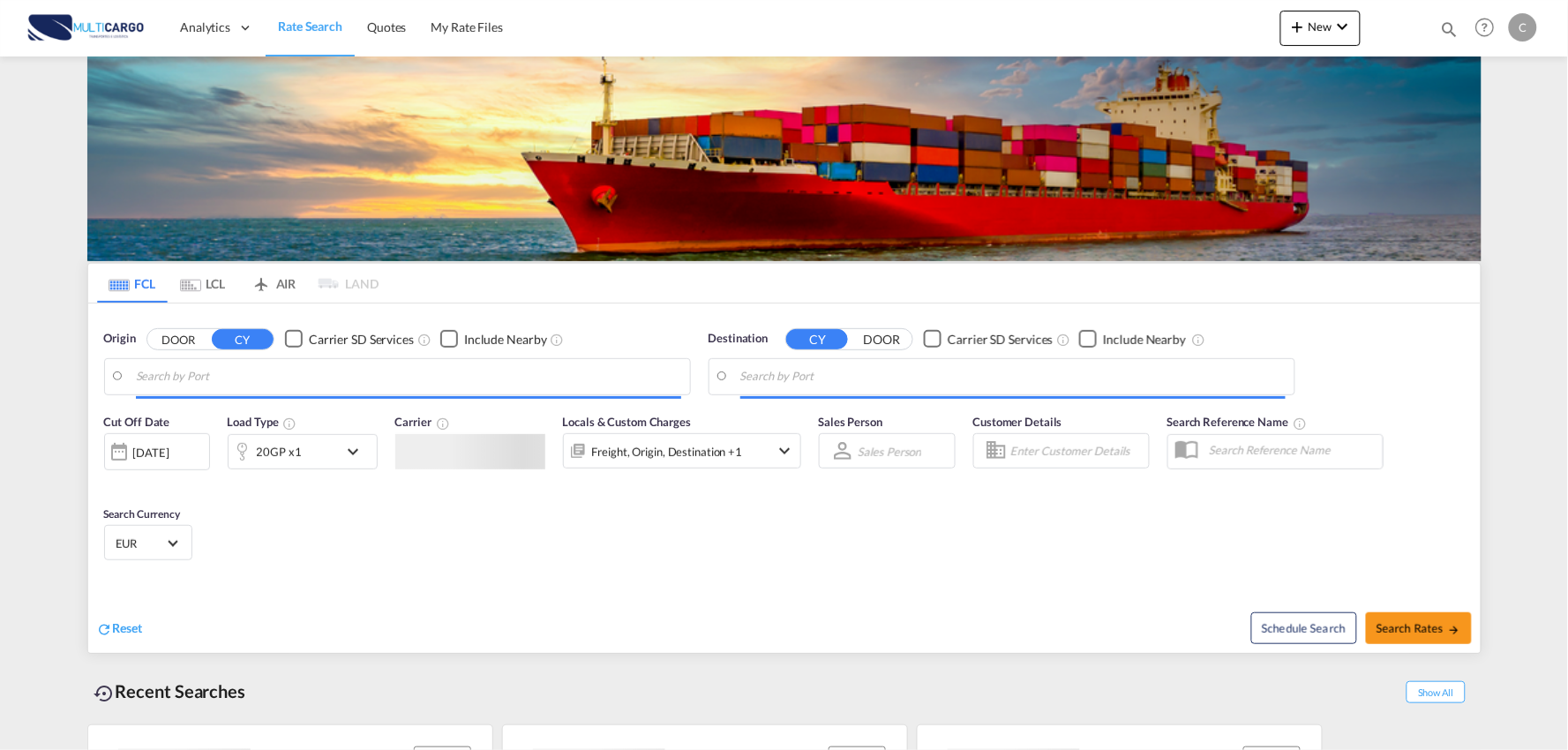
type input "Port of [GEOGRAPHIC_DATA], [GEOGRAPHIC_DATA], [GEOGRAPHIC_DATA]"
type input "Leixoes, Leixoes, PTLEI"
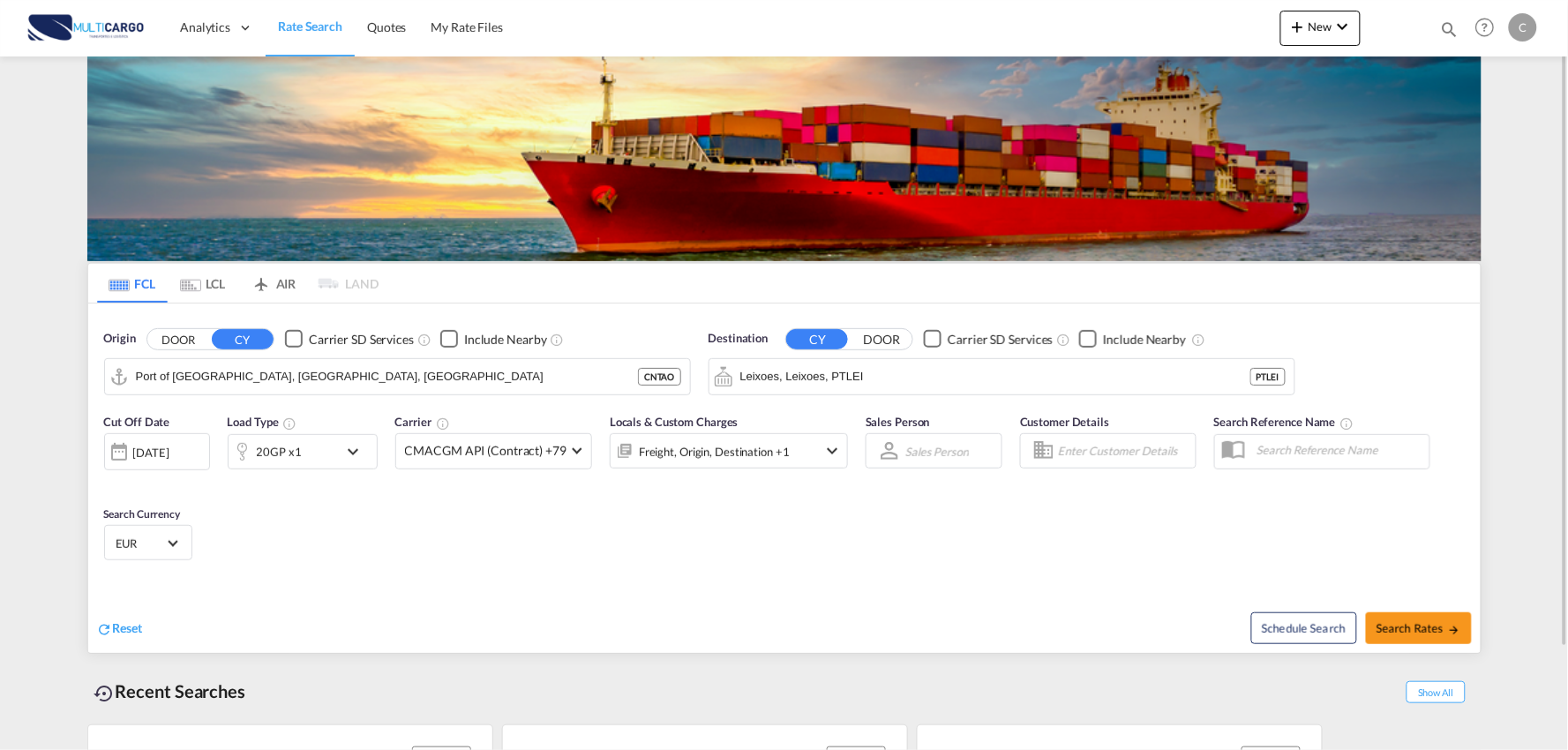
click at [587, 606] on div "Reset" at bounding box center [443, 614] width 692 height 48
click at [543, 555] on div "Cut Off Date [DATE] [DATE] Load Type 20GP x1 Carrier CMACGM API (Contract) +79 …" at bounding box center [785, 490] width 1393 height 172
click at [1340, 41] on button "New" at bounding box center [1321, 28] width 80 height 35
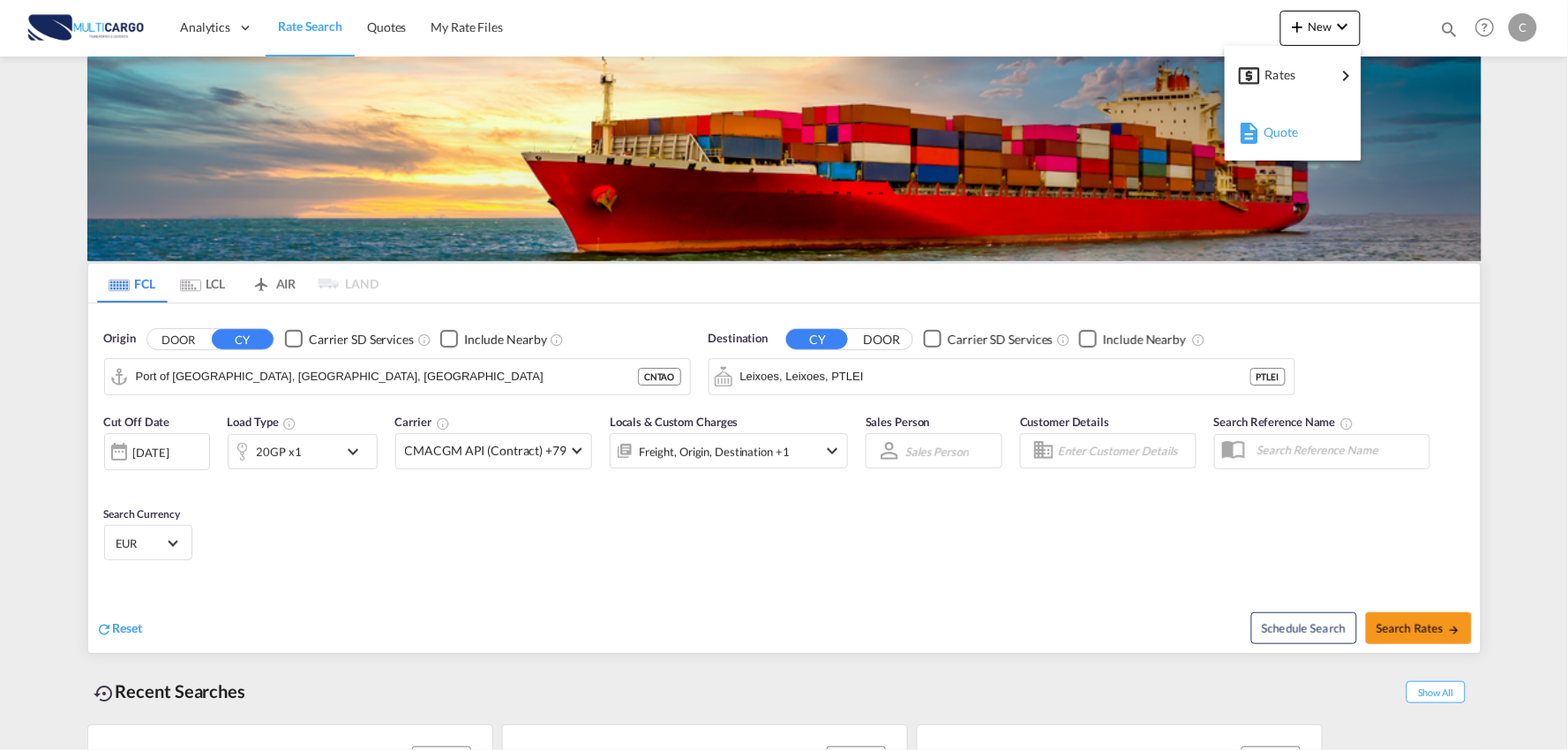
click at [1303, 127] on div "Quote" at bounding box center [1297, 131] width 65 height 44
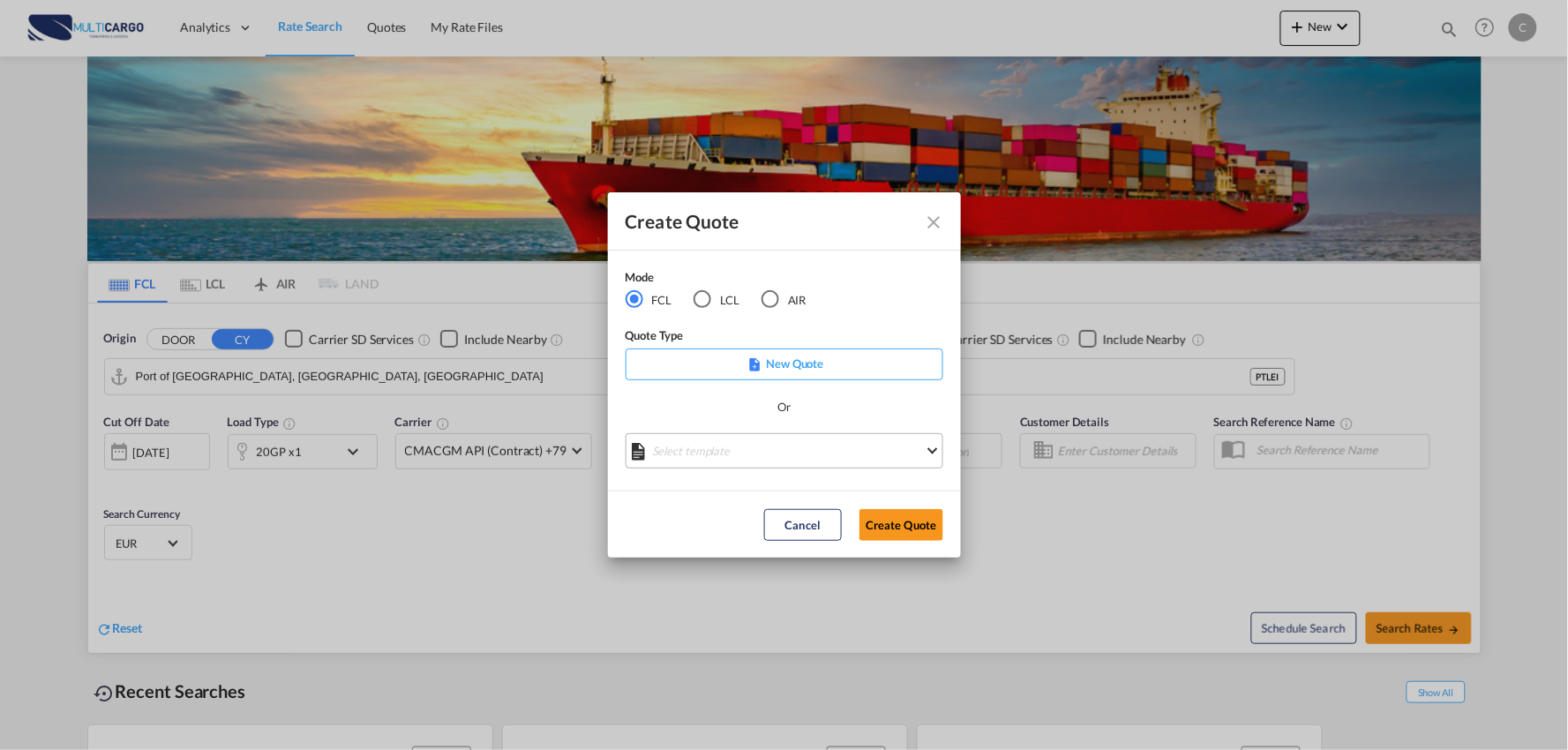
click at [782, 456] on md-select "Select template [DATE] IMP_EXW_FCL [PERSON_NAME] | [DATE] [DATE] IMP_DAP_FCL S/…" at bounding box center [784, 451] width 318 height 35
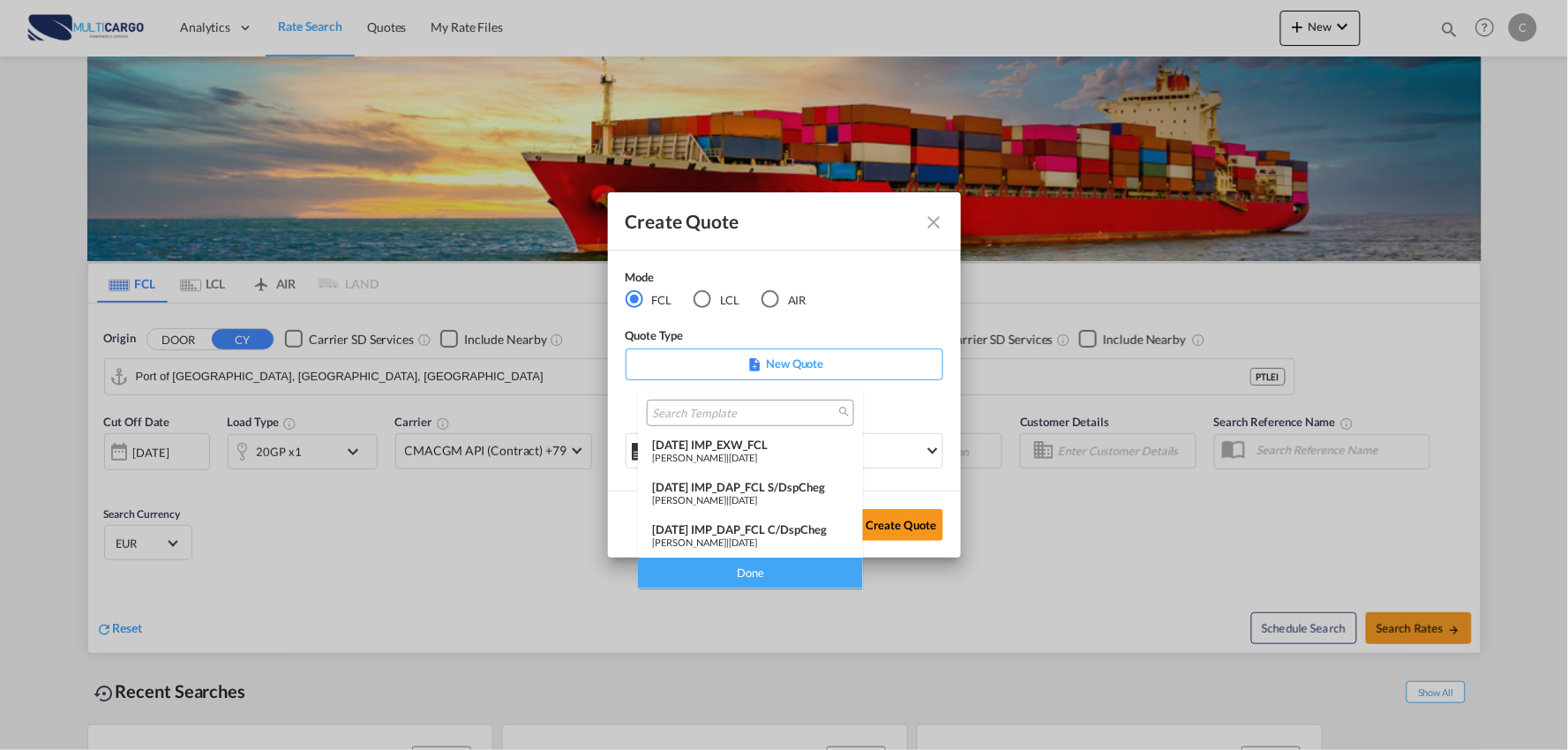
click at [770, 532] on div "[DATE] IMP_DAP_FCL C/DspCheg" at bounding box center [750, 529] width 197 height 14
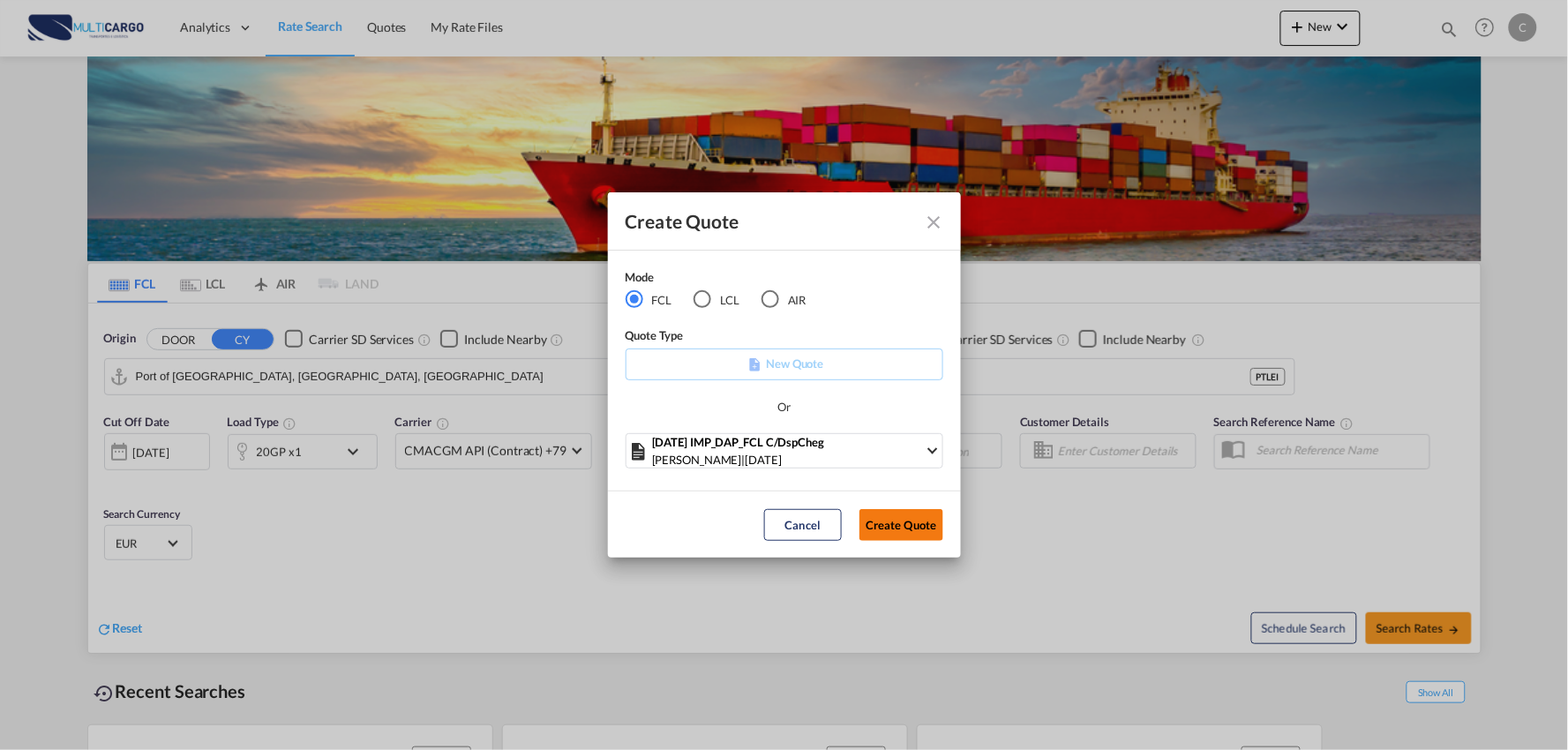
click at [913, 517] on button "Create Quote" at bounding box center [901, 525] width 84 height 32
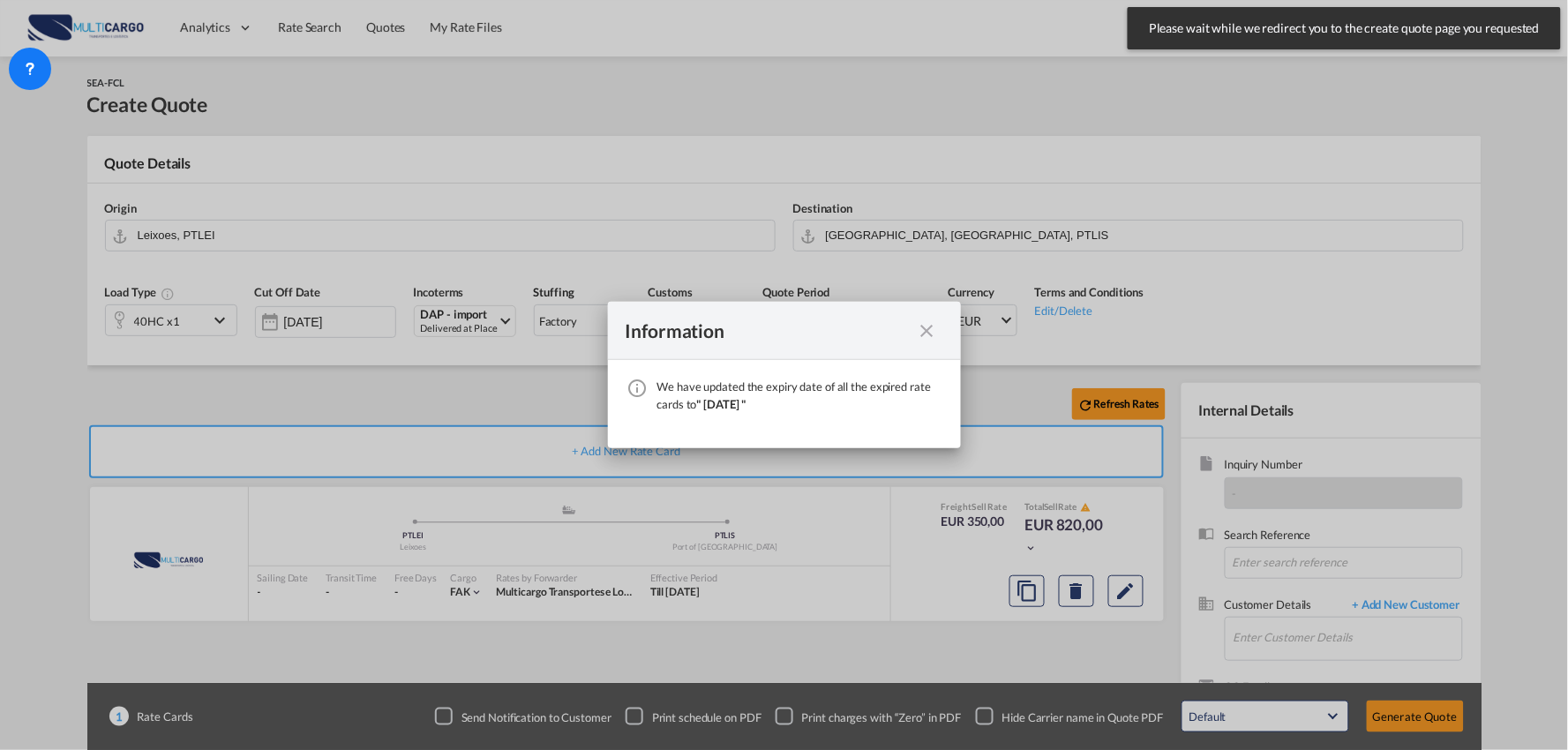
click at [930, 329] on md-icon "icon-close fg-AAA8AD cursor" at bounding box center [928, 331] width 21 height 21
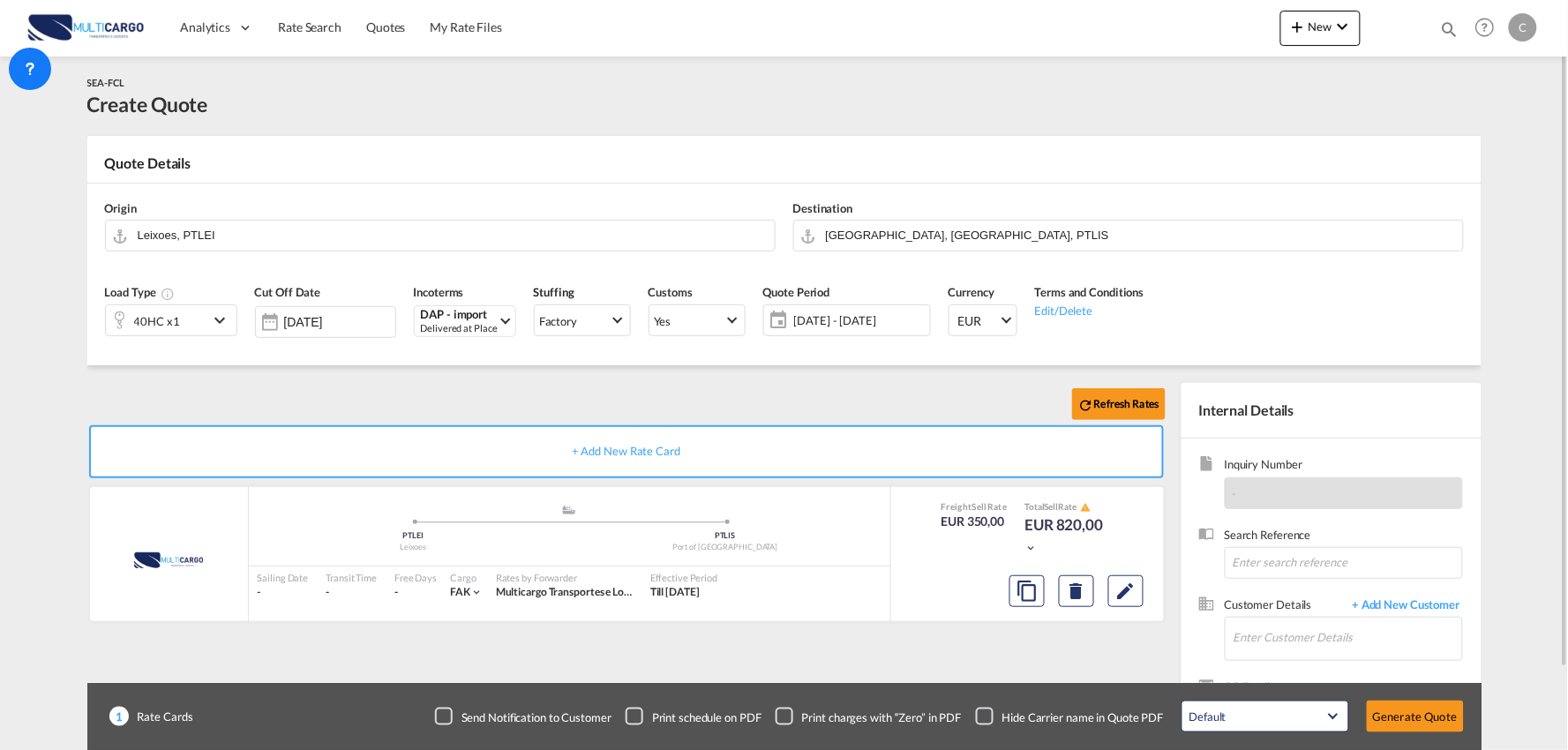
click at [994, 718] on div "Checkbox No Ink" at bounding box center [984, 716] width 18 height 18
click at [1022, 641] on div "Refresh Rates + Add New Rate Card MultiCargo added by you .a{fill:#aaa8ad;} .a{…" at bounding box center [630, 567] width 1086 height 369
click at [1379, 636] on input "Enter Customer Details" at bounding box center [1348, 637] width 228 height 40
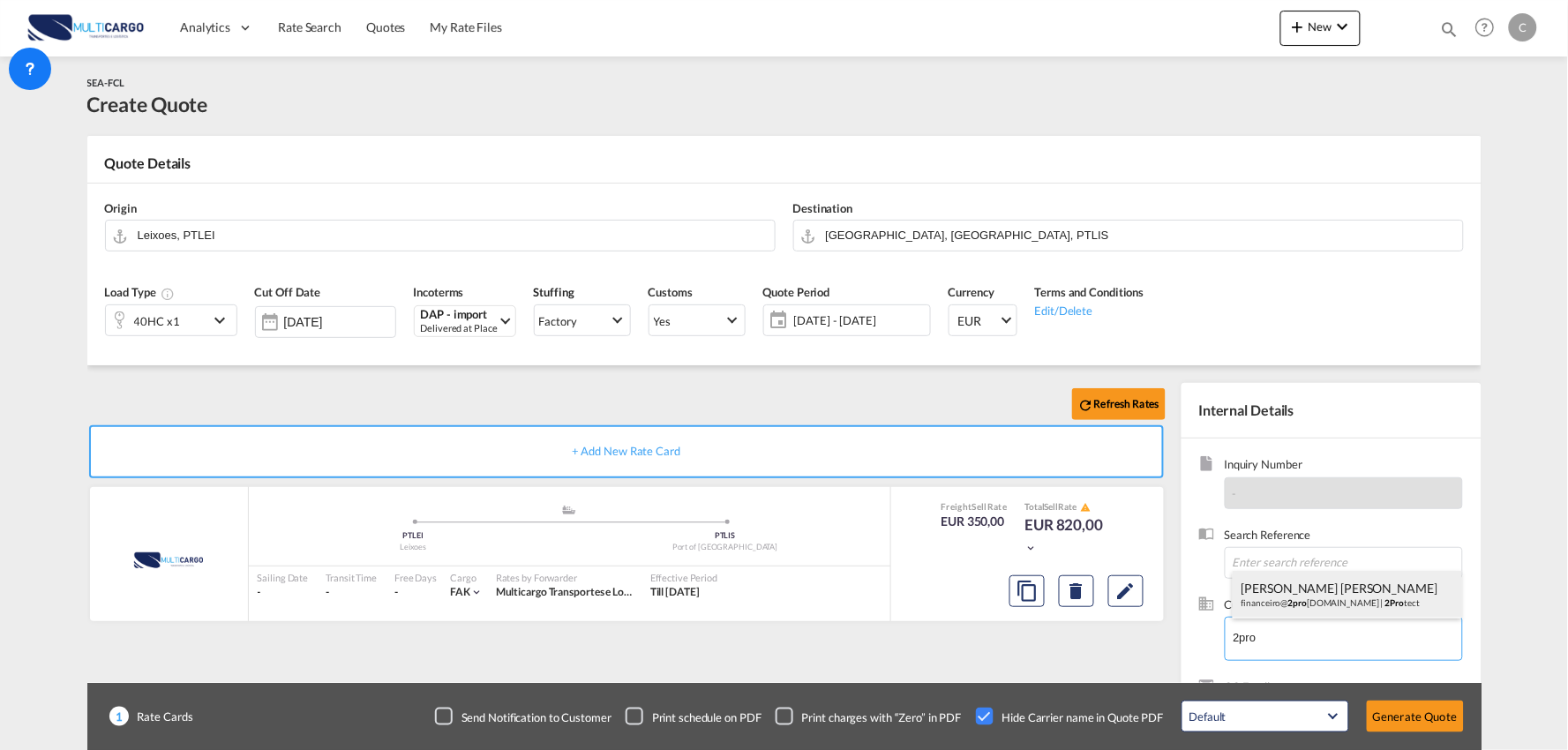
click at [1274, 596] on div "João Jesus financeiro@ 2pro tect.pt | 2Pro tect" at bounding box center [1348, 594] width 229 height 48
type input "2Protect, João Jesus, financeiro@2protect.pt"
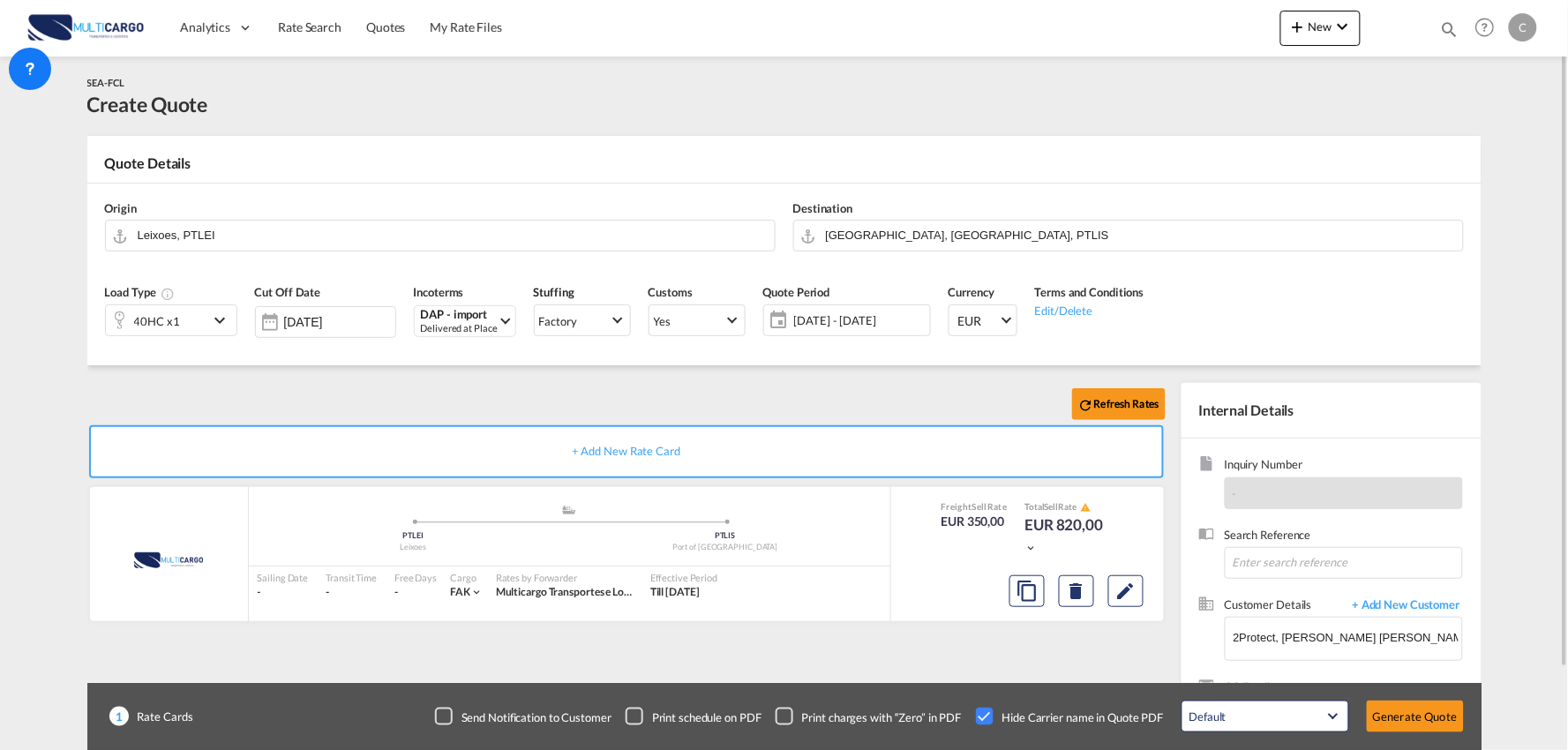
click at [959, 639] on div "Refresh Rates + Add New Rate Card MultiCargo added by you .a{fill:#aaa8ad;} .a{…" at bounding box center [630, 567] width 1086 height 369
click at [453, 326] on div "Delivered at Place" at bounding box center [460, 329] width 76 height 13
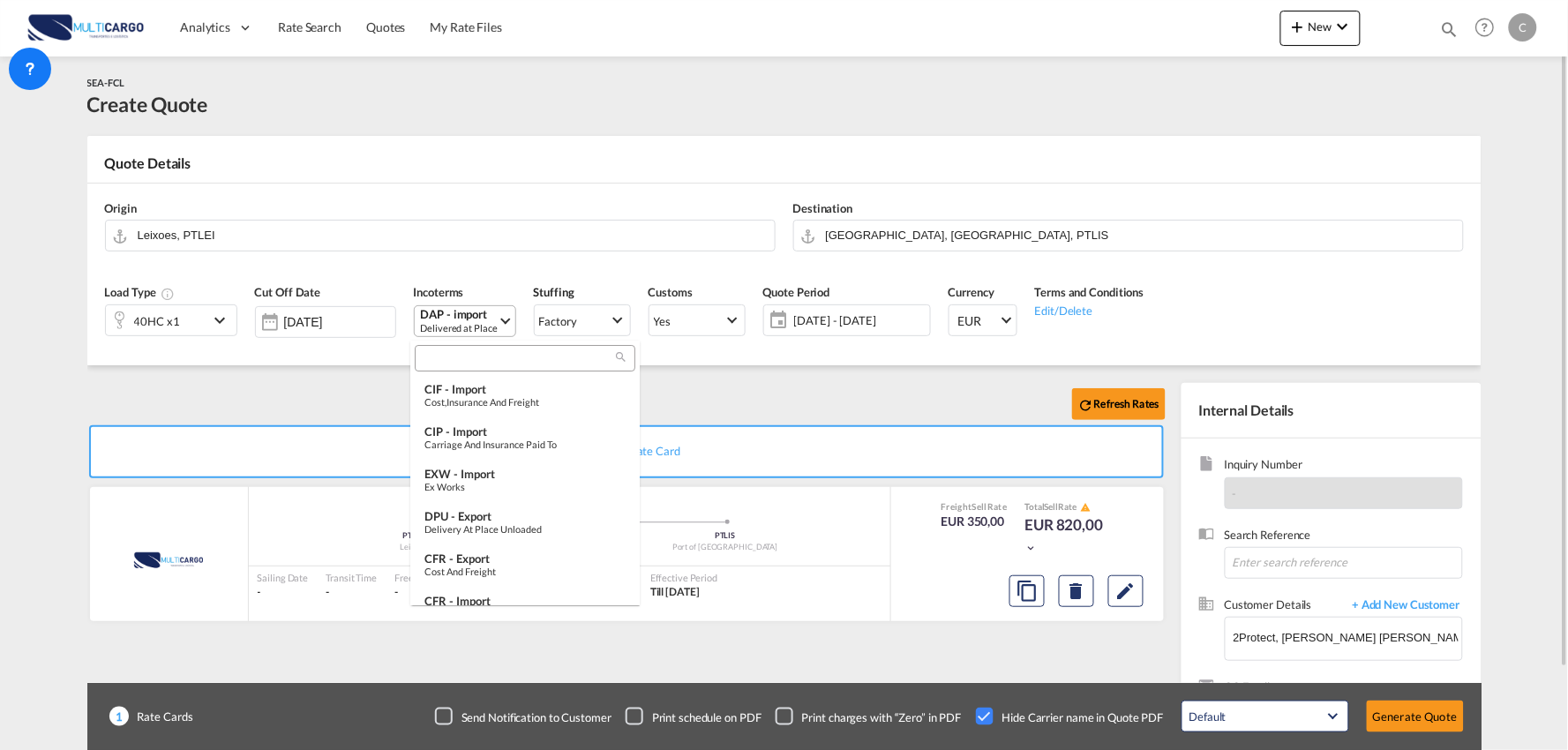
scroll to position [602, 0]
click at [486, 351] on input "search" at bounding box center [518, 359] width 196 height 16
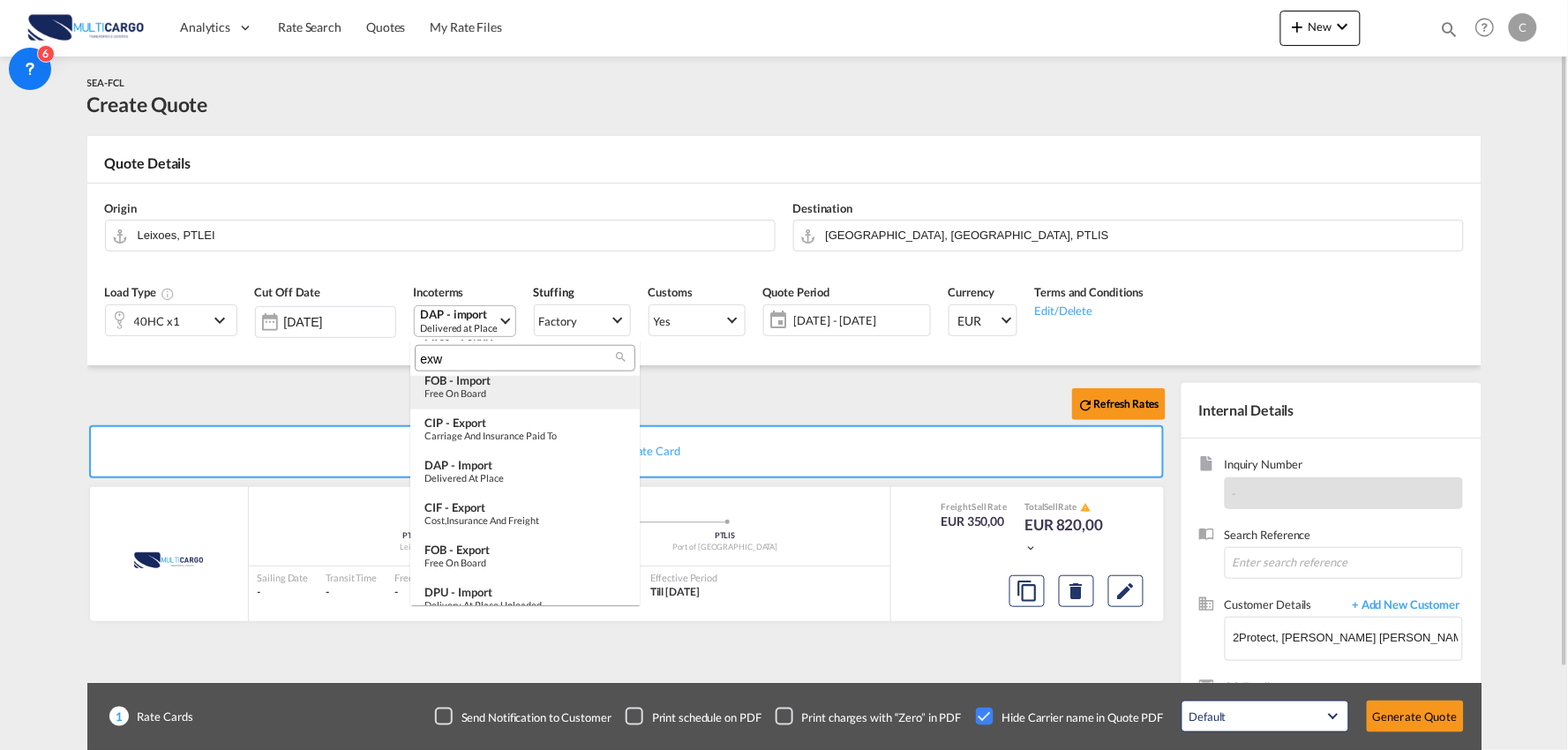
scroll to position [0, 0]
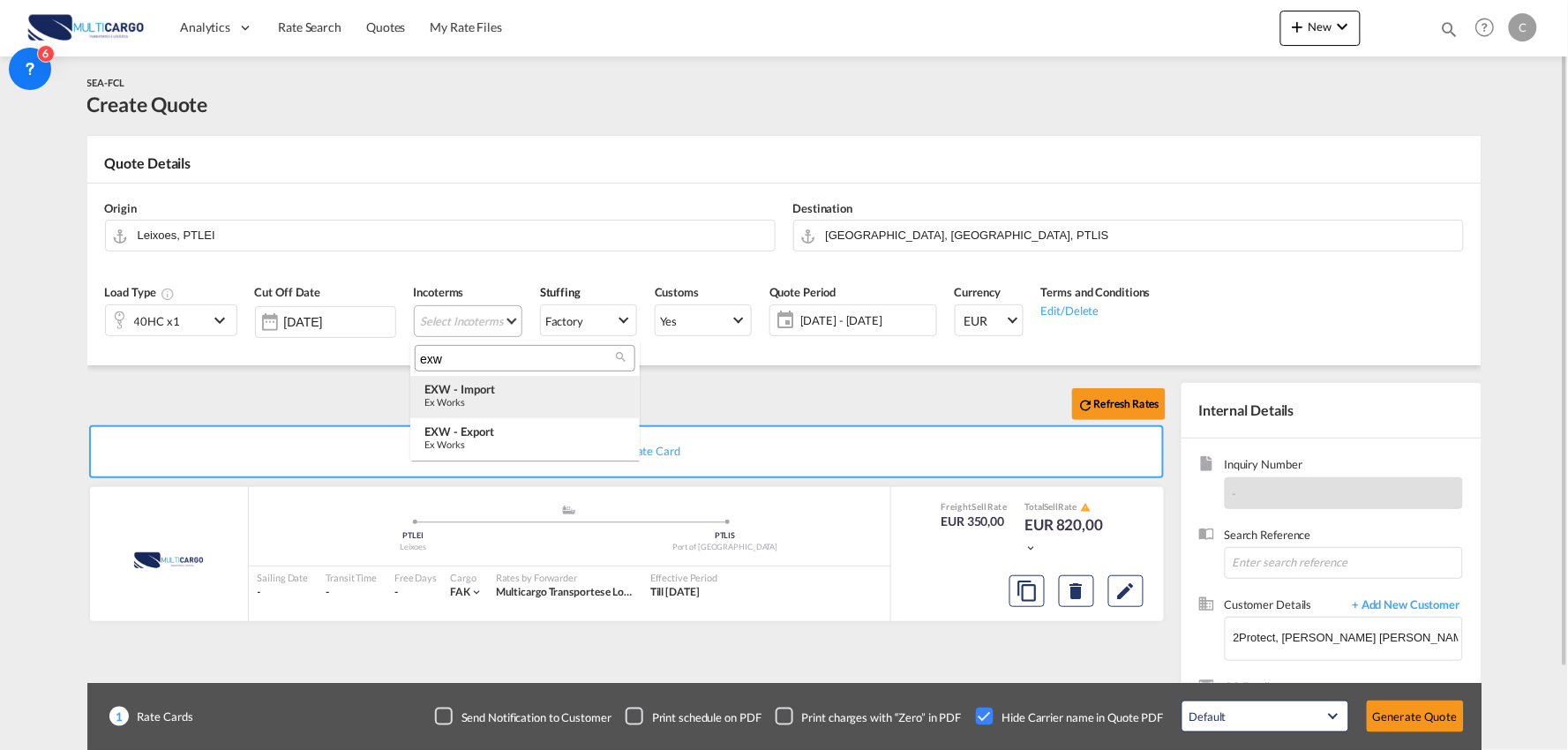
type input "exw"
click at [490, 392] on div "EXW - import" at bounding box center [525, 389] width 201 height 14
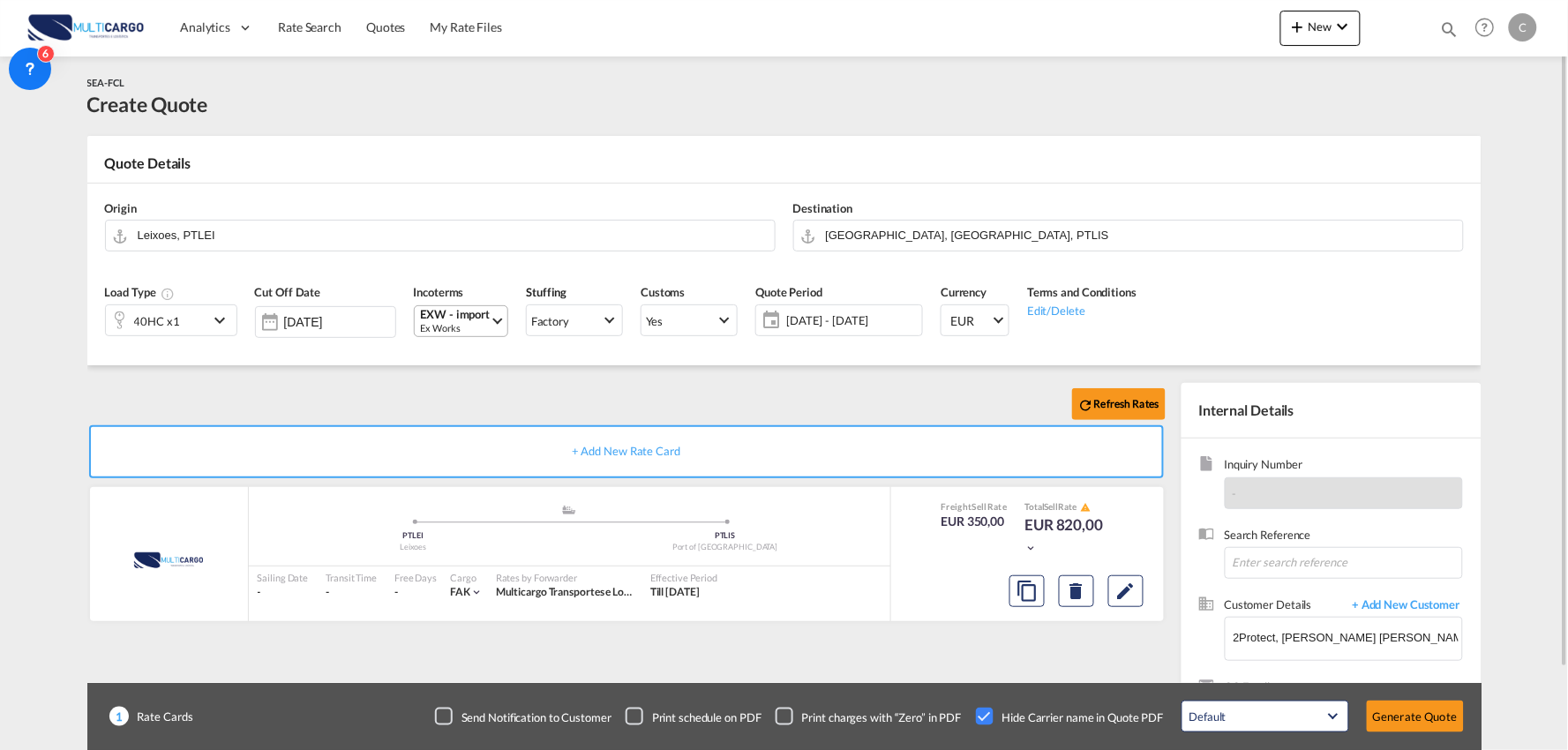
click at [406, 384] on div "Refresh Rates" at bounding box center [630, 403] width 1086 height 42
click at [171, 318] on div "40HC x1" at bounding box center [157, 320] width 46 height 25
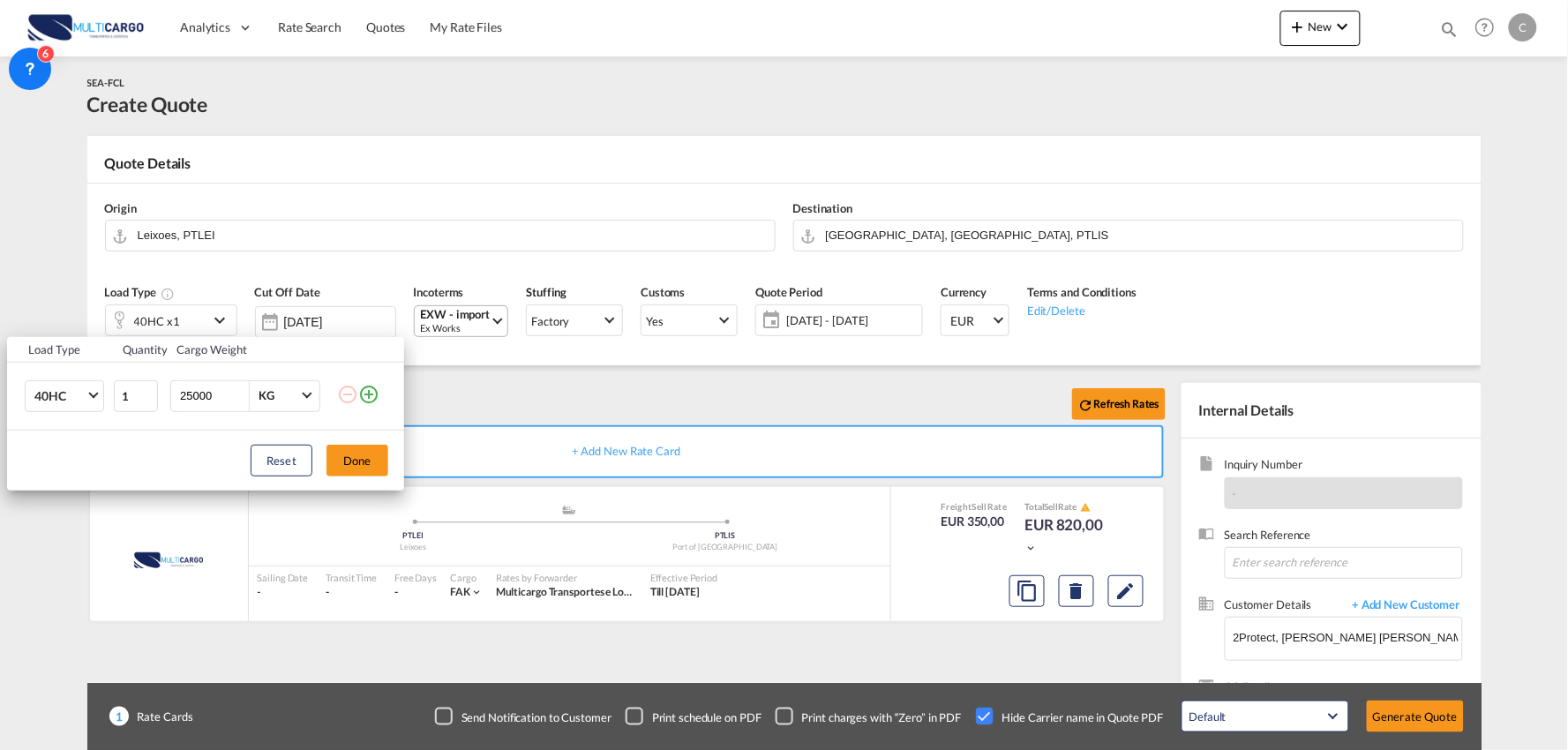
click at [601, 390] on div "Load Type Quantity Cargo Weight 40HC 20GP 40GP 40HC 45HC 20RE 40RE 40HR 20OT 40…" at bounding box center [784, 375] width 1568 height 750
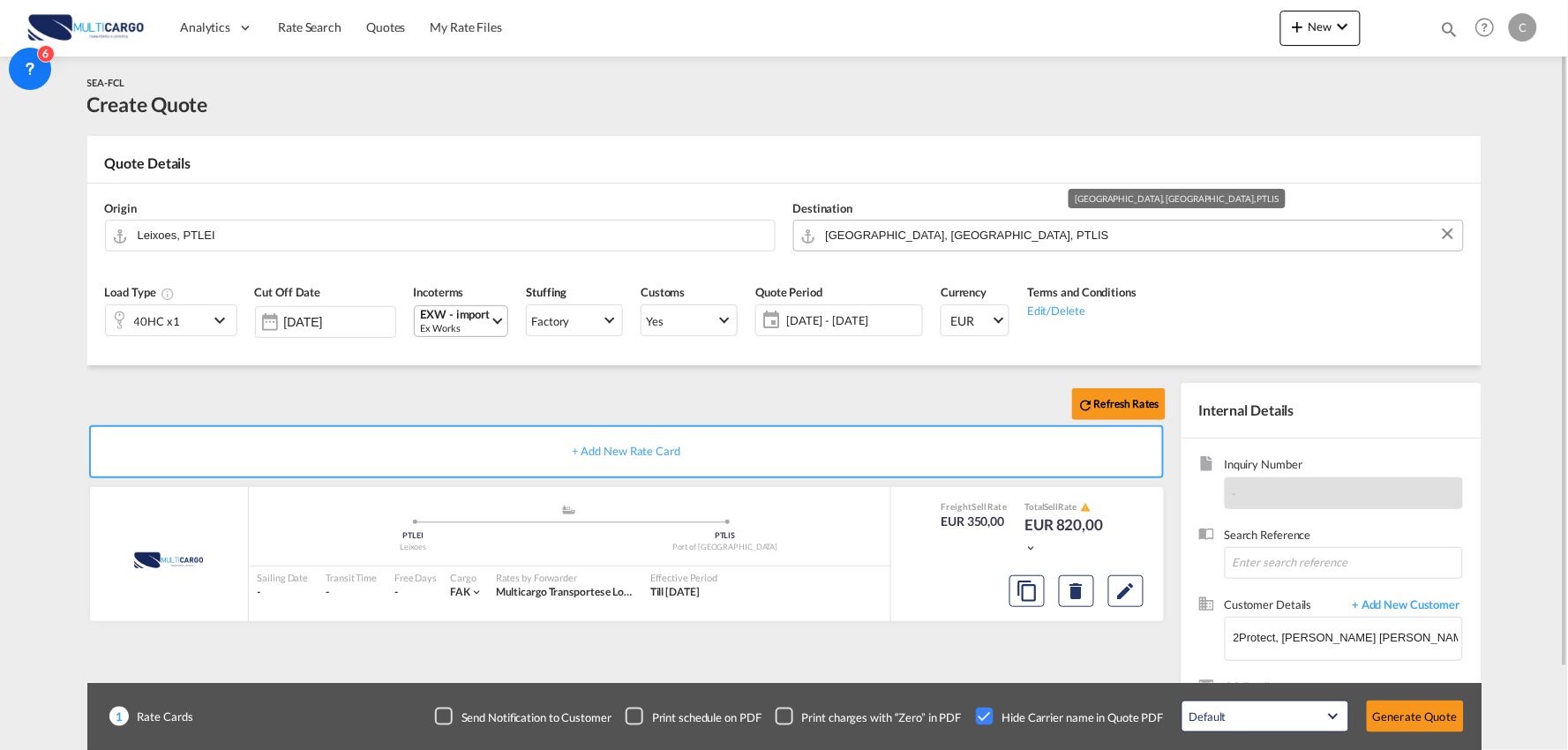
click at [939, 229] on input "Port of Lisbon, Lisbon, PTLIS" at bounding box center [1140, 235] width 628 height 31
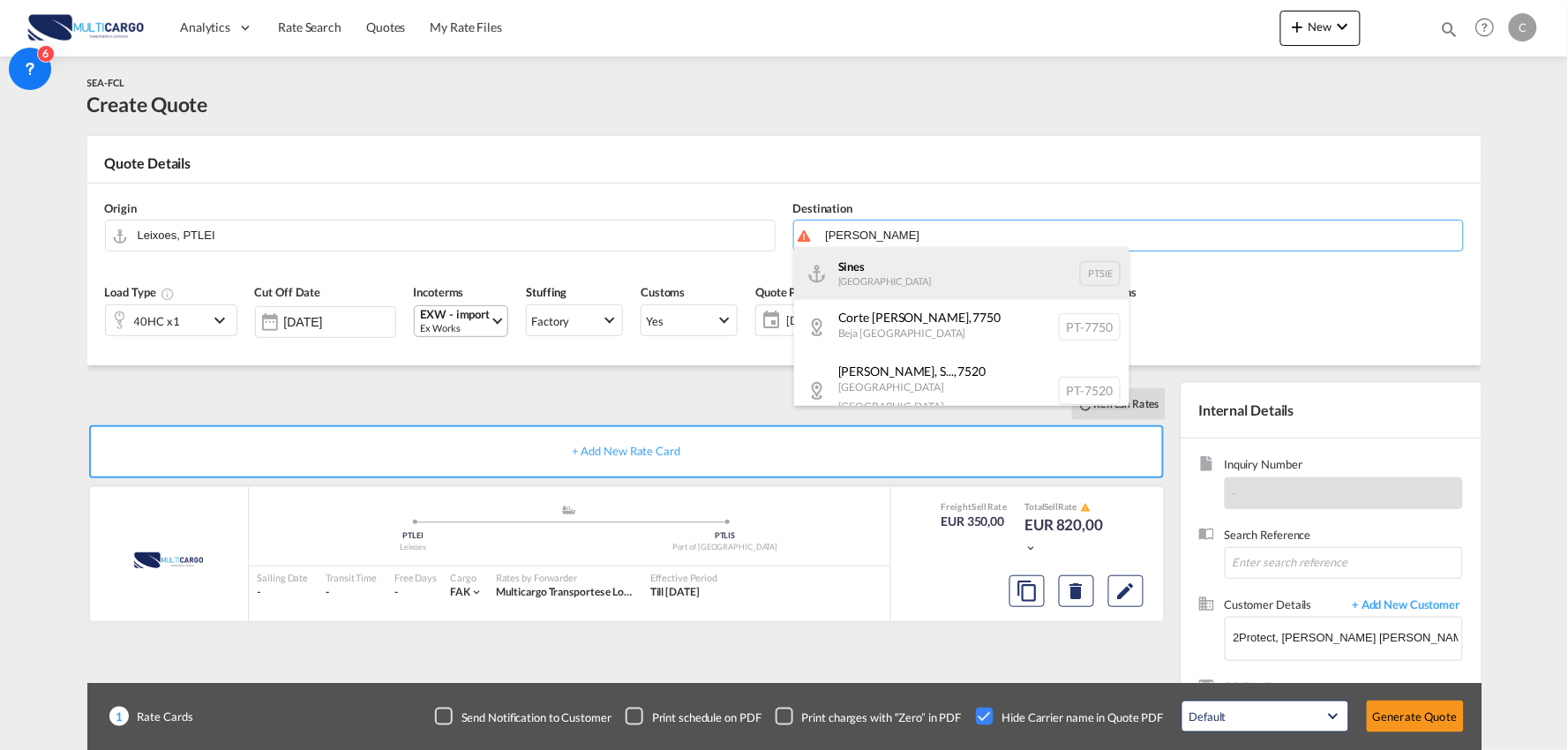
click at [891, 276] on div "Sines Portugal PTSIE" at bounding box center [962, 273] width 336 height 53
type input "Sines, PTSIE"
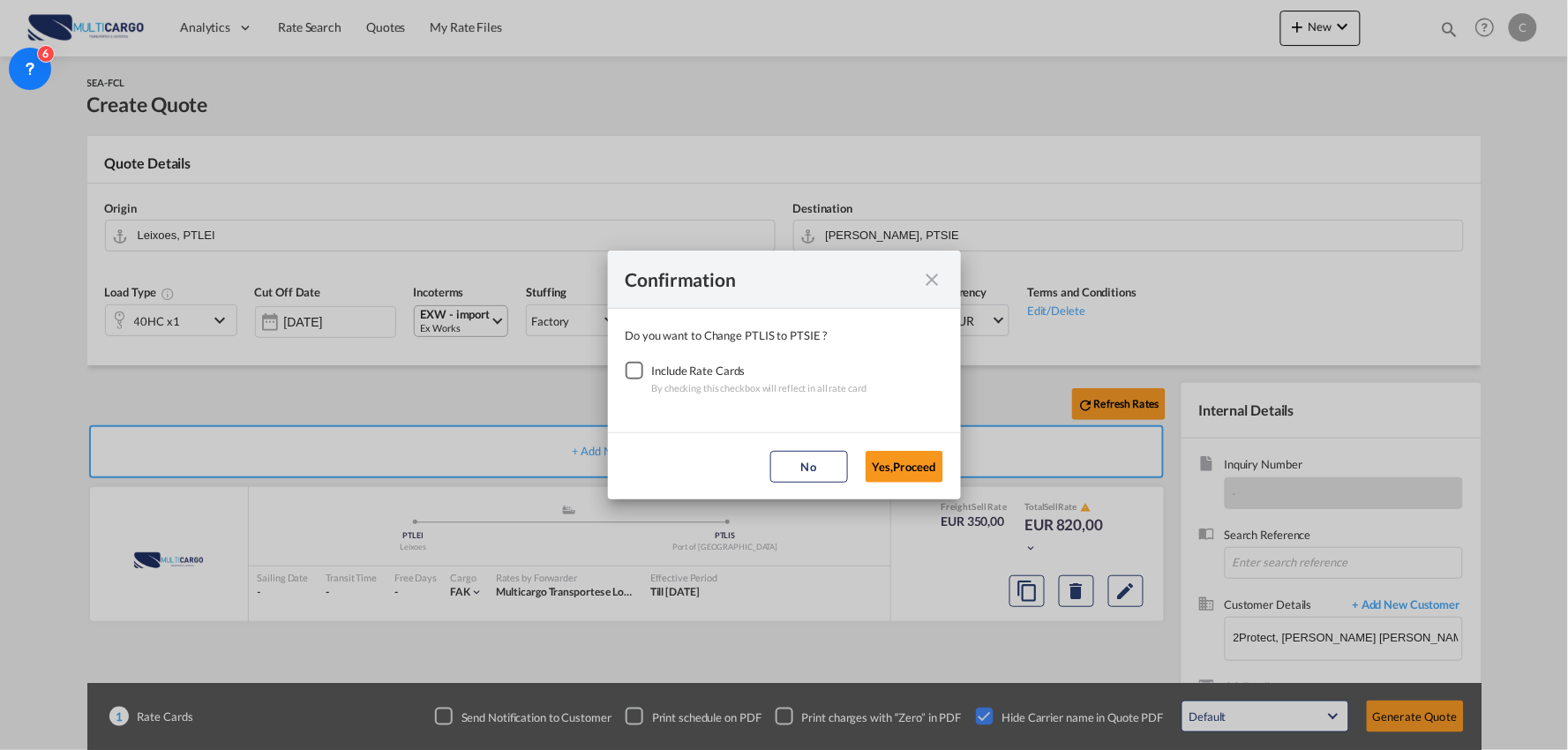
click at [633, 371] on div "Checkbox No Ink" at bounding box center [634, 370] width 18 height 18
drag, startPoint x: 907, startPoint y: 470, endPoint x: 905, endPoint y: 452, distance: 18.1
click at [906, 470] on button "Yes,Proceed" at bounding box center [904, 467] width 77 height 32
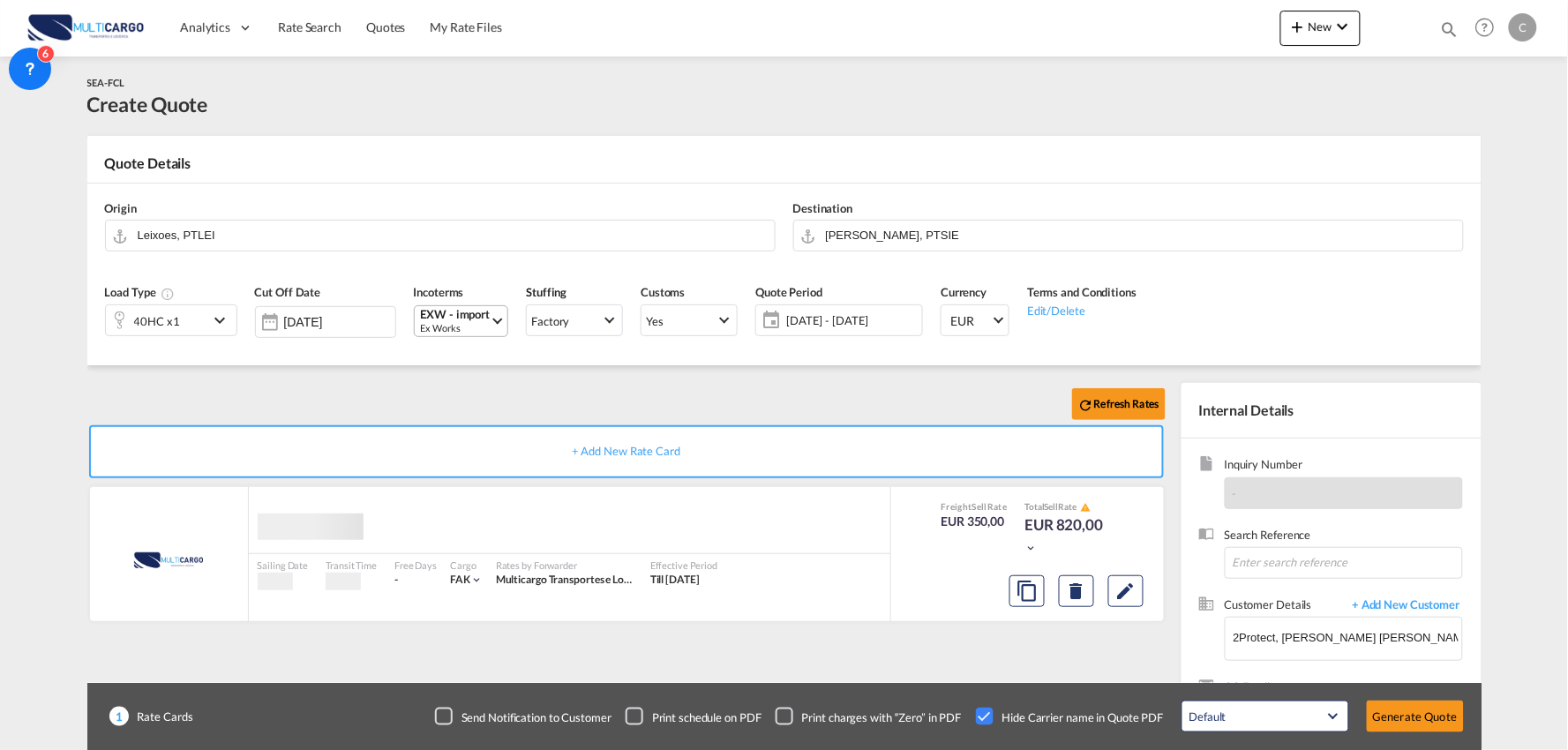
click at [456, 382] on div "Refresh Rates + Add New Rate Card MultiCargo added by you Sailing Date - Transi…" at bounding box center [785, 563] width 1395 height 395
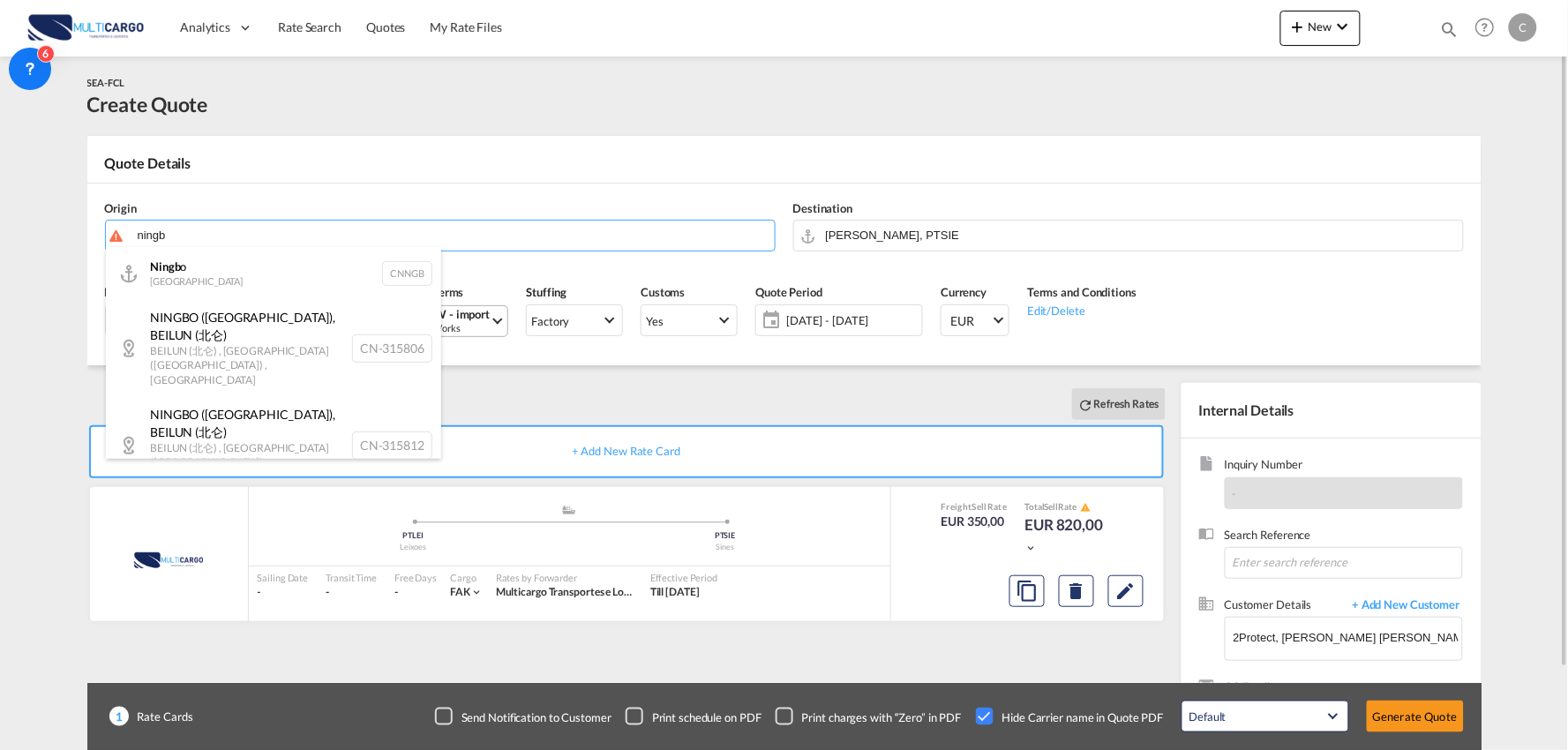
click at [183, 274] on div "Ningb o China CNNGB" at bounding box center [274, 273] width 336 height 53
type input "Ningbo, CNNGB"
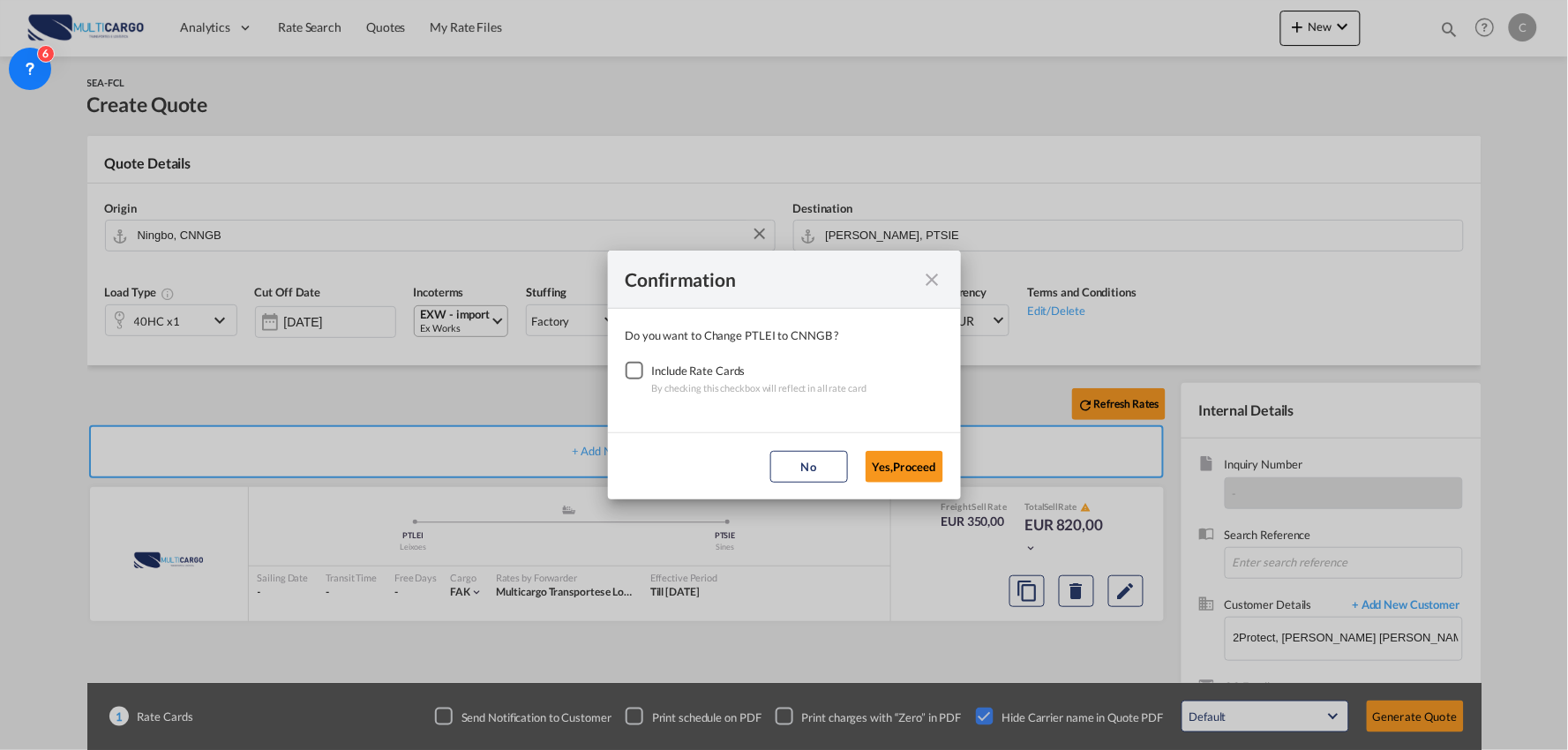
drag, startPoint x: 629, startPoint y: 371, endPoint x: 834, endPoint y: 436, distance: 215.1
click at [632, 371] on div "Checkbox No Ink" at bounding box center [634, 370] width 18 height 18
drag, startPoint x: 915, startPoint y: 469, endPoint x: 906, endPoint y: 465, distance: 9.8
click at [915, 468] on button "Yes,Proceed" at bounding box center [904, 467] width 77 height 32
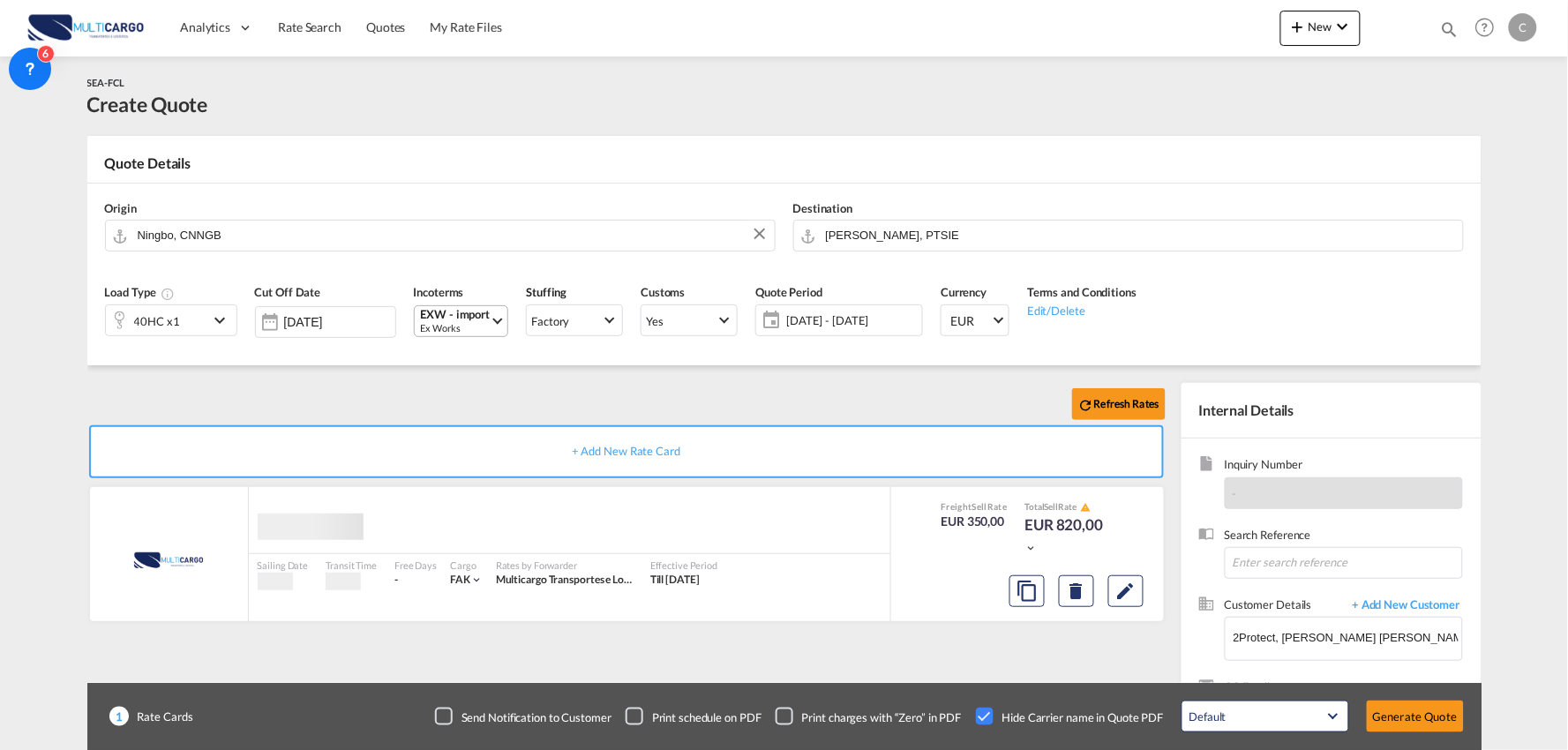
click at [531, 416] on div "Confirmation Do you want to Change PTLEI to CNNGB ? Include Rate Cards By check…" at bounding box center [784, 375] width 1568 height 750
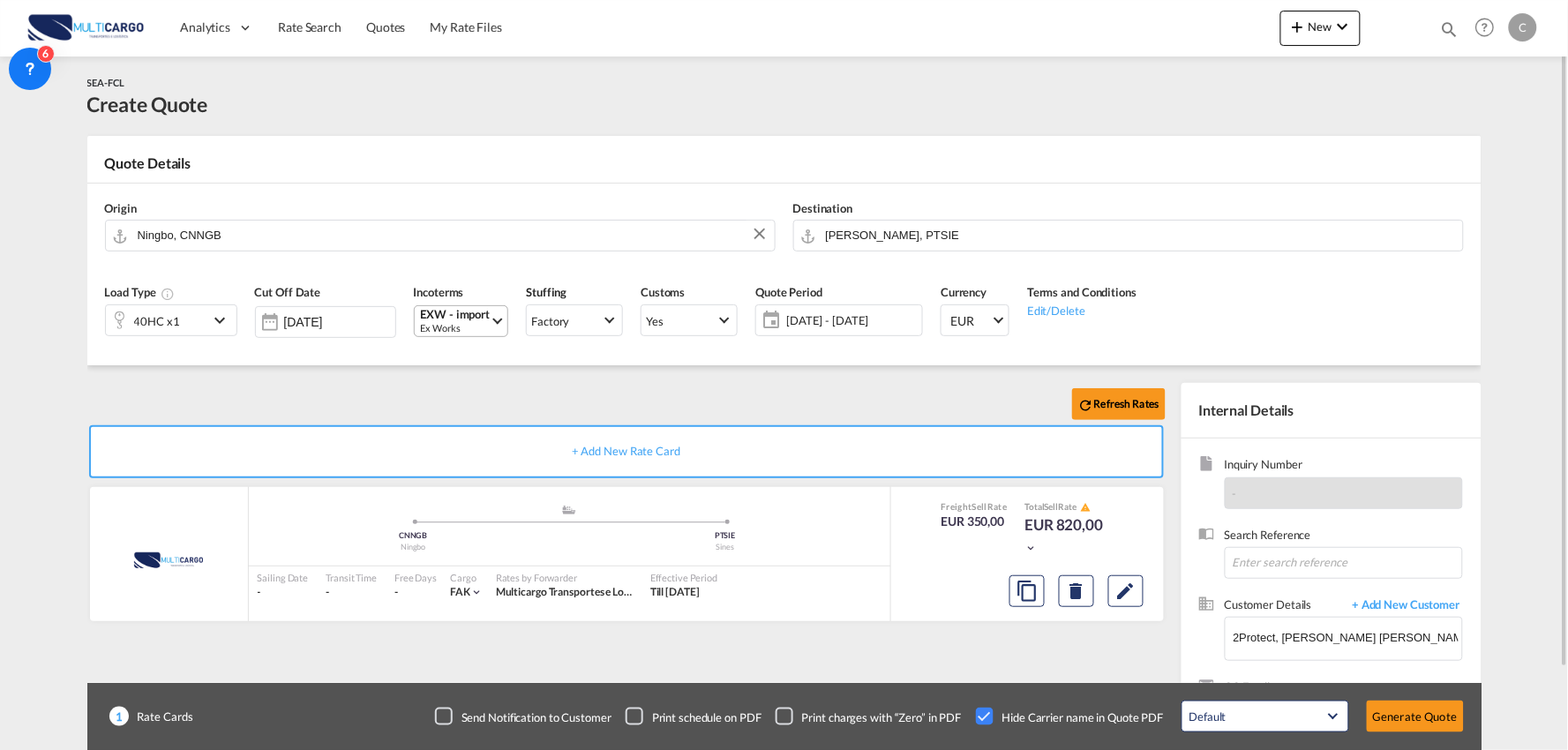
click at [157, 311] on div "40HC x1" at bounding box center [157, 320] width 46 height 25
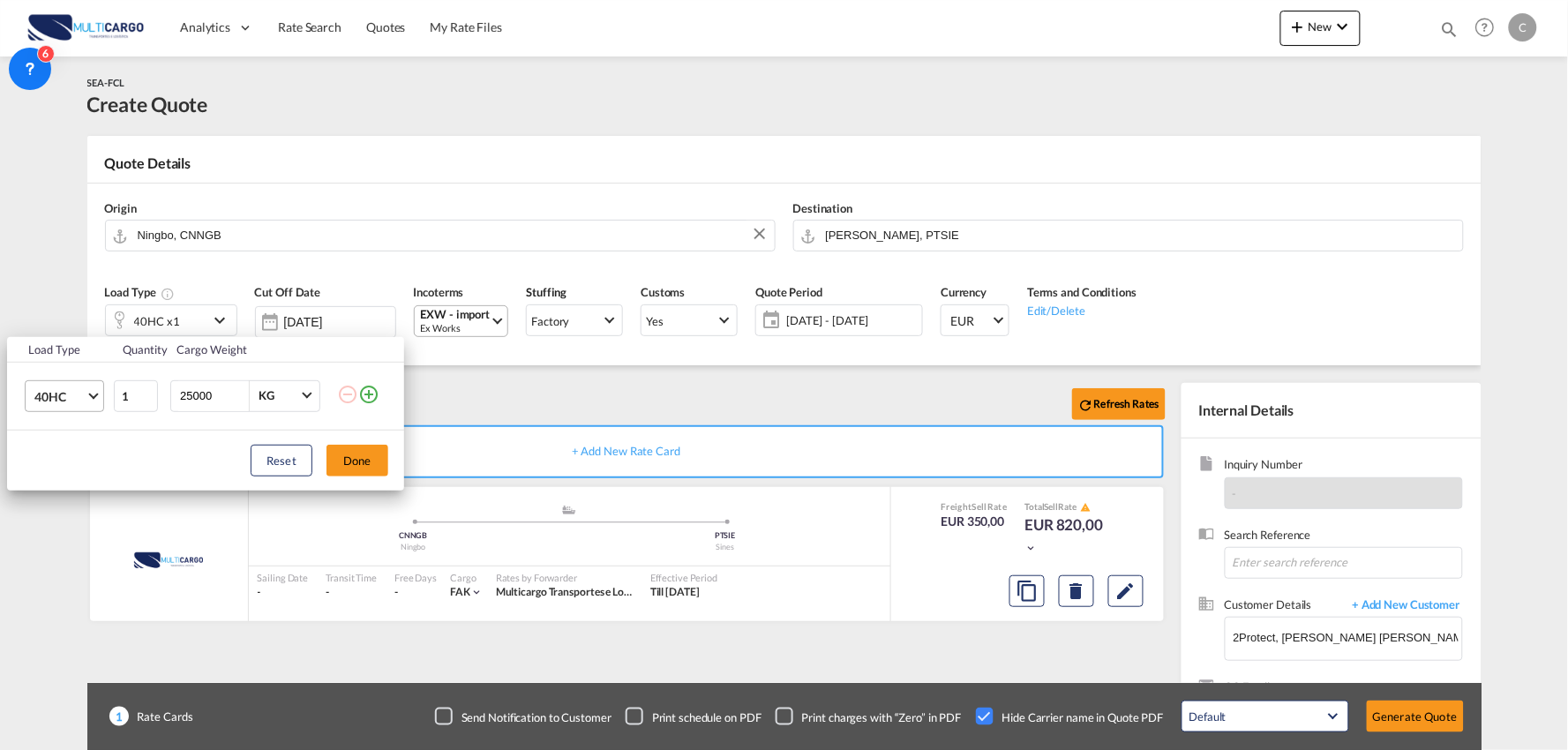
click at [48, 395] on span "40HC" at bounding box center [60, 397] width 51 height 18
click at [71, 311] on md-option "20GP" at bounding box center [80, 310] width 120 height 42
click at [360, 462] on button "Done" at bounding box center [357, 460] width 62 height 32
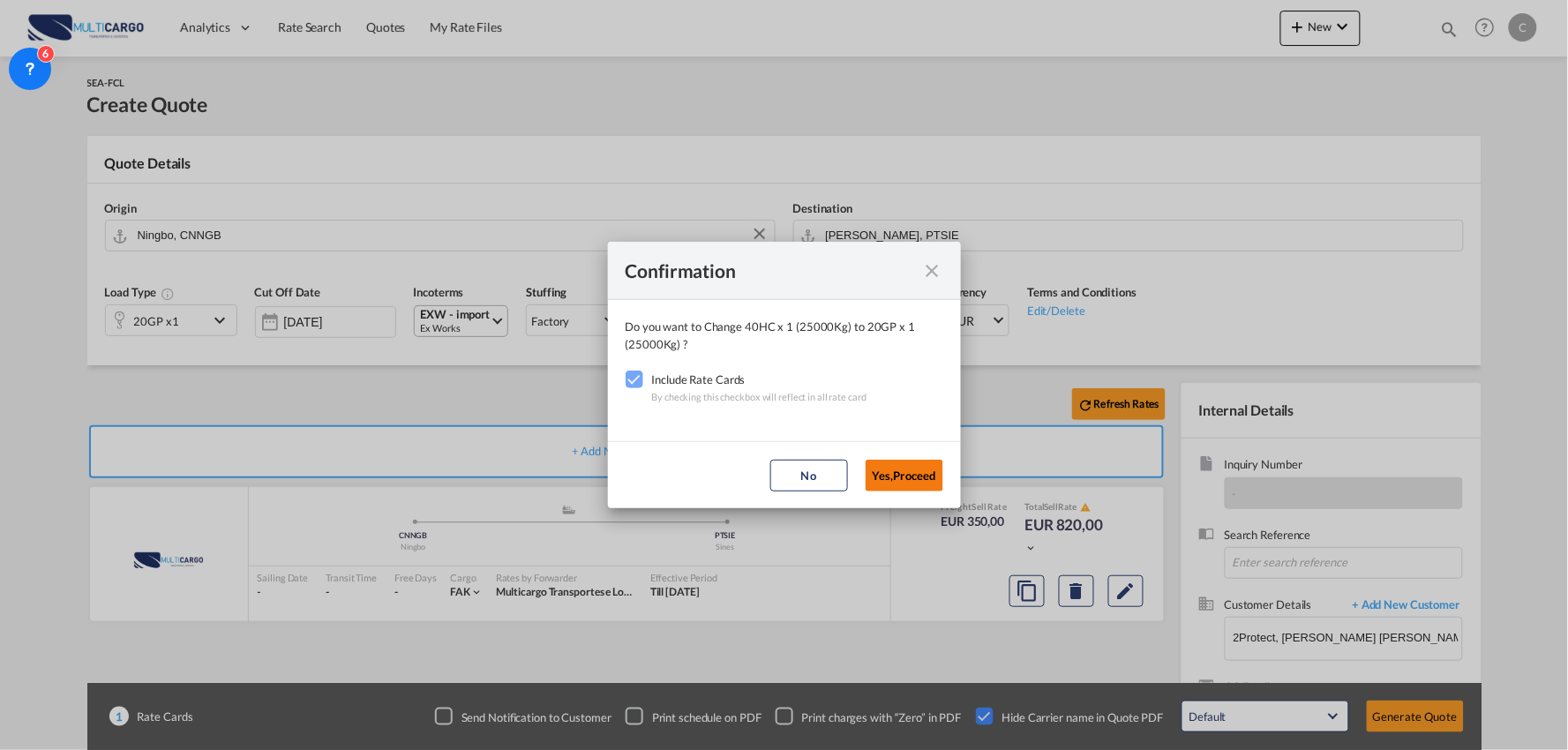
click at [901, 474] on button "Yes,Proceed" at bounding box center [904, 475] width 77 height 32
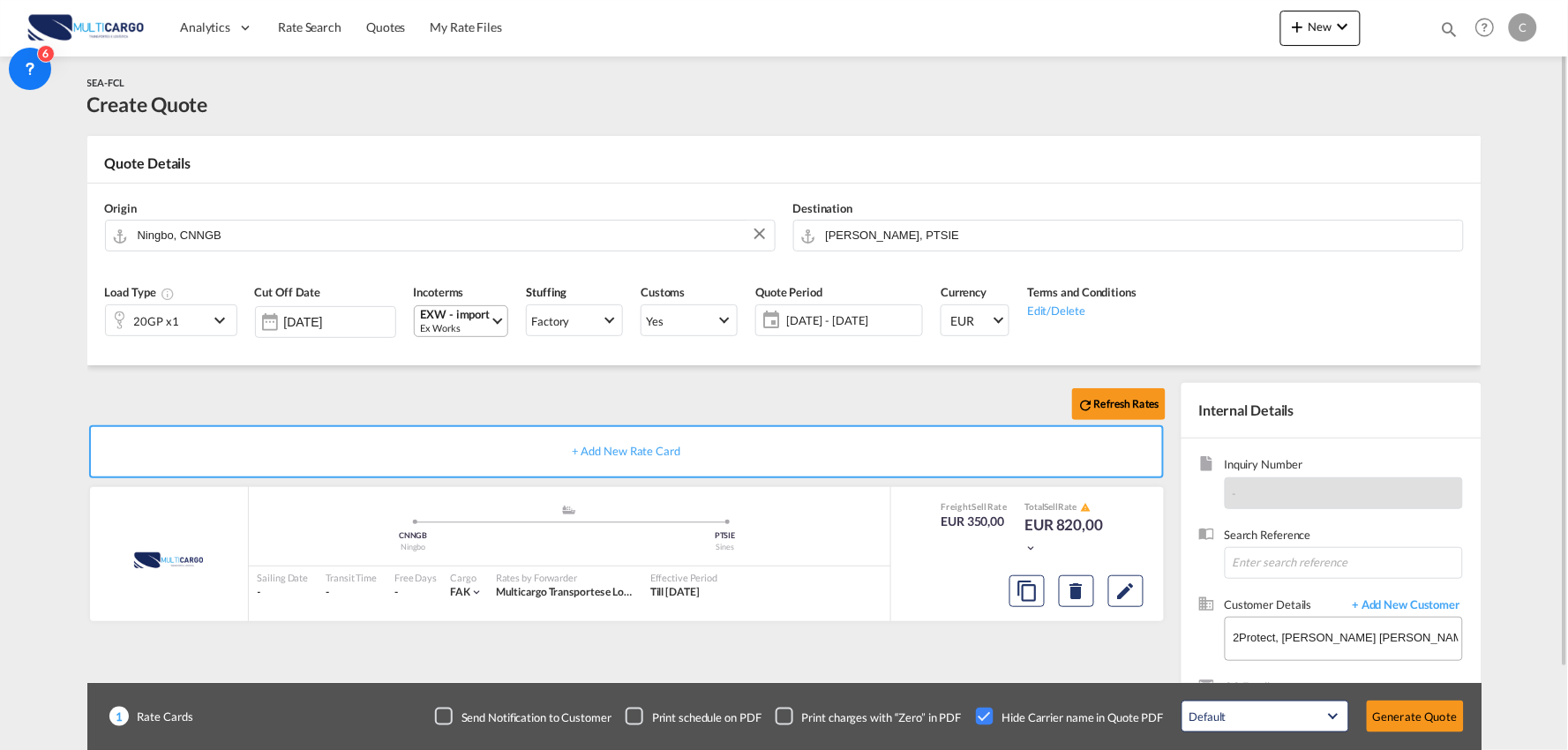
click at [543, 381] on div "Confirmation Do you want to Change 20GP x 1 (25000Kg) to 20GP x 1 (25000Kg) ? I…" at bounding box center [784, 375] width 1568 height 750
click at [1403, 710] on button "Generate Quote" at bounding box center [1416, 716] width 97 height 32
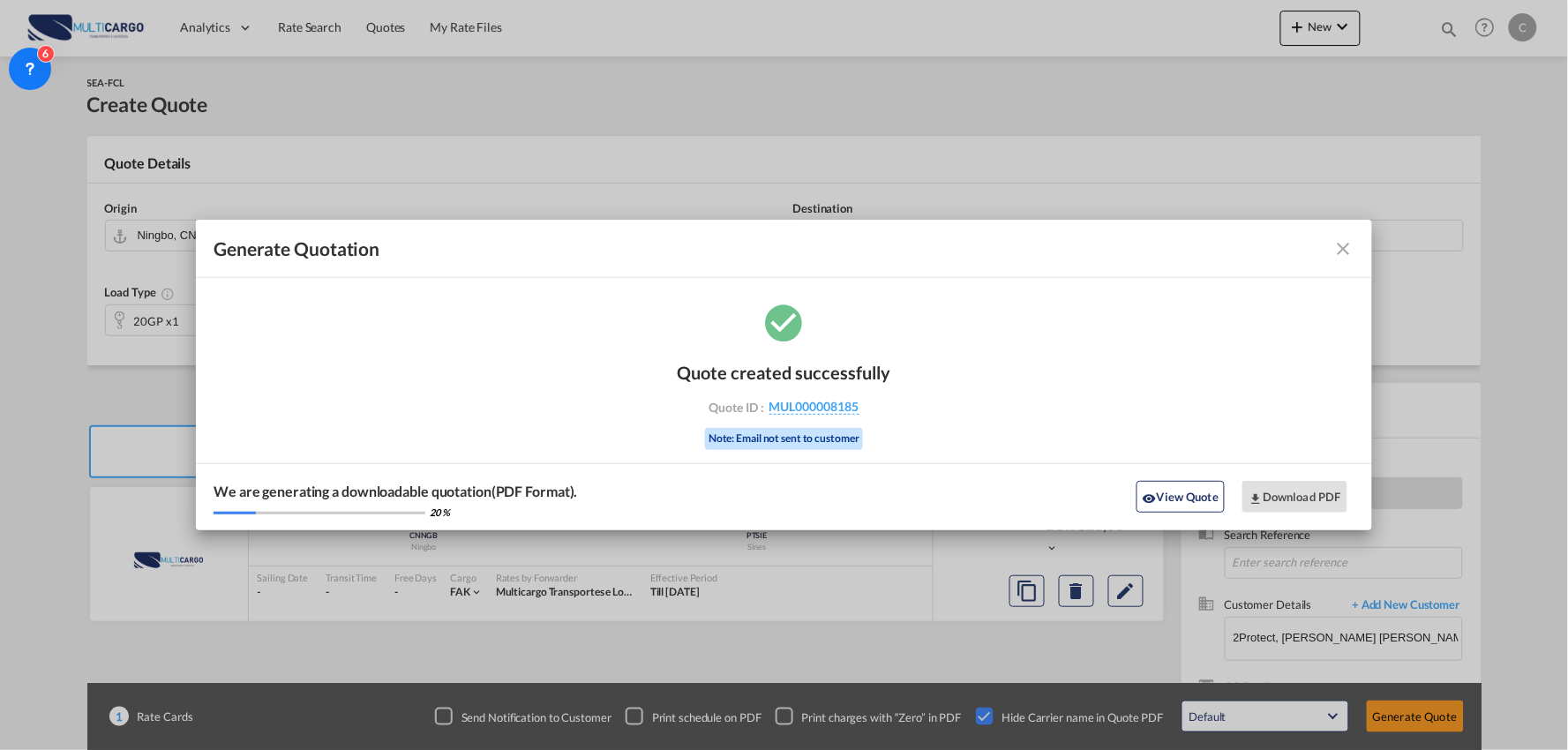
click at [1209, 498] on button "View Quote" at bounding box center [1180, 497] width 89 height 32
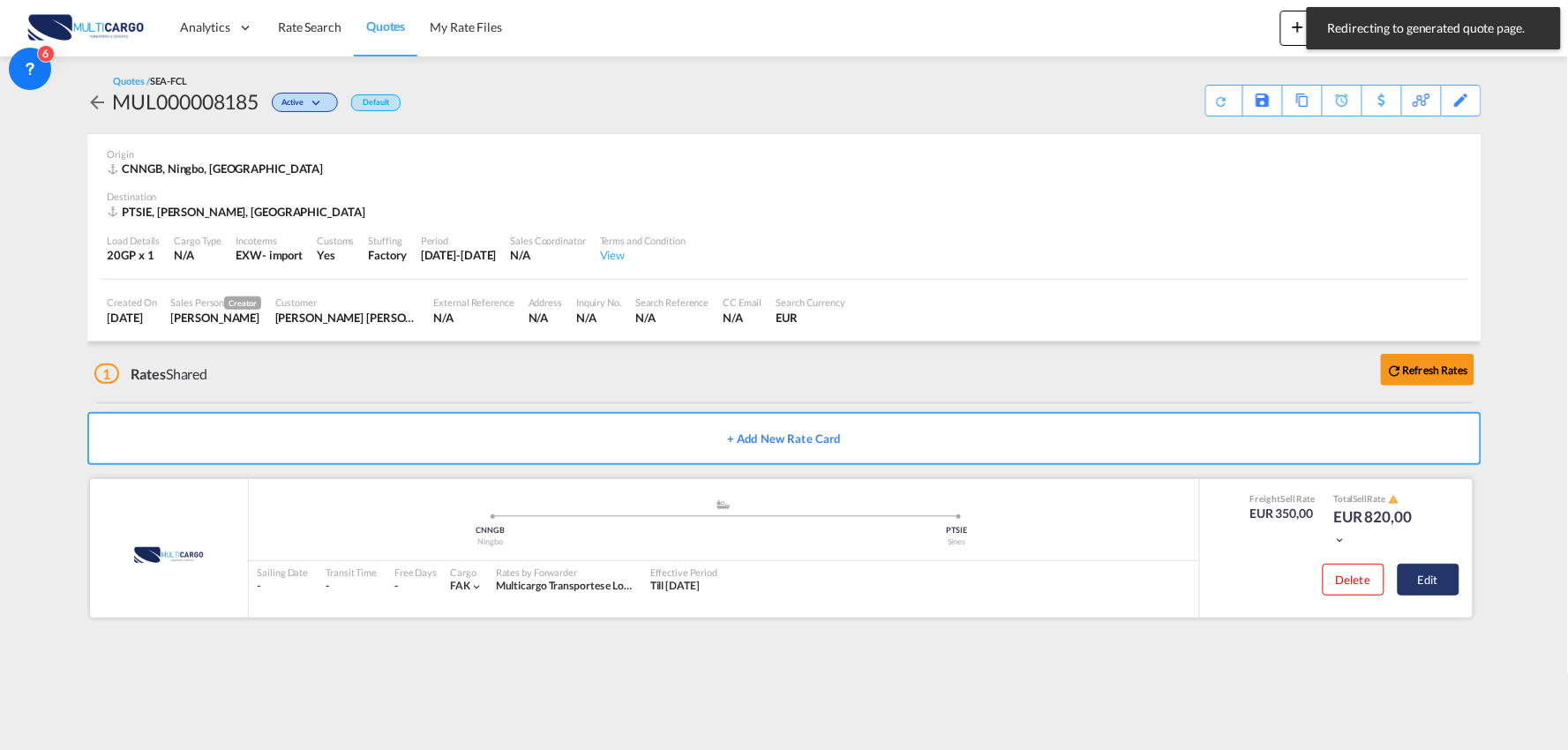
click at [1439, 582] on button "Edit" at bounding box center [1429, 580] width 62 height 32
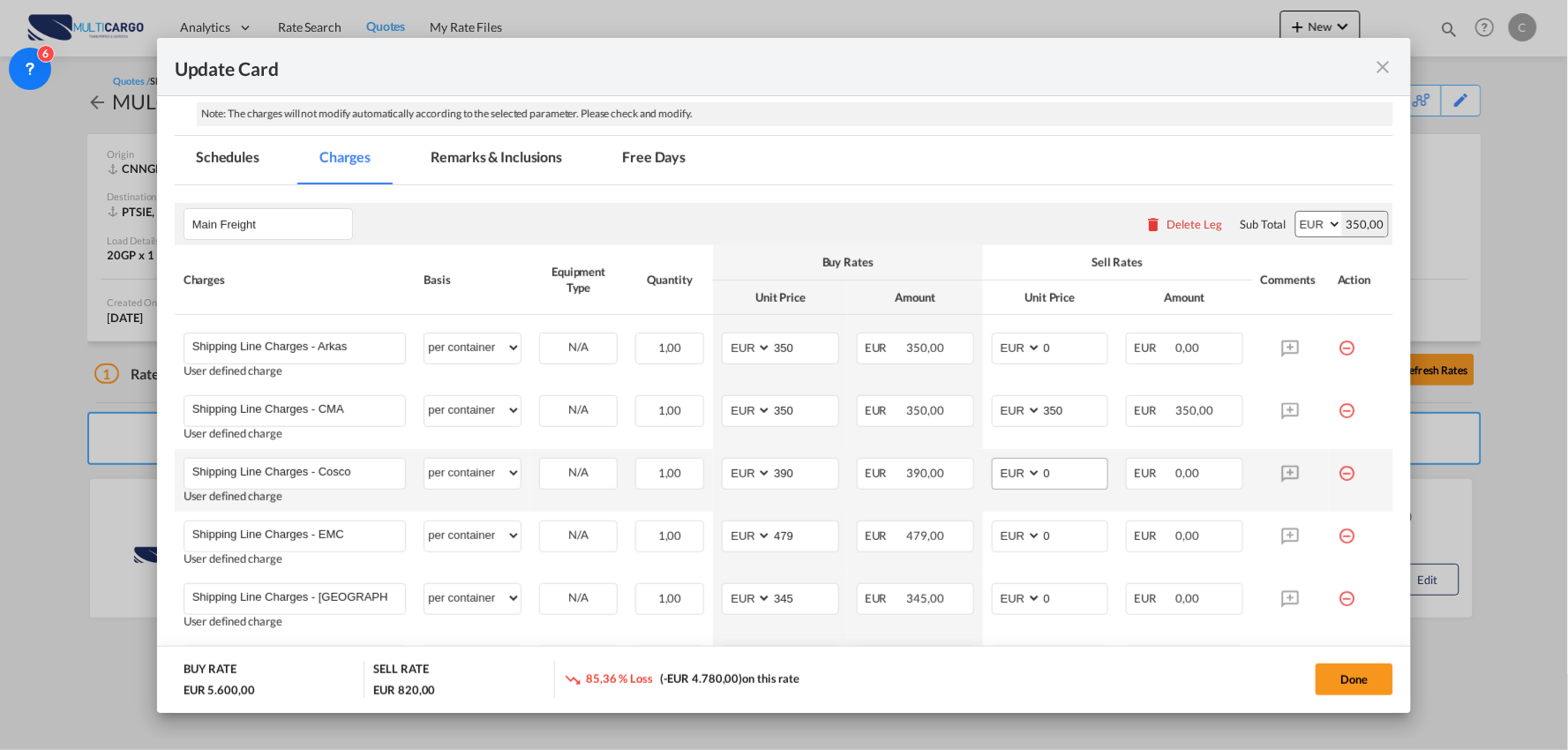
scroll to position [391, 0]
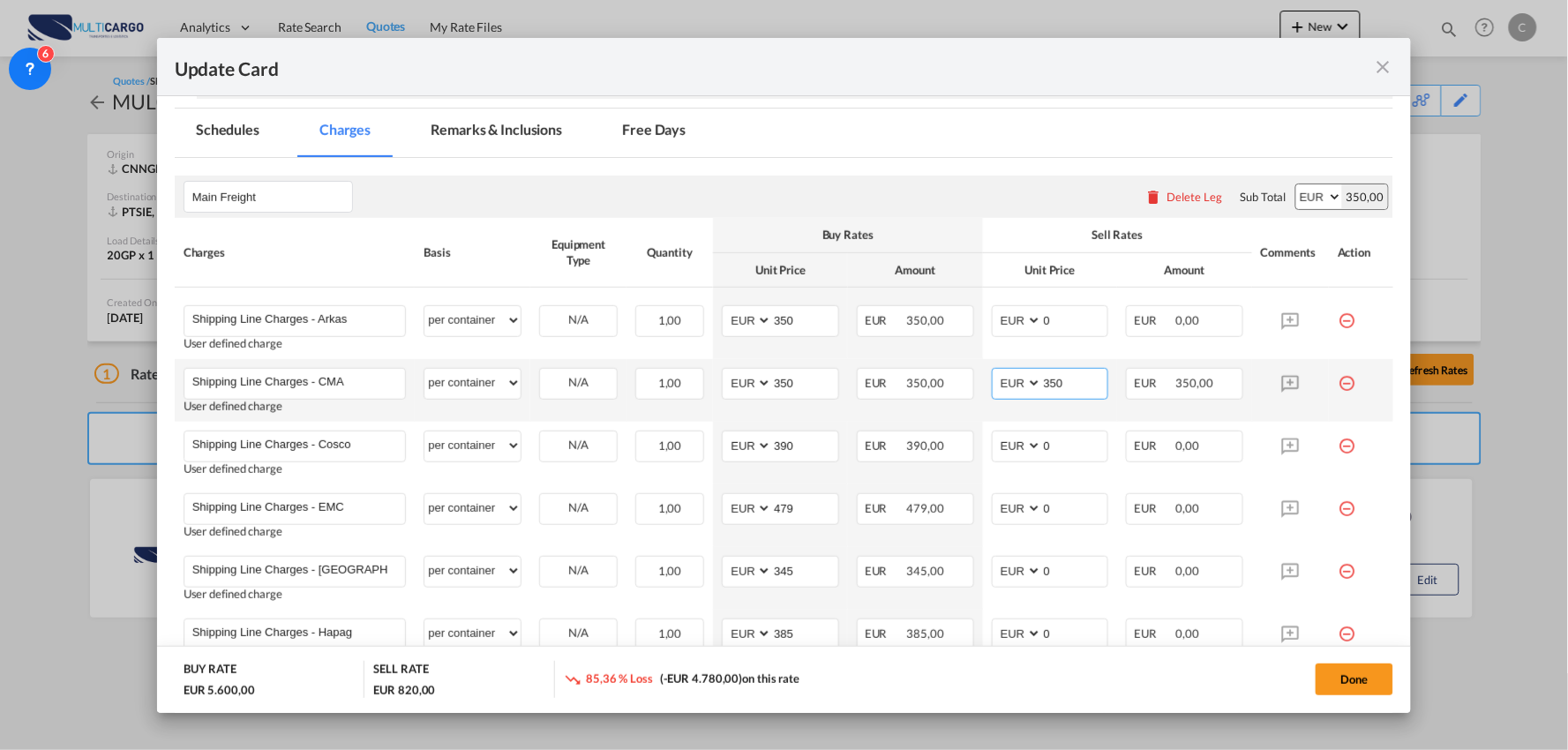
drag, startPoint x: 1060, startPoint y: 389, endPoint x: 861, endPoint y: 402, distance: 199.4
click at [866, 401] on tr "Shipping Line Charges - CMA Please Enter User Defined Charges Cannot Be Publish…" at bounding box center [784, 389] width 1219 height 62
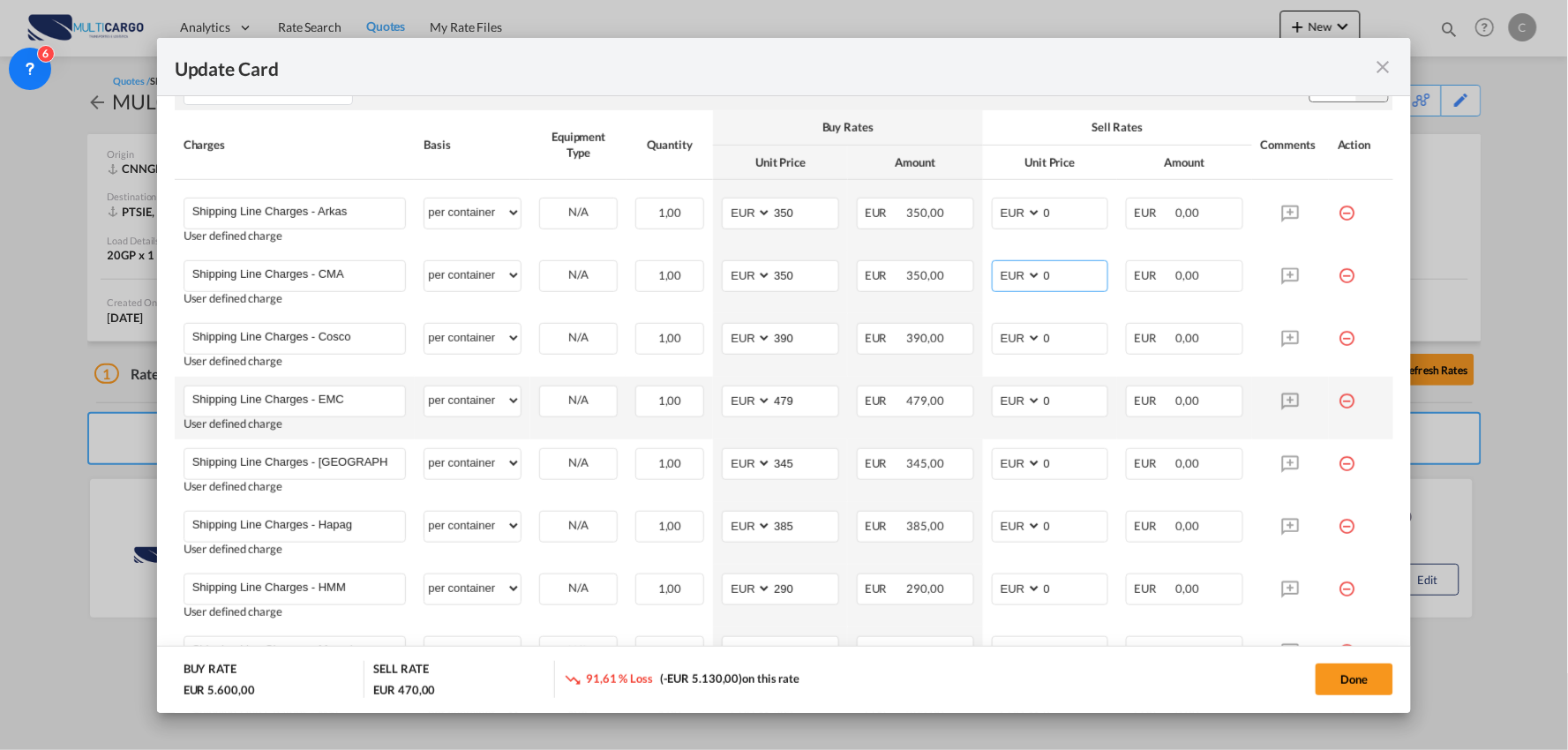
scroll to position [784, 0]
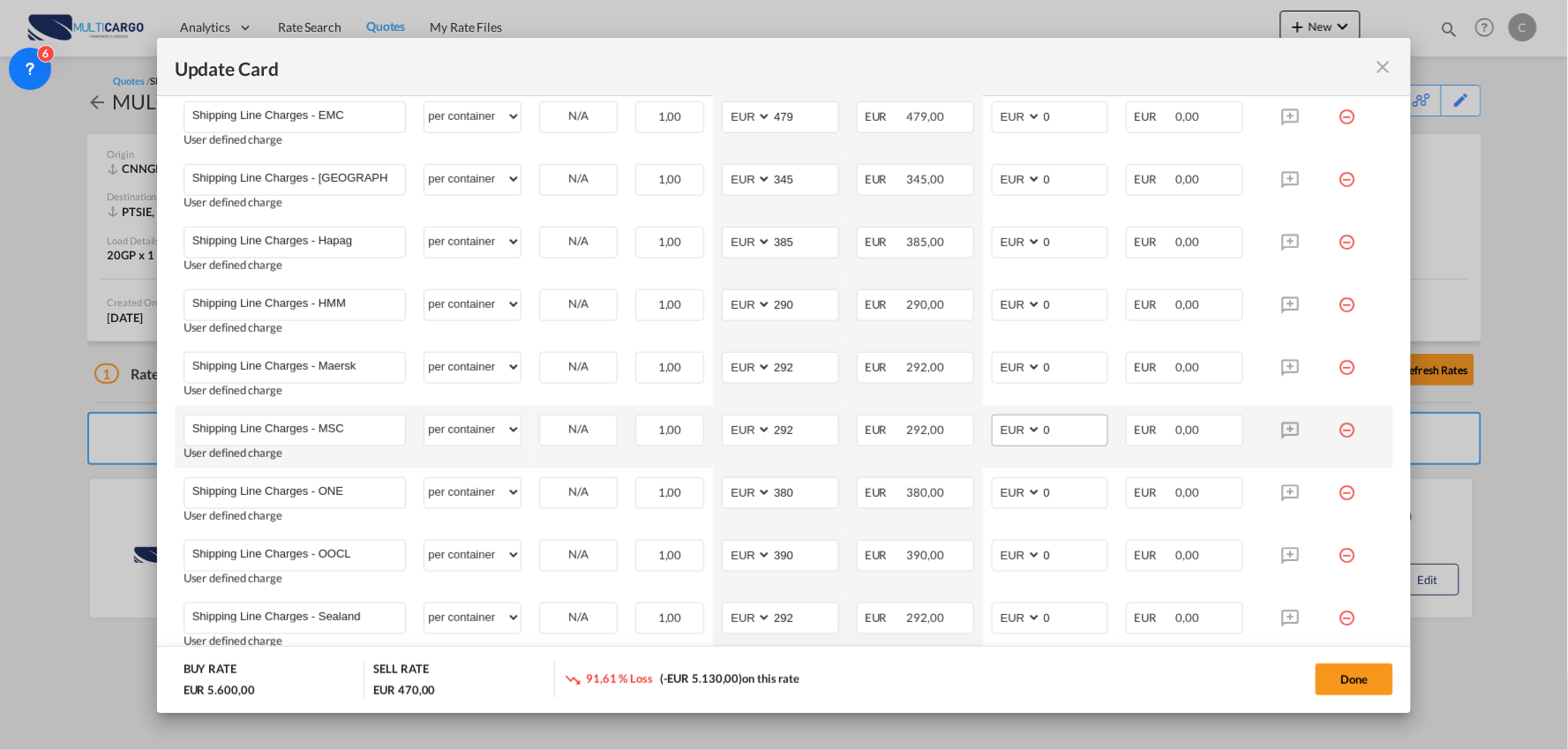
type input "0"
click at [1027, 422] on select "AED AFN ALL AMD ANG AOA ARS AUD AWG AZN BAM BBD BDT BGN BHD BIF BMD BND BOB BRL…" at bounding box center [1018, 430] width 46 height 24
drag, startPoint x: 1052, startPoint y: 429, endPoint x: 991, endPoint y: 429, distance: 61.0
click at [992, 429] on md-input-container "AED AFN ALL AMD ANG AOA ARS AUD AWG AZN BAM BBD BDT BGN BHD BIF BMD BND BOB BRL…" at bounding box center [1051, 430] width 117 height 32
type input "5"
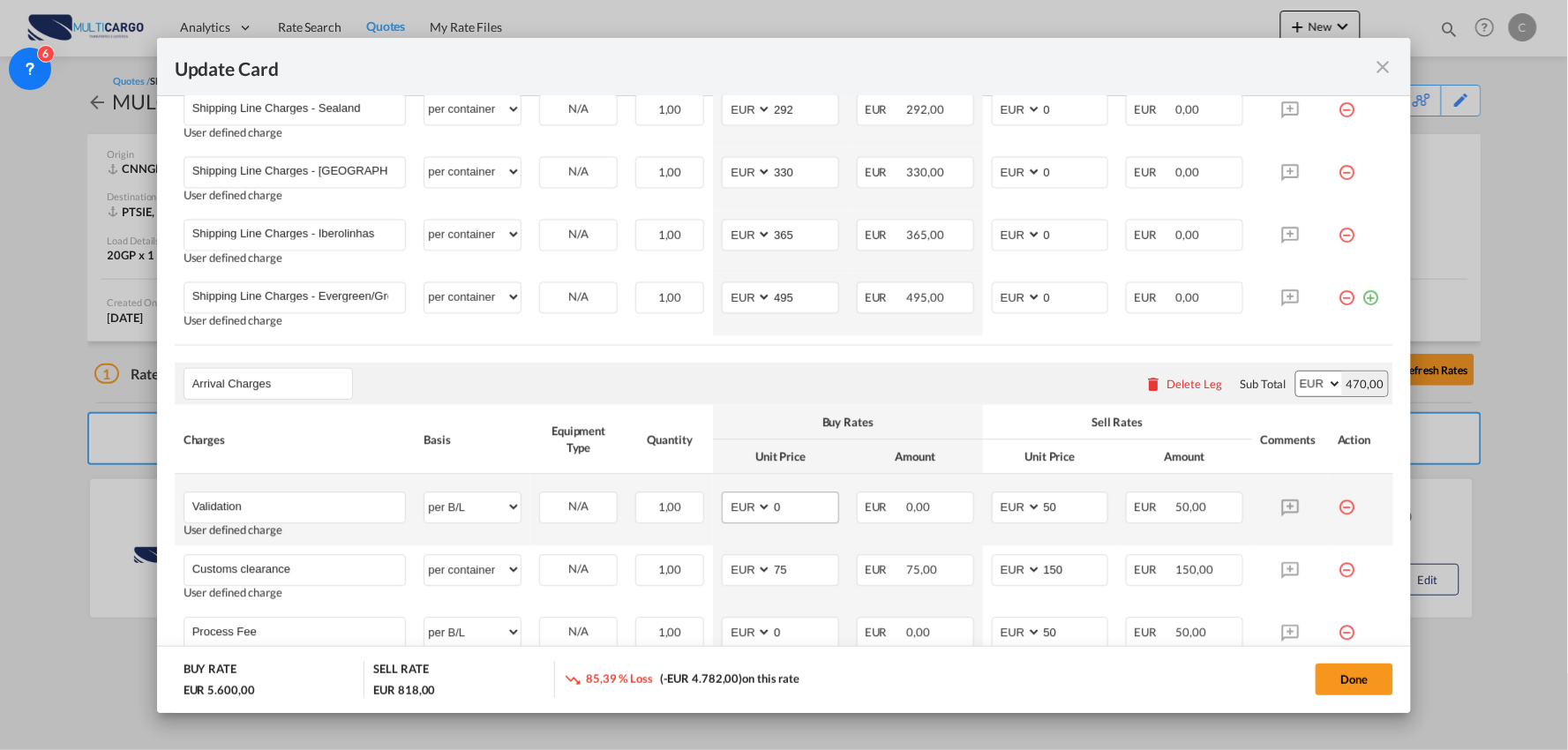
scroll to position [1371, 0]
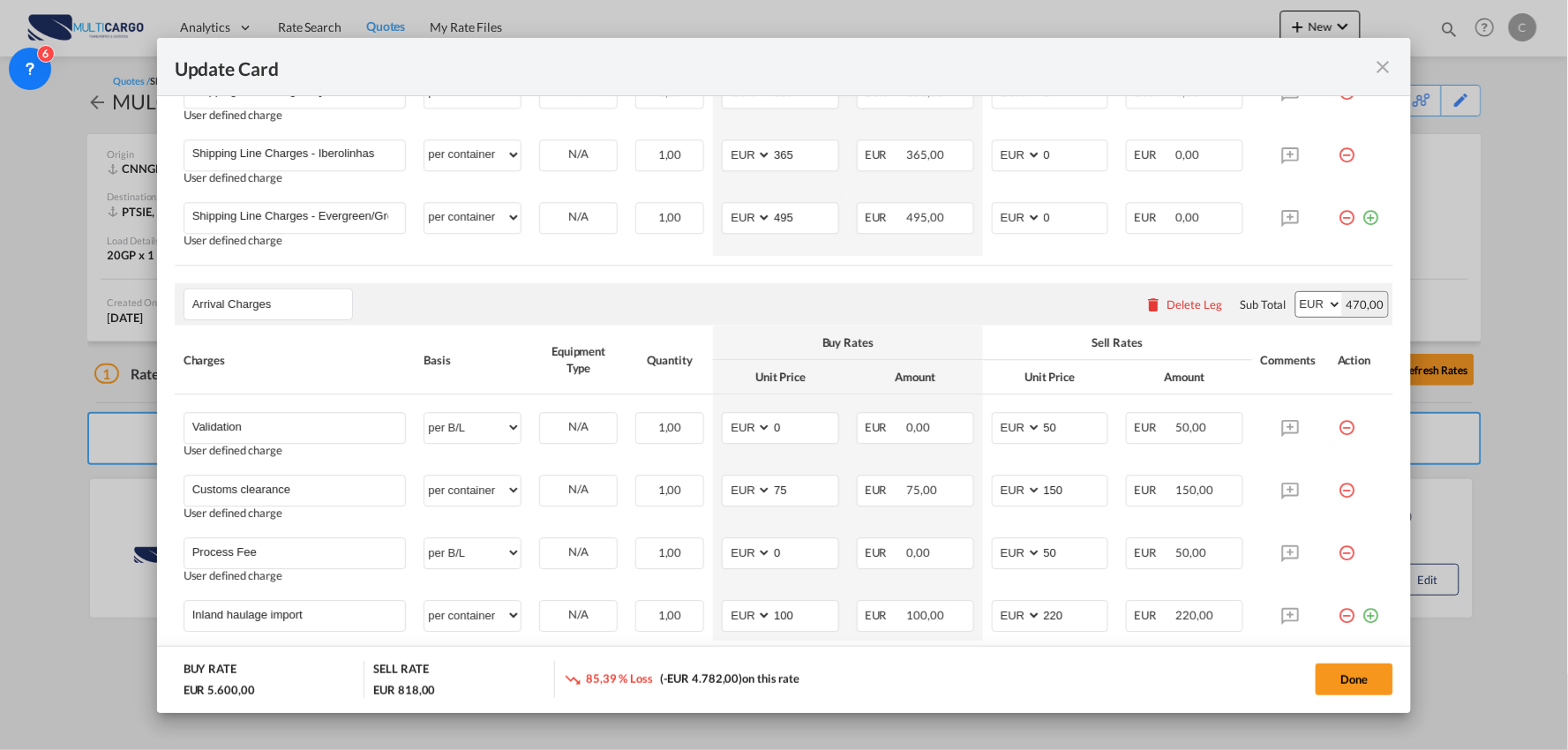
type input "348"
click at [712, 305] on div "Arrival Charges Please enter leg name Leg Name Already Exists Delete Leg Sub To…" at bounding box center [784, 304] width 1219 height 42
drag, startPoint x: 296, startPoint y: 423, endPoint x: 5, endPoint y: 417, distance: 291.1
click at [8, 417] on div "Update Card Port of Loading CNNGB T/S Liner/Carrier MultiCargo 2HM LOGISTICS D.…" at bounding box center [784, 375] width 1568 height 750
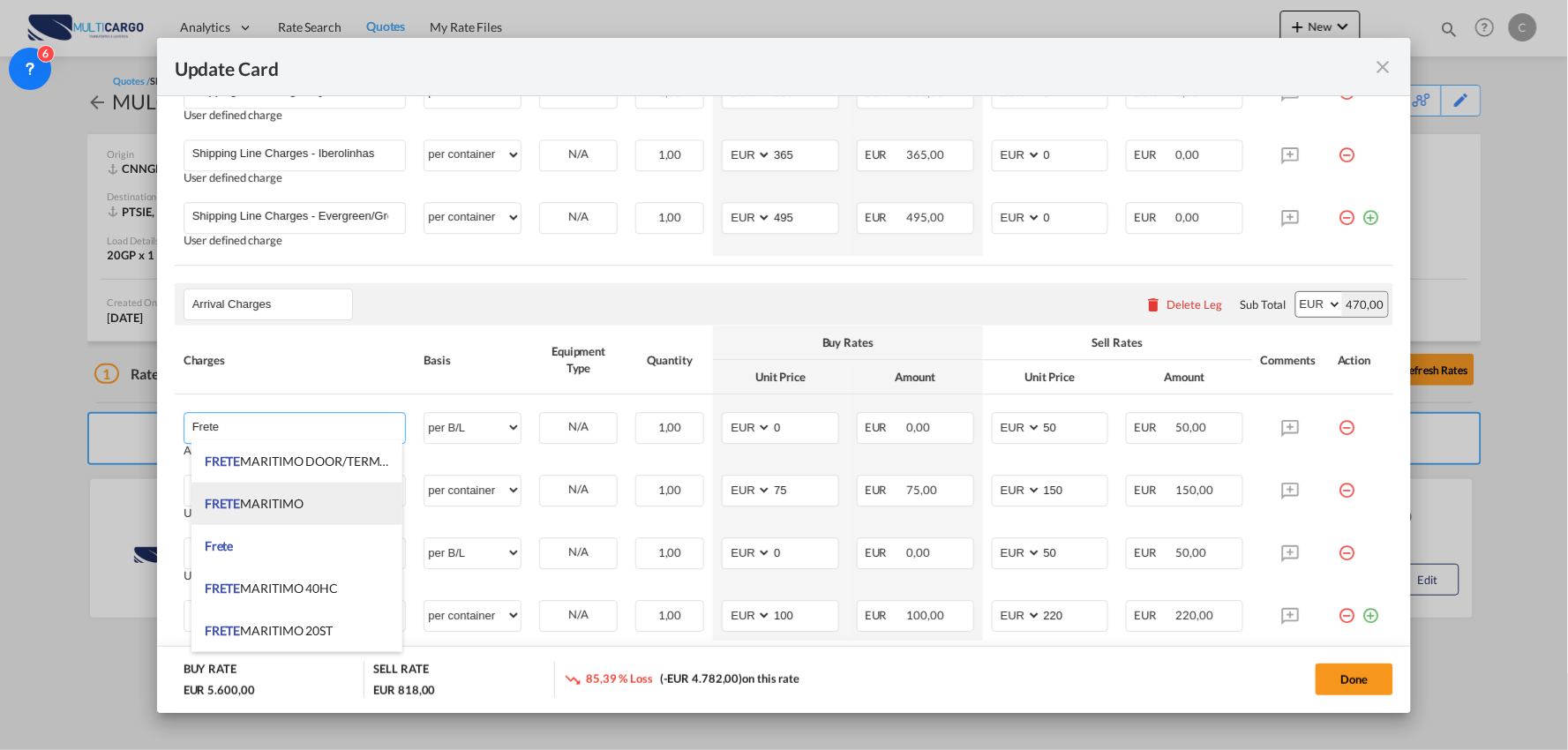
click at [270, 494] on li "FRETE MARITIMO" at bounding box center [296, 503] width 211 height 42
type input "FRETE MARITIMO"
select select "per equipment"
type input "0"
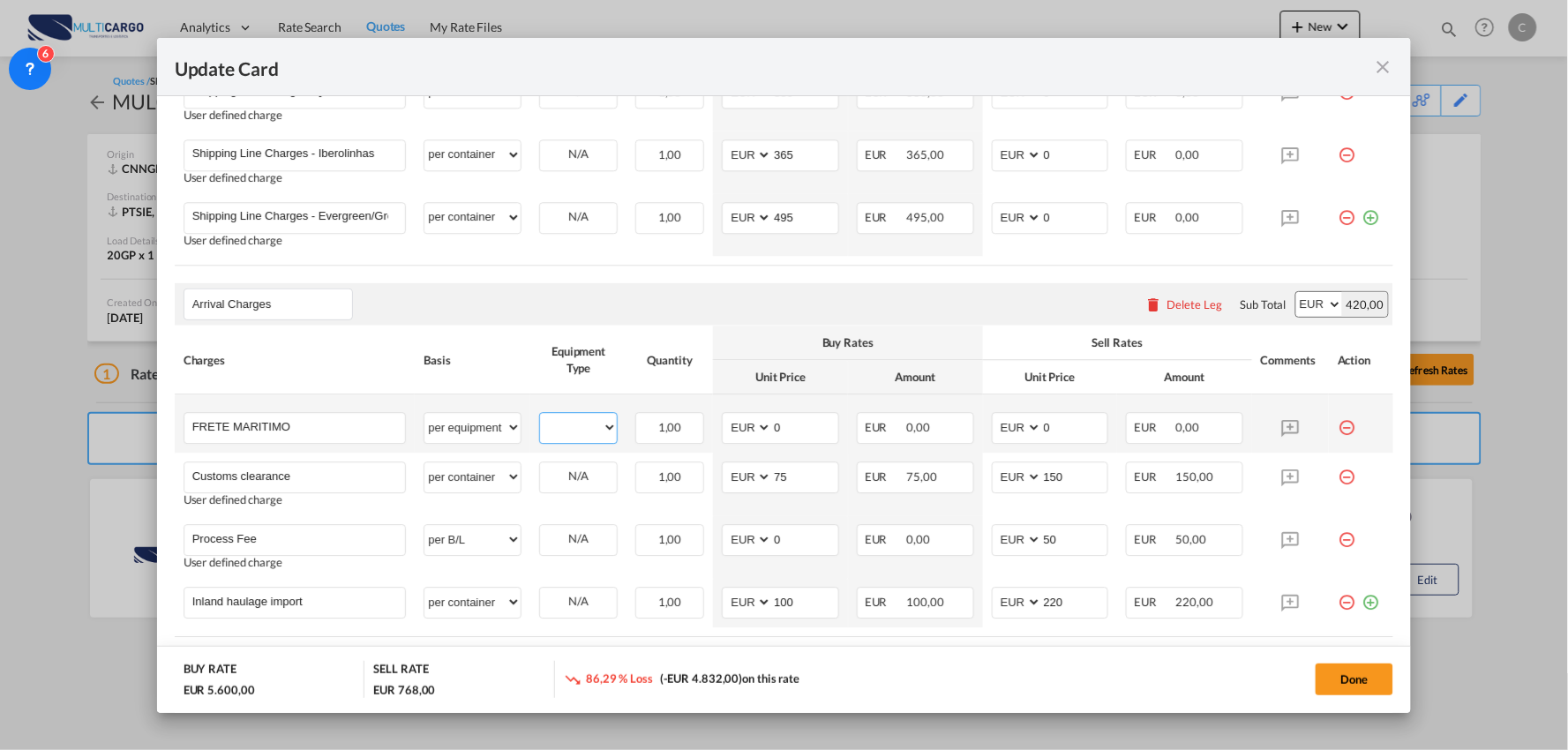
click at [572, 433] on select "20GP" at bounding box center [578, 428] width 76 height 24
select select "20GP"
click at [540, 416] on select "20GP" at bounding box center [578, 428] width 76 height 24
drag, startPoint x: 790, startPoint y: 435, endPoint x: 681, endPoint y: 434, distance: 109.0
click at [681, 434] on tr "FRETE MARITIMO Please Enter User Defined Charges Cannot Be Published per equipm…" at bounding box center [784, 423] width 1219 height 58
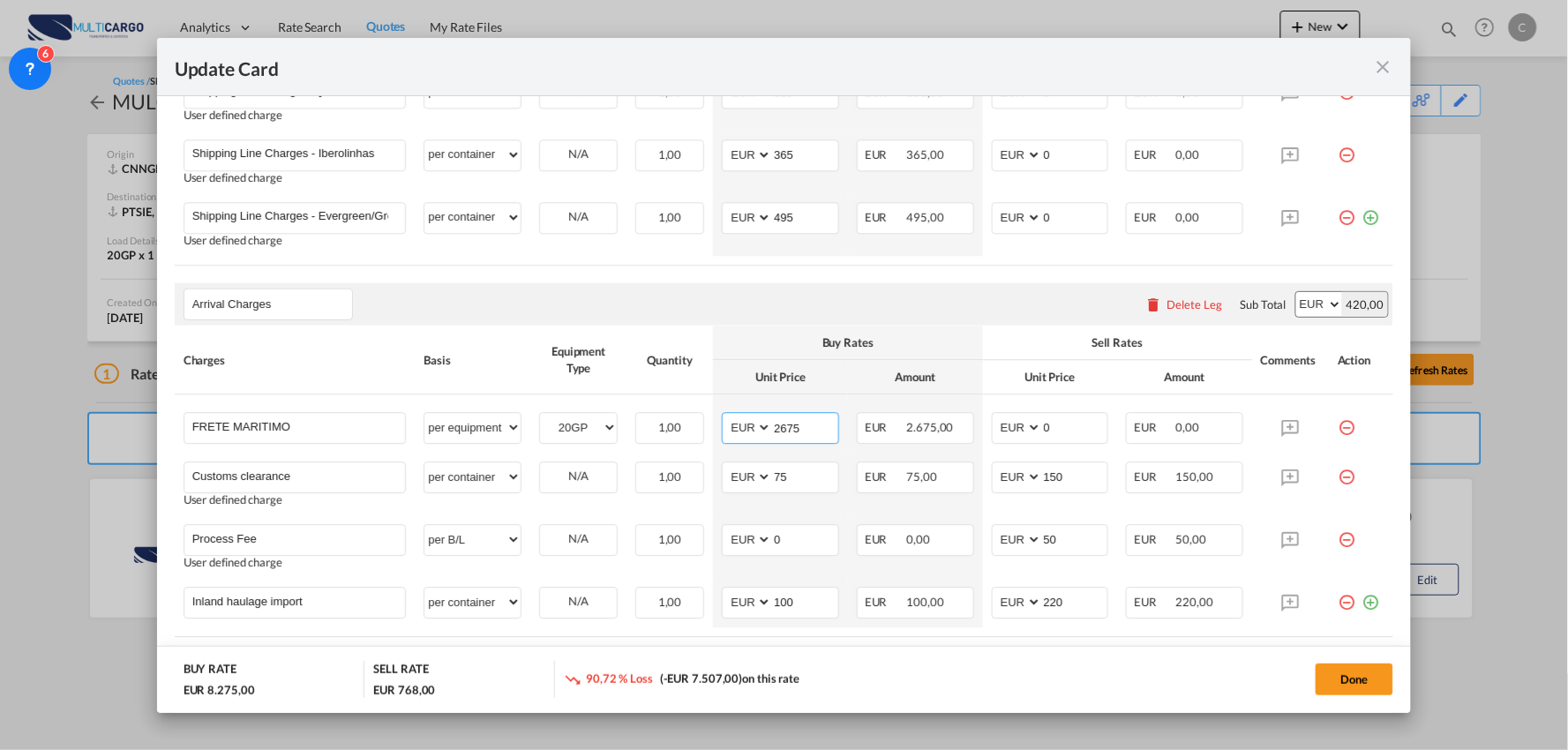
type input "2675"
click at [1009, 321] on div "Arrival Charges Please enter leg name Leg Name Already Exists Delete Leg Sub To…" at bounding box center [784, 304] width 1219 height 42
drag, startPoint x: 1066, startPoint y: 427, endPoint x: 954, endPoint y: 433, distance: 112.2
click at [962, 433] on tr "FRETE MARITIMO Please Enter User Defined Charges Cannot Be Published per equipm…" at bounding box center [784, 423] width 1219 height 58
click at [902, 302] on div "Arrival Charges Please enter leg name Leg Name Already Exists Delete Leg Sub To…" at bounding box center [784, 304] width 1219 height 42
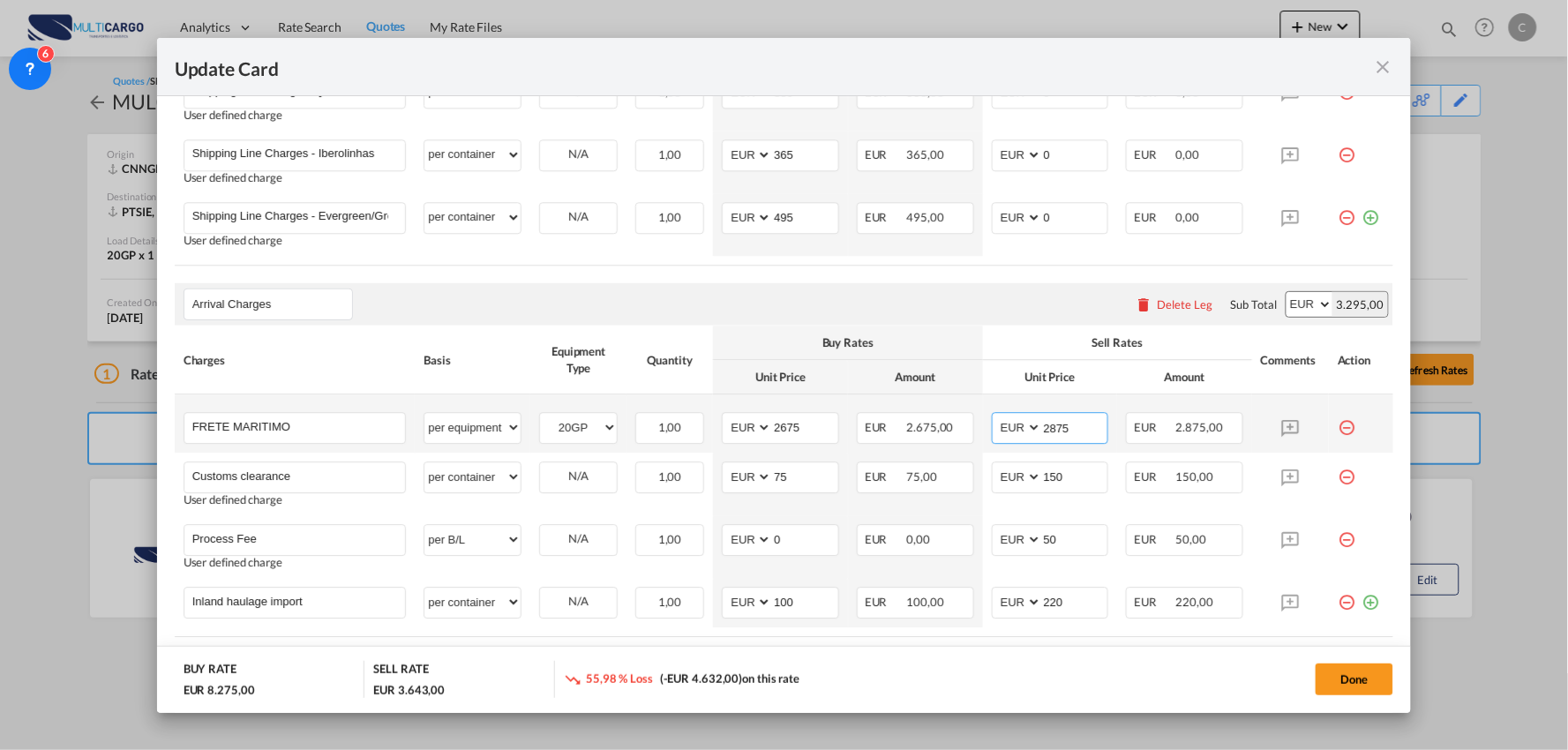
drag, startPoint x: 1072, startPoint y: 430, endPoint x: 1010, endPoint y: 421, distance: 62.6
click at [1010, 422] on md-input-container "AED AFN ALL AMD ANG AOA ARS AUD AWG AZN BAM BBD BDT BGN BHD BIF BMD BND BOB BRL…" at bounding box center [1051, 428] width 117 height 32
type input "2895"
click at [944, 316] on div "Arrival Charges Please enter leg name Leg Name Already Exists Delete Leg Sub To…" at bounding box center [784, 304] width 1219 height 42
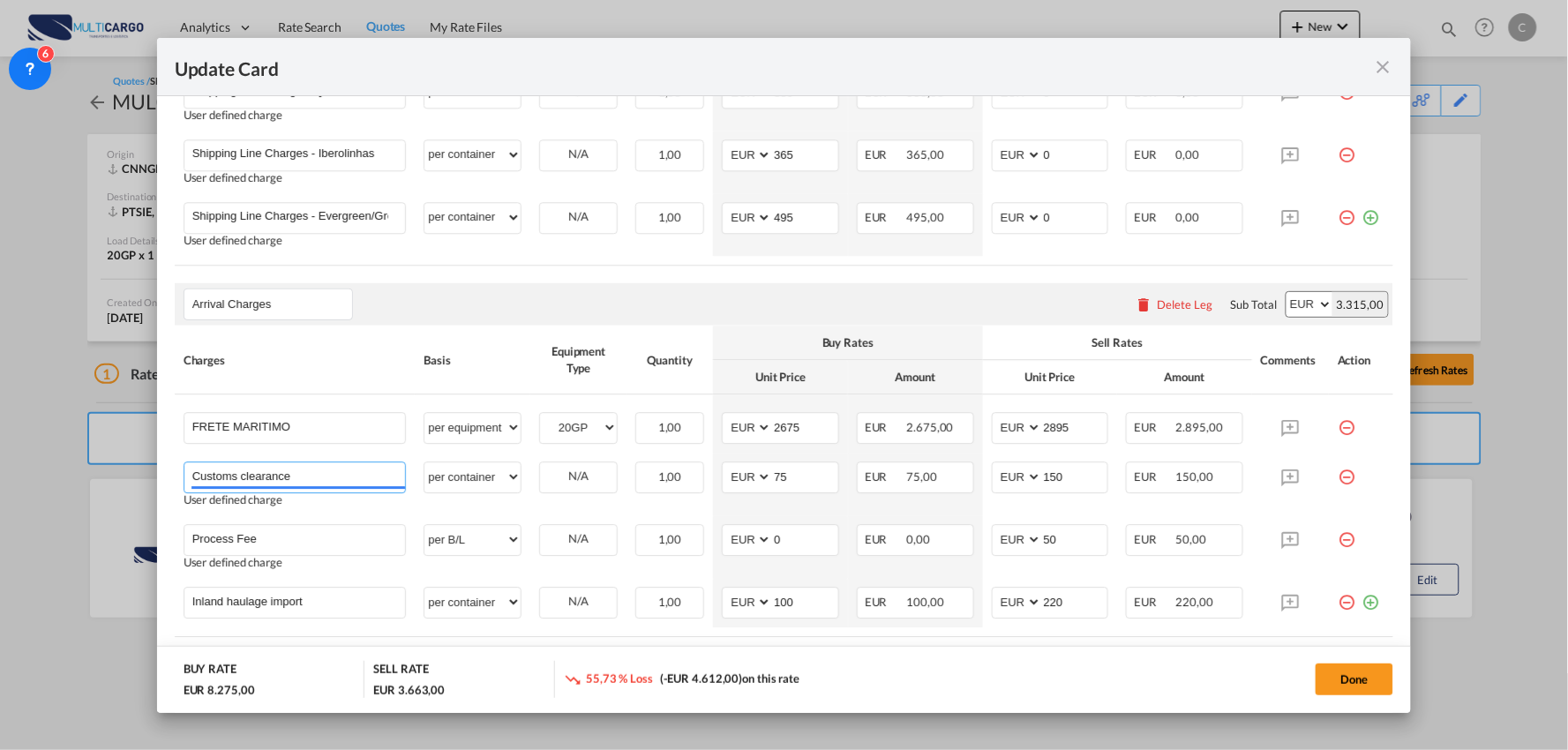
drag, startPoint x: 323, startPoint y: 473, endPoint x: 158, endPoint y: 469, distance: 165.0
click at [160, 470] on md-dialog-content "Port of Loading CNNGB T/S Liner/Carrier MultiCargo 2HM LOGISTICS D.O.O AAXL GLO…" at bounding box center [785, 404] width 1255 height 617
type input "A"
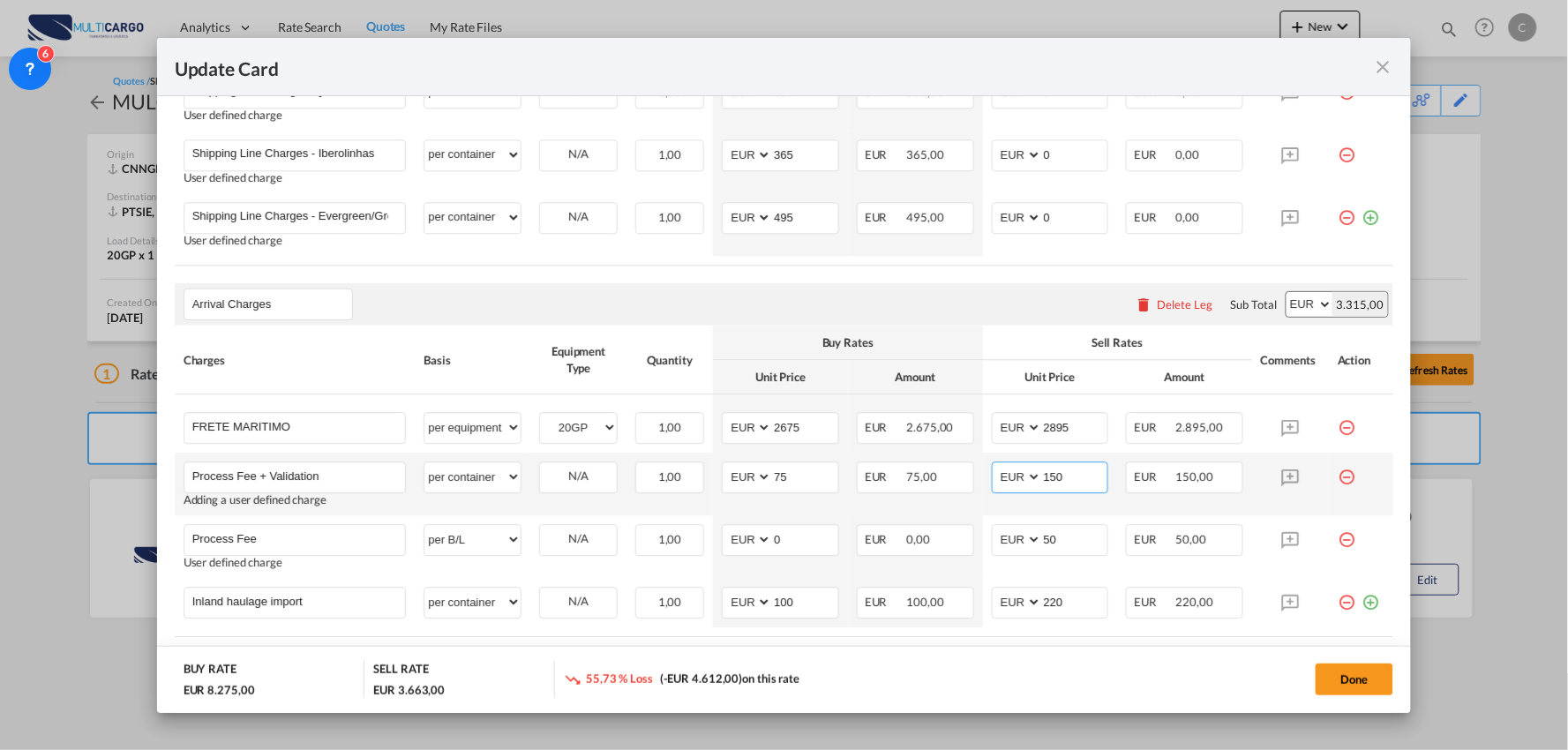
drag, startPoint x: 1066, startPoint y: 479, endPoint x: 1030, endPoint y: 479, distance: 36.0
click at [1030, 479] on md-input-container "AED AFN ALL AMD ANG AOA ARS AUD AWG AZN BAM BBD BDT BGN BHD BIF BMD BND BOB BRL…" at bounding box center [1051, 477] width 117 height 32
drag, startPoint x: 333, startPoint y: 474, endPoint x: 146, endPoint y: 463, distance: 187.3
click at [148, 464] on div "Update Card Port of Loading CNNGB T/S Liner/Carrier MultiCargo 2HM LOGISTICS D.…" at bounding box center [784, 375] width 1568 height 750
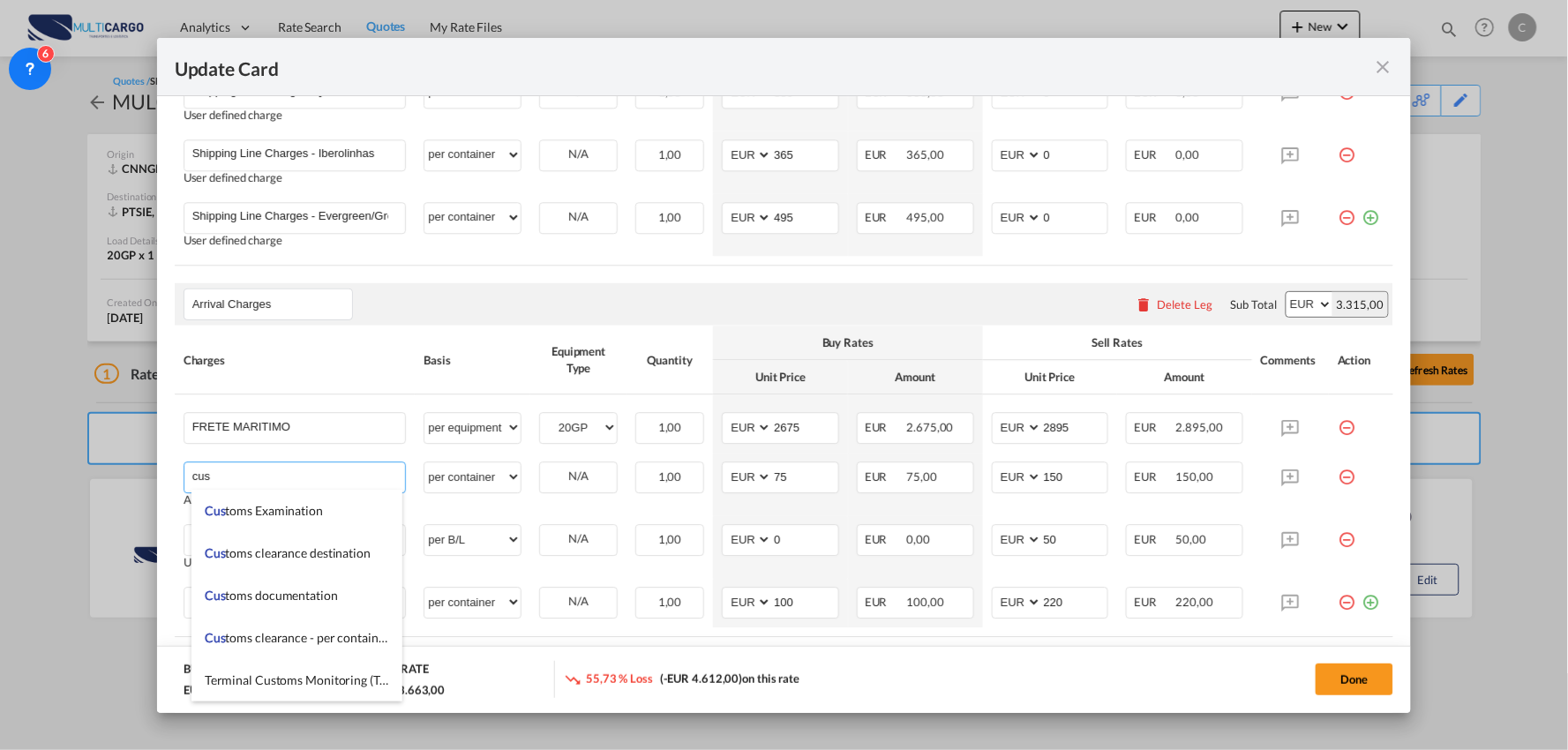
drag, startPoint x: 232, startPoint y: 484, endPoint x: 148, endPoint y: 472, distance: 84.9
click at [148, 472] on div "Update Card Port of Loading CNNGB T/S Liner/Carrier MultiCargo 2HM LOGISTICS D.…" at bounding box center [784, 375] width 1568 height 750
click at [884, 295] on div "Arrival Charges Please enter leg name Leg Name Already Exists Delete Leg Sub To…" at bounding box center [784, 304] width 1219 height 42
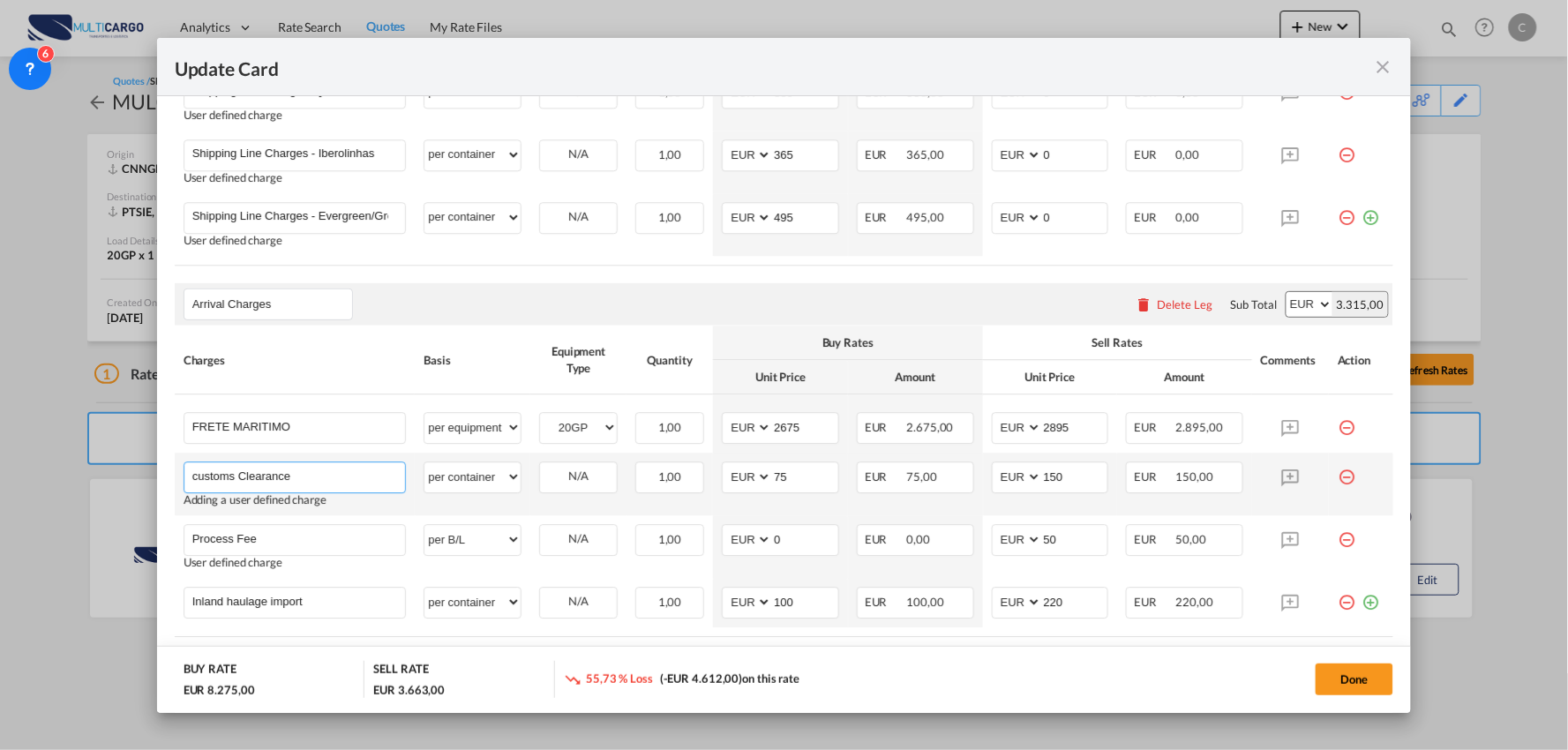
click at [197, 472] on input "customs Clearance" at bounding box center [298, 475] width 213 height 26
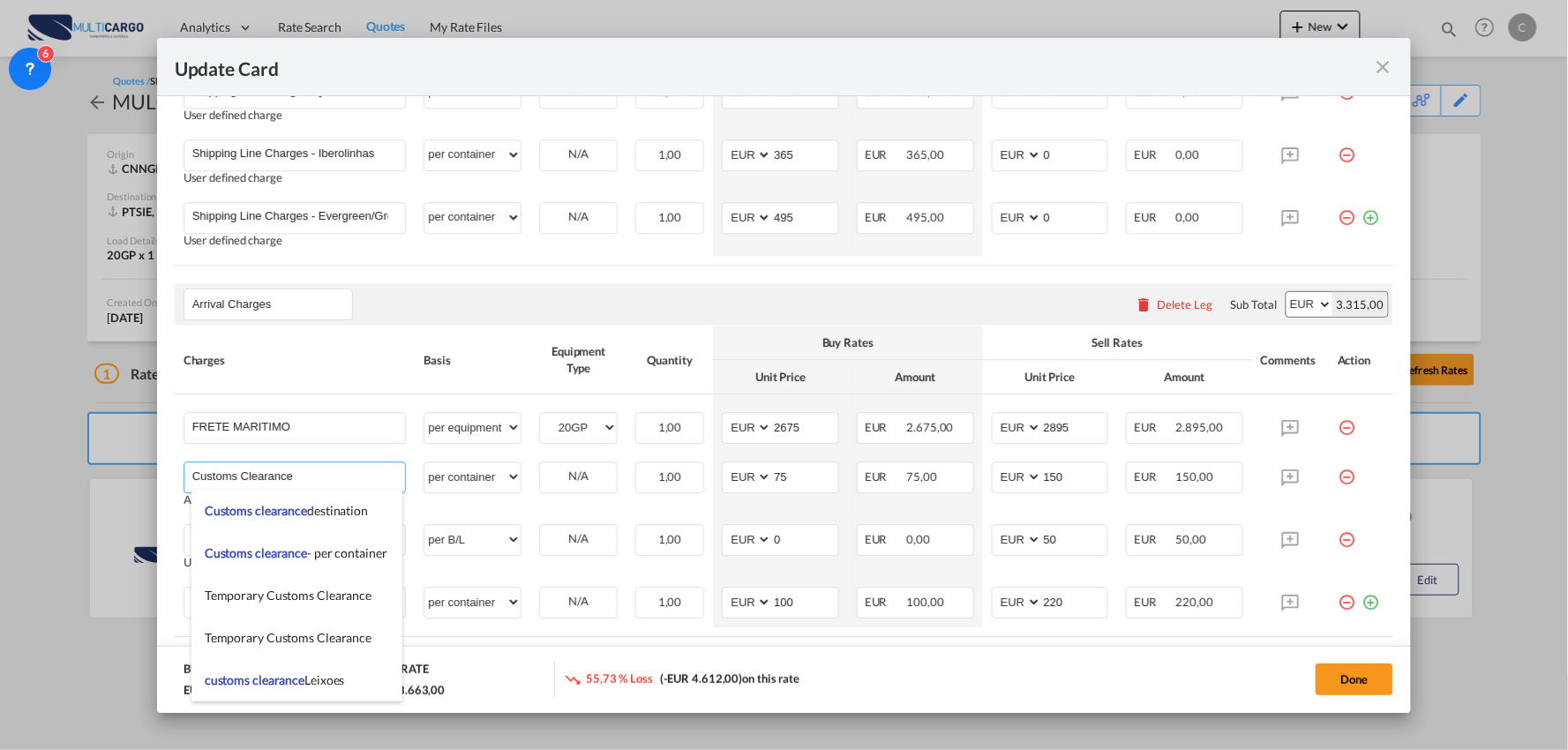
type input "Customs Clearance"
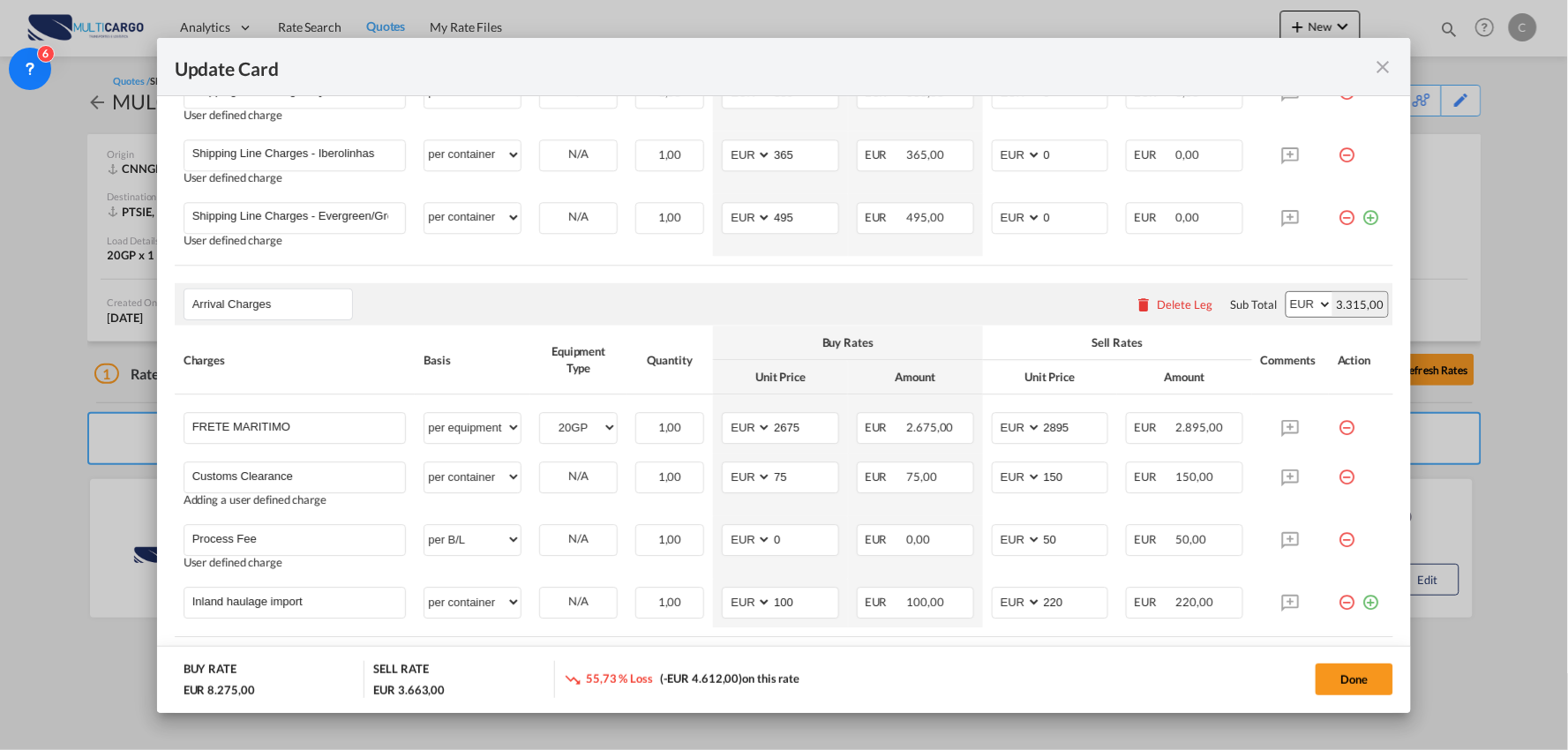
click at [380, 389] on th "Charges" at bounding box center [295, 360] width 241 height 69
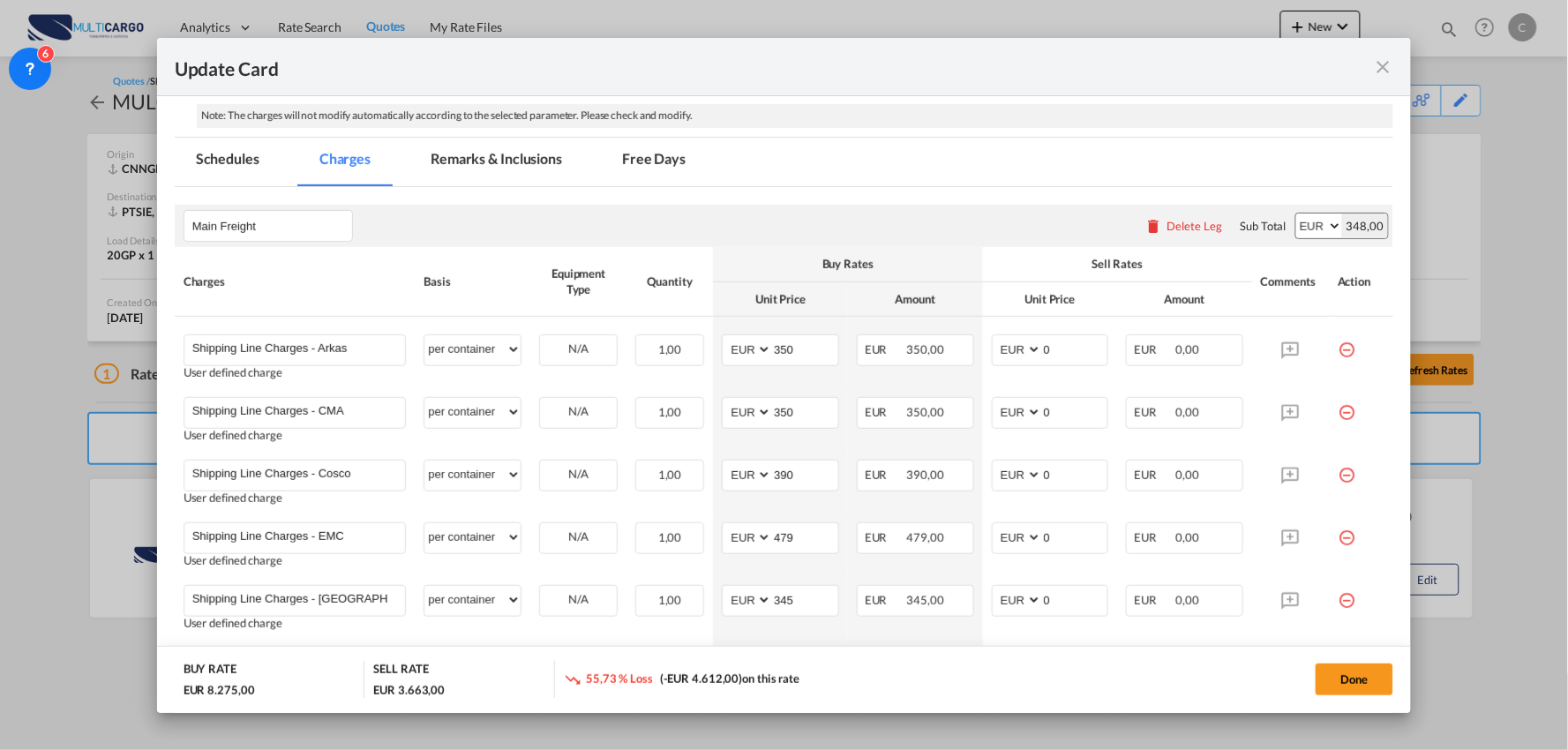
scroll to position [293, 0]
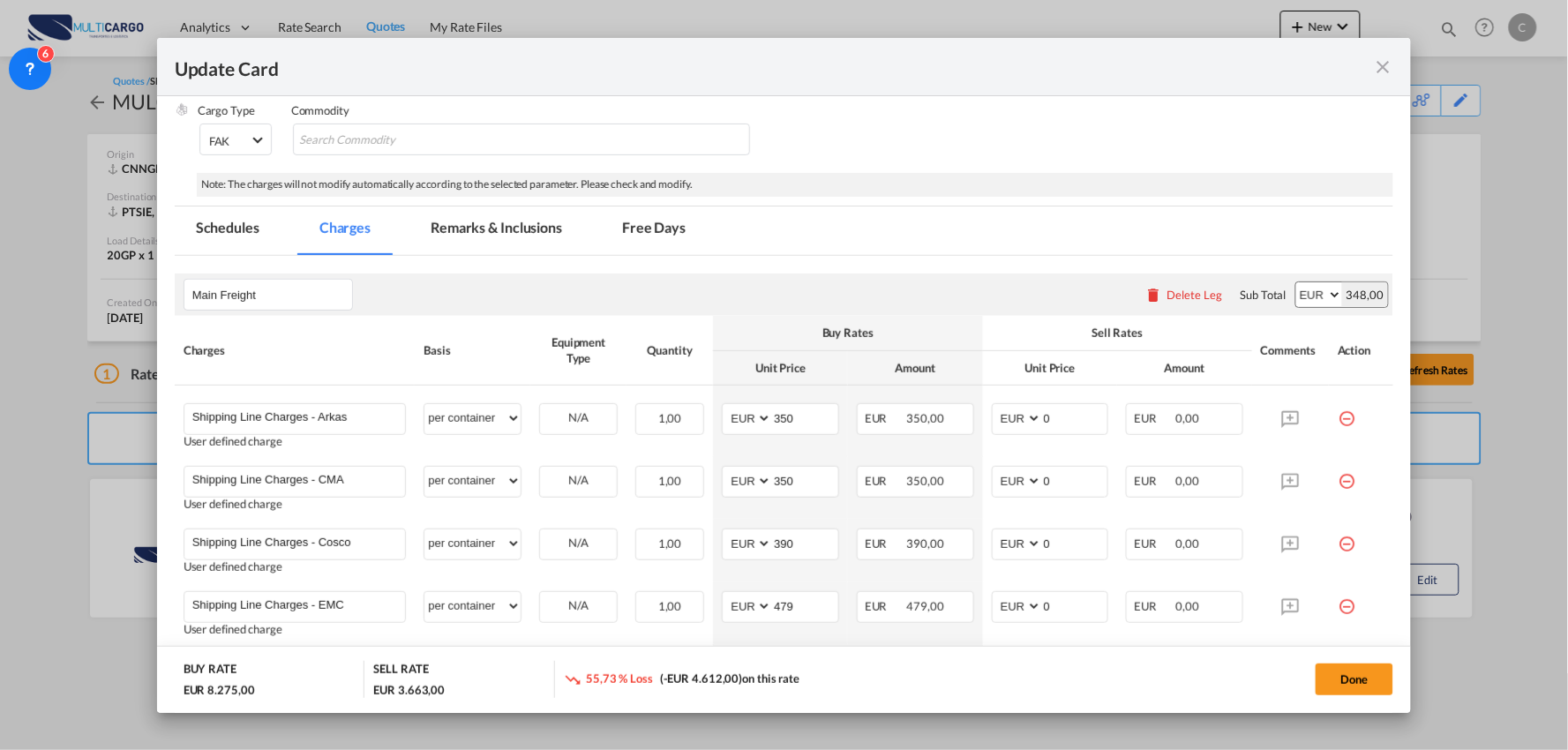
drag, startPoint x: 505, startPoint y: 232, endPoint x: 523, endPoint y: 258, distance: 31.6
click at [505, 232] on md-tab-item "Remarks & Inclusions" at bounding box center [496, 231] width 174 height 48
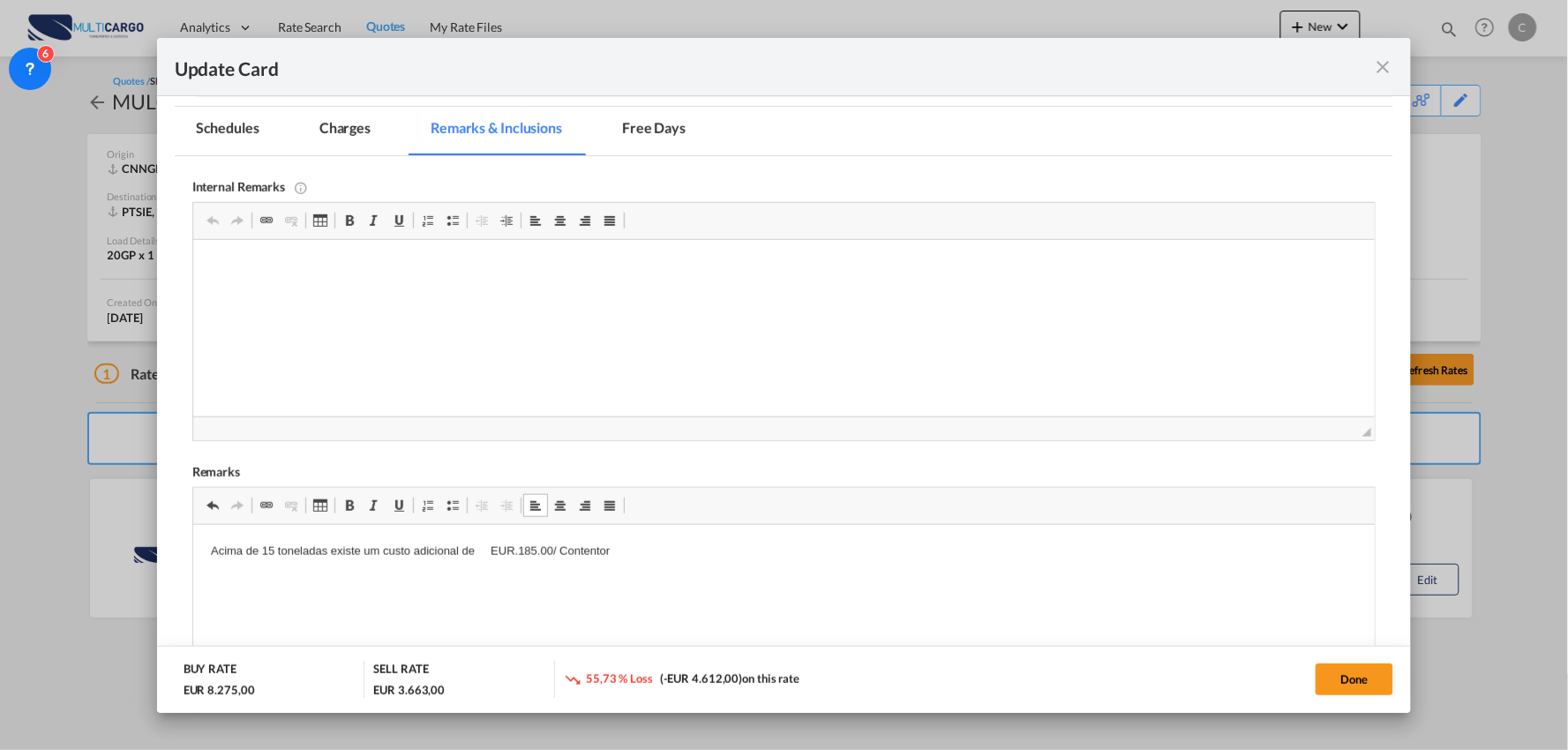
scroll to position [295, 0]
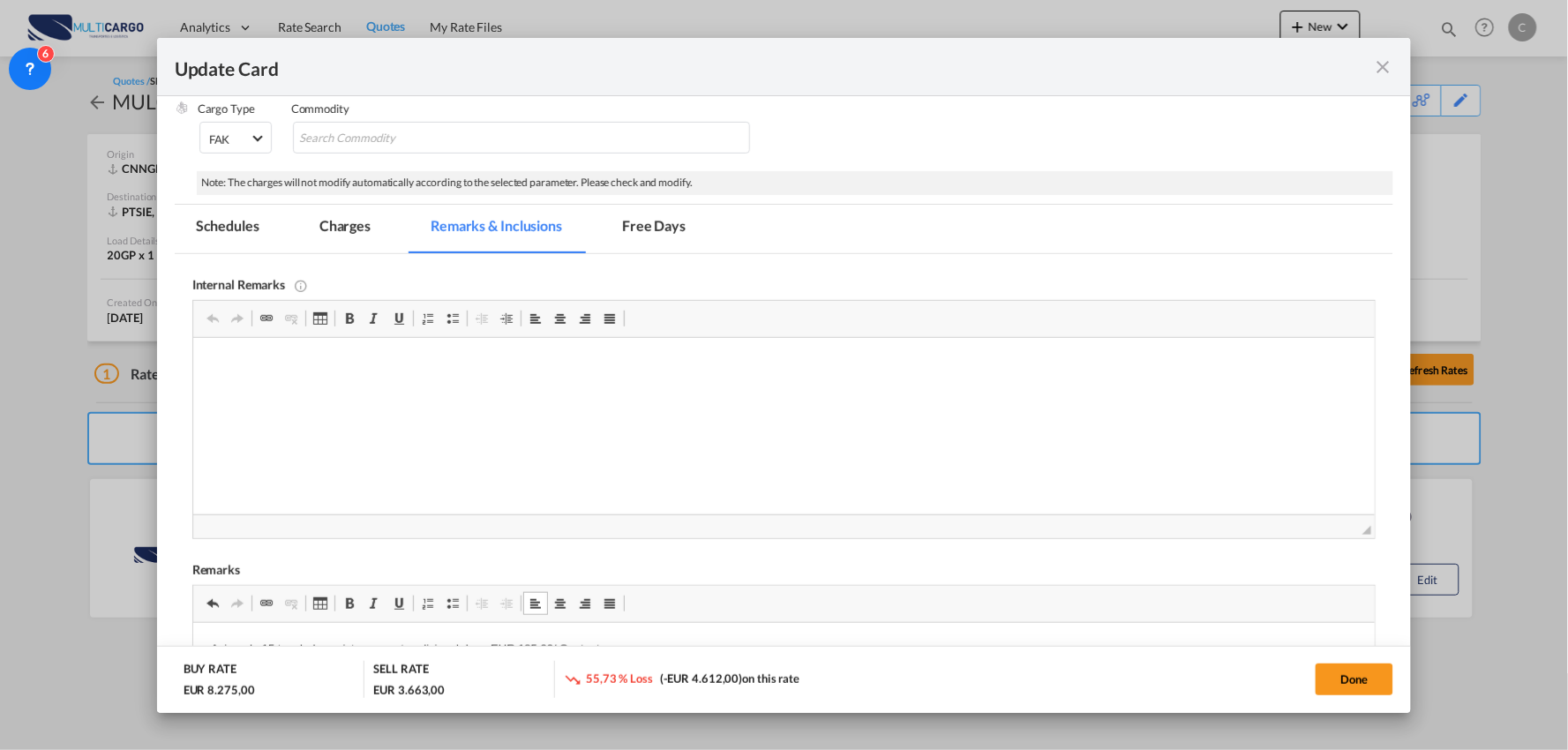
click at [326, 227] on md-tab-item "Charges" at bounding box center [345, 229] width 93 height 48
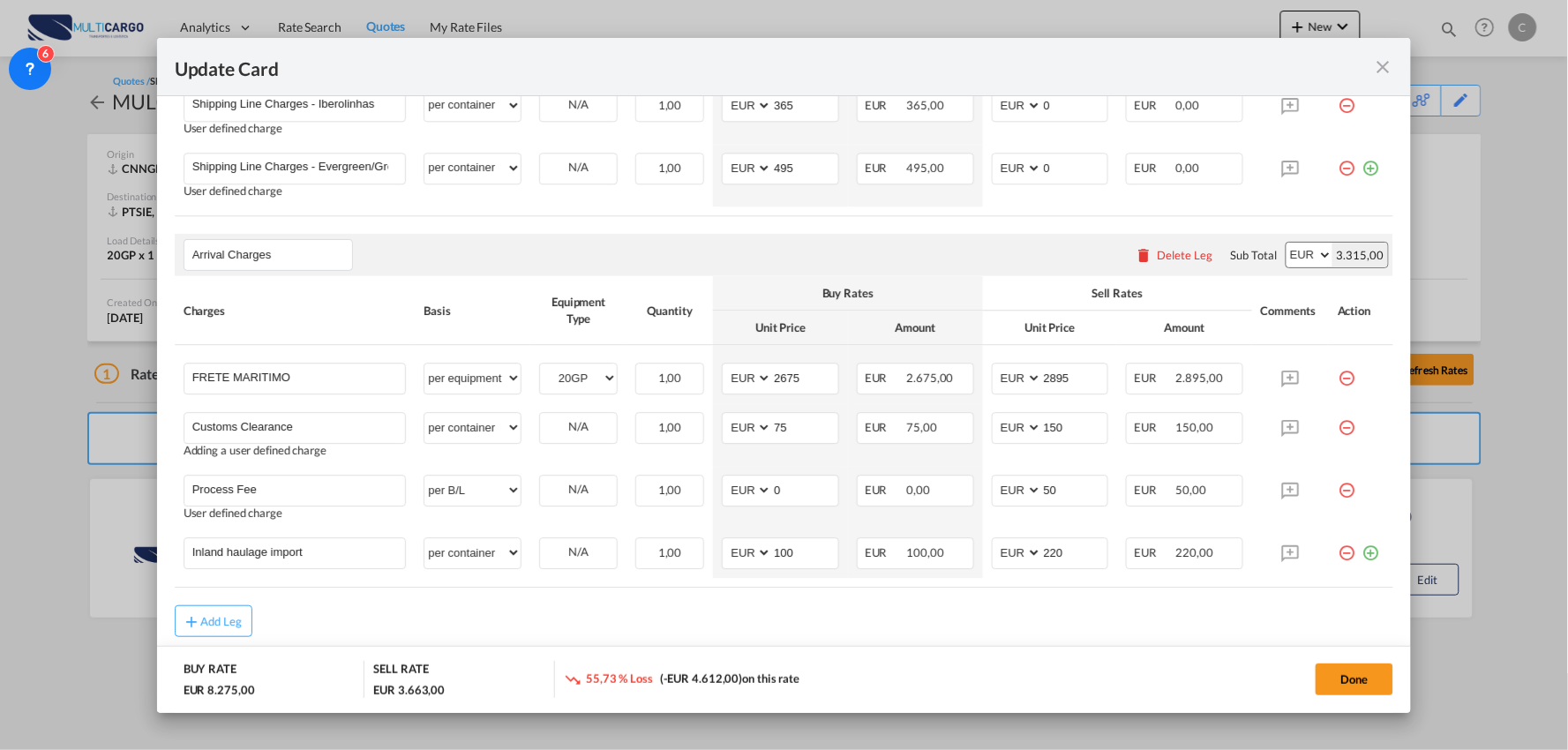
scroll to position [1475, 0]
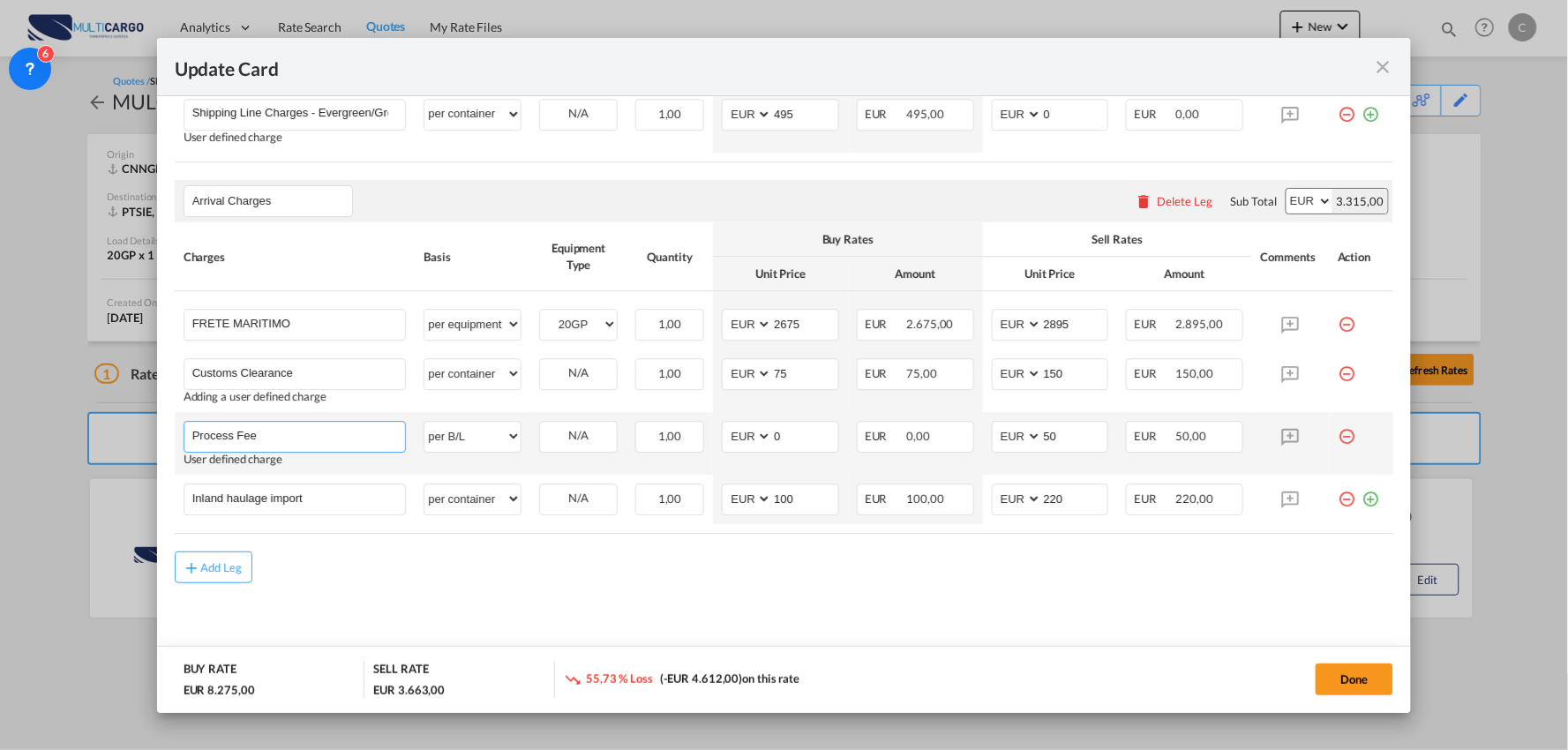
click at [319, 441] on input "Process Fee" at bounding box center [298, 435] width 213 height 26
type input "Process Fee + Validation"
drag, startPoint x: 1068, startPoint y: 433, endPoint x: 981, endPoint y: 444, distance: 87.7
click at [983, 444] on td "AED AFN ALL AMD ANG AOA ARS AUD AWG AZN BAM BBD BDT BGN BHD BIF BMD BND BOB BRL…" at bounding box center [1051, 443] width 135 height 62
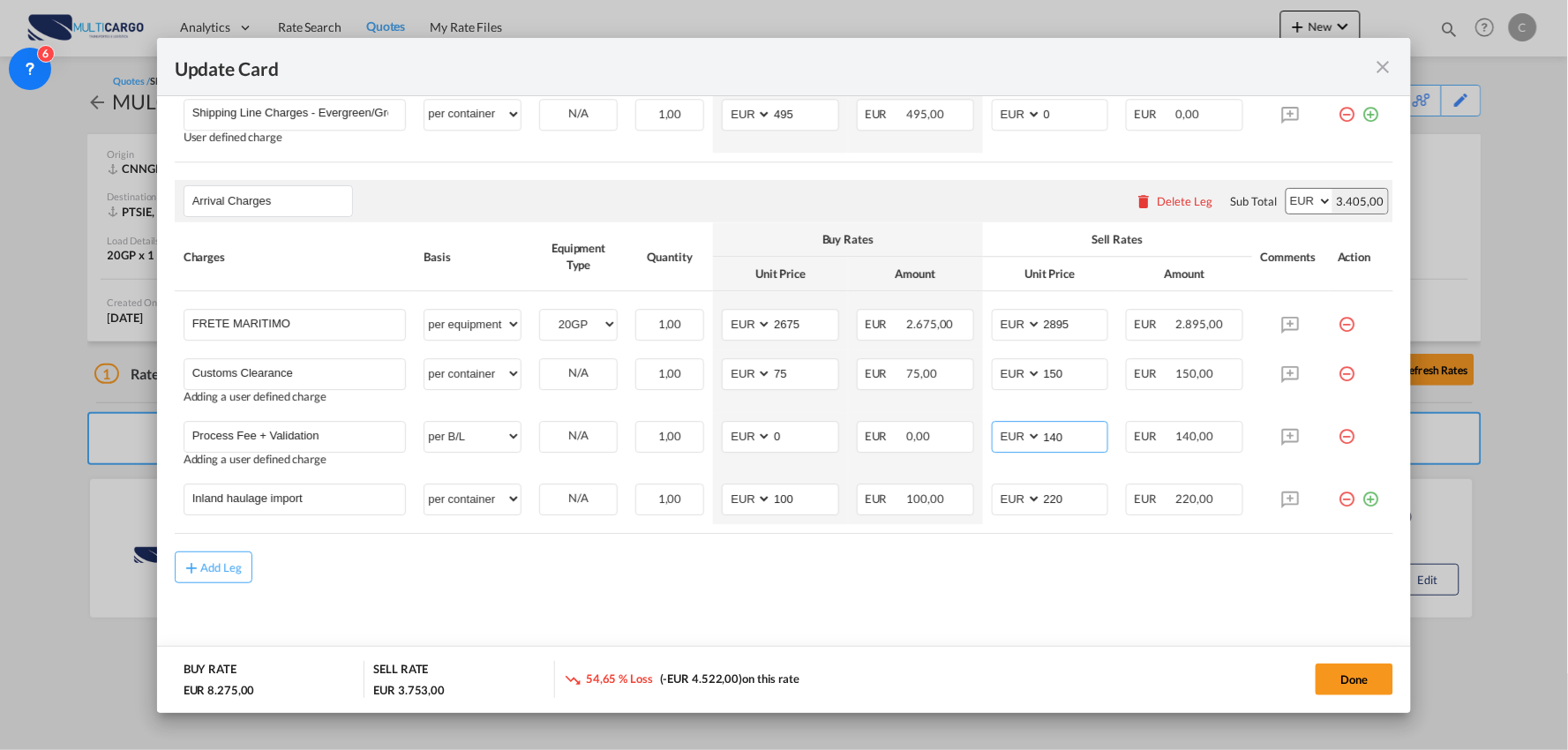
type input "140"
click at [387, 560] on div "Add Leg" at bounding box center [784, 567] width 1219 height 32
drag, startPoint x: 360, startPoint y: 496, endPoint x: 0, endPoint y: 462, distance: 361.6
click at [0, 462] on div "Update Card Port of Loading CNNGB T/S Liner/Carrier MultiCargo 2HM LOGISTICS D.…" at bounding box center [784, 375] width 1568 height 750
type input "Entrega Cacem"
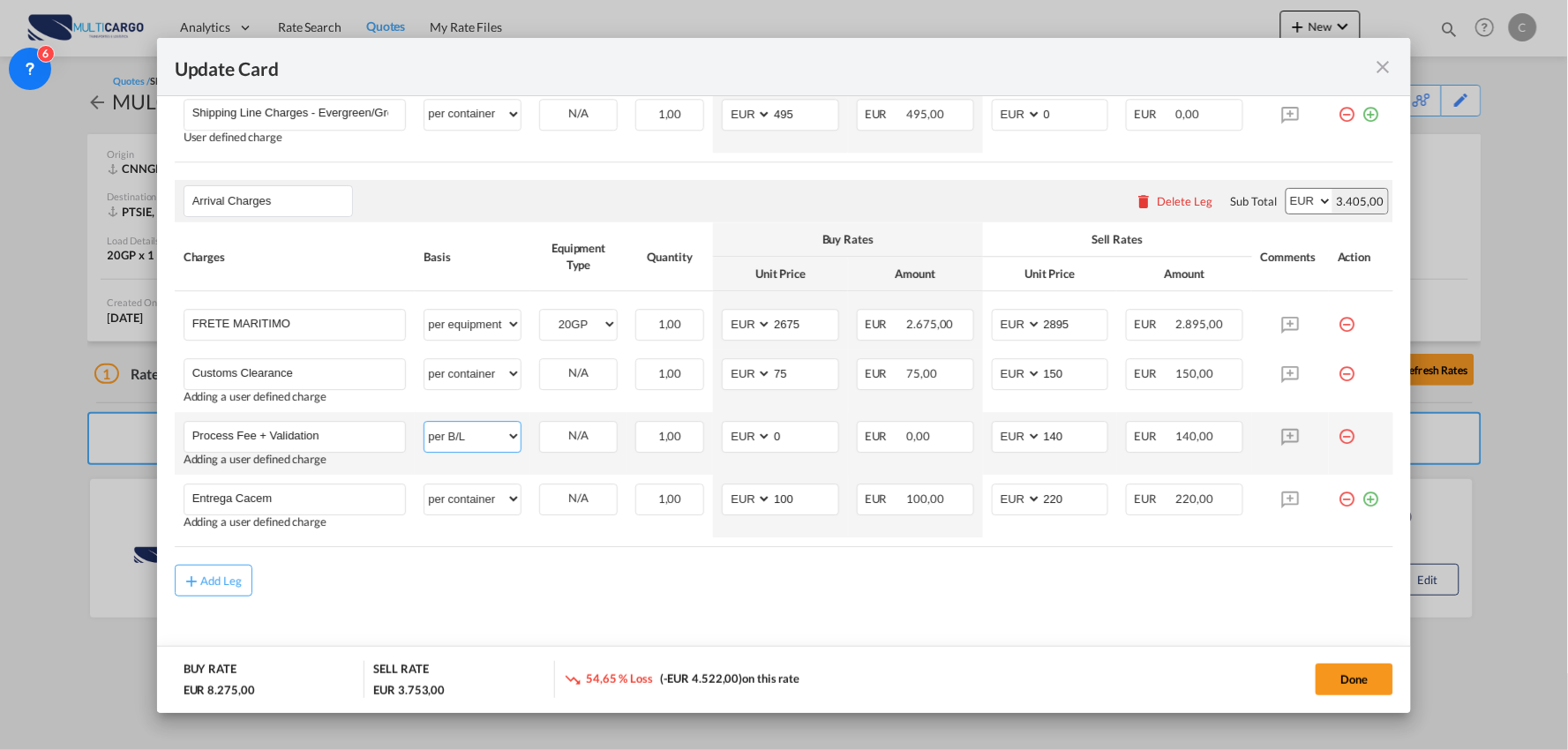
click at [425, 437] on select "per equipment per container per B/L per shipping bill per shipment per pallet p…" at bounding box center [472, 436] width 96 height 28
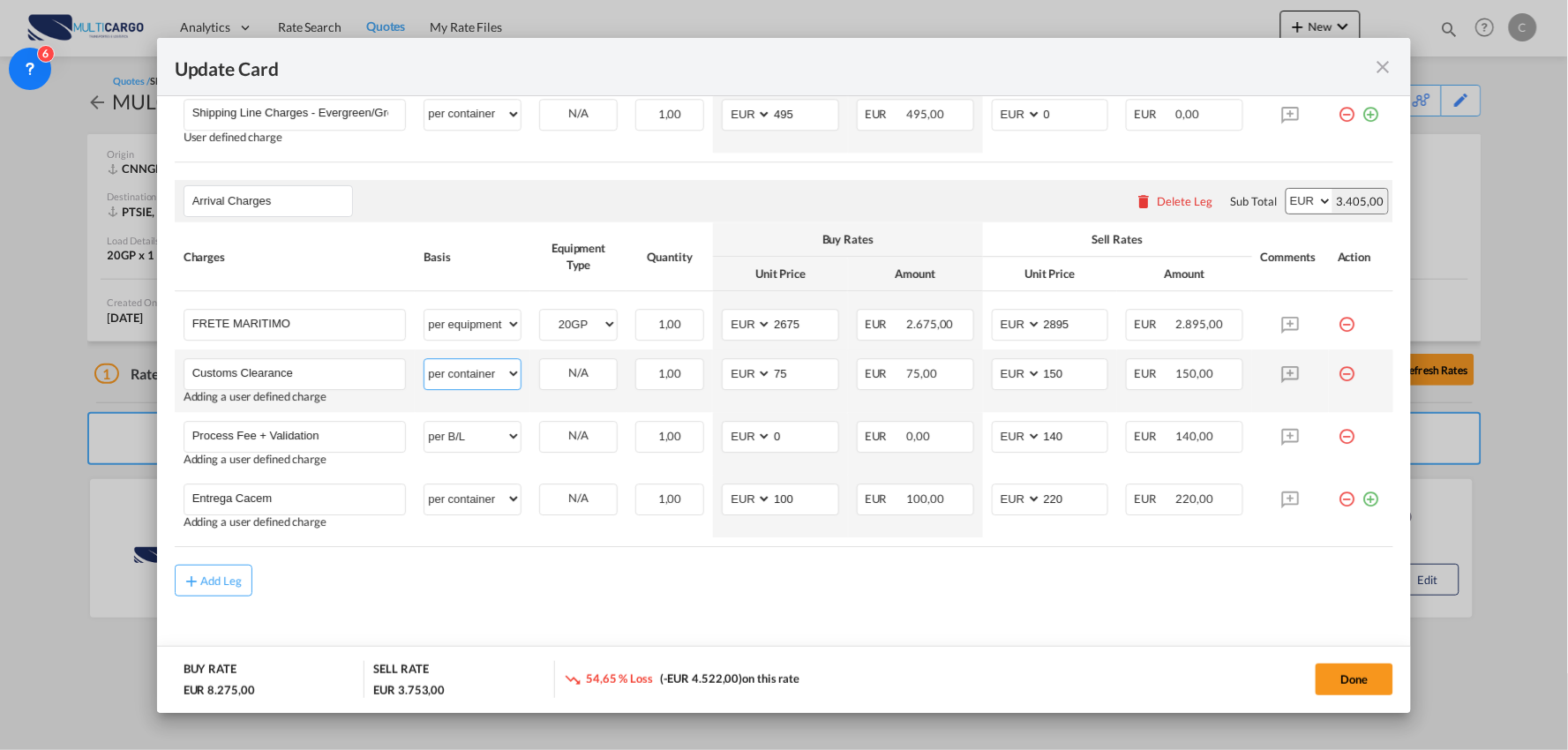
click at [483, 372] on select "per equipment per container per B/L per shipping bill per shipment per pallet p…" at bounding box center [472, 373] width 96 height 28
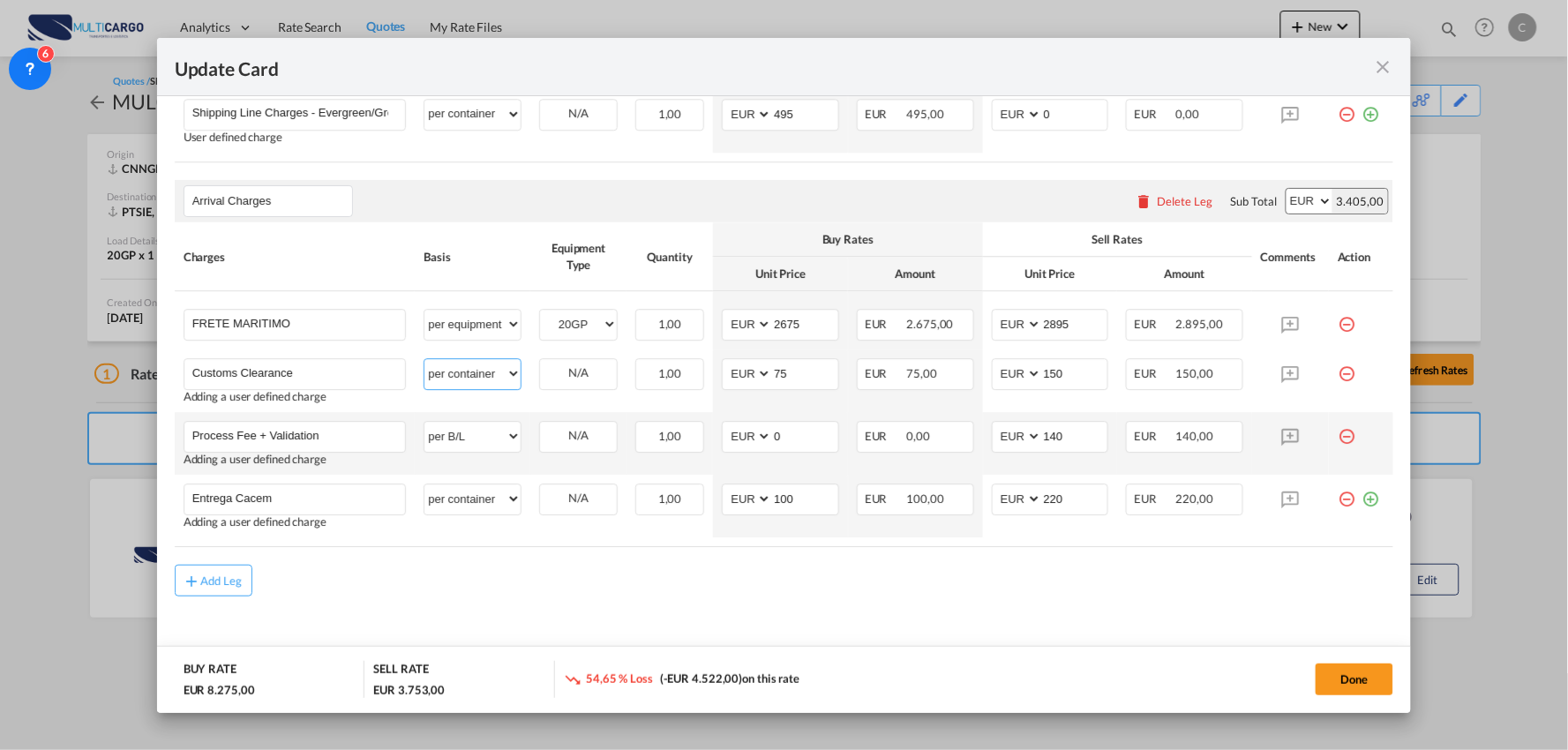
scroll to position [1487, 0]
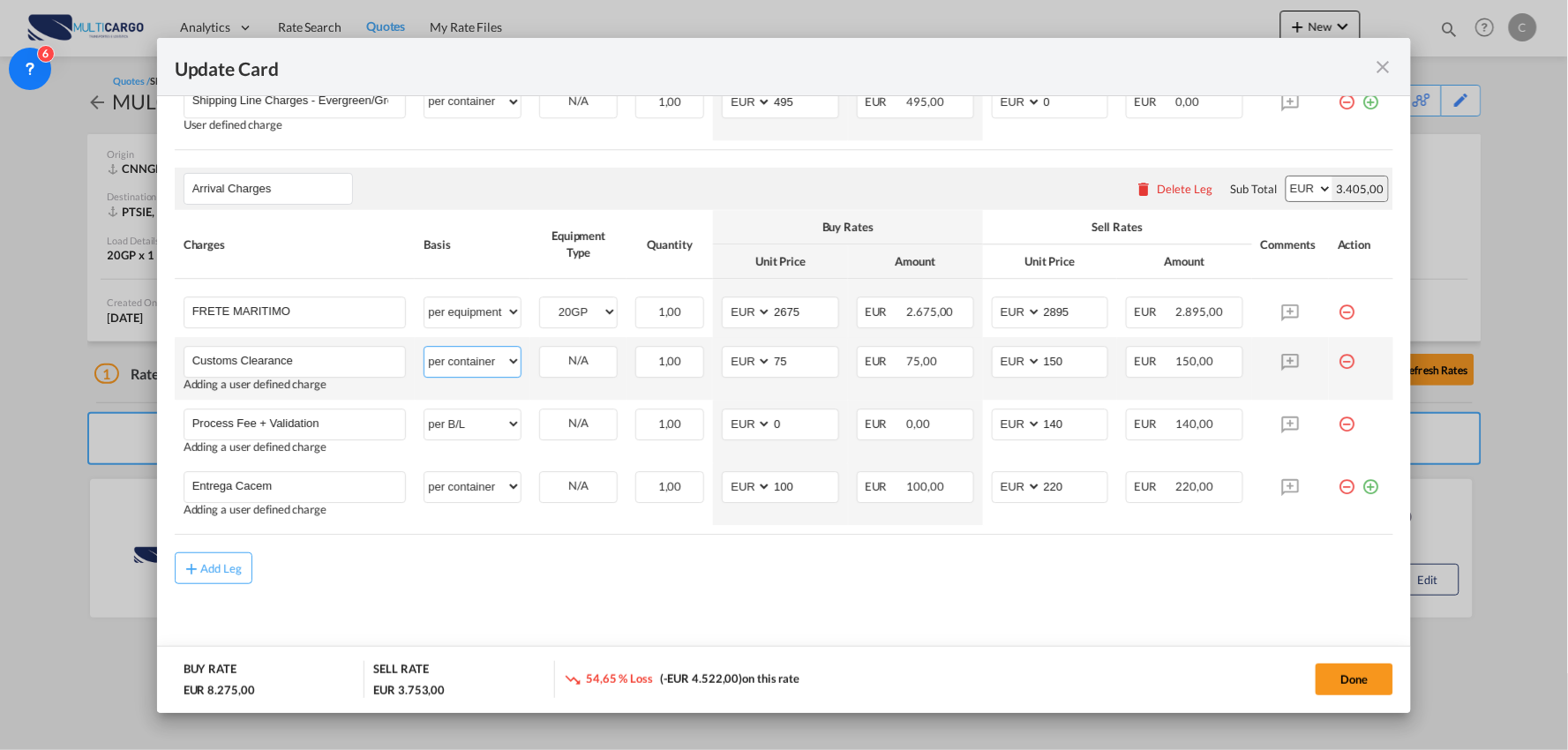
click at [466, 363] on select "per equipment per container per B/L per shipping bill per shipment per pallet p…" at bounding box center [472, 361] width 96 height 28
select select "per_document"
click at [424, 347] on select "per equipment per container per B/L per shipping bill per shipment per pallet p…" at bounding box center [472, 361] width 96 height 28
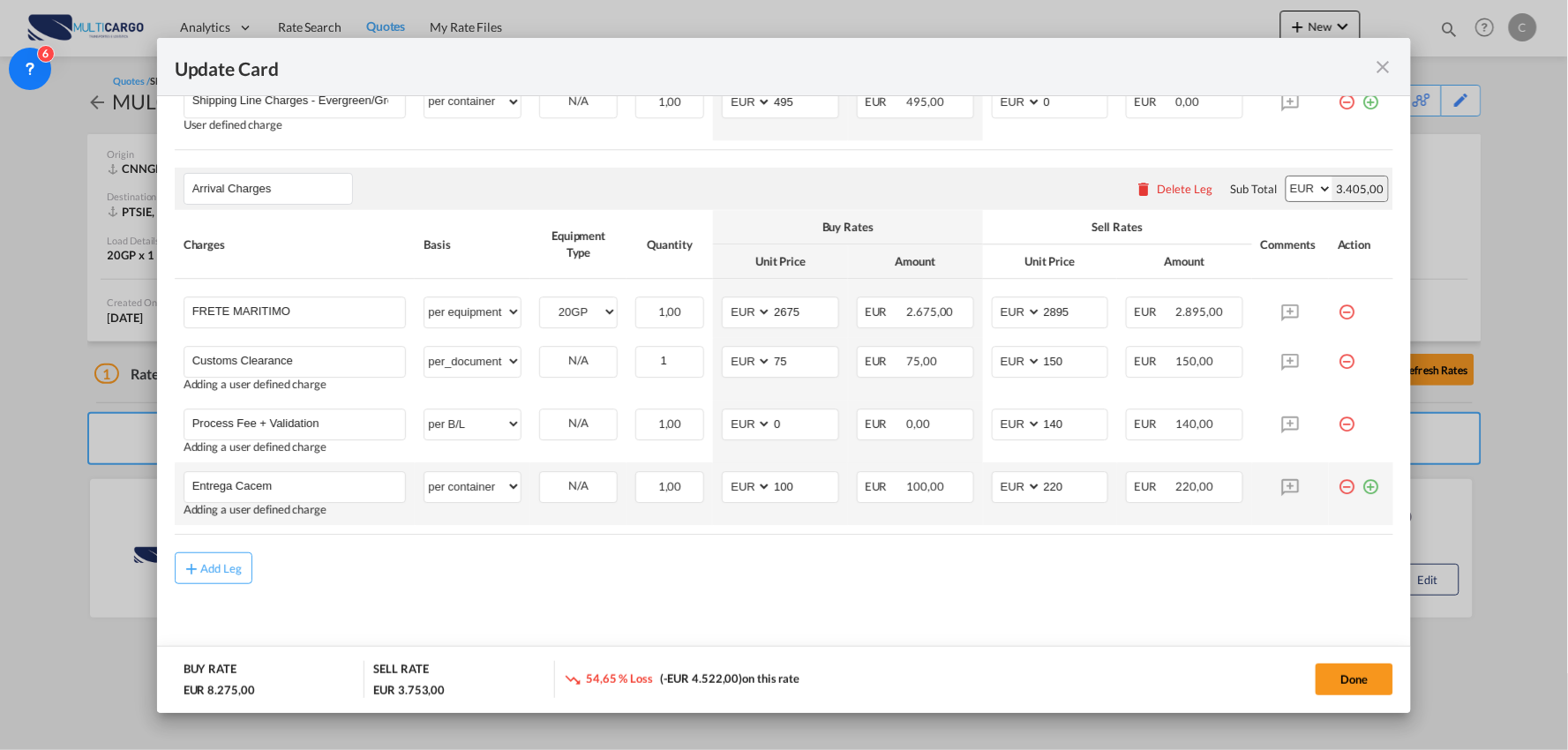
click at [1362, 481] on md-icon "icon-plus-circle-outline green-400-fg" at bounding box center [1370, 480] width 18 height 18
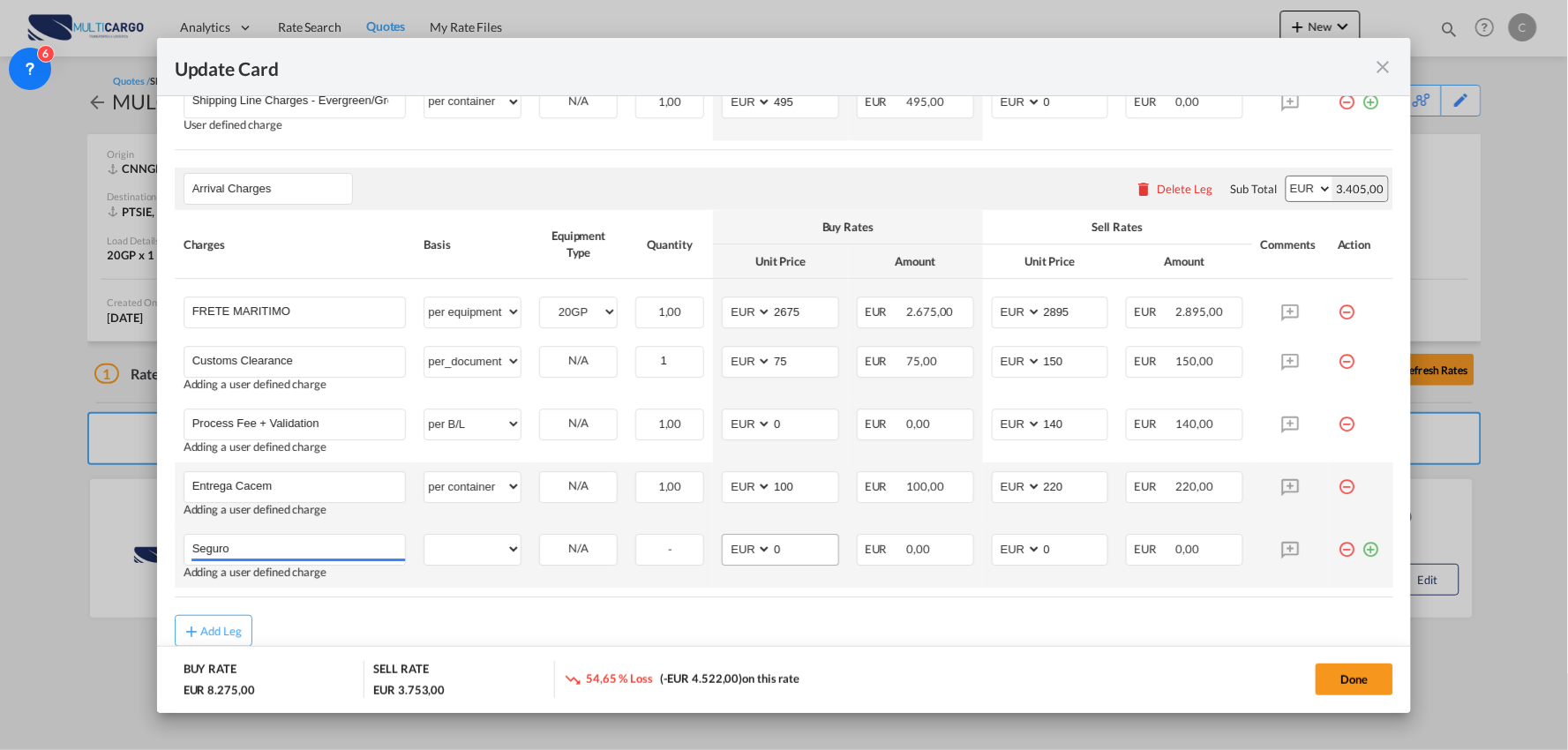
type input "Seguro"
drag, startPoint x: 1080, startPoint y: 548, endPoint x: 955, endPoint y: 539, distance: 125.3
click at [955, 539] on tr "Seguro Please Enter User Defined Charges Cannot Be Published Adding a user defi…" at bounding box center [784, 555] width 1219 height 62
type input "225"
click at [479, 552] on select "per equipment per container per B/L per shipping bill per shipment per pallet p…" at bounding box center [472, 549] width 96 height 28
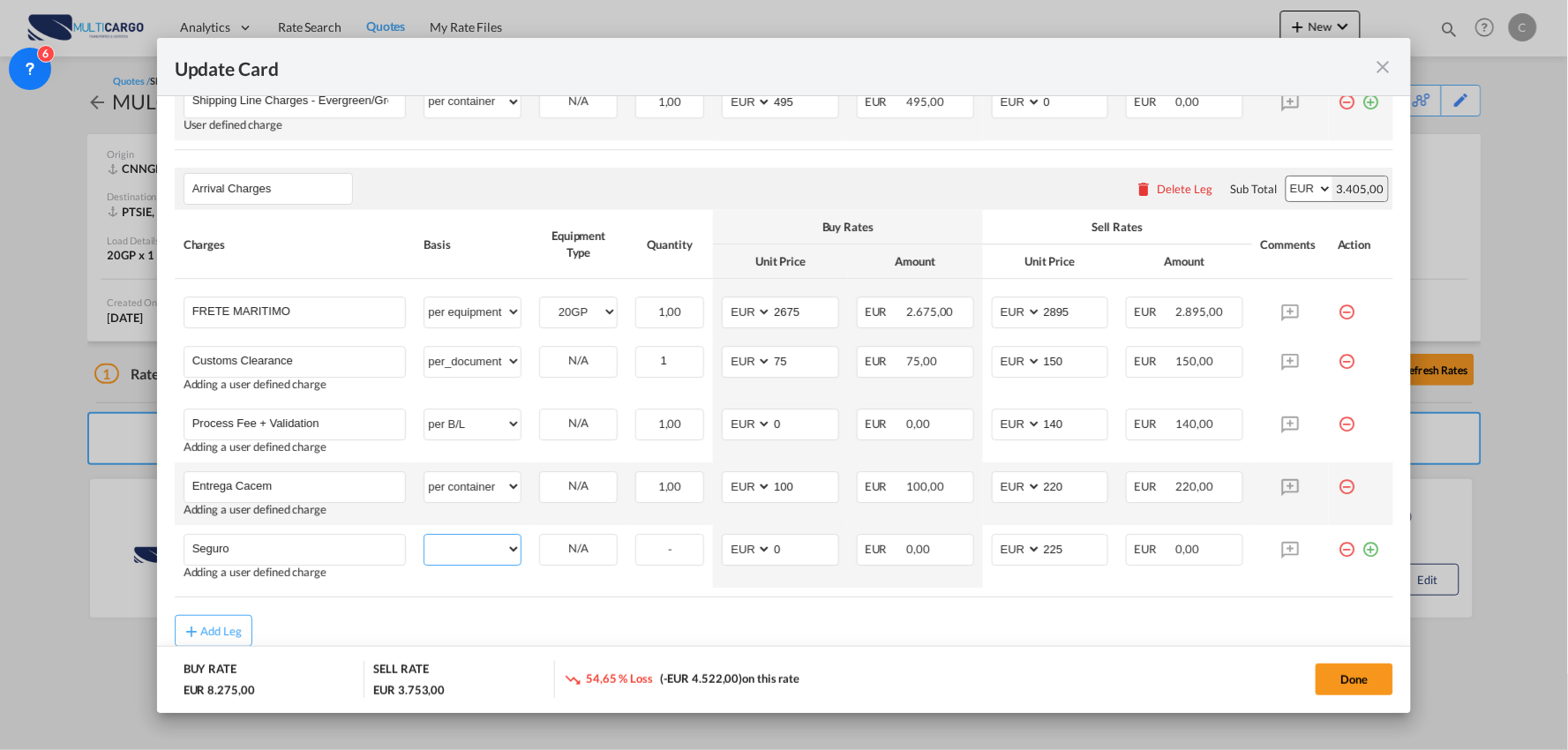
select select "per shipment"
click at [424, 535] on select "per equipment per container per B/L per shipping bill per shipment per pallet p…" at bounding box center [472, 549] width 96 height 28
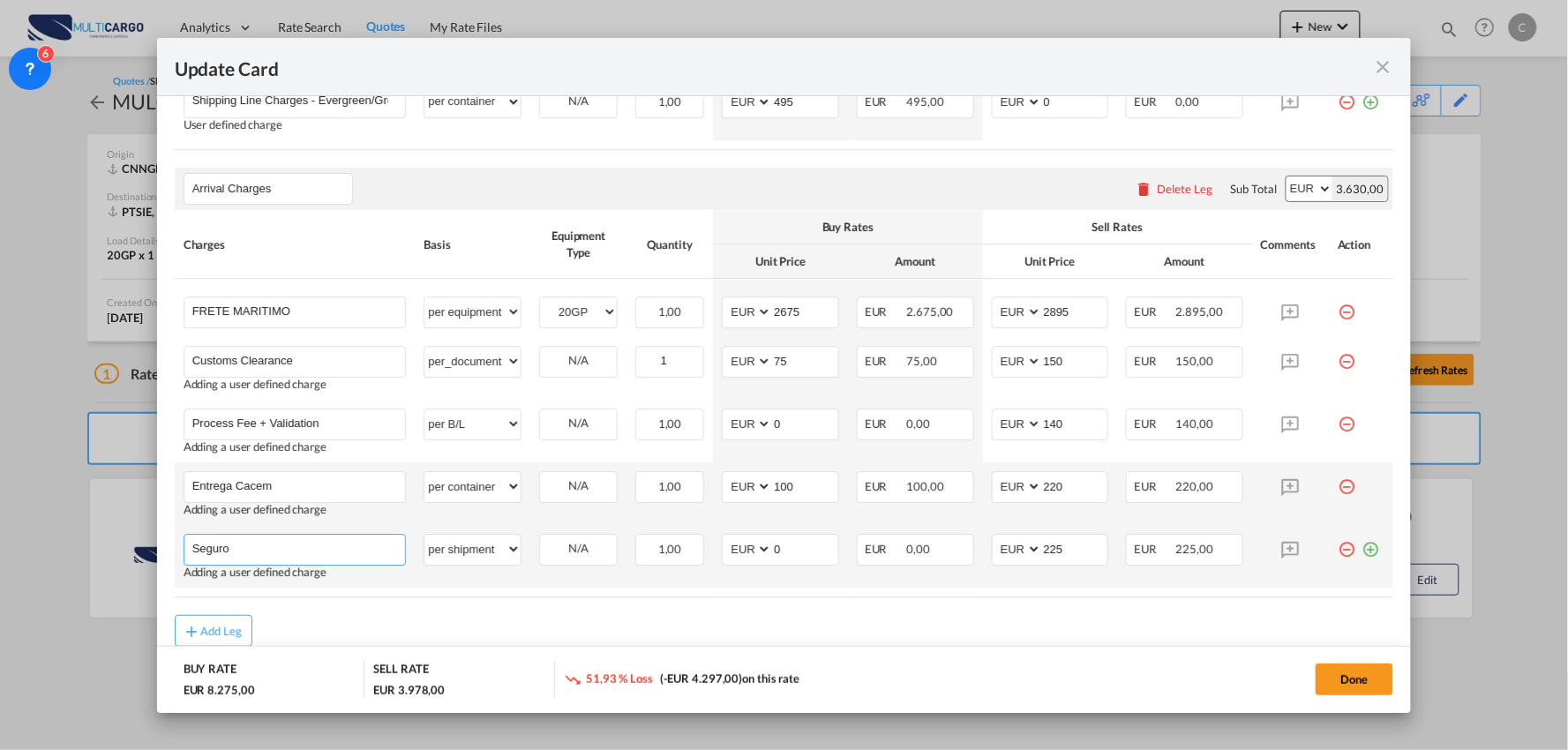
click at [292, 544] on input "Seguro" at bounding box center [298, 548] width 213 height 26
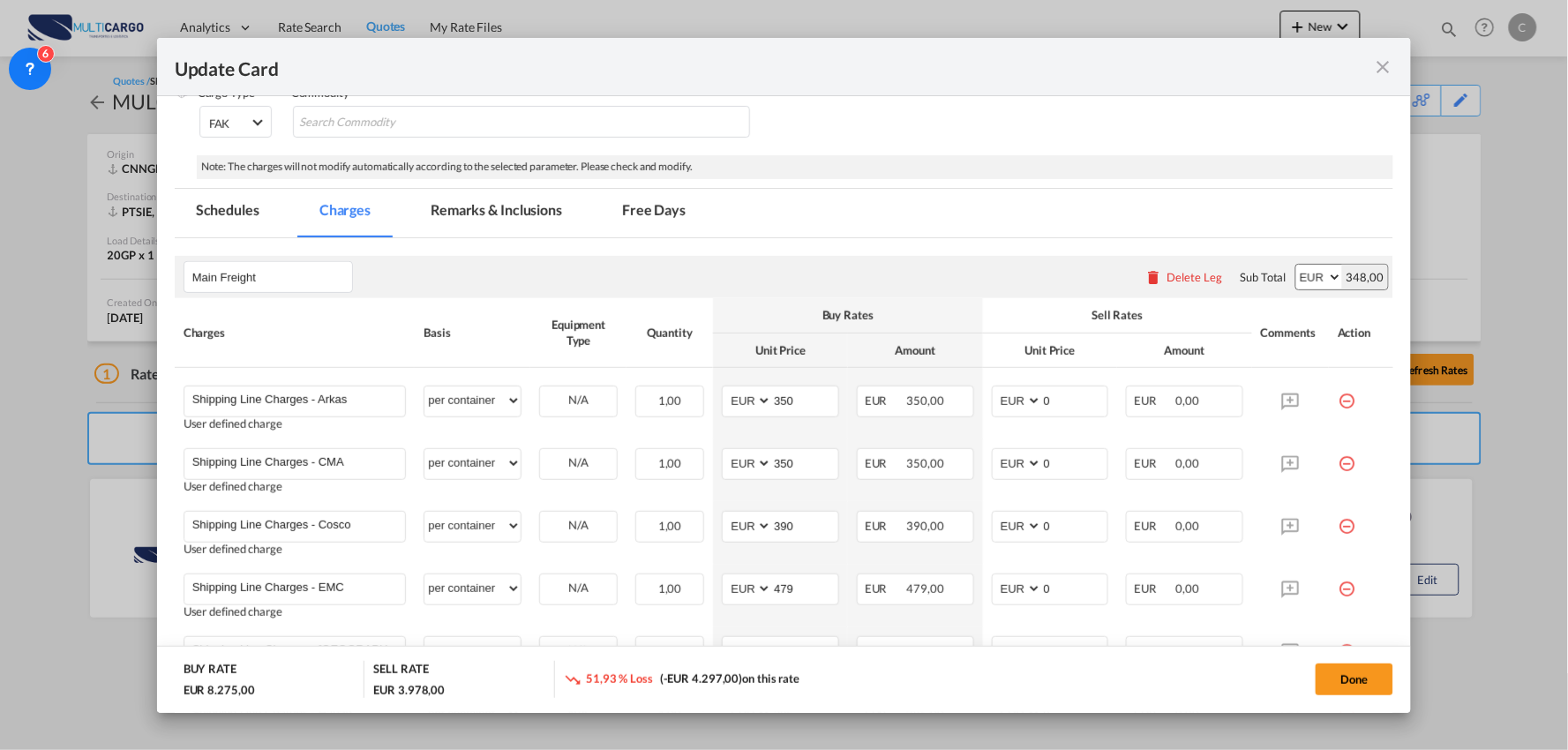
scroll to position [213, 0]
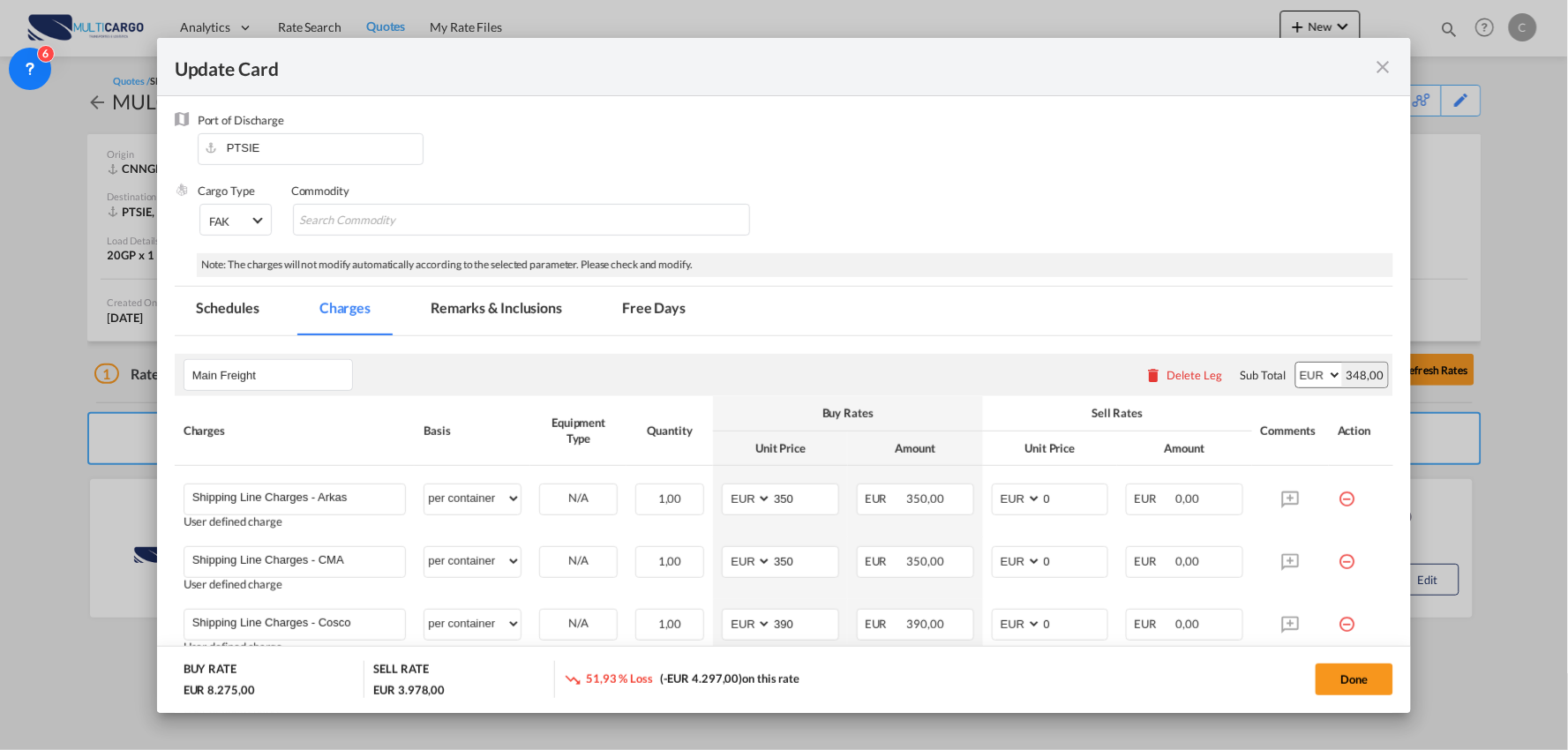
click at [509, 312] on md-tab-item "Remarks & Inclusions" at bounding box center [496, 311] width 174 height 48
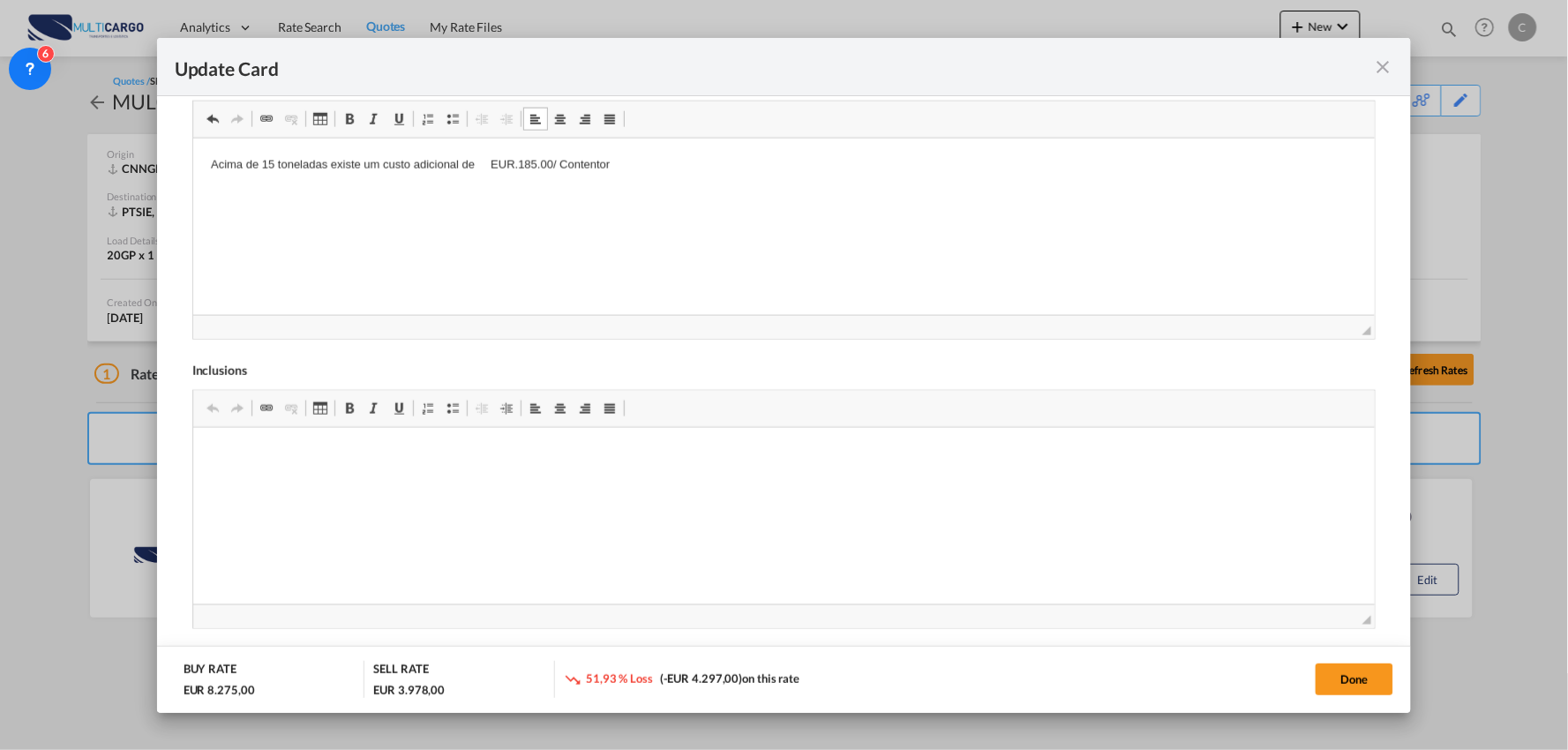
scroll to position [786, 0]
click at [740, 167] on p "Acima de 15 toneladas existe um custo adicional de EUR.185.00/ Contentor" at bounding box center [783, 160] width 1148 height 19
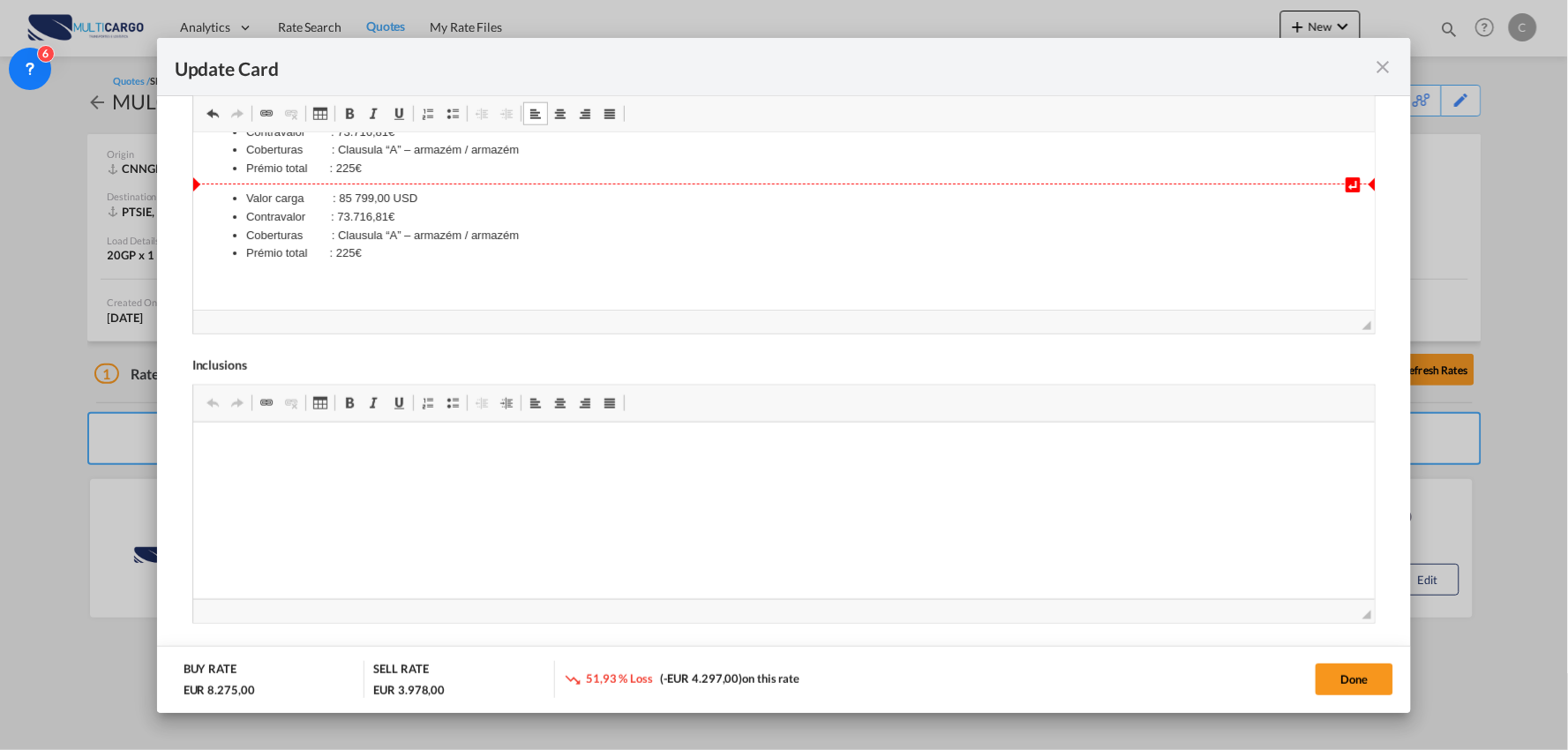
scroll to position [7, 0]
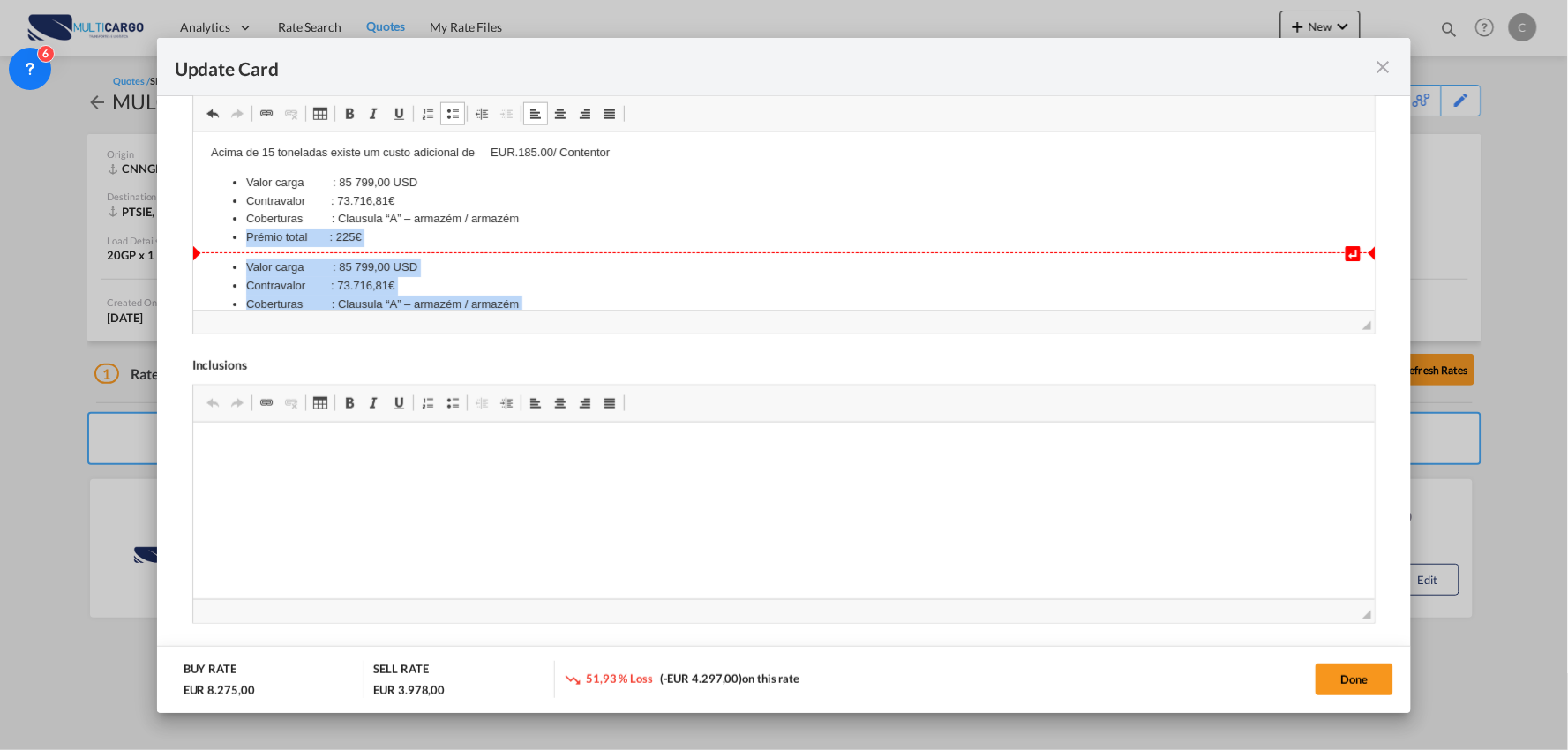
click at [241, 244] on body "↵ ↵ Acima de 15 toneladas existe um custo adicional de EUR.185.00/ Contentor Va…" at bounding box center [783, 252] width 1148 height 218
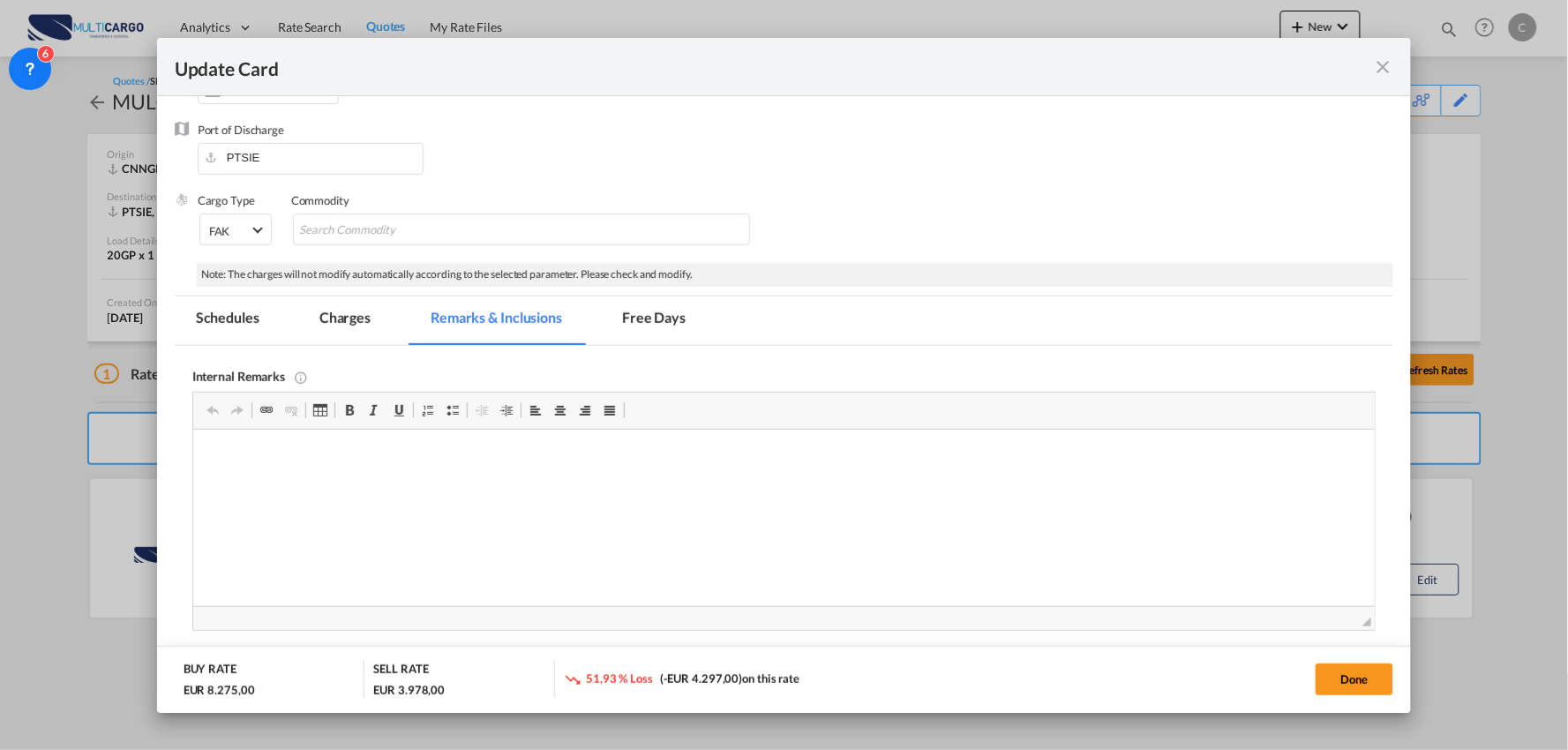
scroll to position [198, 0]
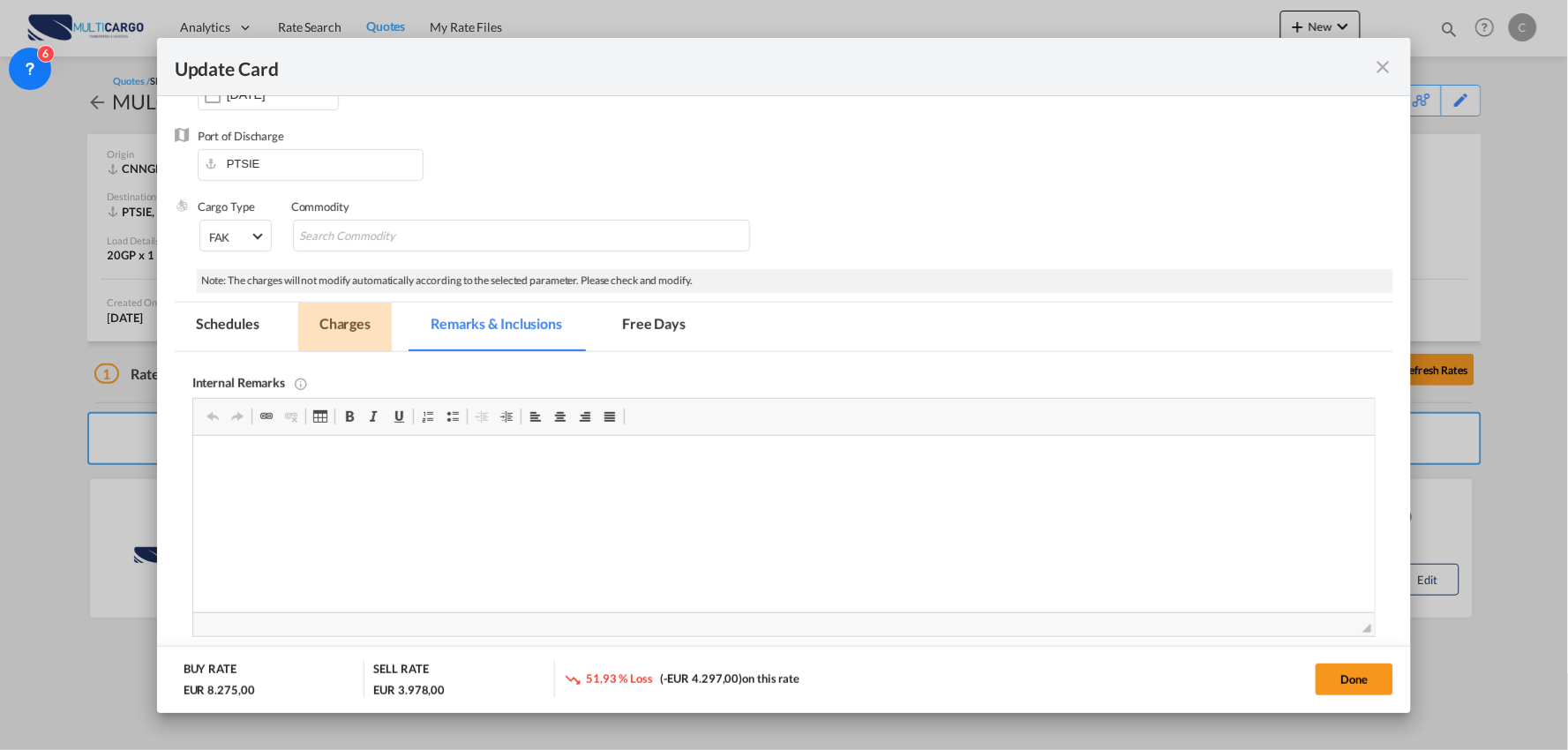
click at [348, 320] on md-tab-item "Charges" at bounding box center [345, 327] width 93 height 48
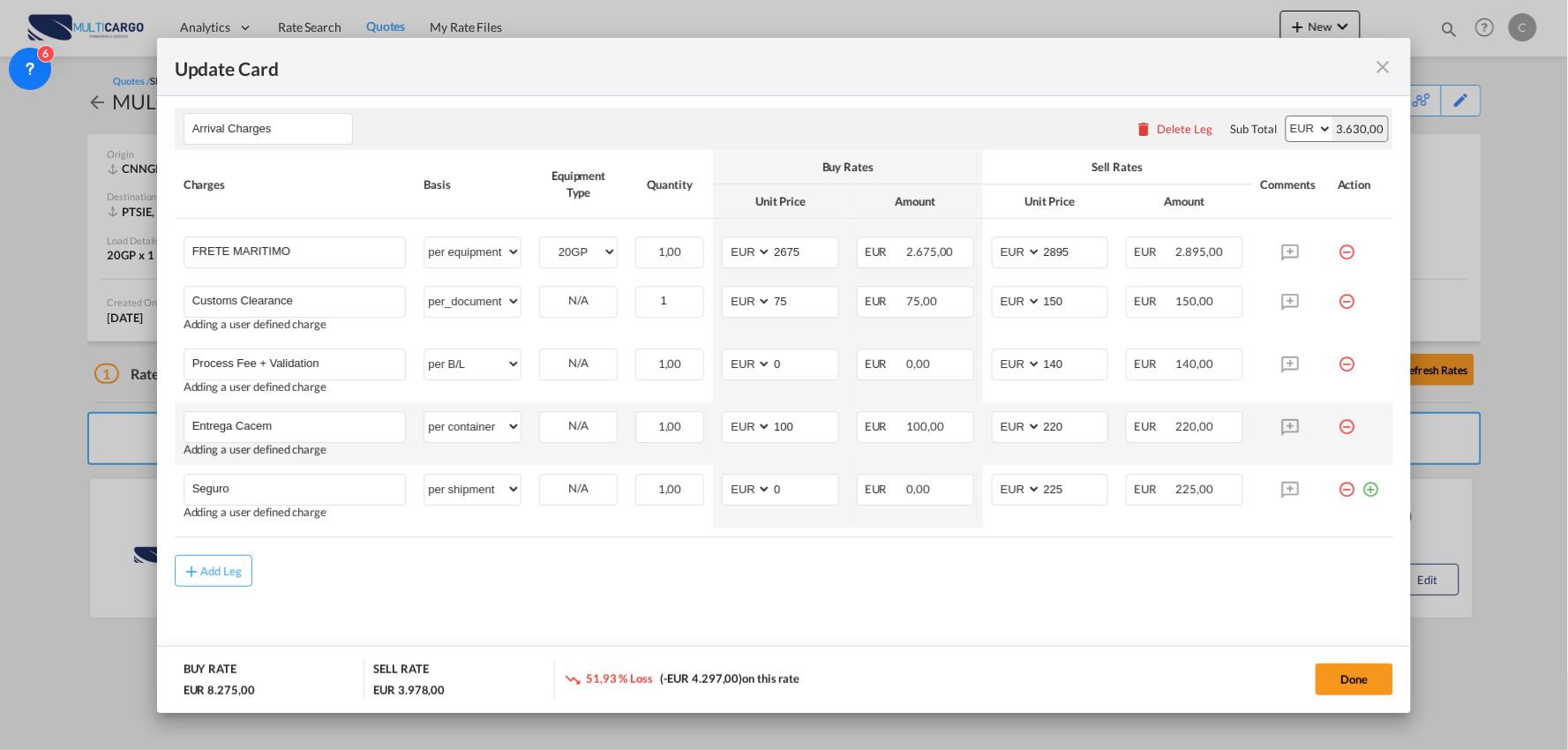
scroll to position [1550, 0]
click at [735, 253] on select "AED AFN ALL AMD ANG AOA ARS AUD AWG AZN BAM BBD BDT BGN BHD BIF BMD BND BOB BRL…" at bounding box center [748, 250] width 46 height 24
select select "string:USD"
click at [725, 238] on select "AED AFN ALL AMD ANG AOA ARS AUD AWG AZN BAM BBD BDT BGN BHD BIF BMD BND BOB BRL…" at bounding box center [748, 250] width 46 height 24
drag, startPoint x: 1068, startPoint y: 252, endPoint x: 1002, endPoint y: 252, distance: 66.0
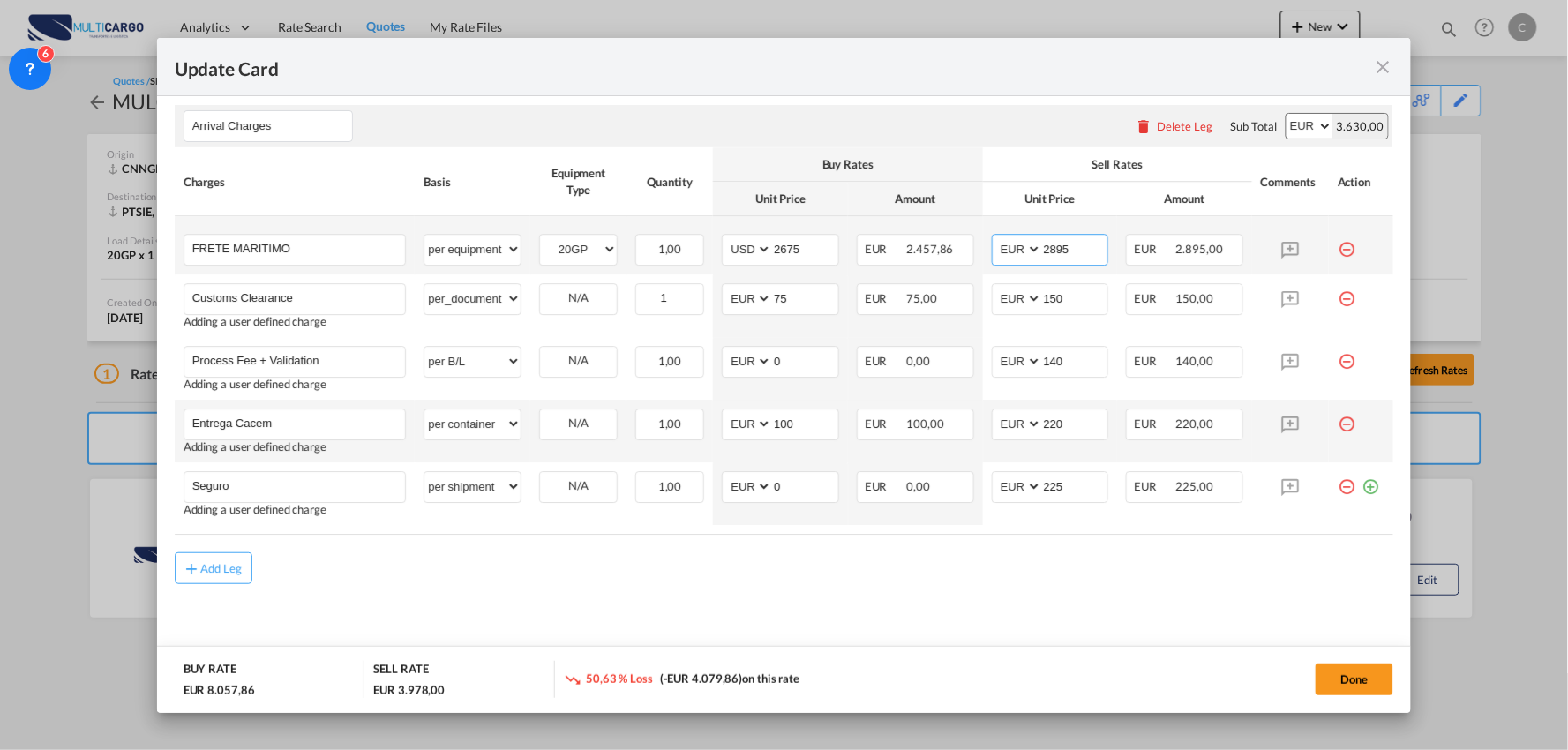
click at [1004, 252] on md-input-container "AED AFN ALL AMD ANG AOA ARS AUD AWG AZN BAM BBD BDT BGN BHD BIF BMD BND BOB BRL…" at bounding box center [1051, 250] width 117 height 32
click at [1090, 247] on input "2795" at bounding box center [1075, 248] width 66 height 26
type input "2725"
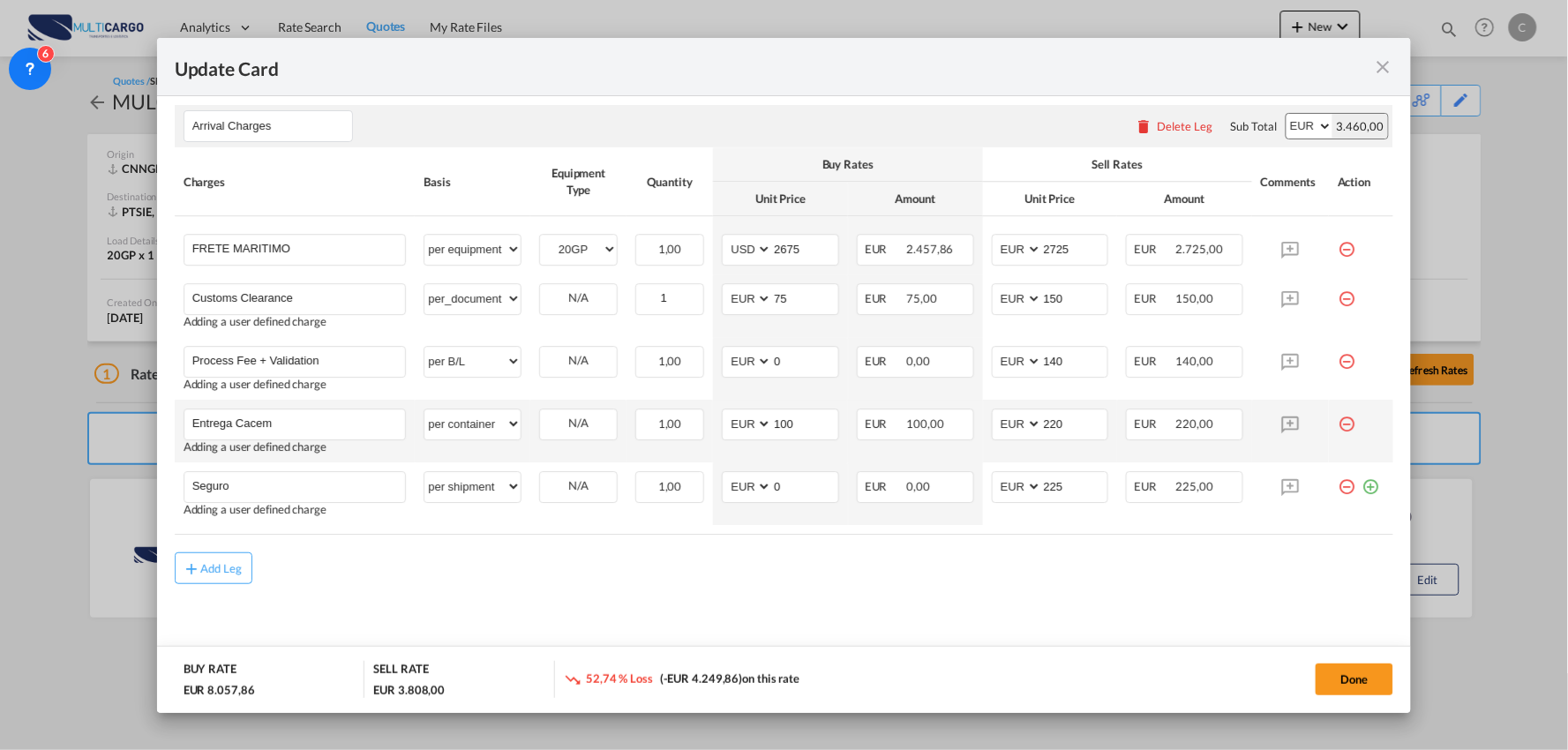
drag, startPoint x: 1374, startPoint y: 675, endPoint x: 1383, endPoint y: 698, distance: 24.7
click at [1373, 675] on button "Done" at bounding box center [1355, 679] width 77 height 32
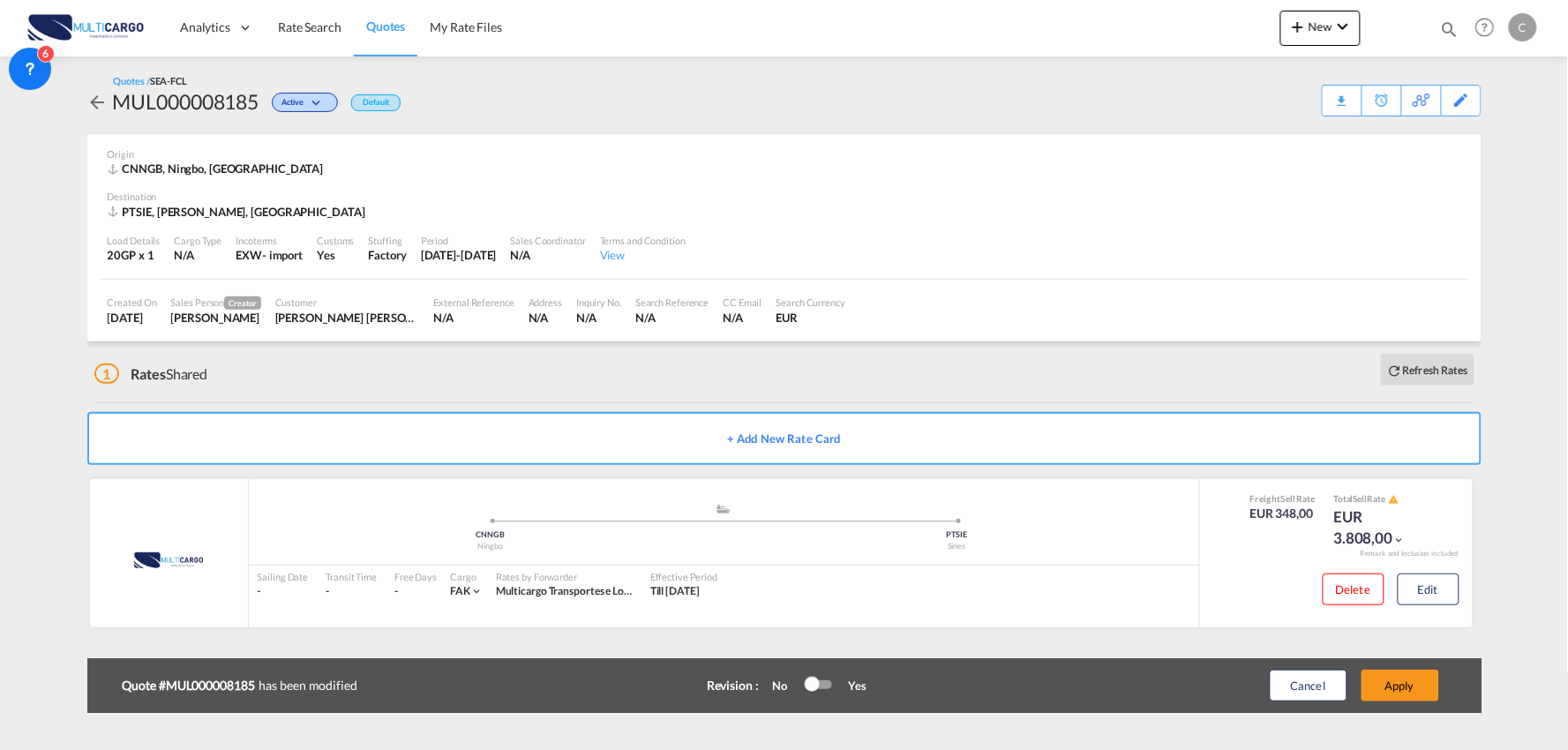
click at [445, 372] on div "1 Rates Shared Refresh Rates" at bounding box center [788, 369] width 1387 height 57
click at [1424, 600] on button "Edit" at bounding box center [1429, 589] width 62 height 32
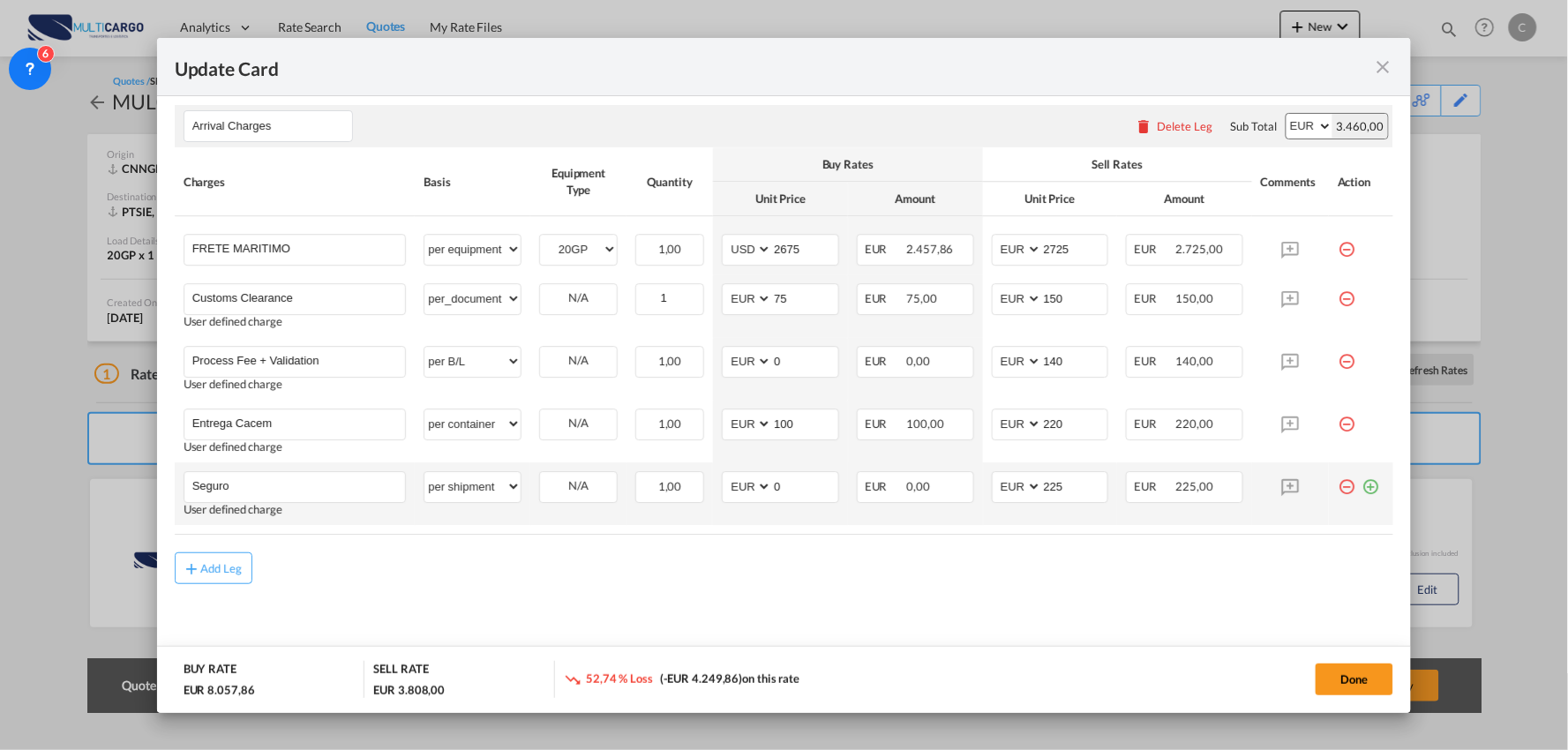
click at [469, 579] on div "Add Leg" at bounding box center [784, 568] width 1219 height 32
click at [452, 566] on div "Add Leg" at bounding box center [784, 568] width 1219 height 32
drag, startPoint x: 624, startPoint y: 597, endPoint x: 1154, endPoint y: 515, distance: 536.3
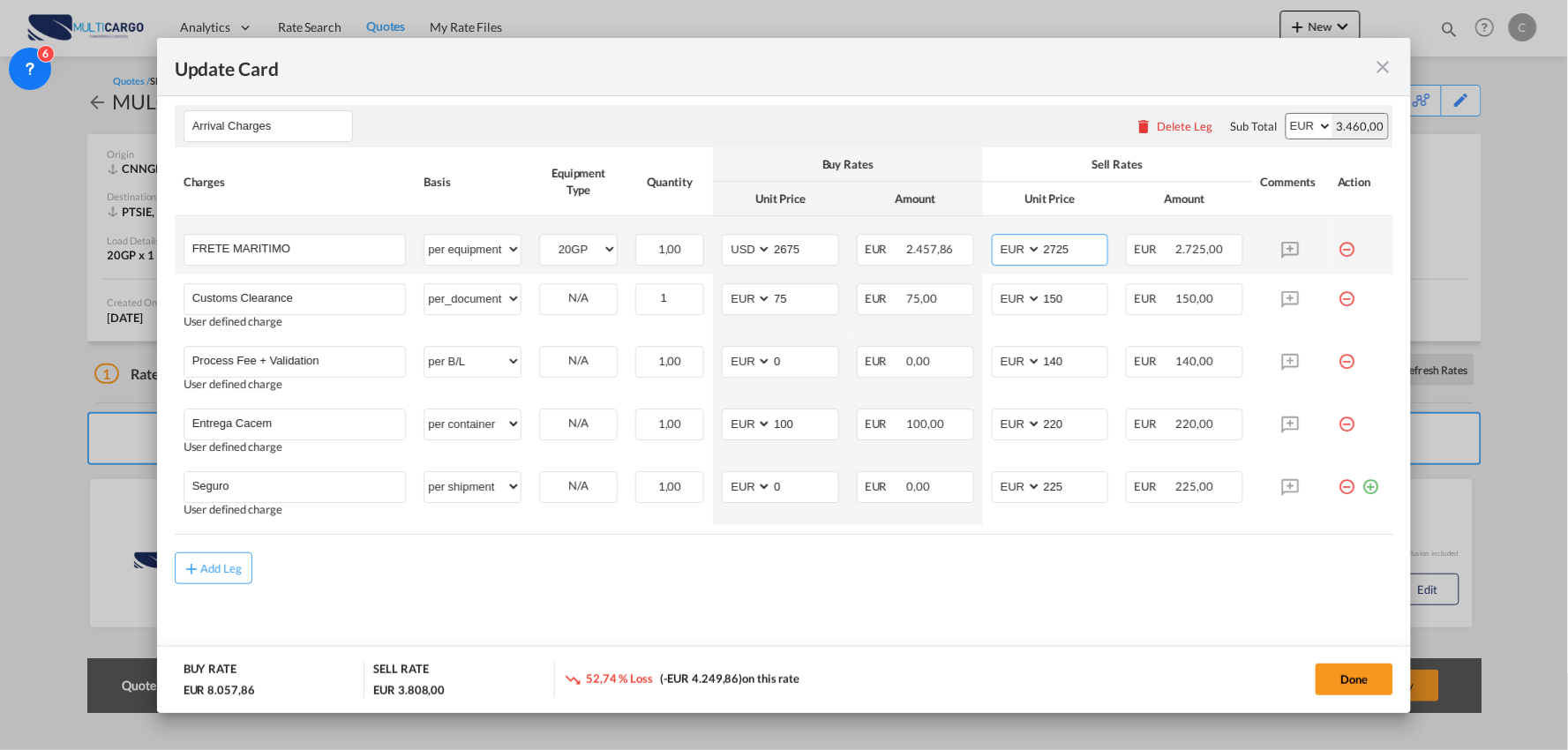
click at [1072, 239] on input "2725" at bounding box center [1075, 248] width 66 height 26
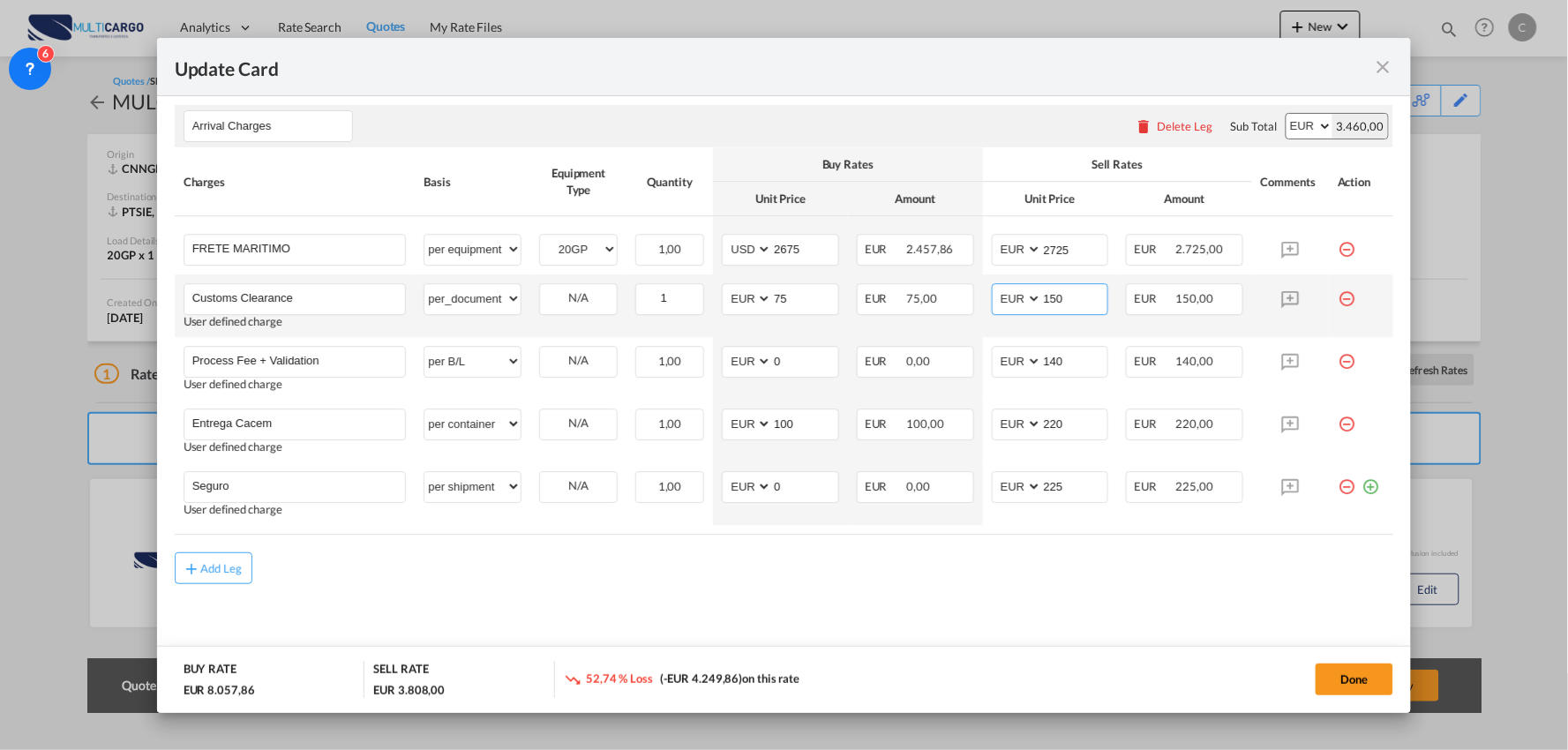
click at [1068, 295] on input "150" at bounding box center [1075, 297] width 66 height 26
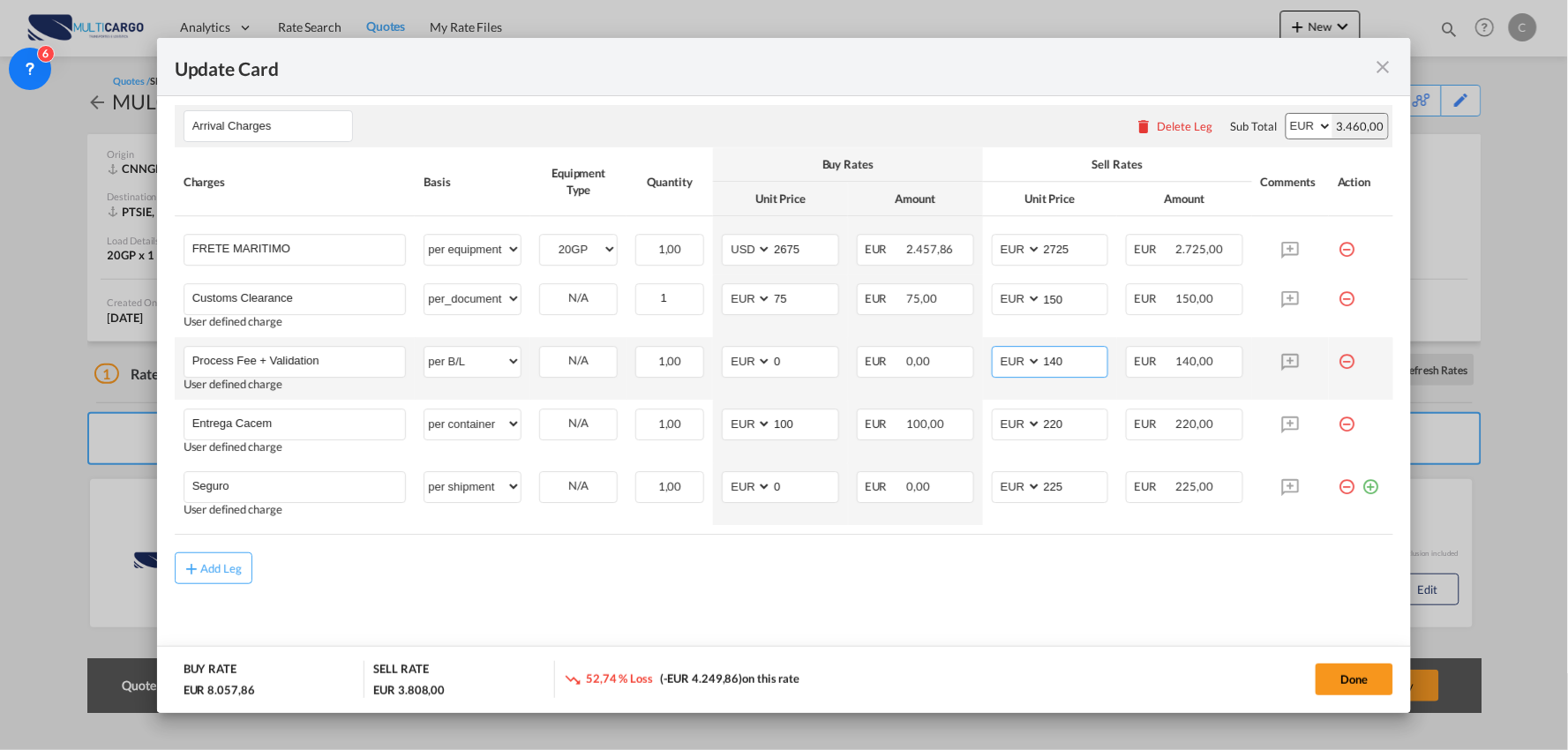
click at [1080, 371] on input "140" at bounding box center [1075, 360] width 66 height 26
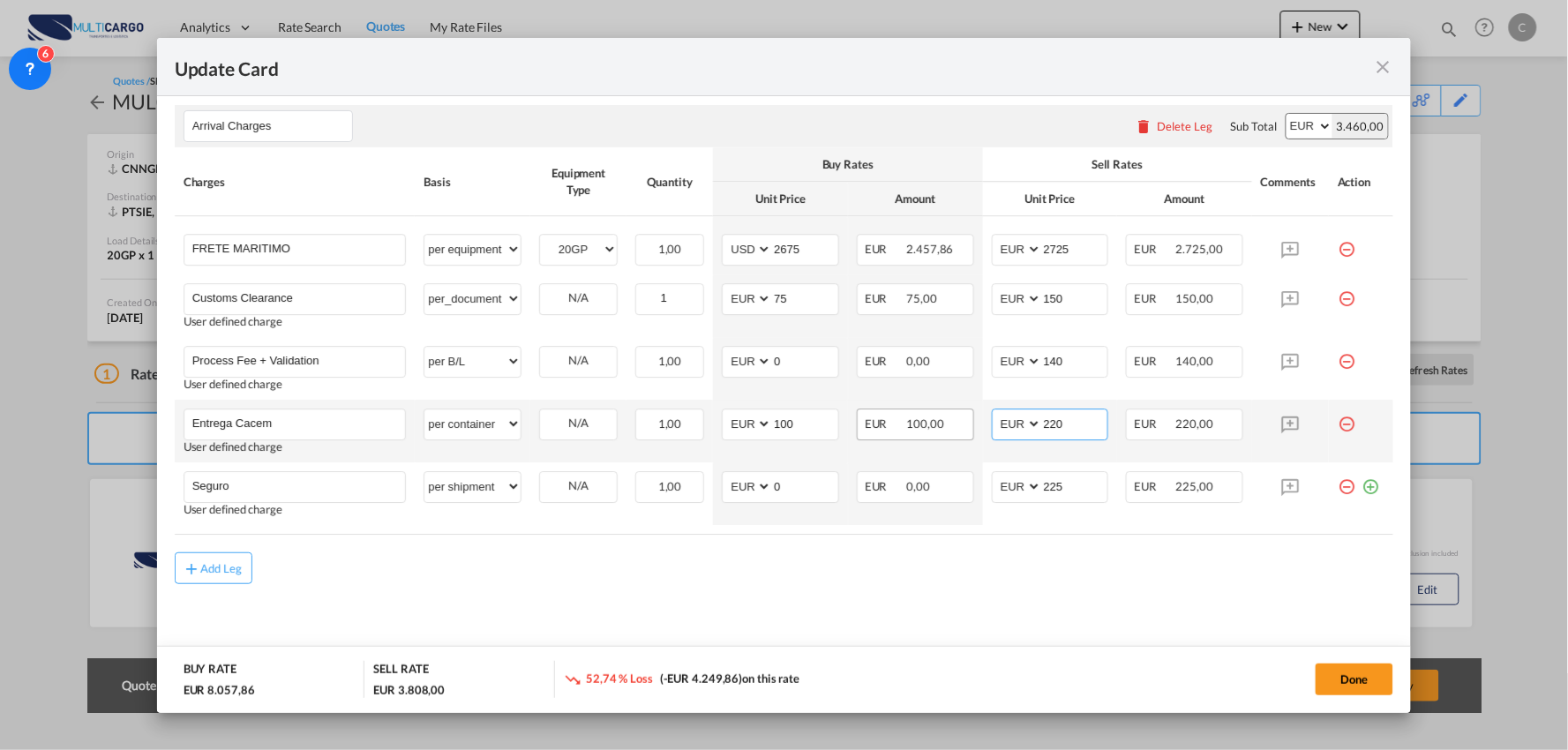
drag, startPoint x: 1083, startPoint y: 418, endPoint x: 931, endPoint y: 418, distance: 152.0
click at [959, 418] on tr "Entrega Cacem Please Enter User Defined Charges Cannot Be Published User define…" at bounding box center [784, 430] width 1219 height 62
type input "495"
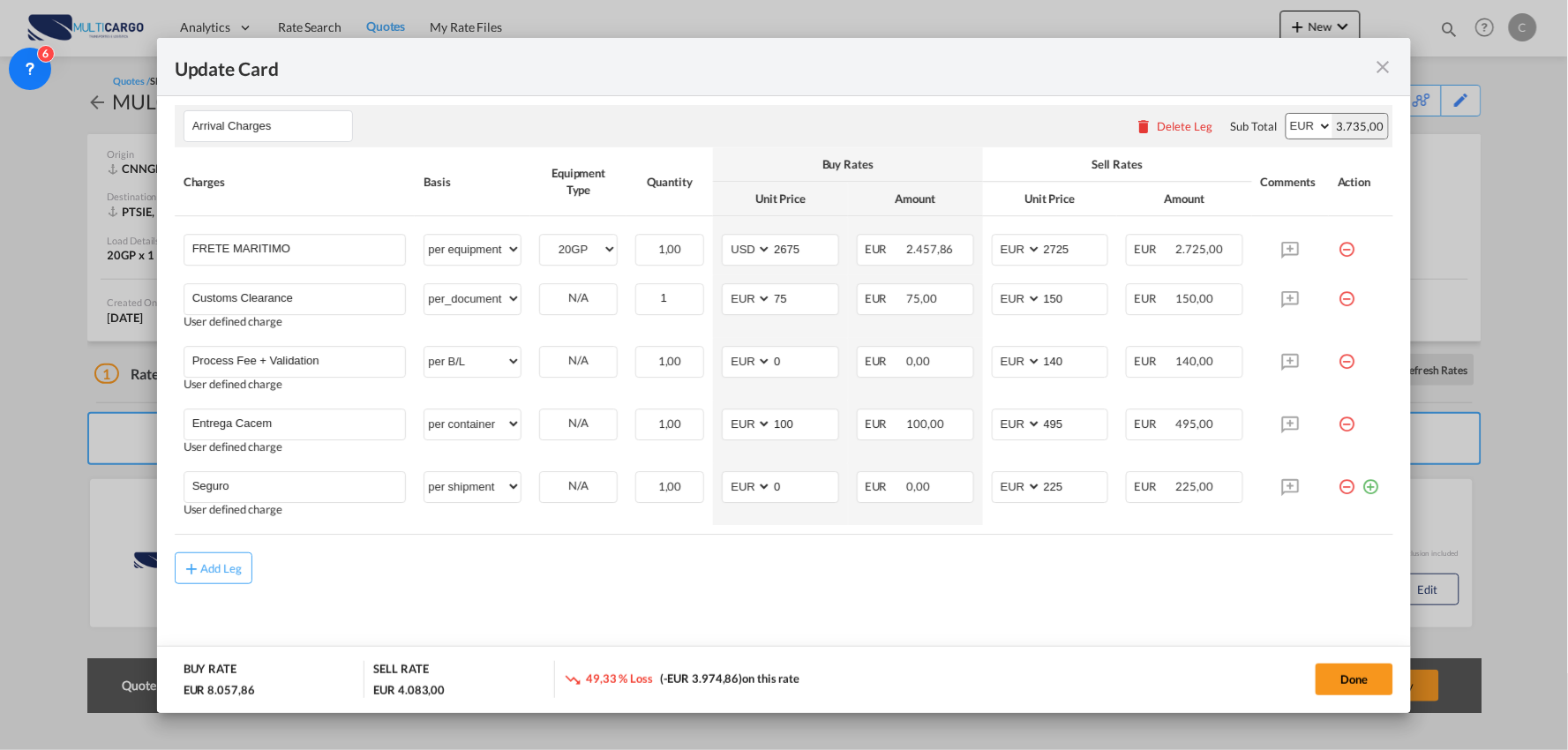
click at [934, 654] on md-dialog-actions "BUY RATE EUR 8.057,86 SELL RATE EUR 4.083,00 49,33 % Loss (-EUR 3.974,86) on th…" at bounding box center [785, 679] width 1255 height 67
click at [1339, 682] on button "Done" at bounding box center [1355, 679] width 77 height 32
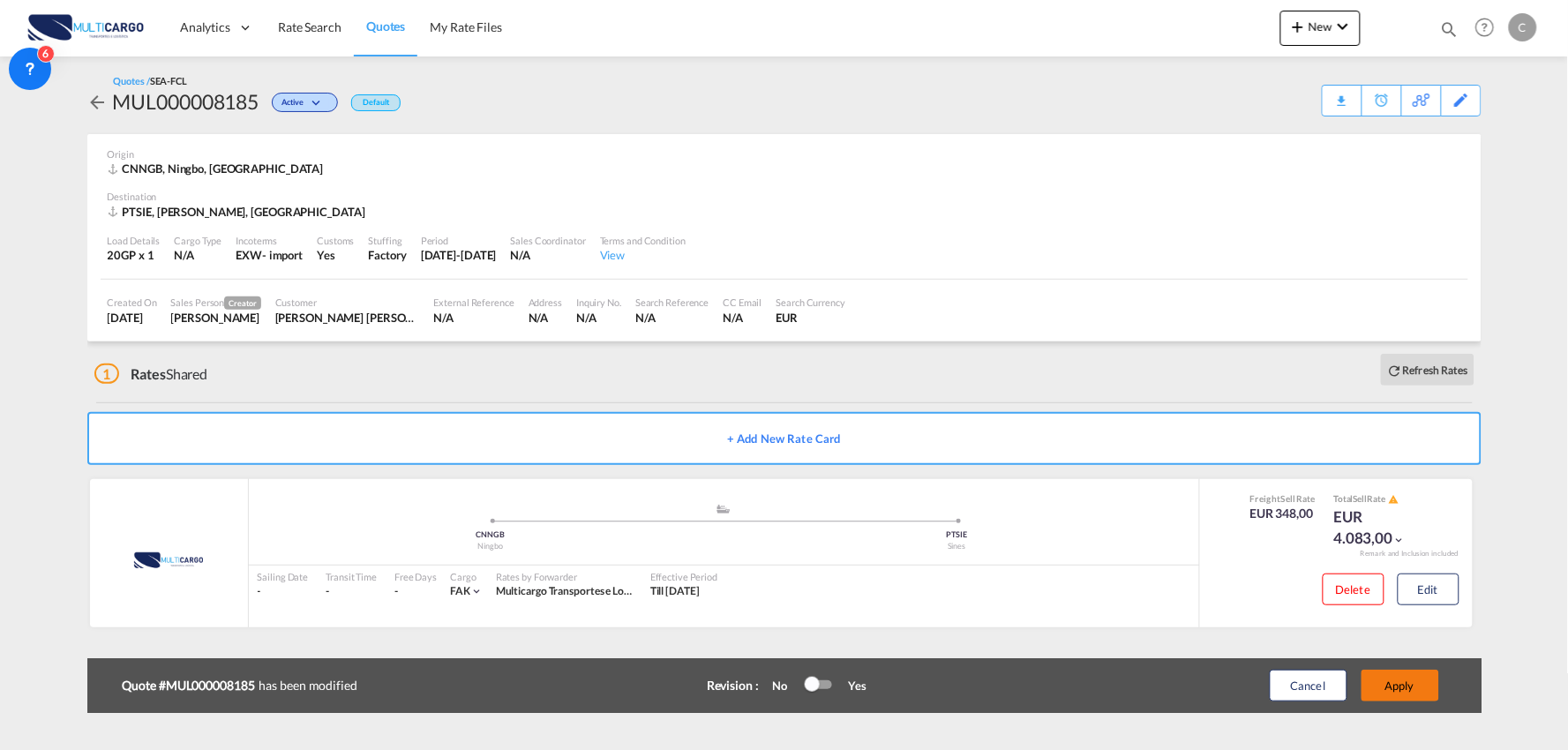
click at [1412, 689] on button "Apply" at bounding box center [1400, 686] width 77 height 32
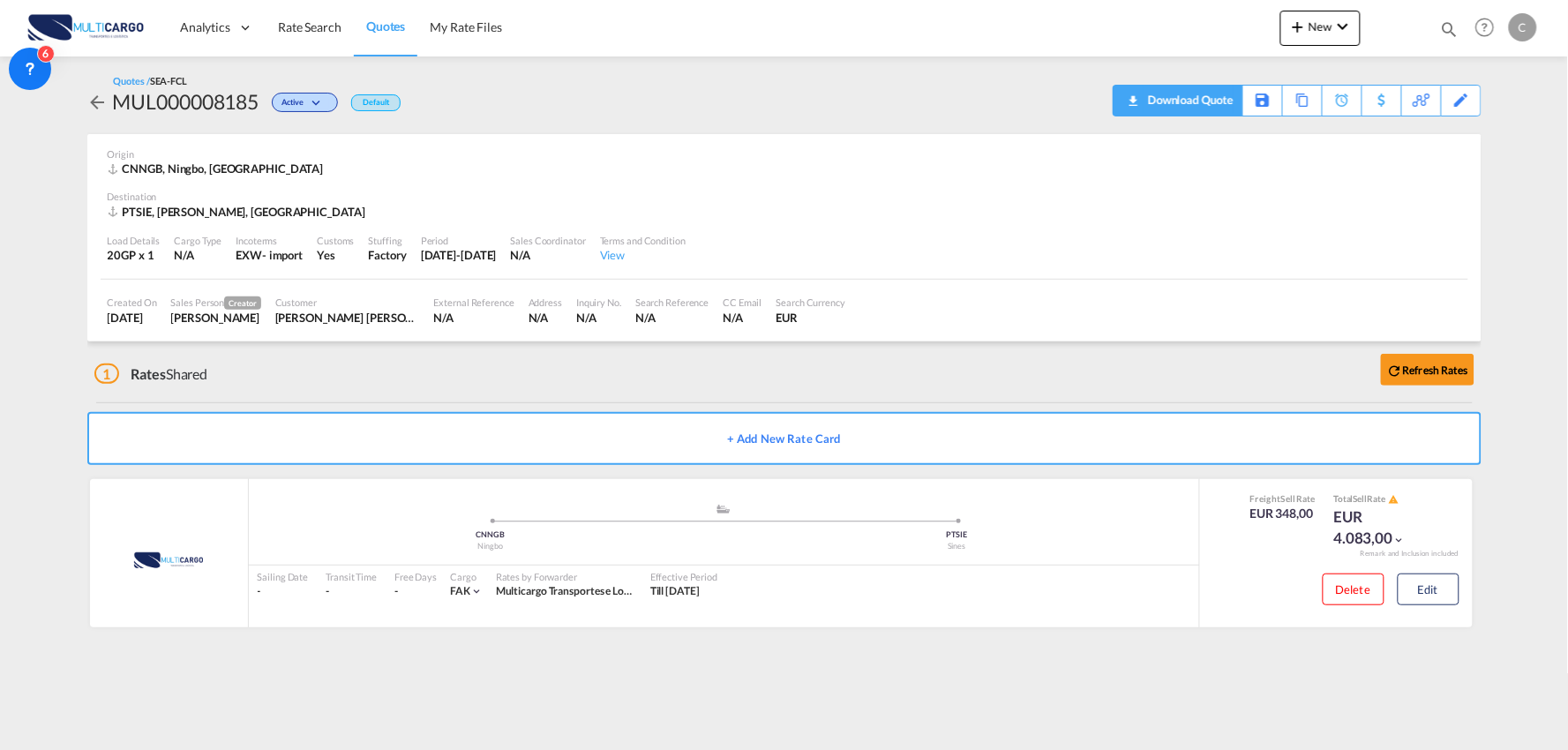
click at [1204, 97] on div "Download Quote" at bounding box center [1189, 100] width 90 height 28
click at [1470, 99] on div "Edit" at bounding box center [1462, 101] width 21 height 30
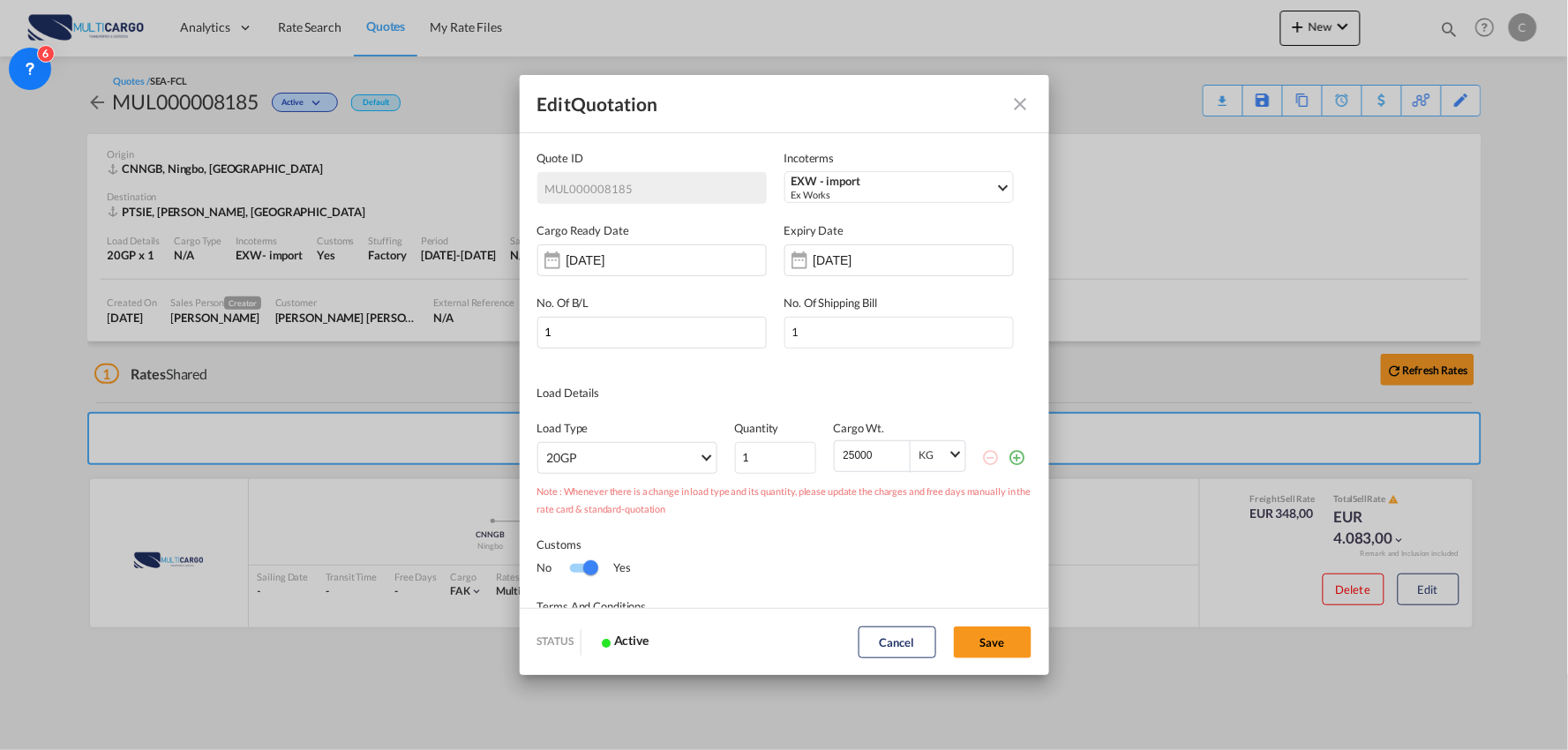
scroll to position [0, 0]
click at [846, 253] on input "24 Sep 2025" at bounding box center [869, 260] width 111 height 14
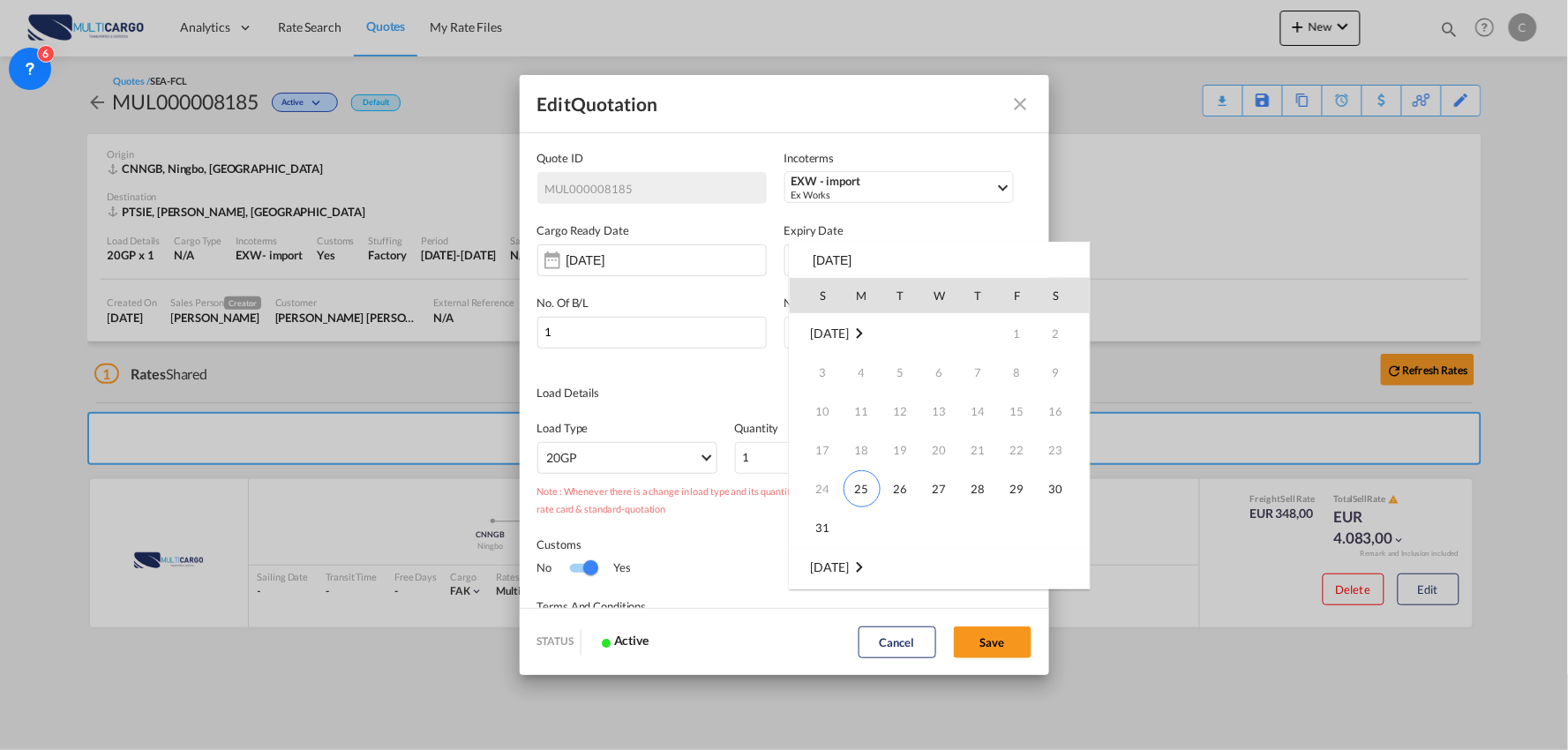
scroll to position [234, 0]
click at [865, 373] on span "1" at bounding box center [862, 373] width 35 height 35
type input "01 Sep 2025"
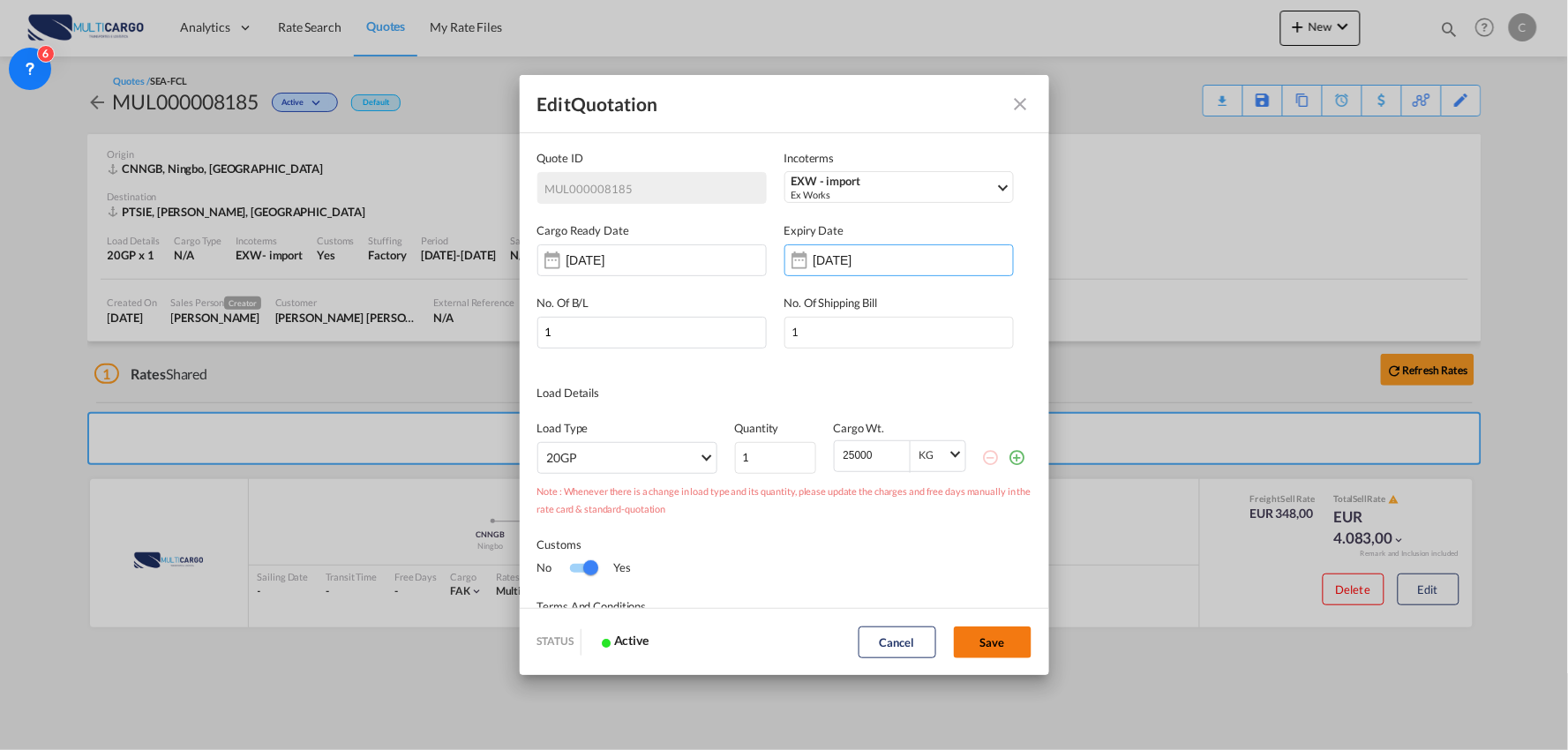
click at [981, 647] on button "Save" at bounding box center [992, 642] width 77 height 32
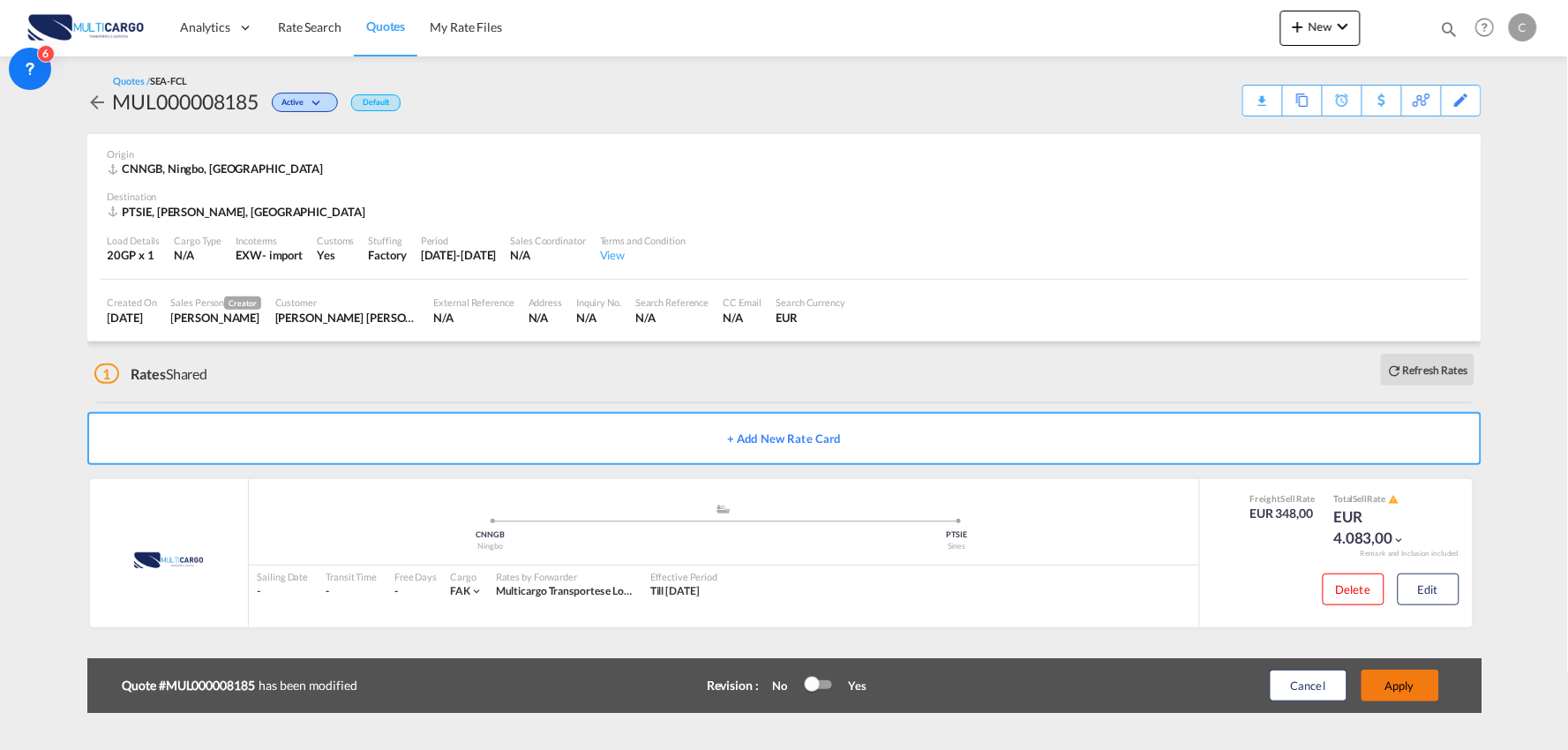
click at [1412, 687] on button "Apply" at bounding box center [1400, 686] width 77 height 32
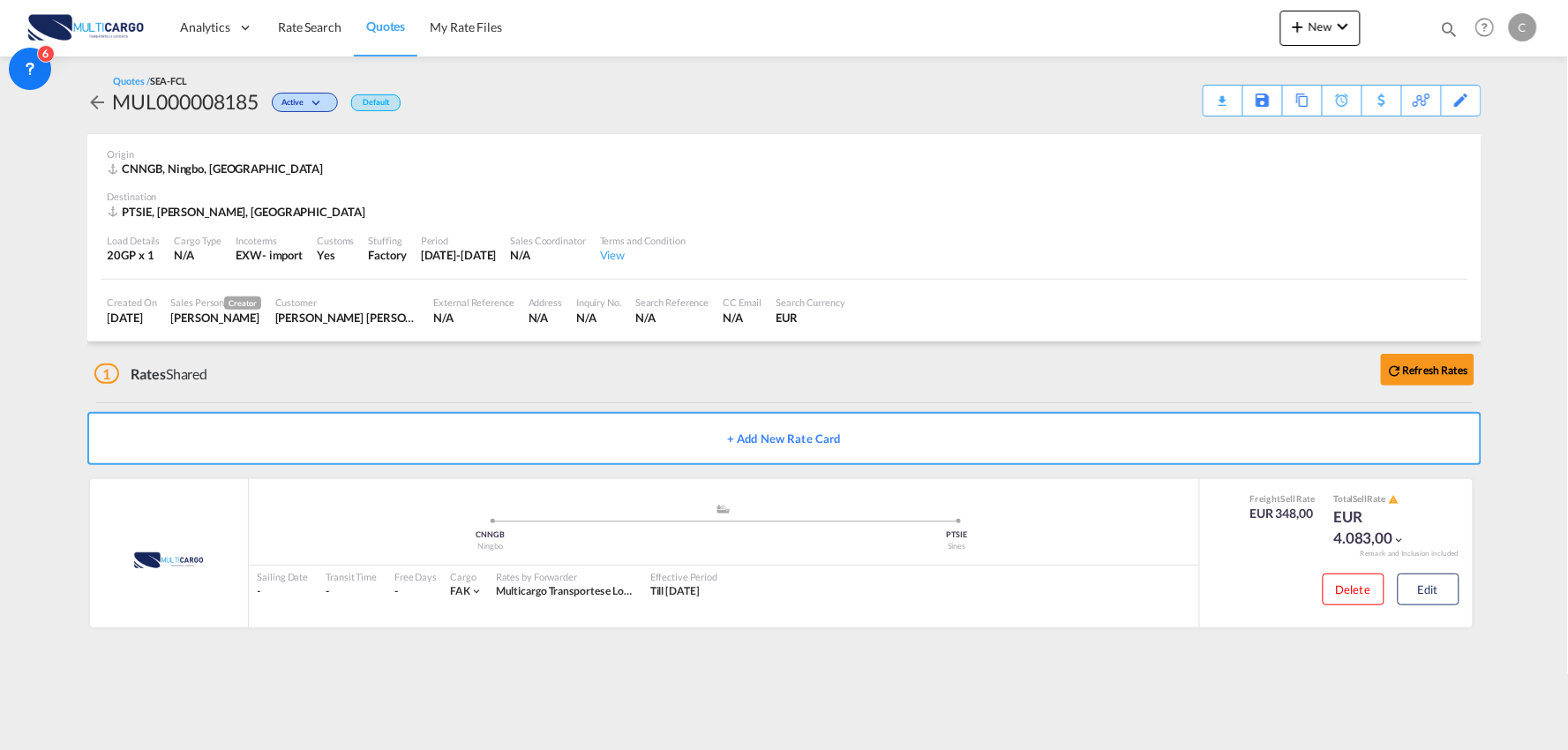
click at [1201, 92] on div "Quotes / SEA-FCL MUL000008185 Active Default Download Quote Save As Template Co…" at bounding box center [785, 95] width 1395 height 42
click at [1207, 98] on div "Download Quote" at bounding box center [1189, 100] width 90 height 28
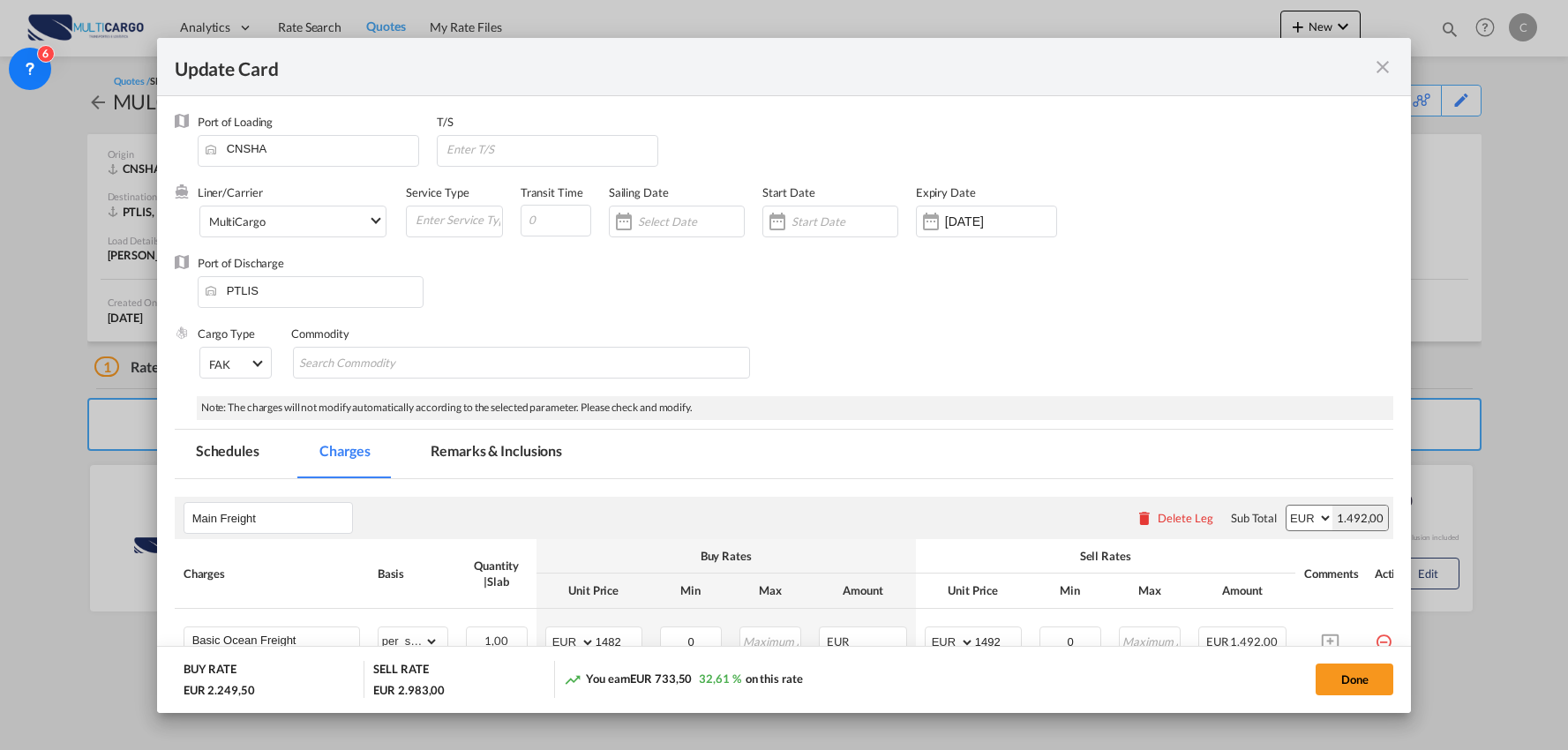
select select "per_shipment"
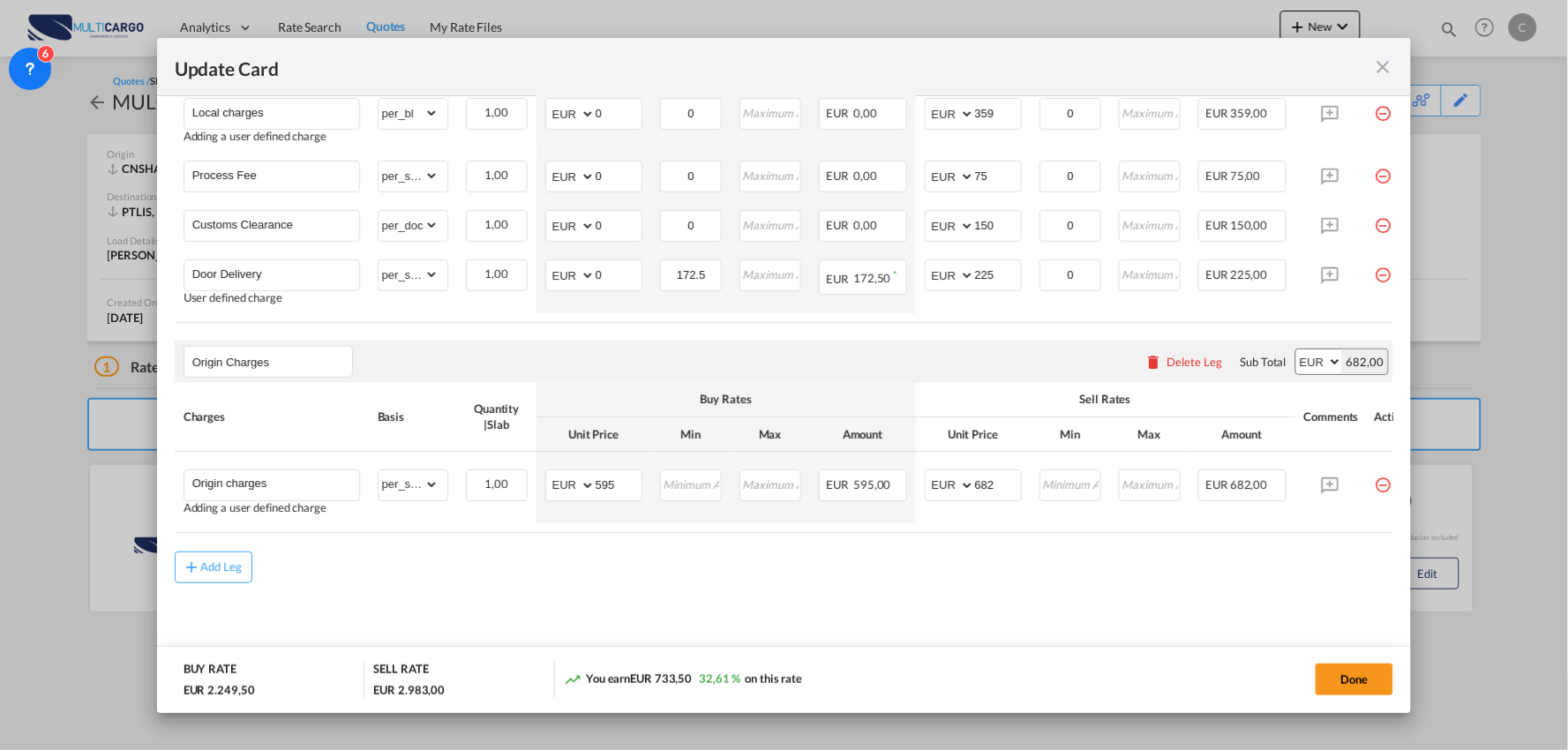
click at [509, 577] on div "Add Leg" at bounding box center [784, 567] width 1219 height 32
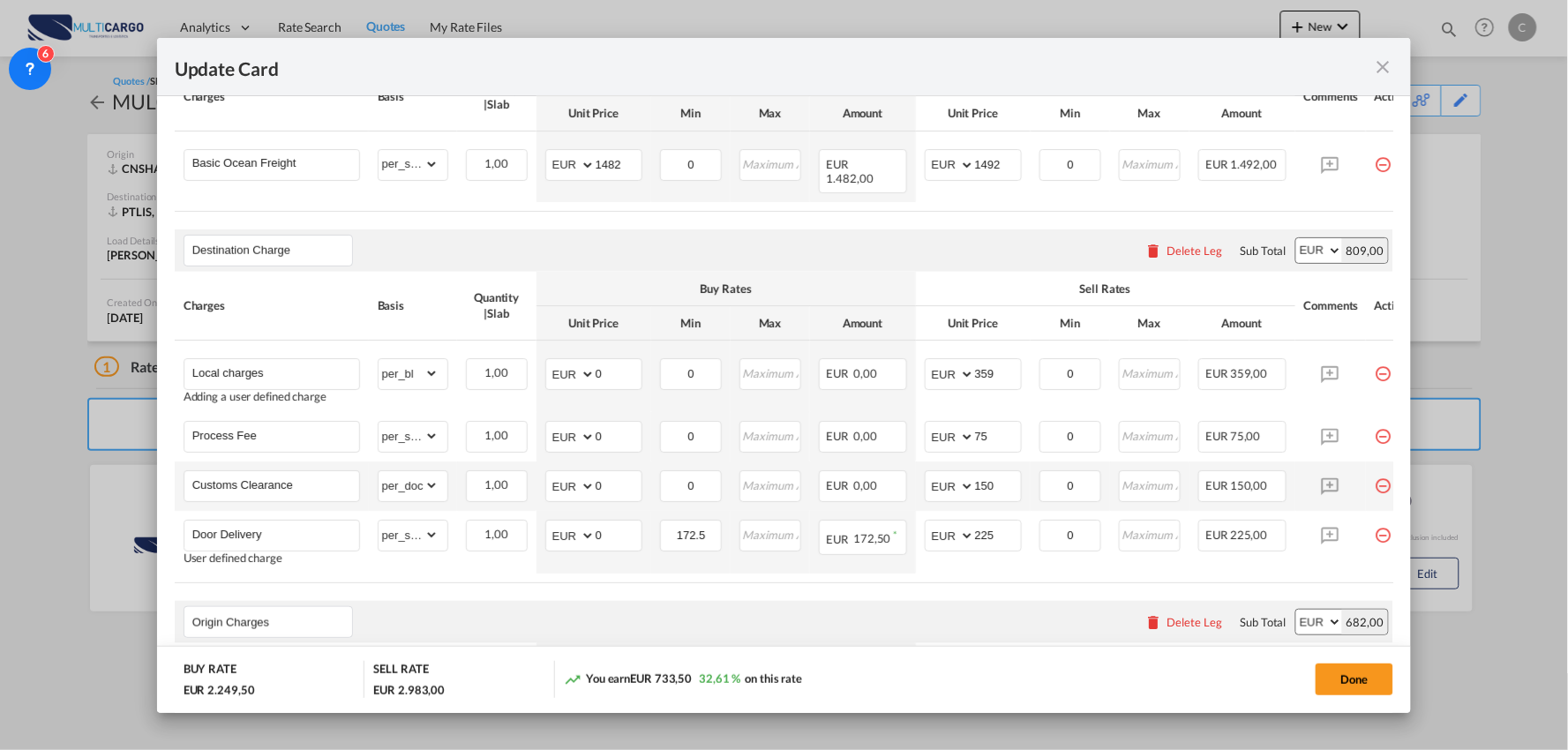
scroll to position [445, 0]
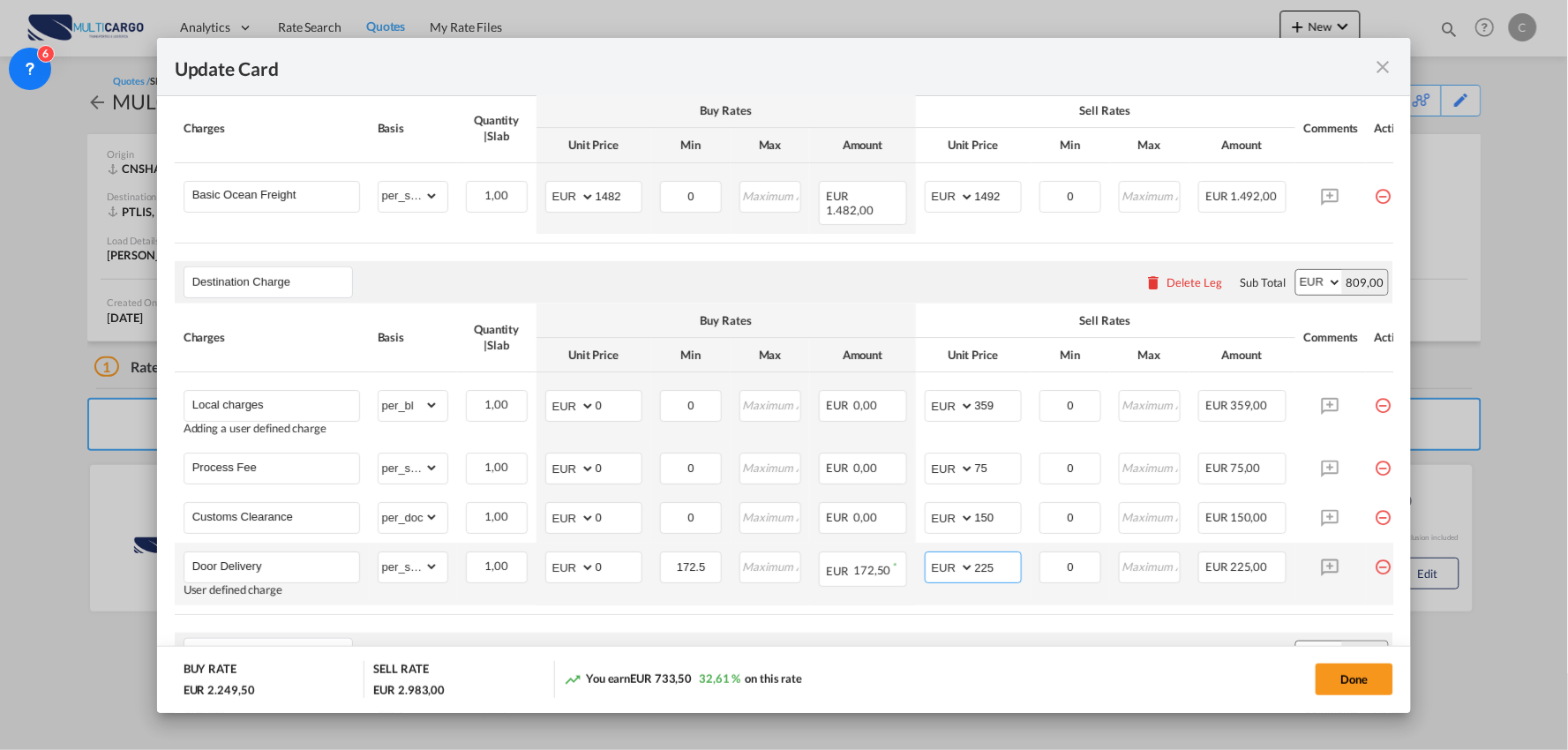
click at [1003, 561] on input "225" at bounding box center [997, 566] width 46 height 26
click at [1001, 560] on input "225" at bounding box center [997, 566] width 46 height 26
drag, startPoint x: 1001, startPoint y: 560, endPoint x: 791, endPoint y: 562, distance: 210.0
click at [791, 562] on tr "Door Delivery User defined charge Please Enter Already Exists gross_weight volu…" at bounding box center [800, 573] width 1251 height 62
type input "320"
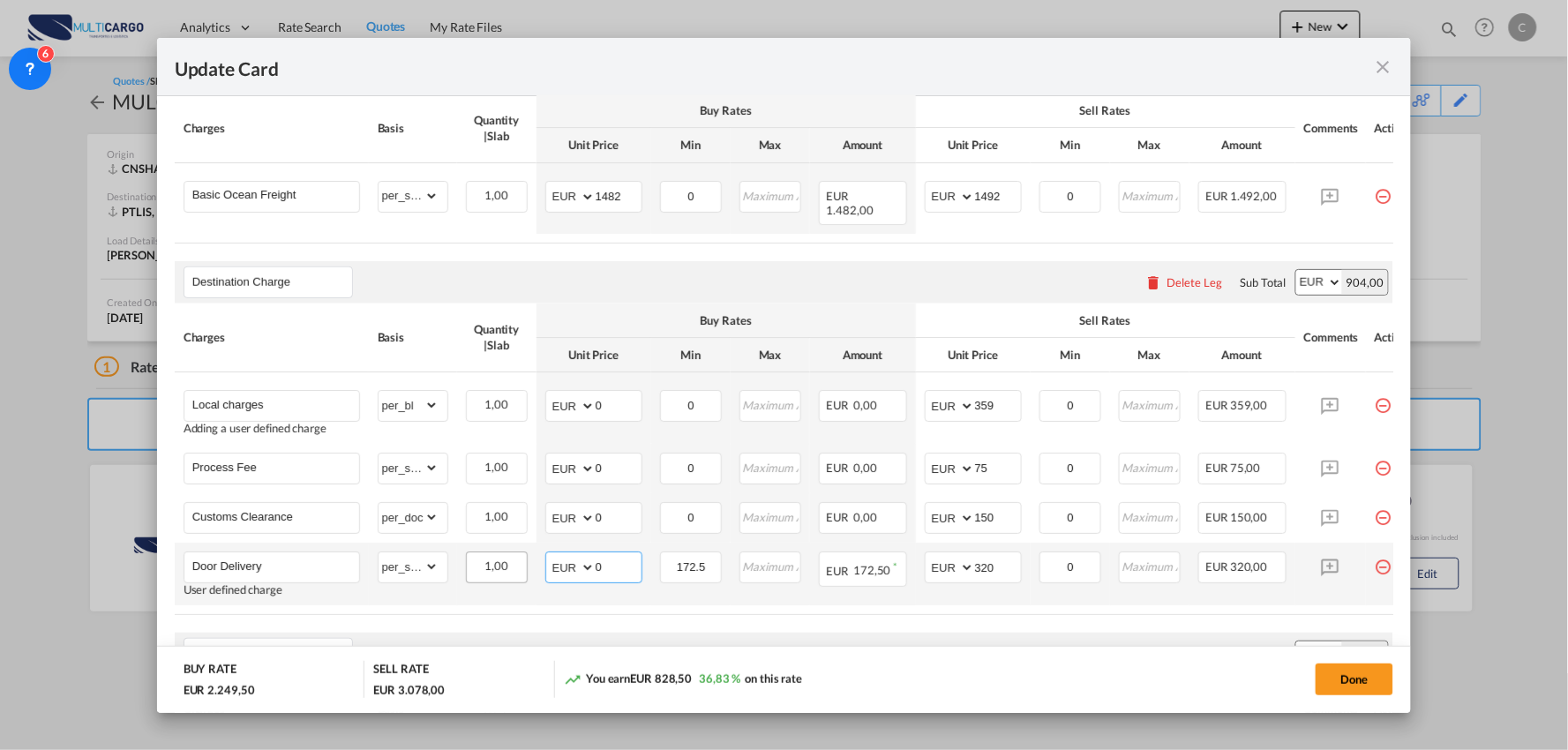
drag, startPoint x: 612, startPoint y: 566, endPoint x: 526, endPoint y: 562, distance: 86.1
click at [540, 562] on td "AED AFN ALL AMD ANG AOA ARS AUD AWG AZN BAM BBD BDT BGN BHD BIF BMD BND BOB BRL…" at bounding box center [594, 573] width 115 height 62
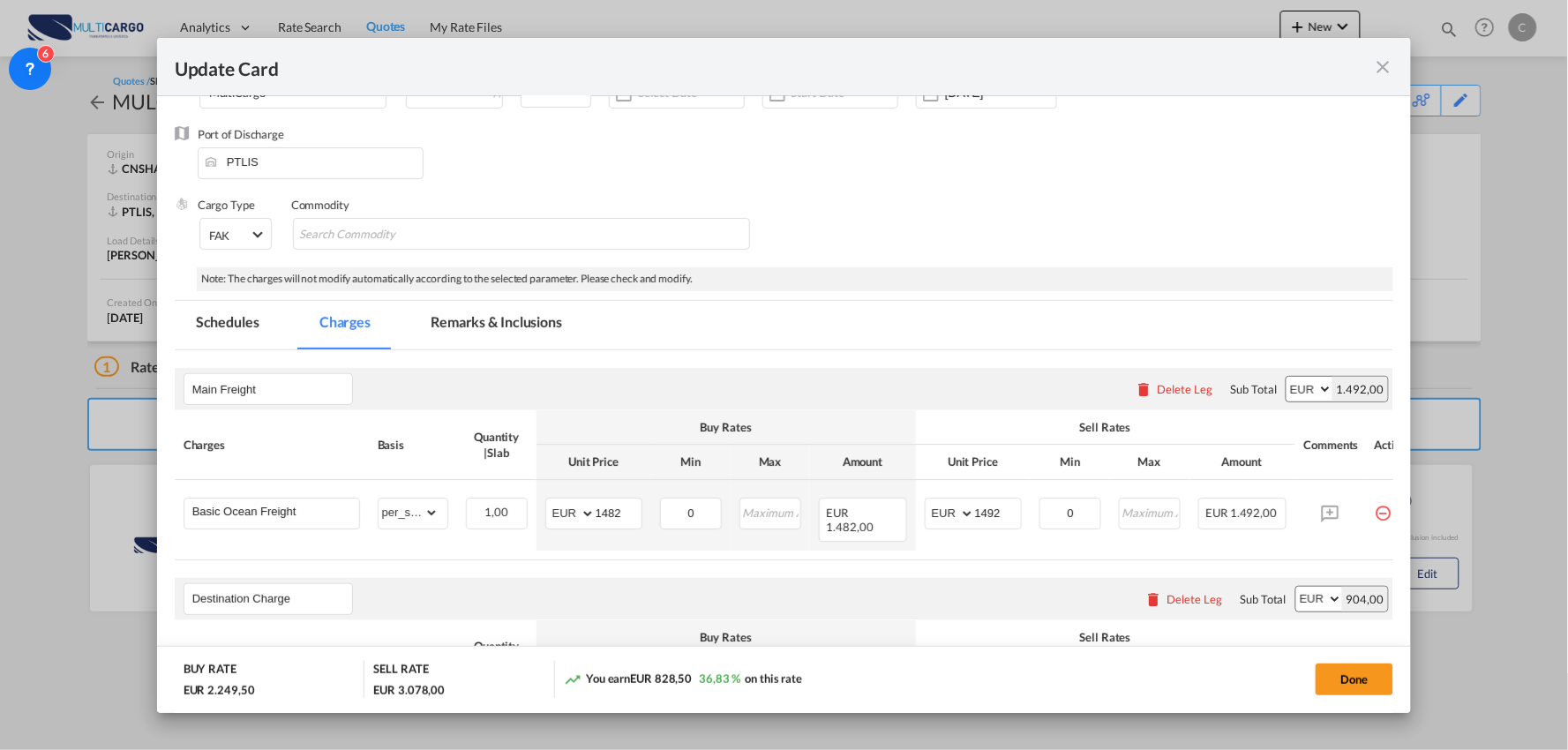
scroll to position [0, 0]
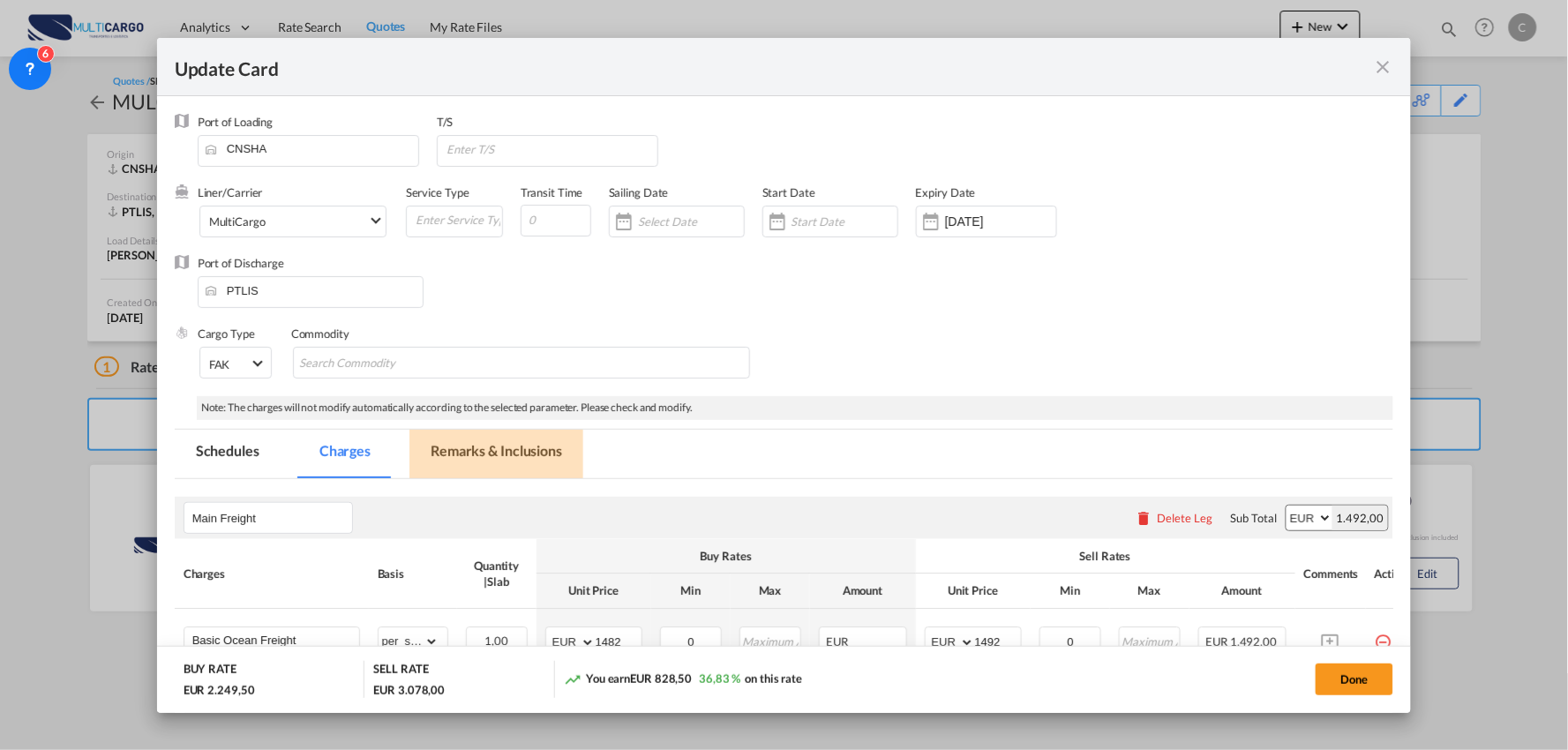
click at [496, 455] on md-tab-item "Remarks & Inclusions" at bounding box center [496, 454] width 174 height 48
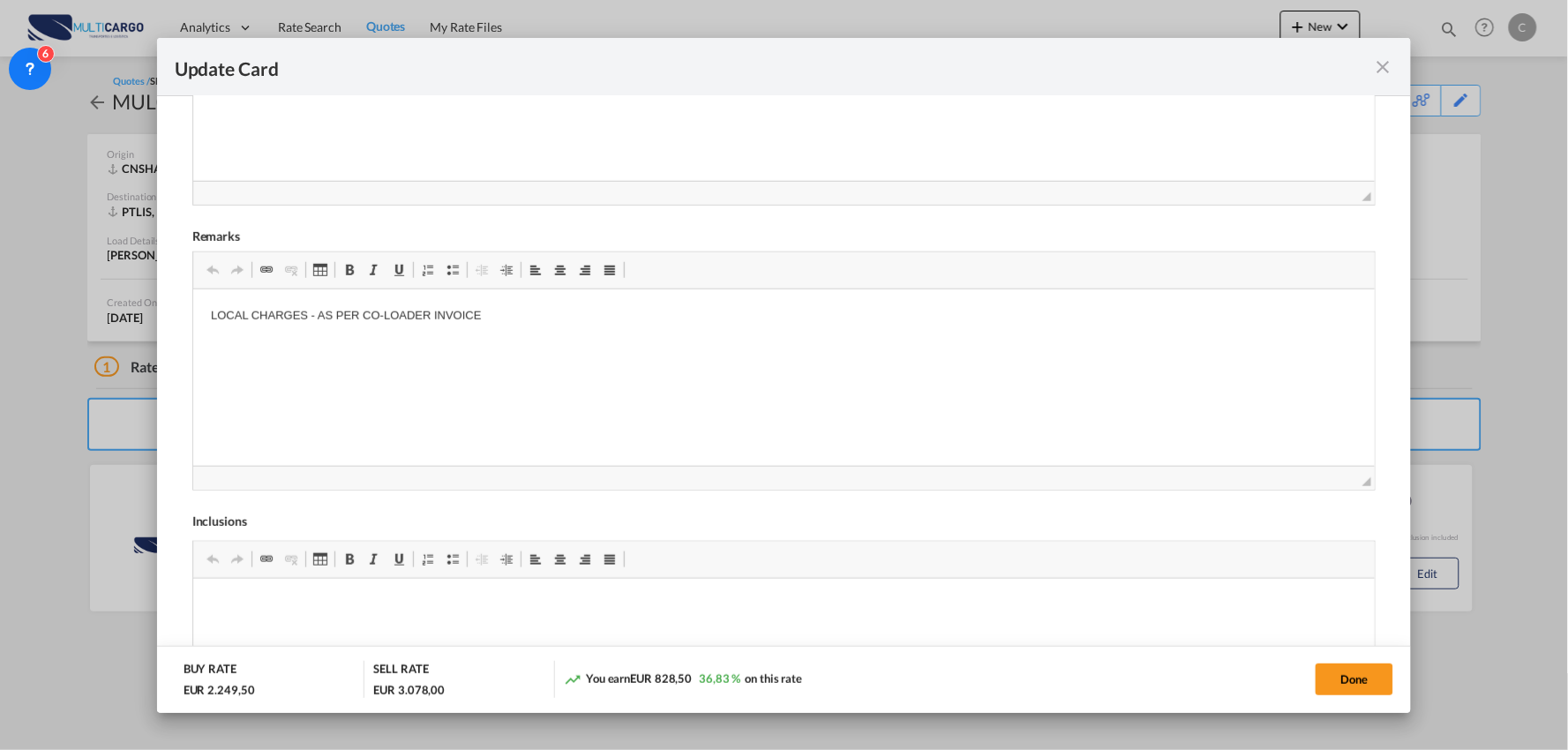
scroll to position [568, 0]
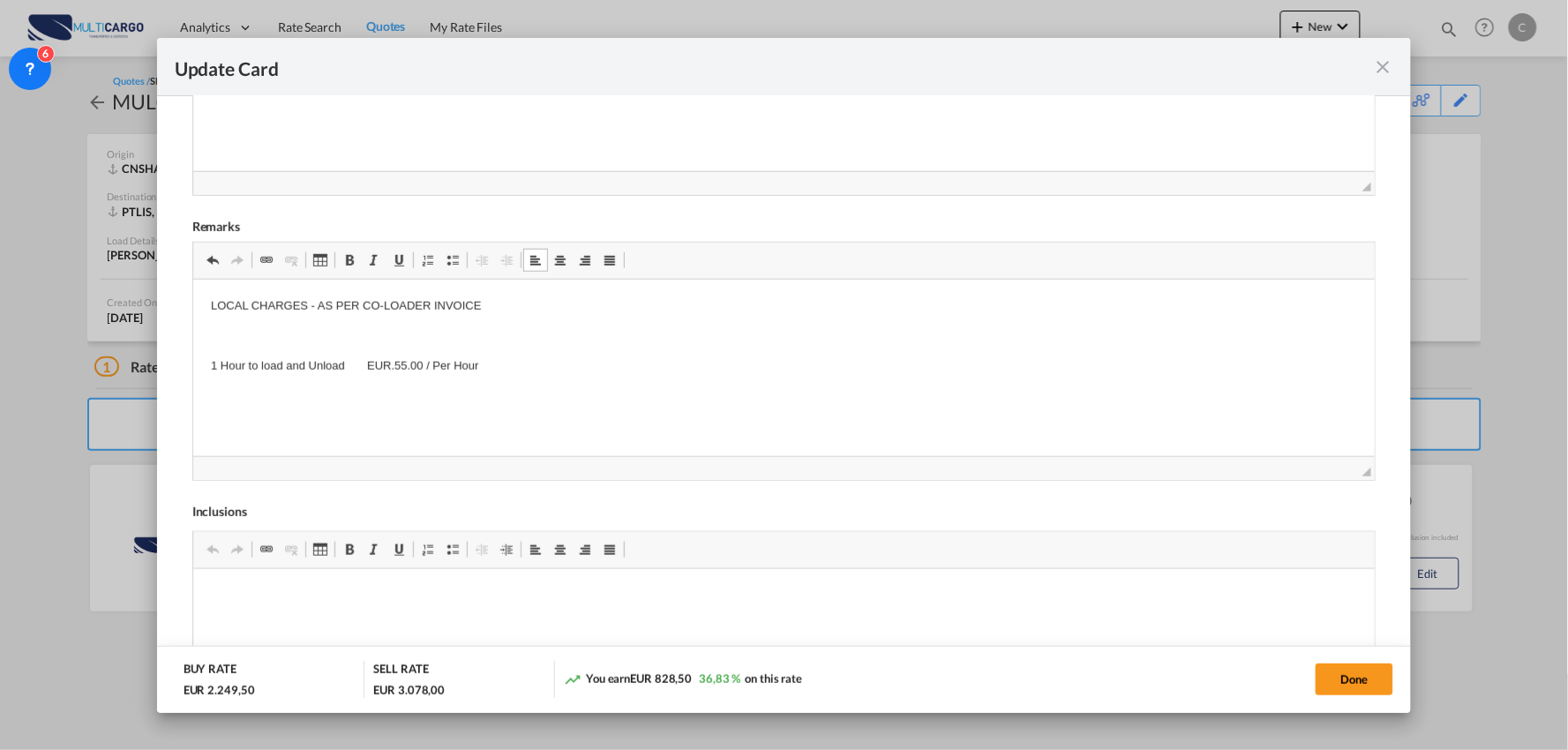
click at [345, 361] on p "1 Hour to load and Unload EUR.55.00 / Per Hour" at bounding box center [783, 366] width 1148 height 19
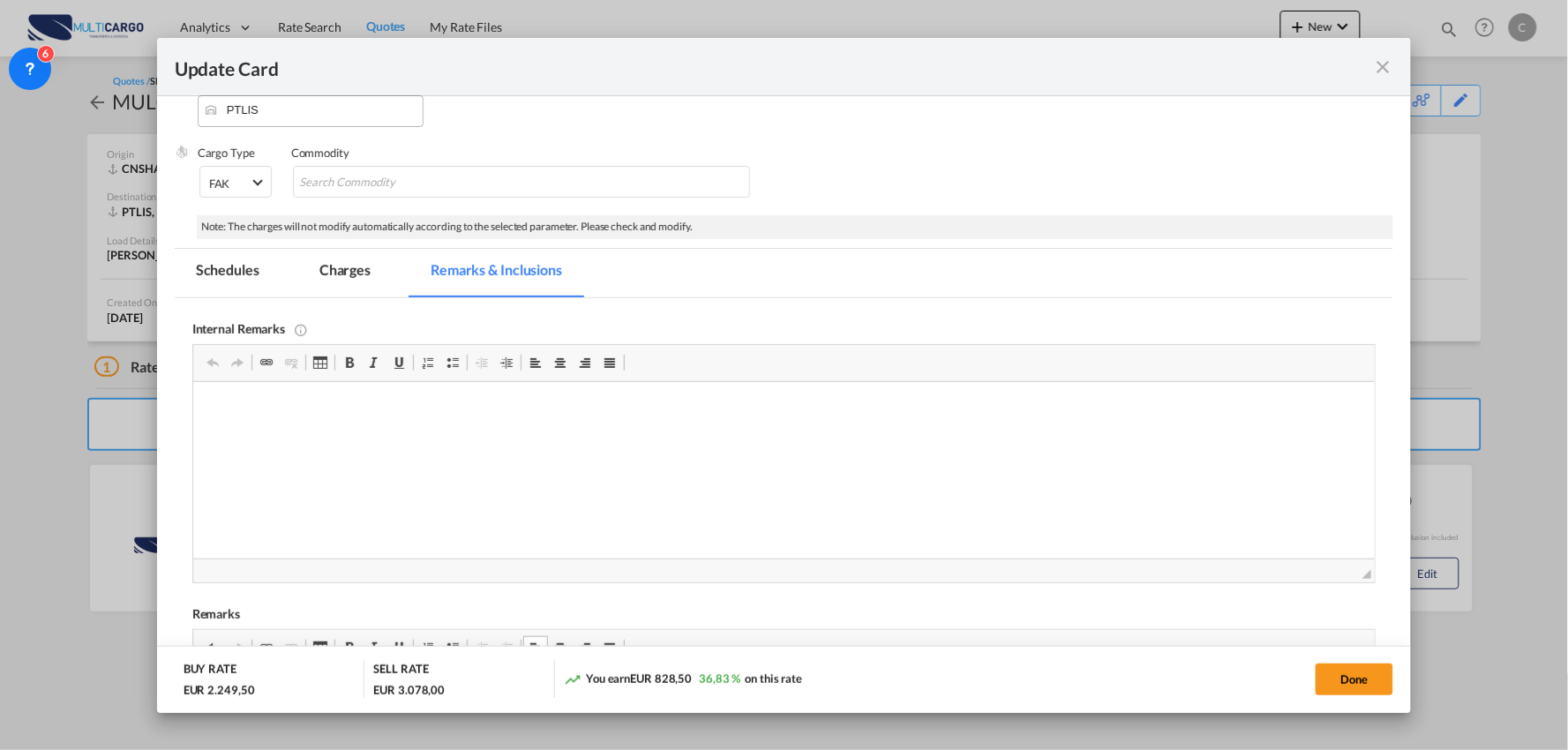
scroll to position [0, 0]
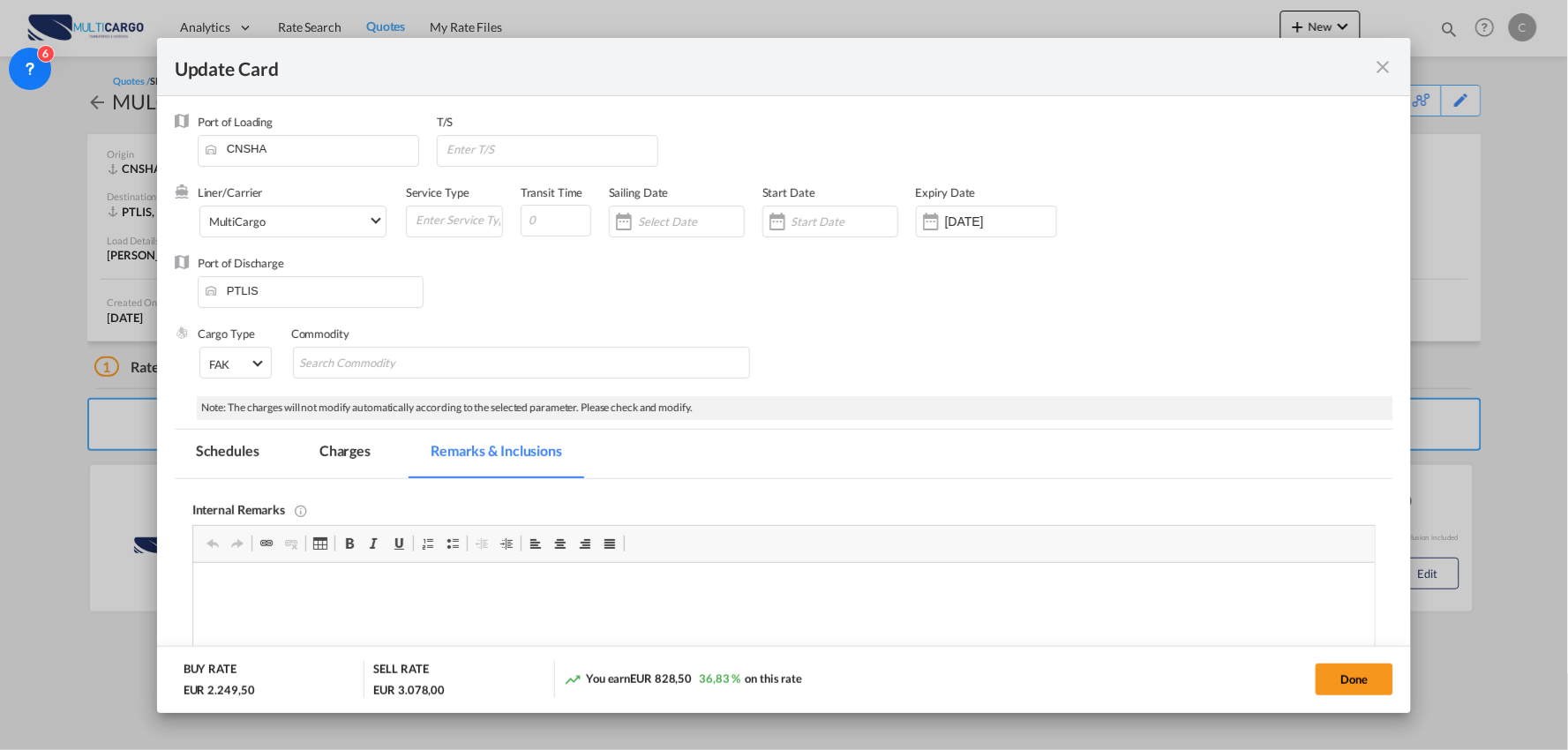
drag, startPoint x: 355, startPoint y: 454, endPoint x: 385, endPoint y: 452, distance: 30.1
click at [356, 454] on md-tab-item "Charges" at bounding box center [345, 454] width 93 height 48
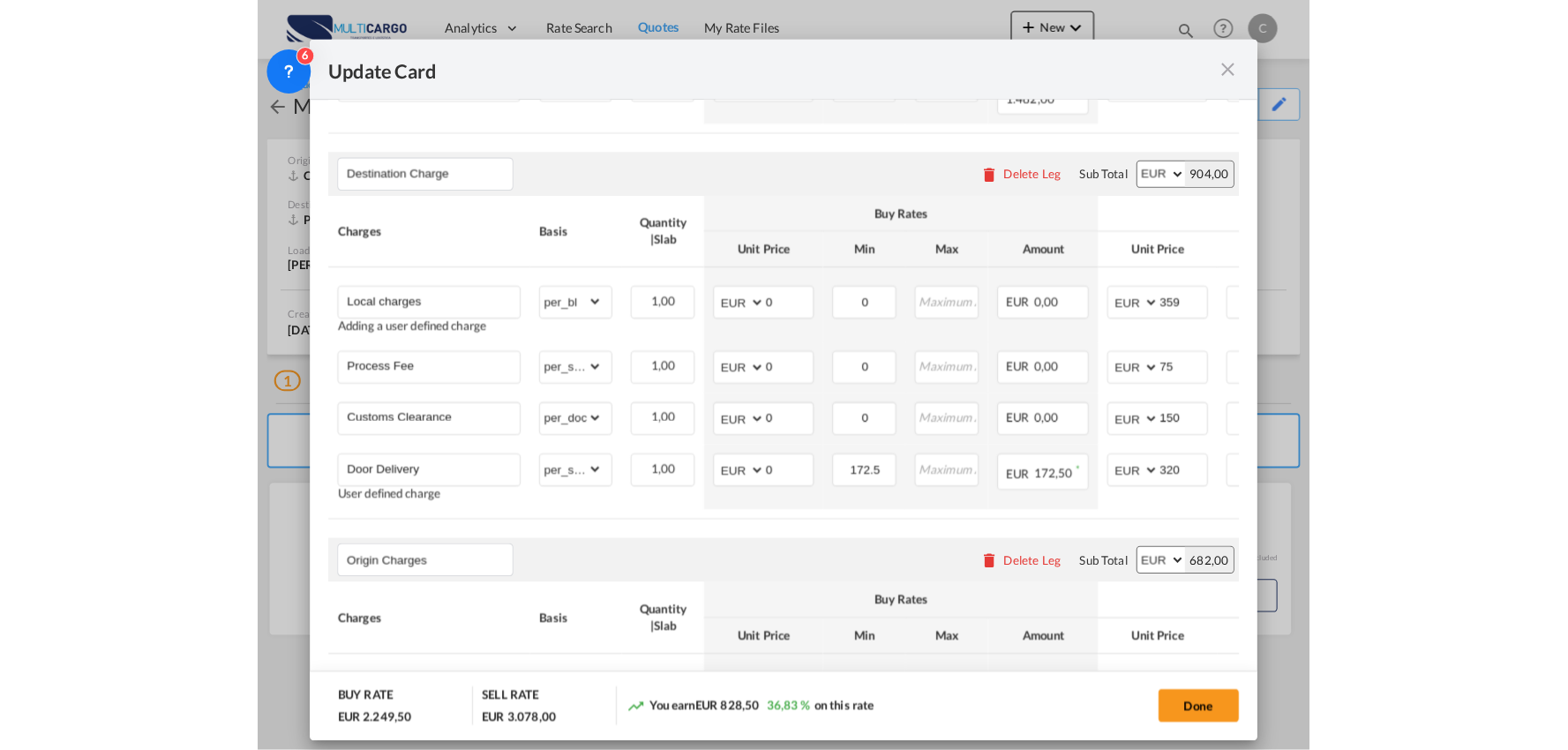
scroll to position [489, 0]
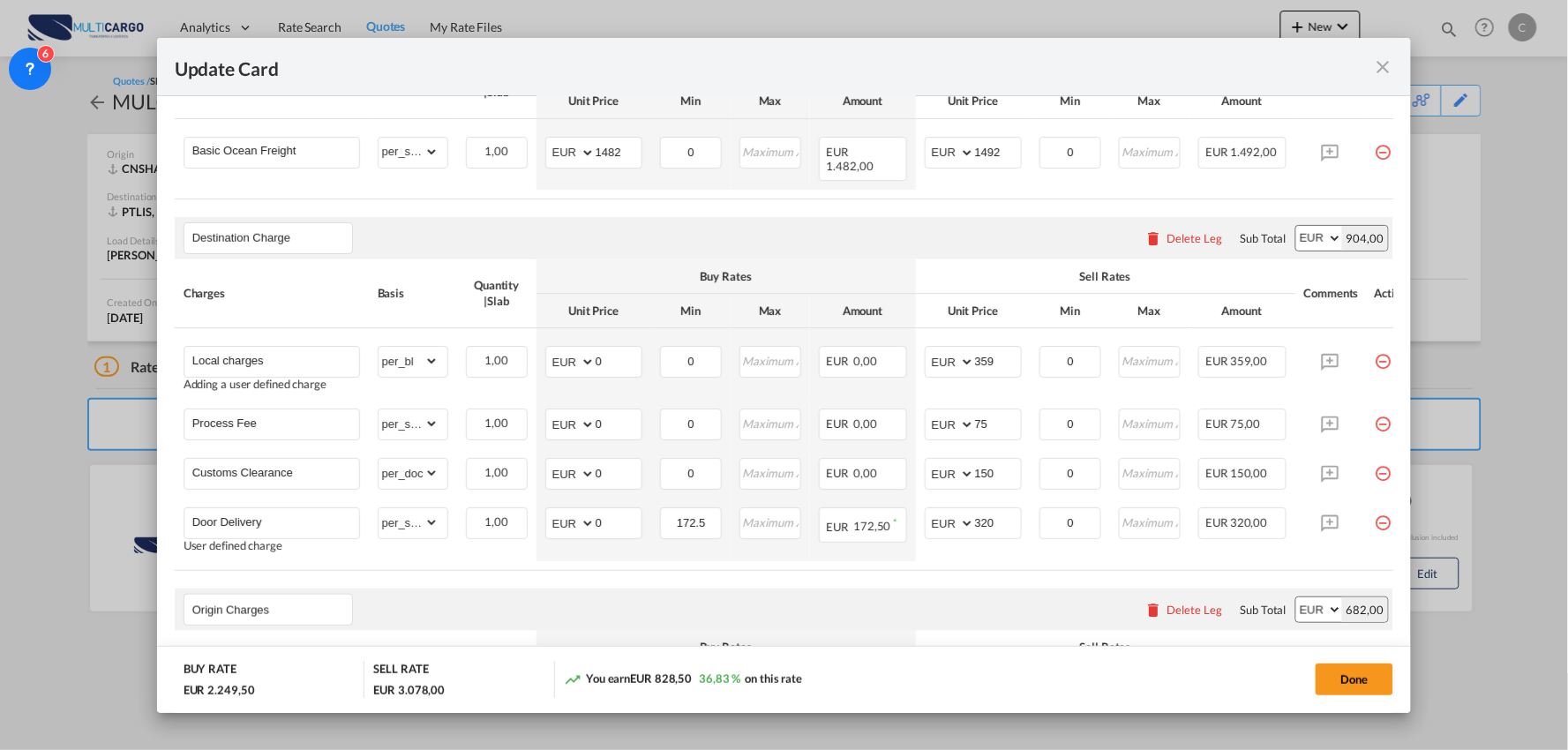
click at [474, 580] on air-lcl-rate-modification "Main Freight Please enter leg name Leg Name Already Exists Delete Leg Sub Total…" at bounding box center [784, 410] width 1219 height 841
drag, startPoint x: 279, startPoint y: 518, endPoint x: 33, endPoint y: 517, distance: 246.0
click at [33, 517] on div "Update Card Port of Loading CNSHA T/S Liner/Carrier MultiCargo 2HM LOGISTICS D.…" at bounding box center [784, 375] width 1568 height 750
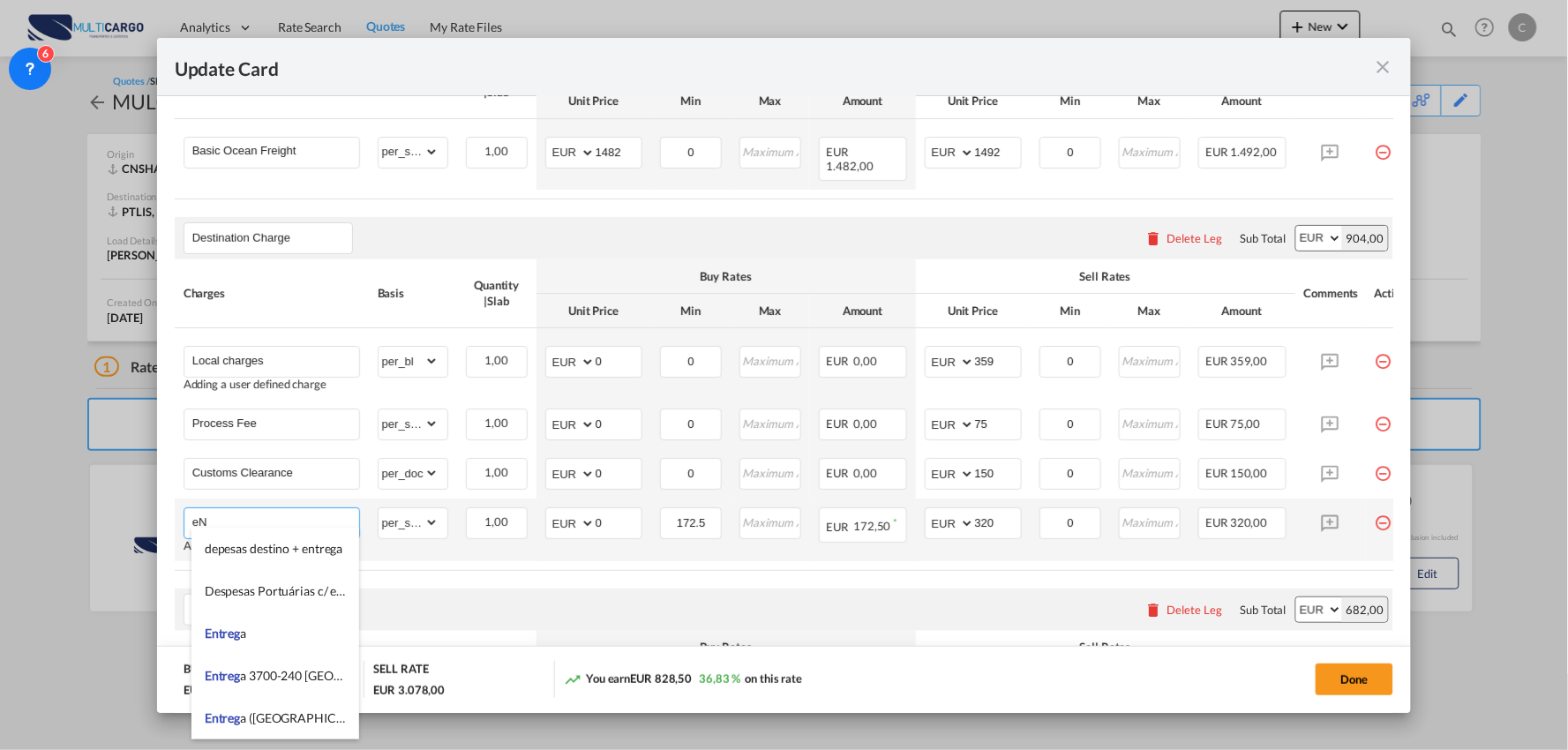
type input "e"
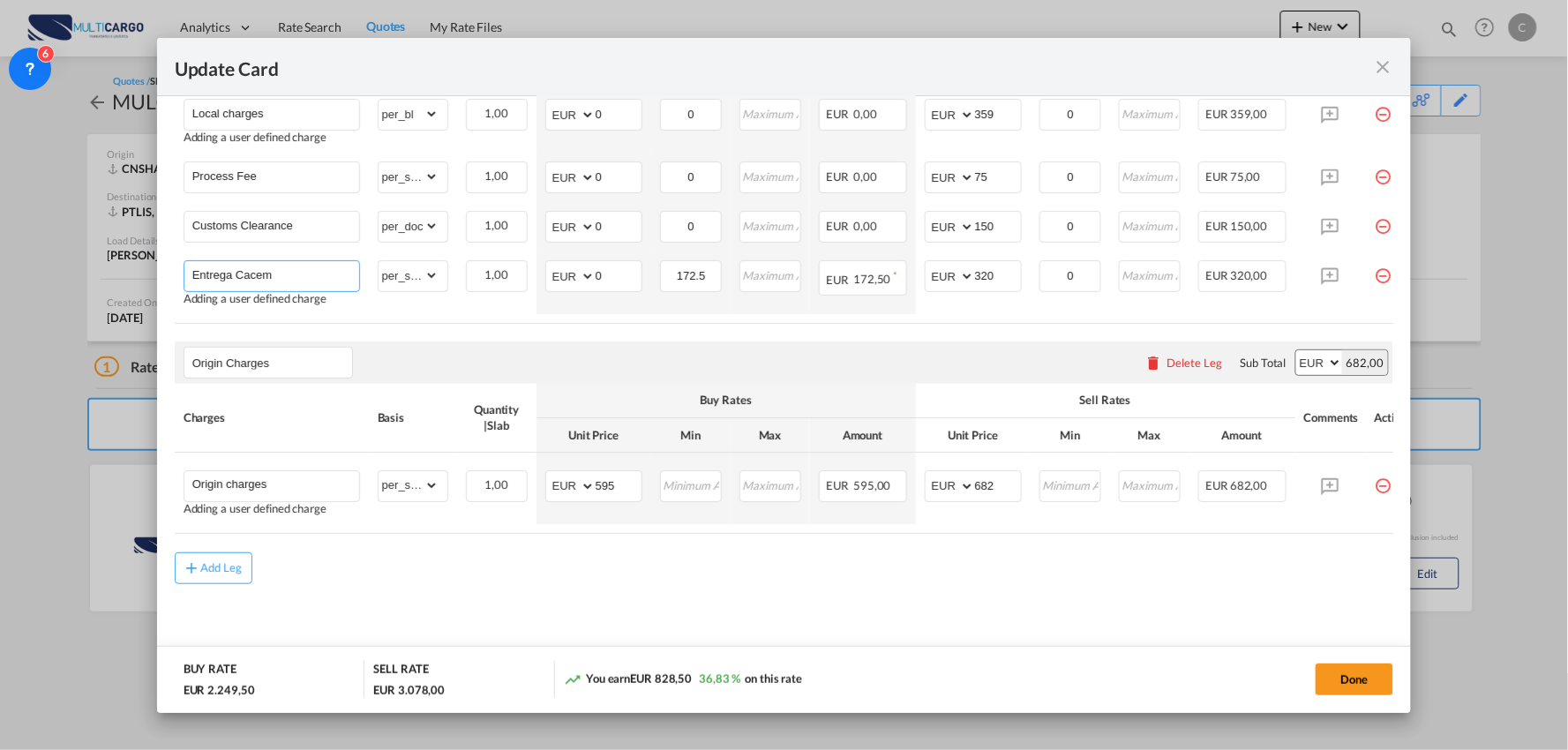
scroll to position [739, 0]
drag, startPoint x: 111, startPoint y: 265, endPoint x: 0, endPoint y: 256, distance: 111.4
click at [0, 258] on div "Update Card Port of Loading CNSHA T/S Liner/Carrier MultiCargo 2HM LOGISTICS D.…" at bounding box center [784, 375] width 1568 height 750
type input "Delivery"
click at [544, 361] on div "Origin Charges Please enter leg name Leg Name Already Exists Delete Leg Sub Tot…" at bounding box center [784, 361] width 1219 height 42
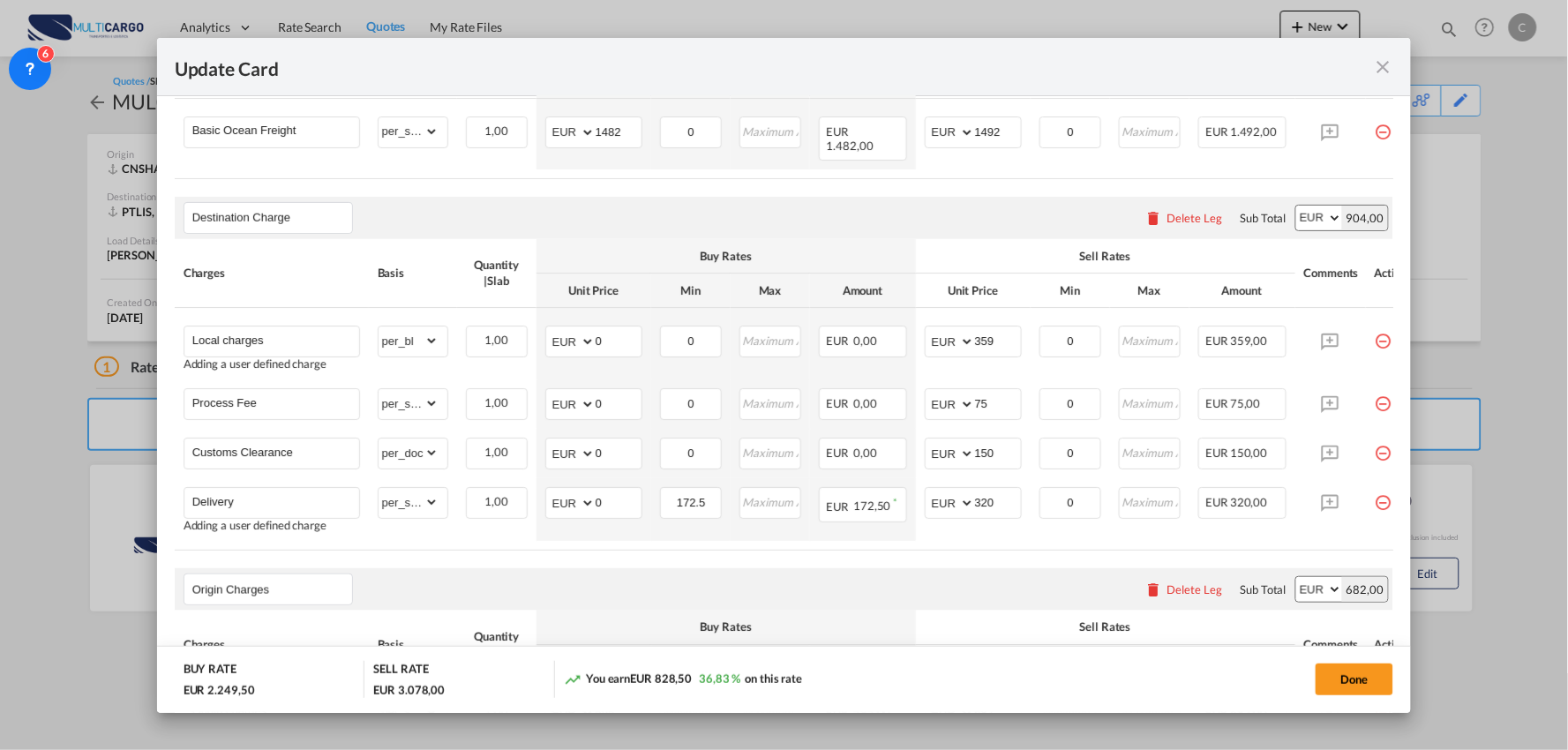
scroll to position [543, 0]
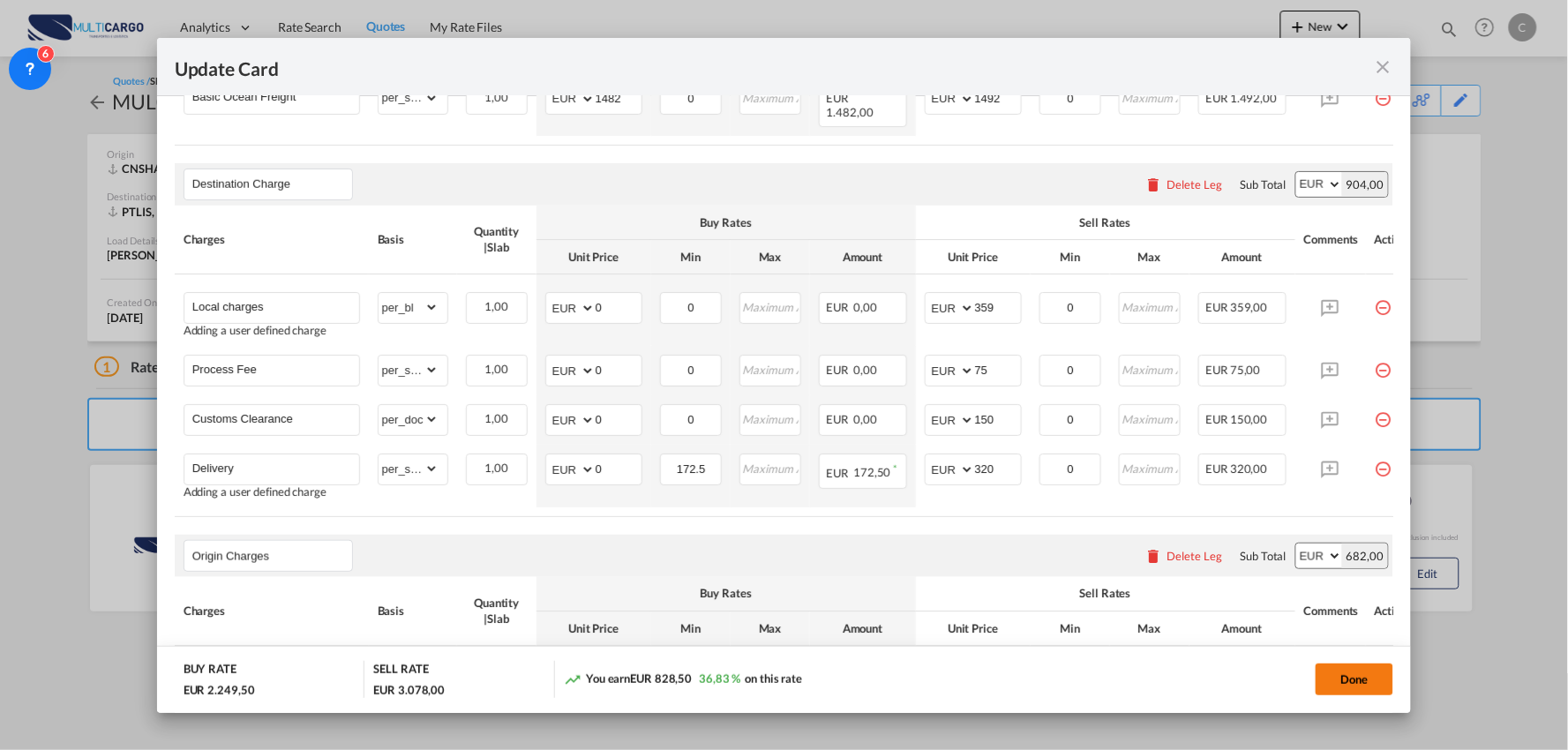
click at [1362, 671] on button "Done" at bounding box center [1355, 679] width 77 height 32
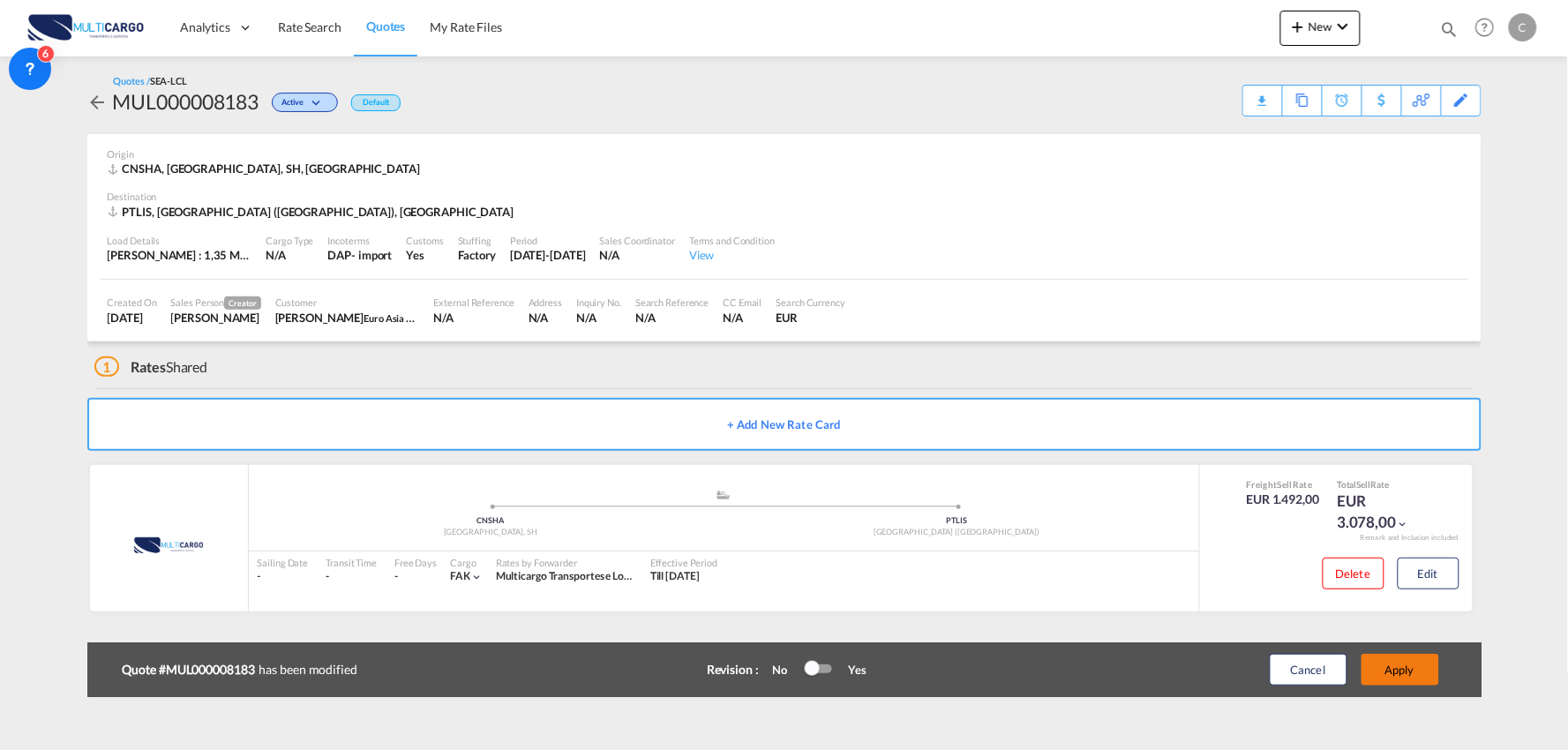
click at [1415, 667] on button "Apply" at bounding box center [1400, 670] width 77 height 32
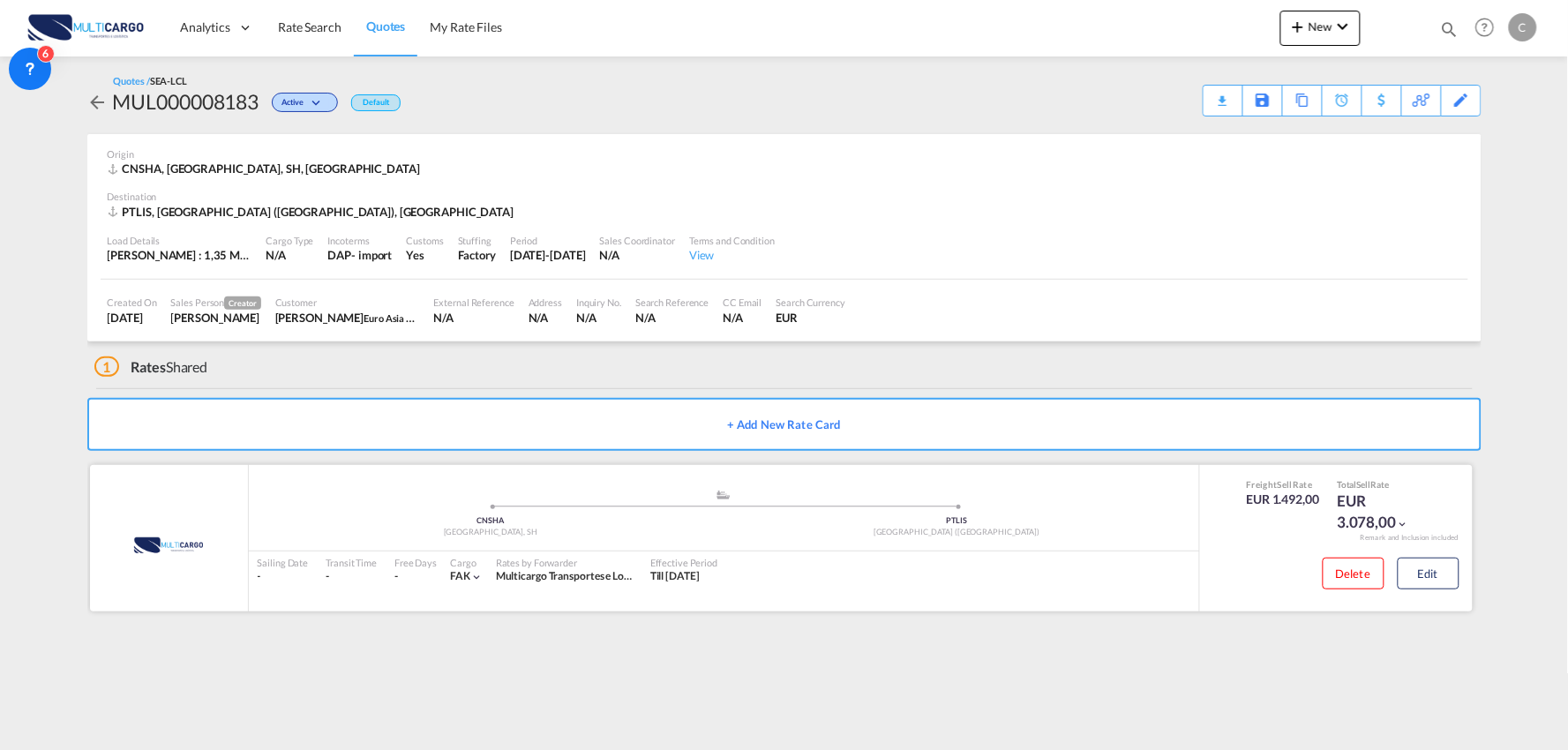
drag, startPoint x: 469, startPoint y: 638, endPoint x: 1136, endPoint y: 585, distance: 669.1
click at [469, 638] on div "Quotes / SEA-LCL MUL000008183 Active Default Download Quote Save As Template Co…" at bounding box center [785, 349] width 1395 height 586
click at [1218, 98] on div "Download Quote" at bounding box center [1189, 100] width 90 height 28
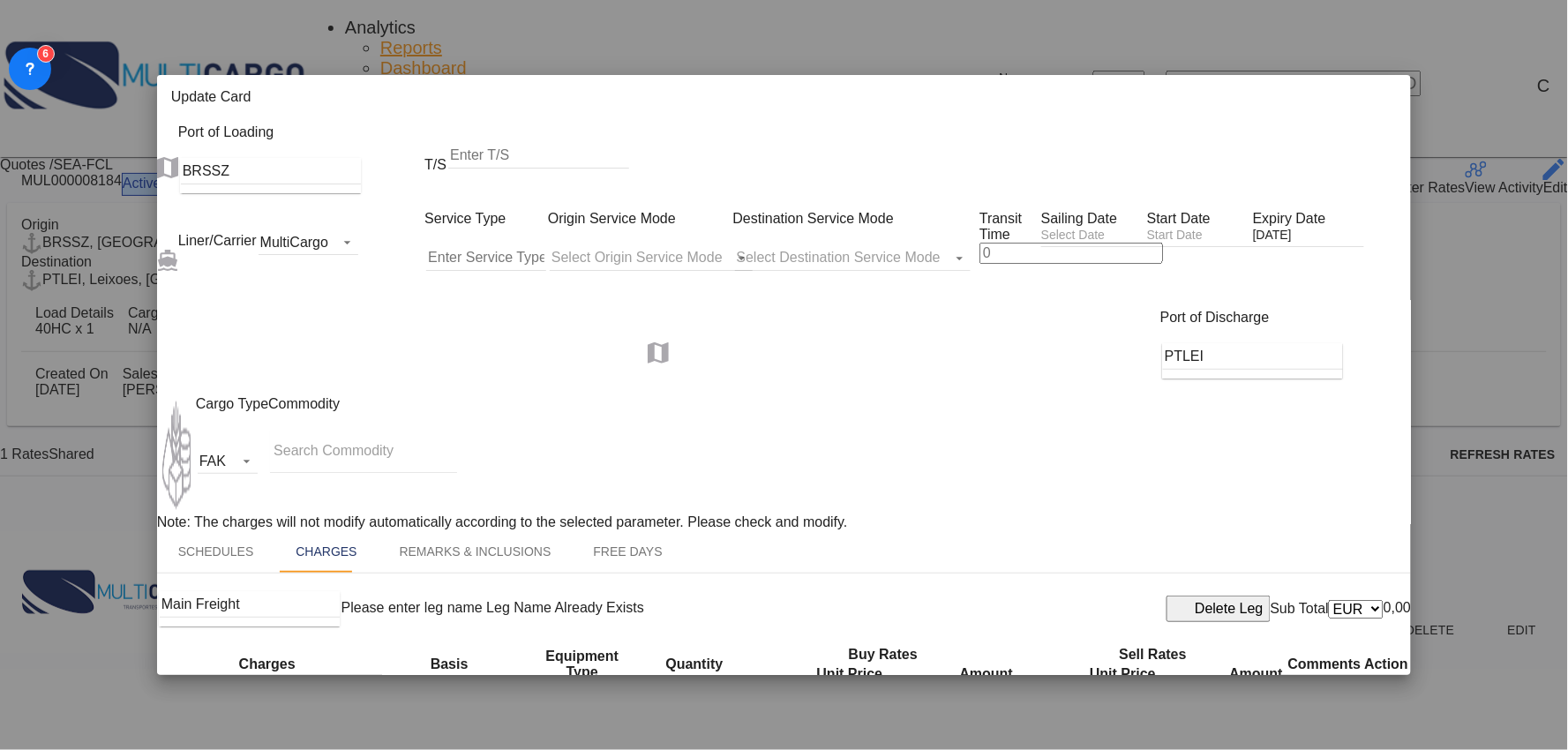
scroll to position [1487, 0]
click at [667, 75] on div "Update Card" at bounding box center [785, 99] width 1255 height 49
